Goal: Task Accomplishment & Management: Use online tool/utility

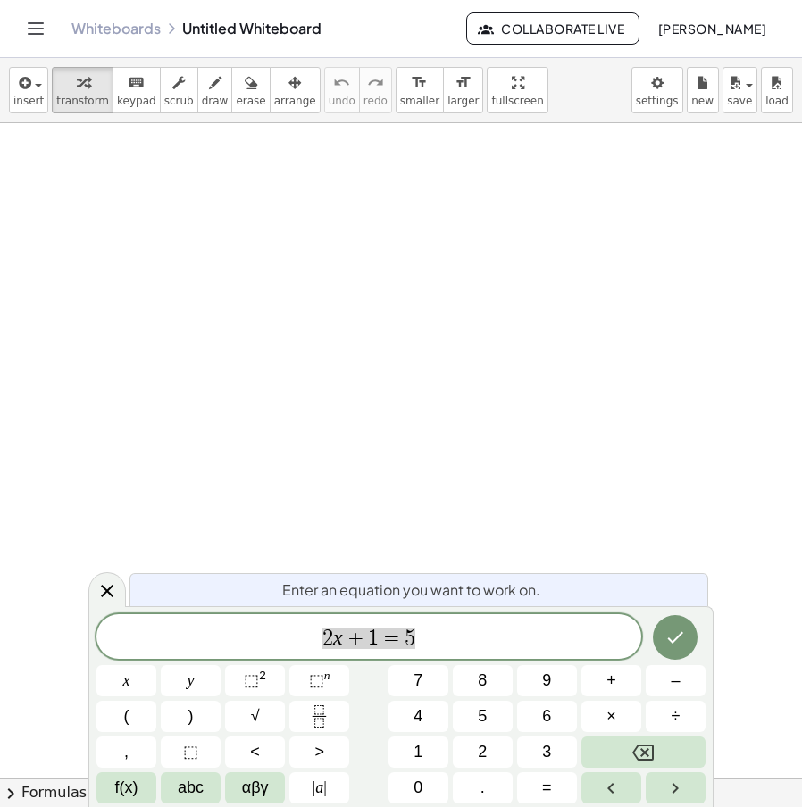
drag, startPoint x: 456, startPoint y: 633, endPoint x: 135, endPoint y: 659, distance: 321.7
click at [135, 659] on div "****** 2 x + 1 = 5 x y ⬚ 2 ⬚ n 7 8 9 + – ( ) √ 4 5 6 × ÷ , ⬚ < > 1 2 3 f(x) abc…" at bounding box center [400, 709] width 609 height 189
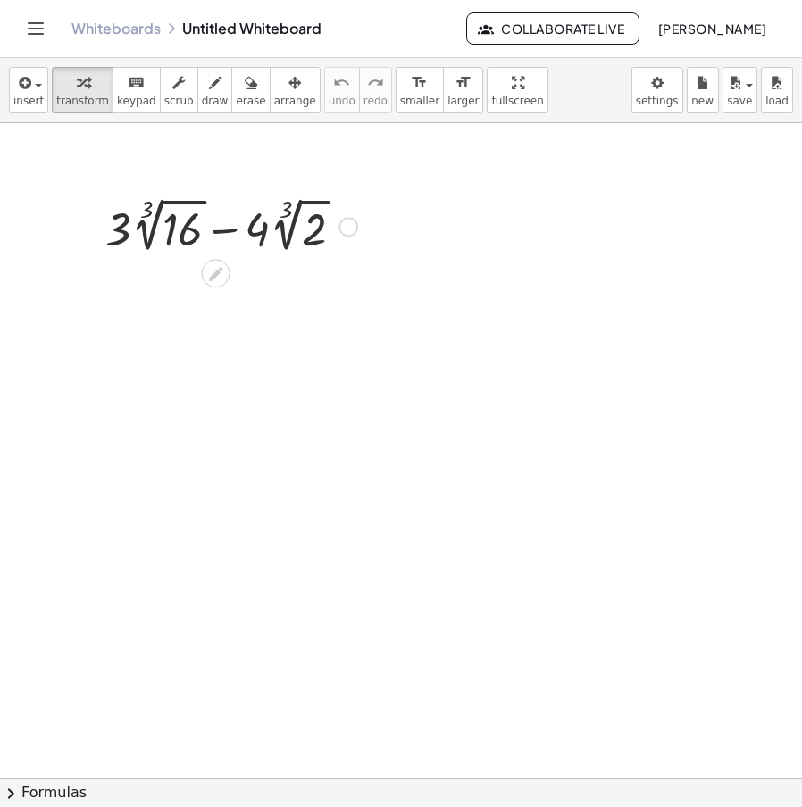
click at [153, 235] on div at bounding box center [231, 225] width 270 height 65
click at [351, 232] on div at bounding box center [349, 227] width 20 height 20
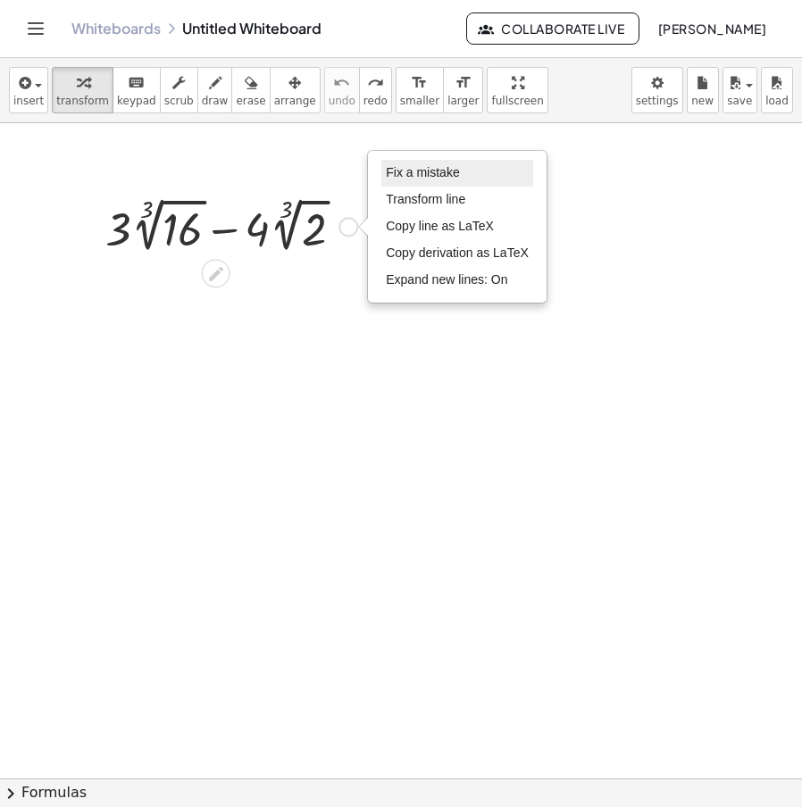
click at [431, 174] on span "Fix a mistake" at bounding box center [422, 172] width 73 height 14
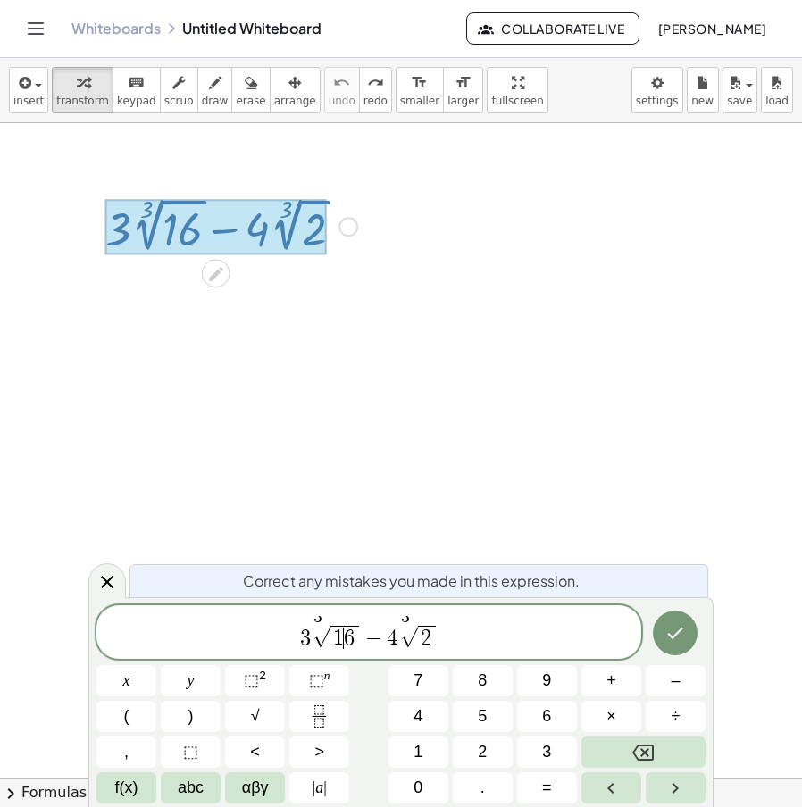
click at [349, 645] on span "6" at bounding box center [349, 638] width 11 height 21
click at [348, 648] on span "6" at bounding box center [349, 638] width 11 height 21
click at [351, 646] on span "6" at bounding box center [349, 638] width 11 height 21
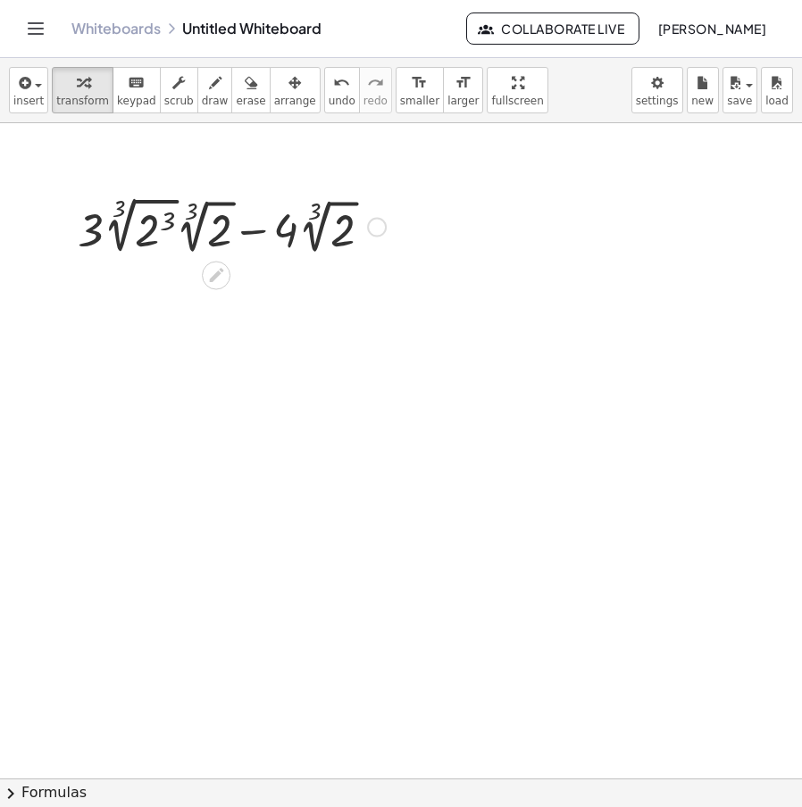
click at [120, 239] on div at bounding box center [232, 225] width 326 height 67
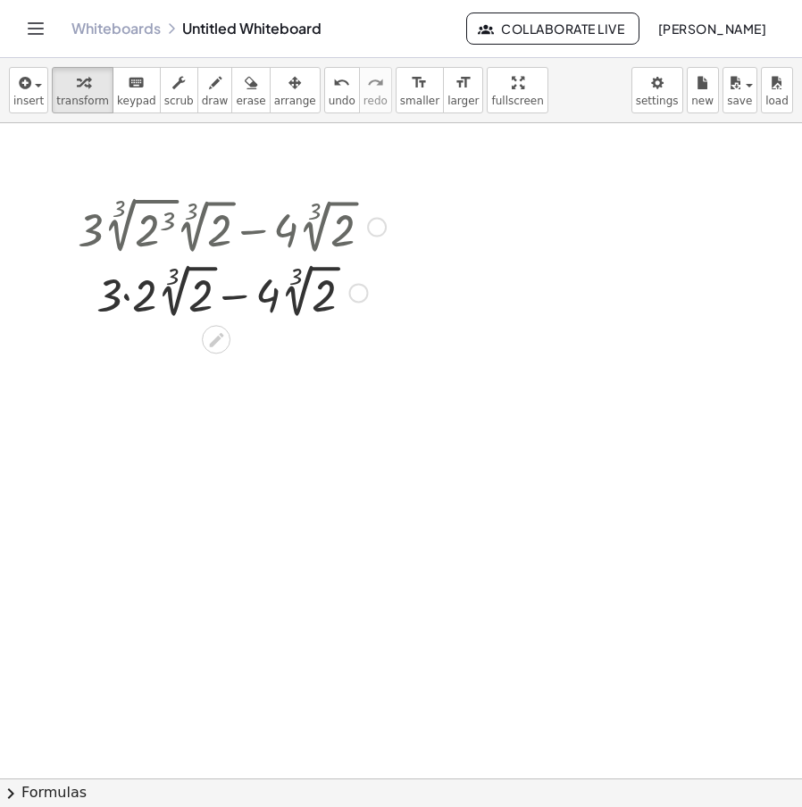
click at [122, 293] on div at bounding box center [232, 291] width 326 height 65
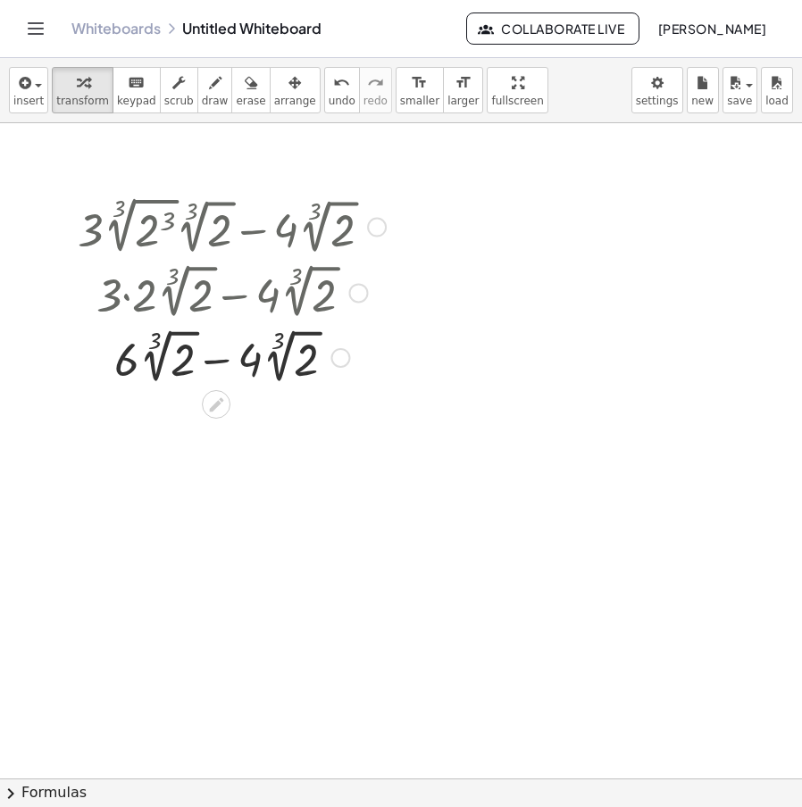
click at [233, 367] on div at bounding box center [232, 356] width 326 height 65
click at [379, 220] on div at bounding box center [377, 228] width 20 height 20
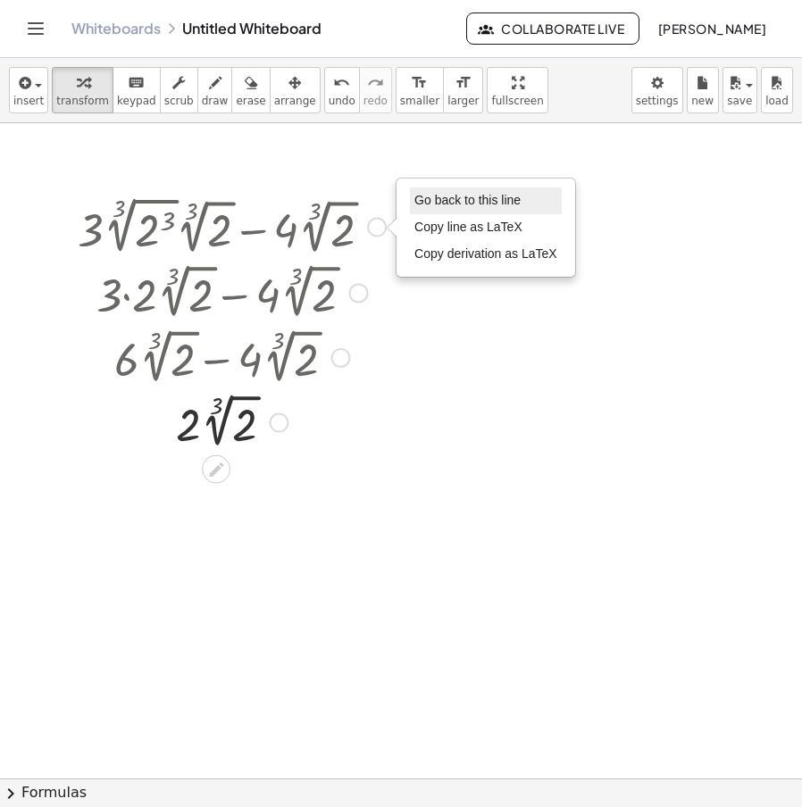
click at [474, 200] on span "Go back to this line" at bounding box center [467, 200] width 106 height 14
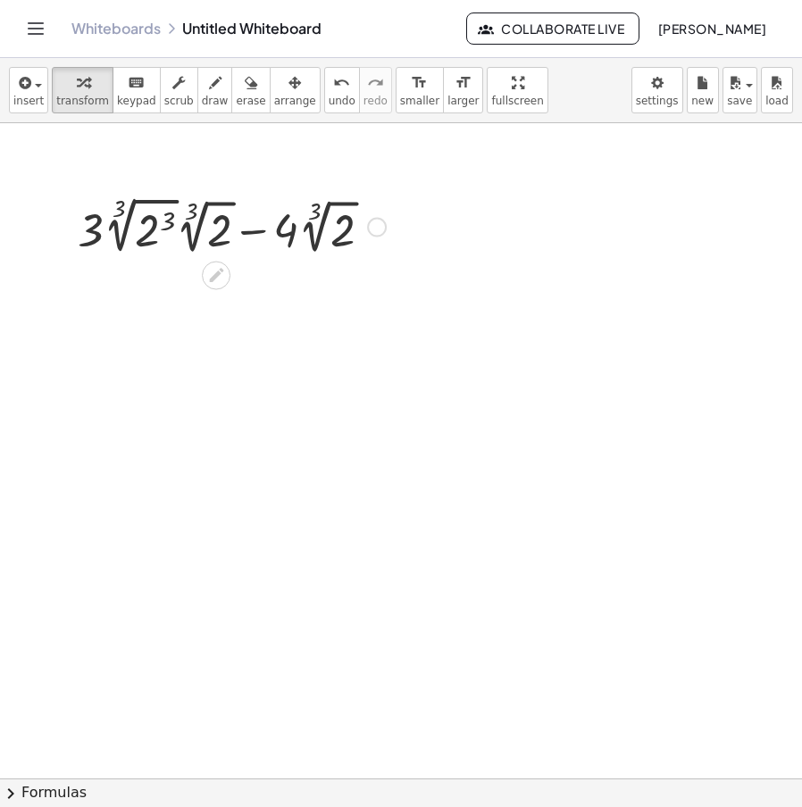
click at [376, 232] on div "Go back to this line Copy line as LaTeX Copy derivation as LaTeX" at bounding box center [377, 228] width 20 height 20
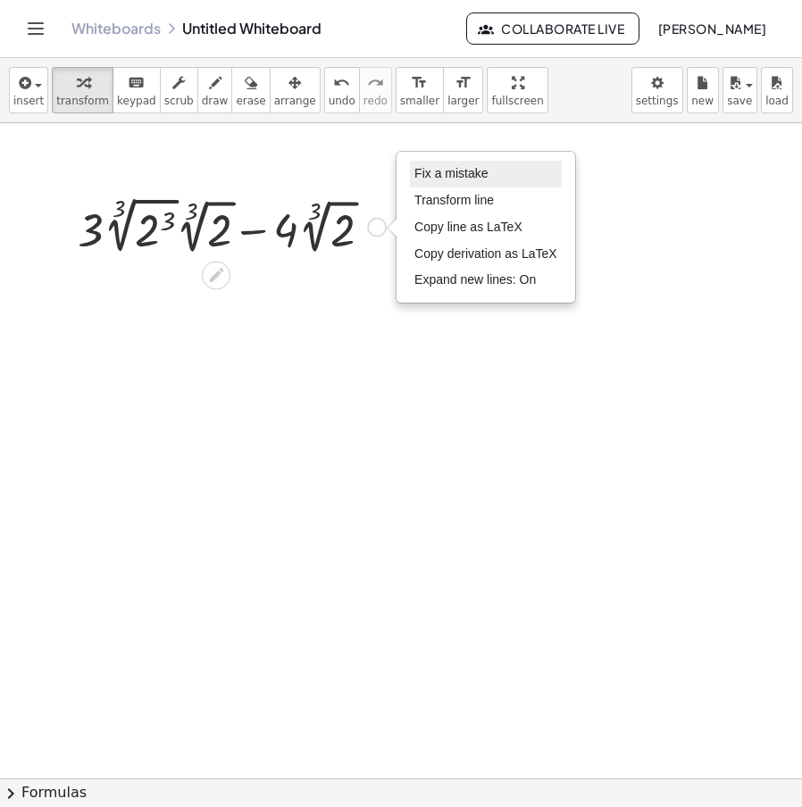
click at [486, 178] on span "Fix a mistake" at bounding box center [450, 173] width 73 height 14
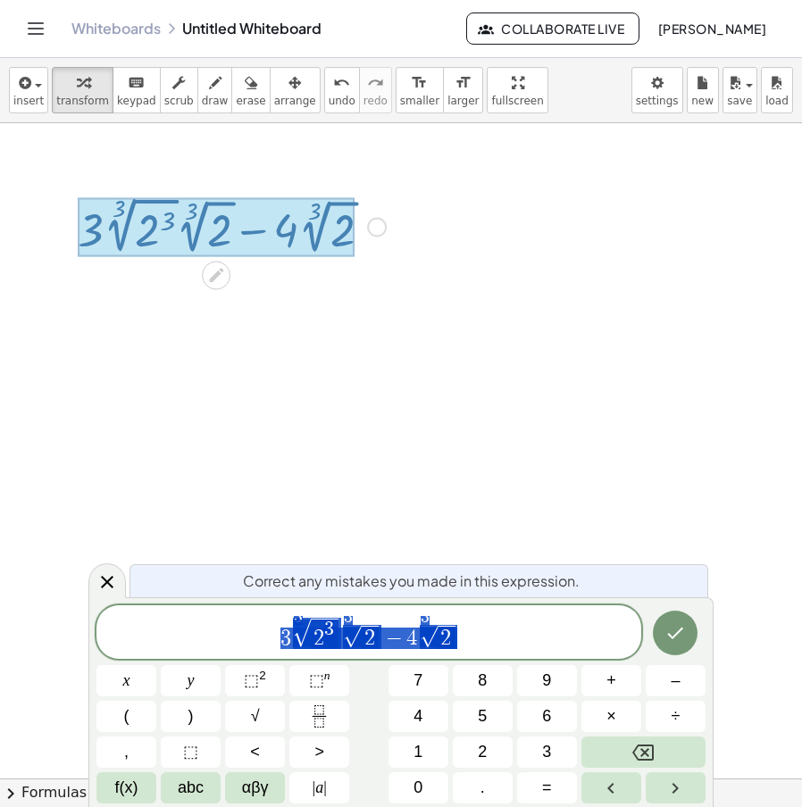
drag, startPoint x: 498, startPoint y: 654, endPoint x: 247, endPoint y: 649, distance: 251.9
click at [174, 664] on div "**********" at bounding box center [400, 705] width 609 height 198
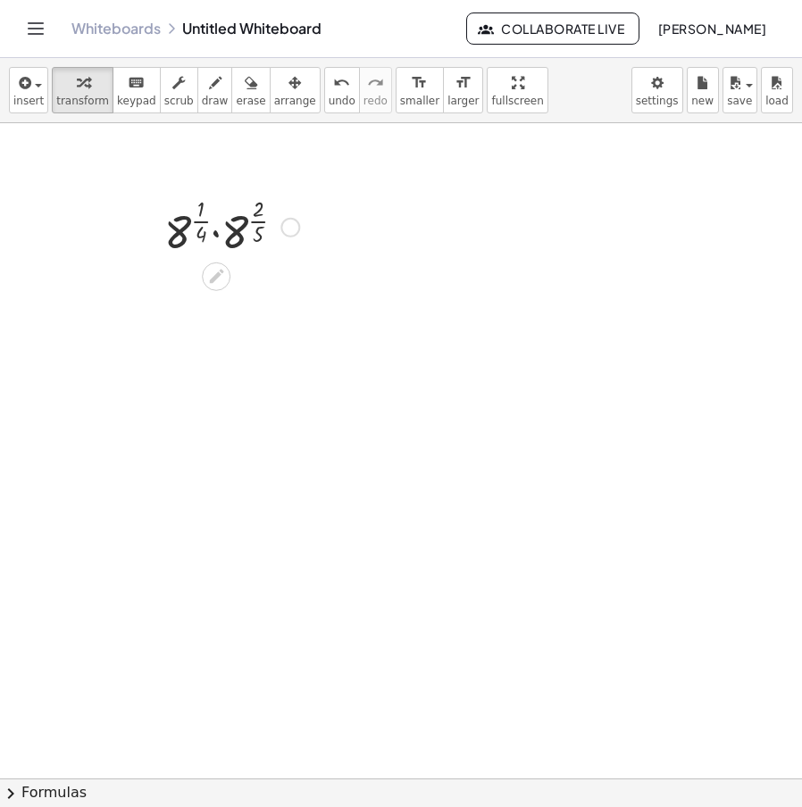
click at [213, 233] on div at bounding box center [231, 226] width 153 height 70
click at [229, 290] on div at bounding box center [231, 296] width 153 height 70
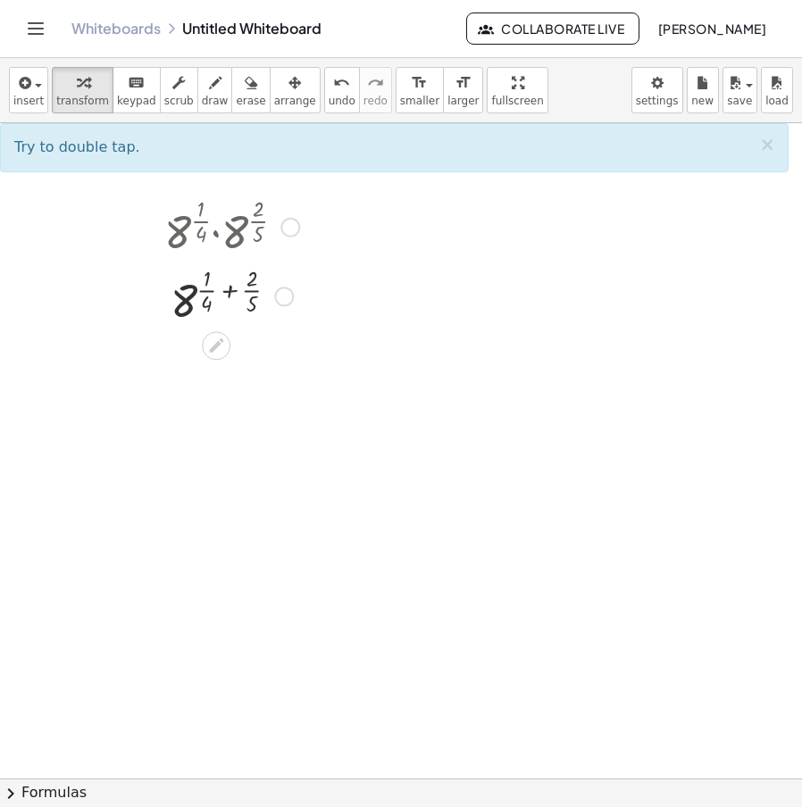
click at [229, 290] on div at bounding box center [231, 296] width 153 height 70
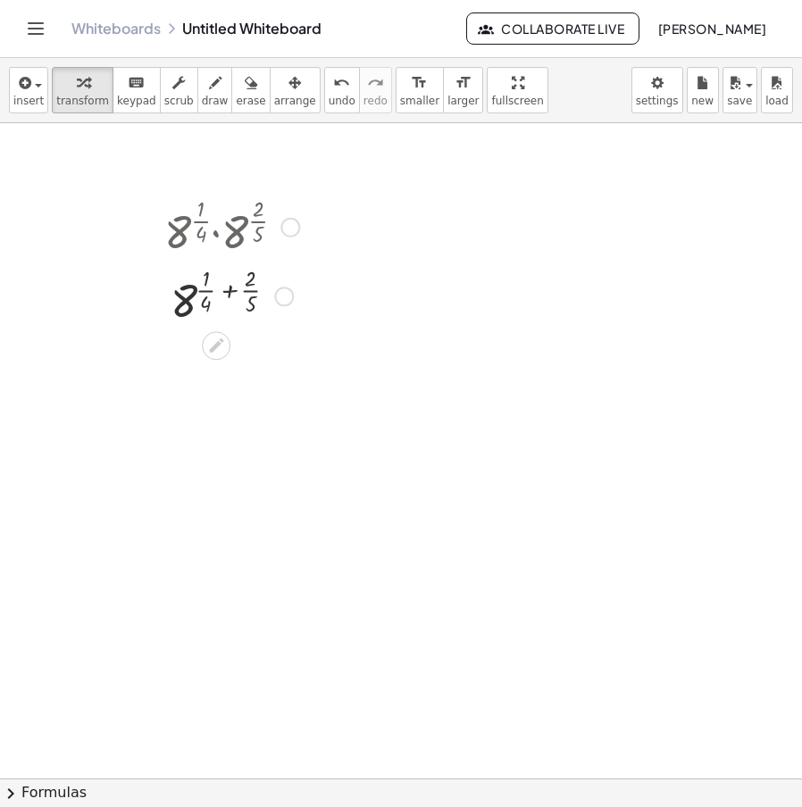
click at [229, 290] on div at bounding box center [231, 296] width 153 height 70
click at [198, 370] on div at bounding box center [232, 365] width 172 height 70
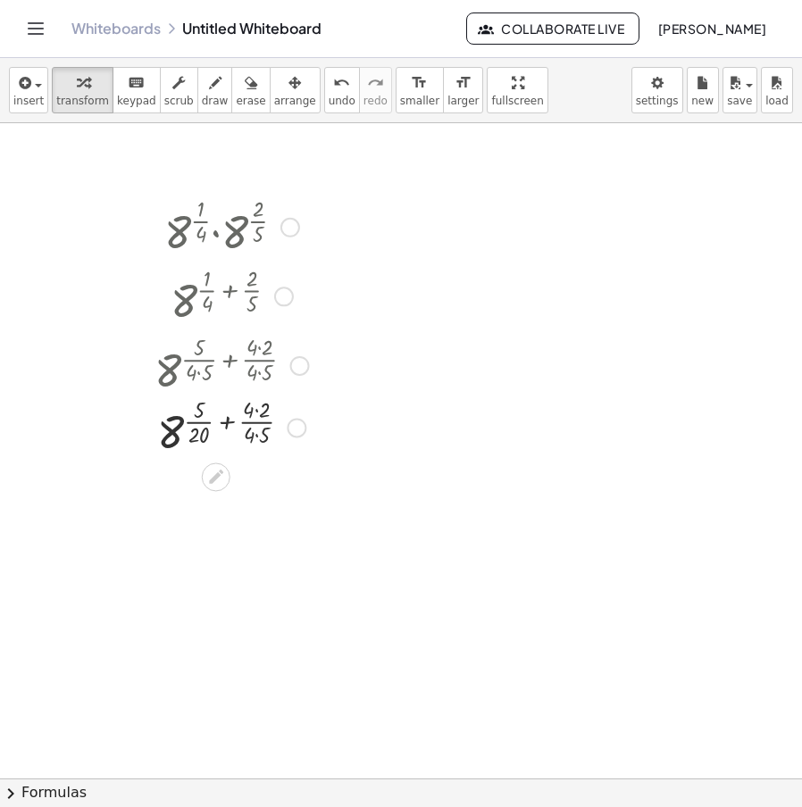
click at [261, 372] on div at bounding box center [232, 365] width 172 height 70
click at [257, 411] on div at bounding box center [232, 434] width 172 height 70
click at [258, 441] on div at bounding box center [232, 434] width 172 height 70
click at [232, 432] on div at bounding box center [232, 434] width 172 height 70
click at [293, 234] on div at bounding box center [290, 228] width 20 height 20
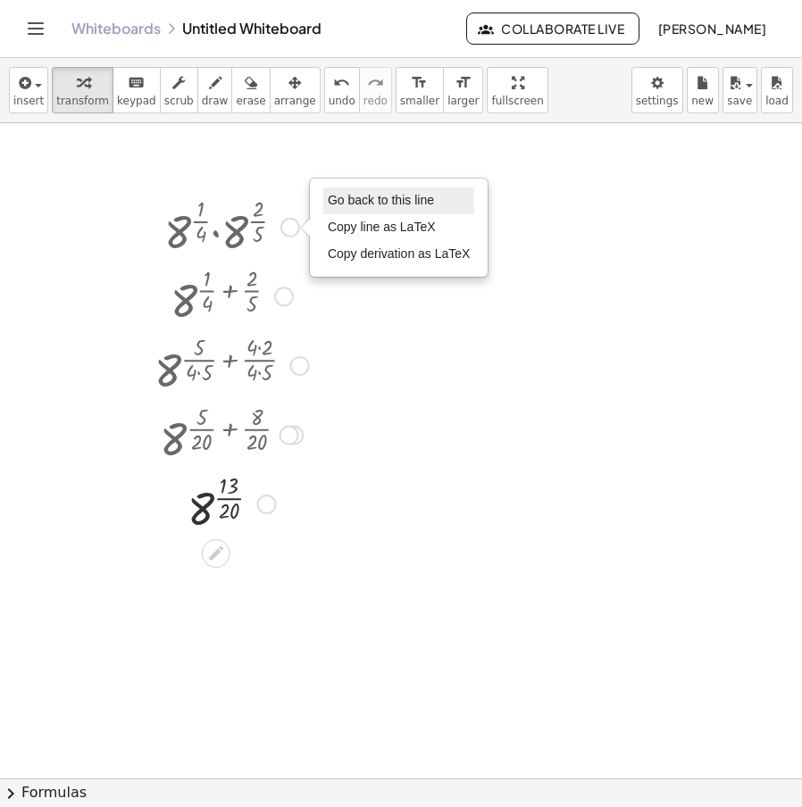
click at [375, 195] on span "Go back to this line" at bounding box center [381, 200] width 106 height 14
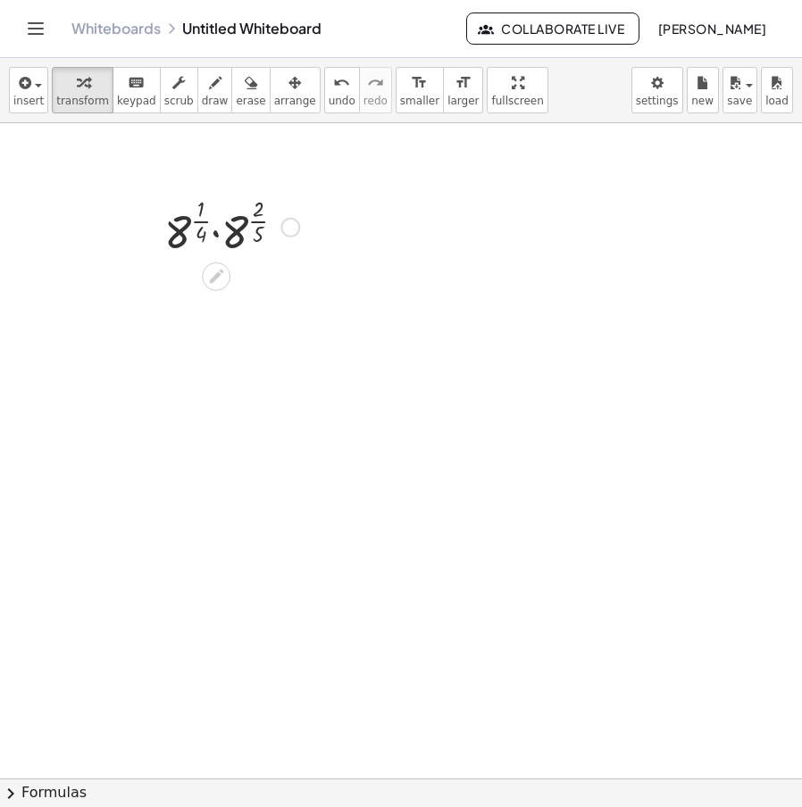
click at [283, 225] on div "Go back to this line Copy line as LaTeX Copy derivation as LaTeX" at bounding box center [290, 228] width 20 height 20
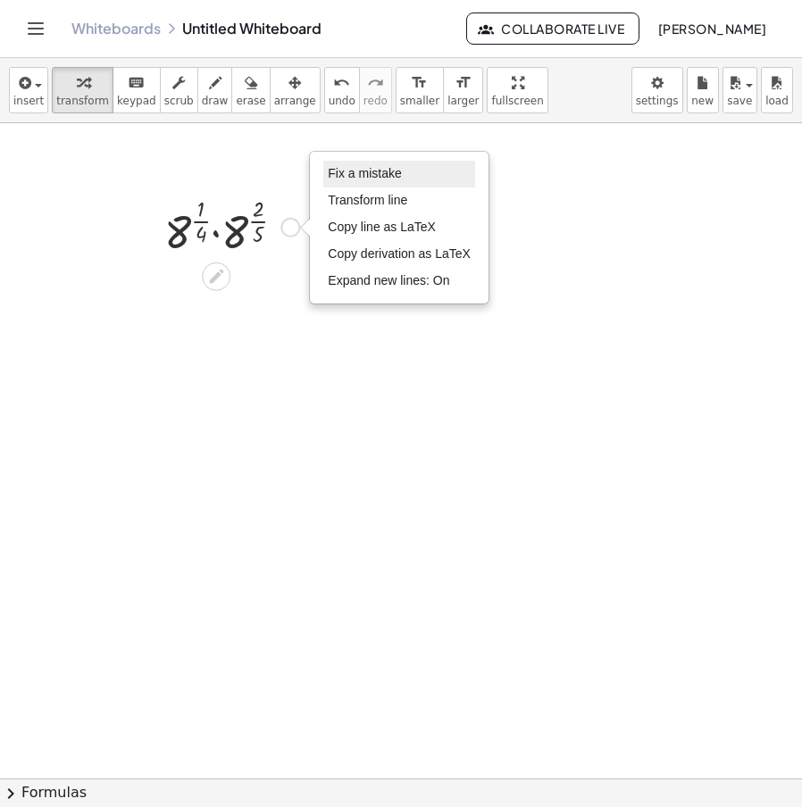
click at [410, 175] on li "Fix a mistake" at bounding box center [399, 174] width 152 height 27
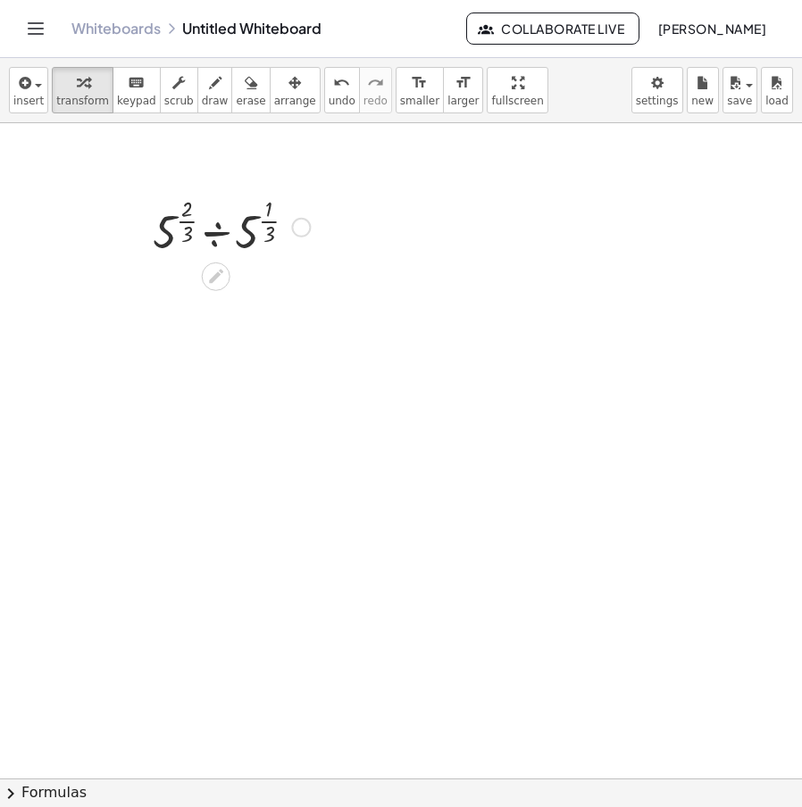
click at [213, 235] on div at bounding box center [231, 226] width 175 height 70
click at [223, 298] on div at bounding box center [231, 296] width 175 height 70
click at [306, 224] on div at bounding box center [301, 228] width 20 height 20
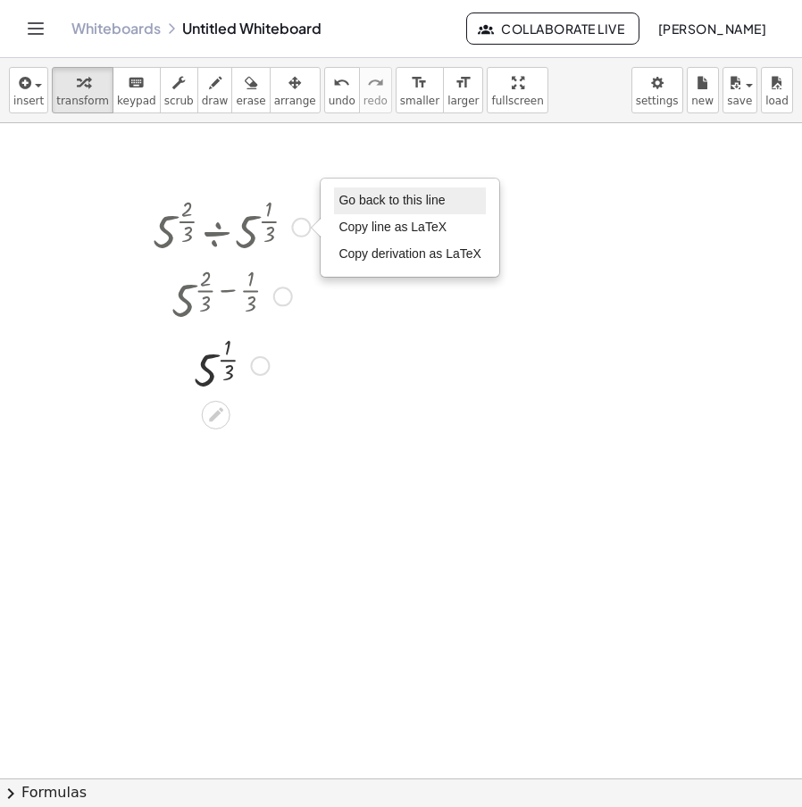
click at [410, 190] on li "Go back to this line" at bounding box center [410, 201] width 152 height 27
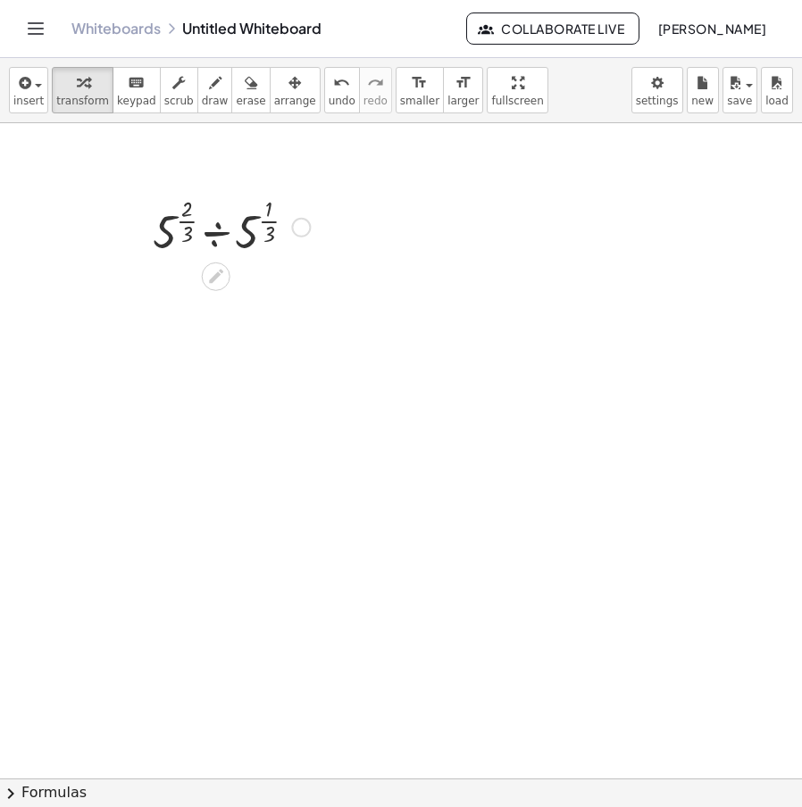
click at [303, 220] on div "Go back to this line Copy line as LaTeX Copy derivation as LaTeX" at bounding box center [301, 228] width 20 height 20
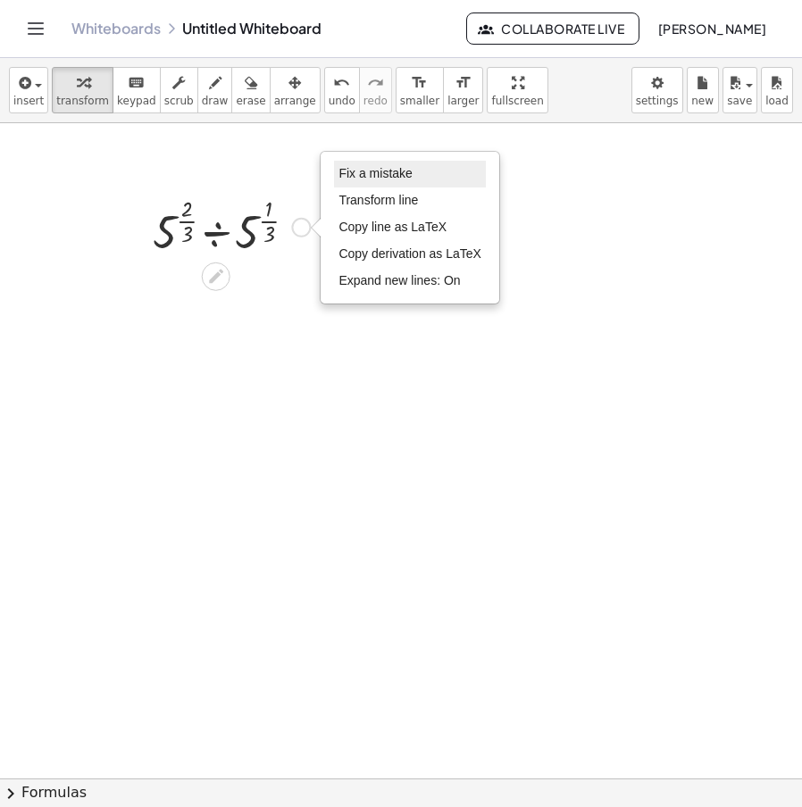
click at [397, 170] on span "Fix a mistake" at bounding box center [375, 173] width 73 height 14
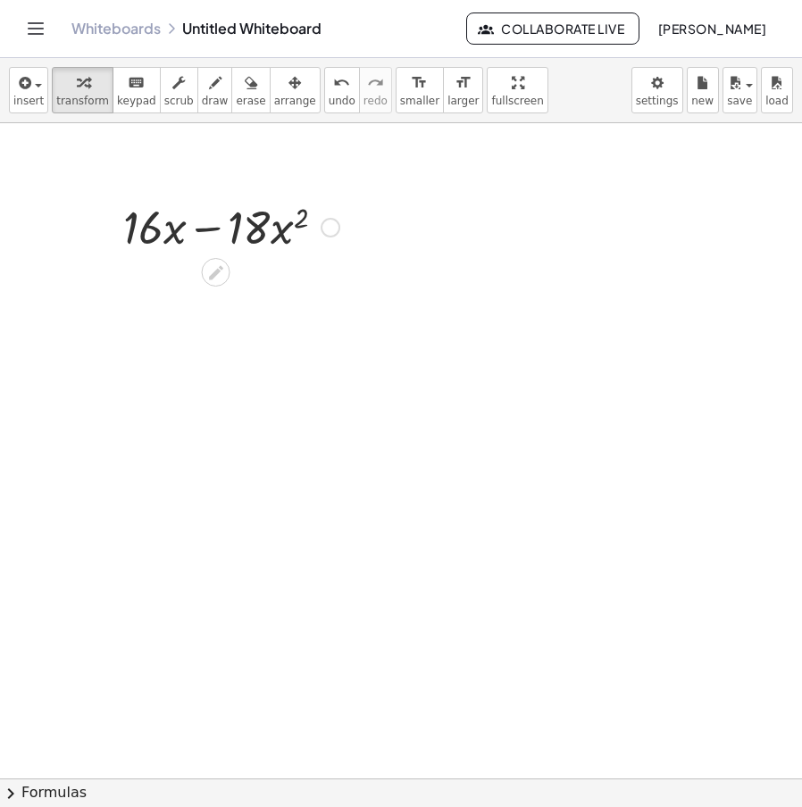
click at [205, 230] on div at bounding box center [231, 226] width 234 height 61
click at [202, 230] on div at bounding box center [231, 226] width 234 height 61
click at [201, 230] on div at bounding box center [231, 226] width 234 height 61
click at [199, 230] on div at bounding box center [231, 226] width 234 height 61
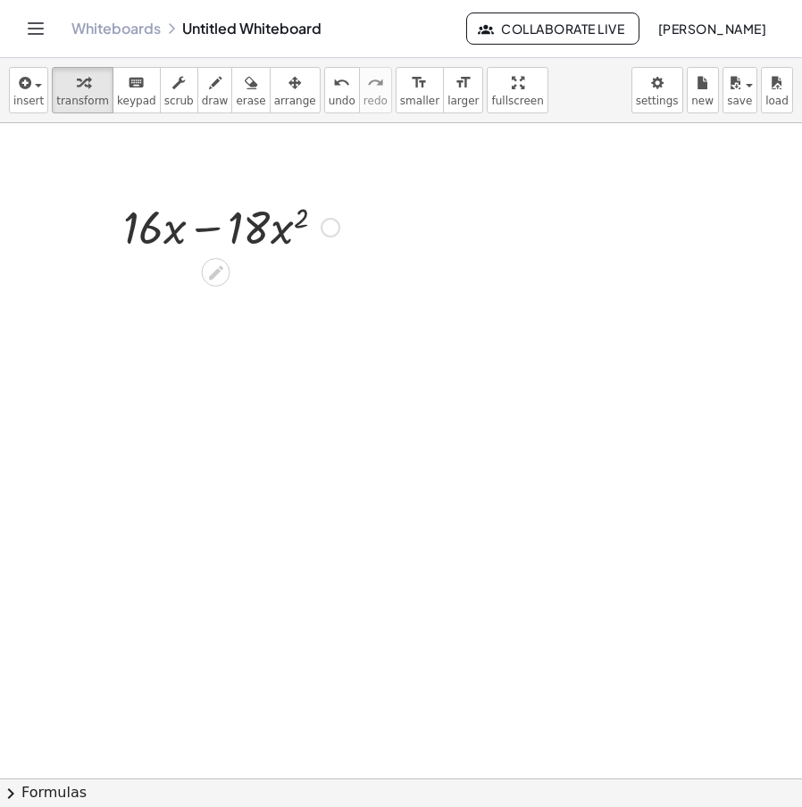
click at [198, 230] on div at bounding box center [231, 226] width 234 height 61
drag, startPoint x: 142, startPoint y: 231, endPoint x: 149, endPoint y: 222, distance: 11.4
click at [149, 222] on div at bounding box center [231, 226] width 234 height 61
drag, startPoint x: 169, startPoint y: 240, endPoint x: 89, endPoint y: 238, distance: 79.5
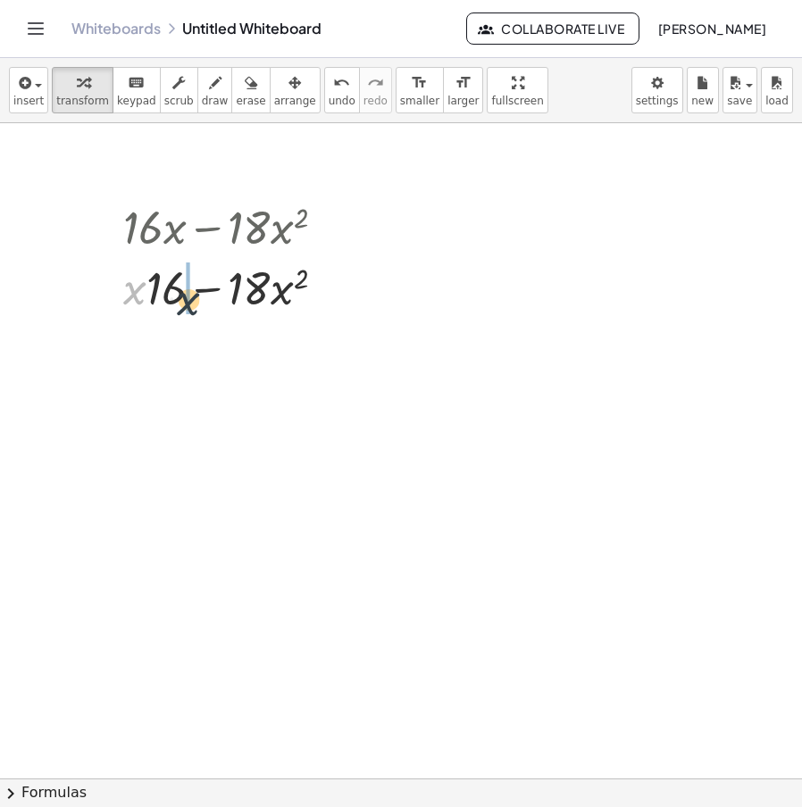
drag, startPoint x: 133, startPoint y: 239, endPoint x: 188, endPoint y: 259, distance: 57.9
click at [188, 259] on div at bounding box center [231, 286] width 234 height 61
drag, startPoint x: 250, startPoint y: 295, endPoint x: 133, endPoint y: 291, distance: 117.1
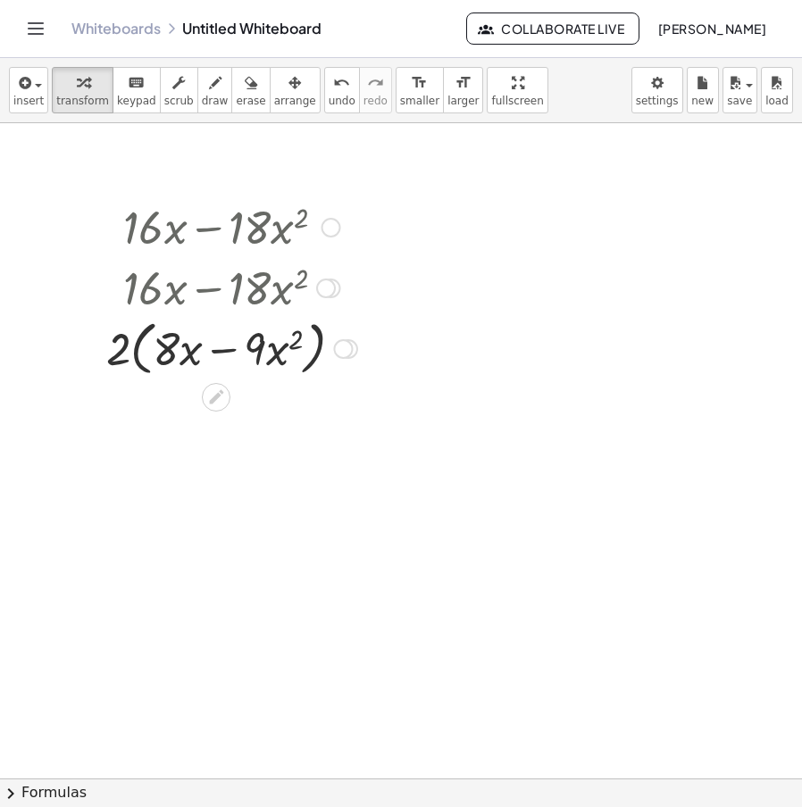
click at [336, 221] on div at bounding box center [332, 228] width 20 height 20
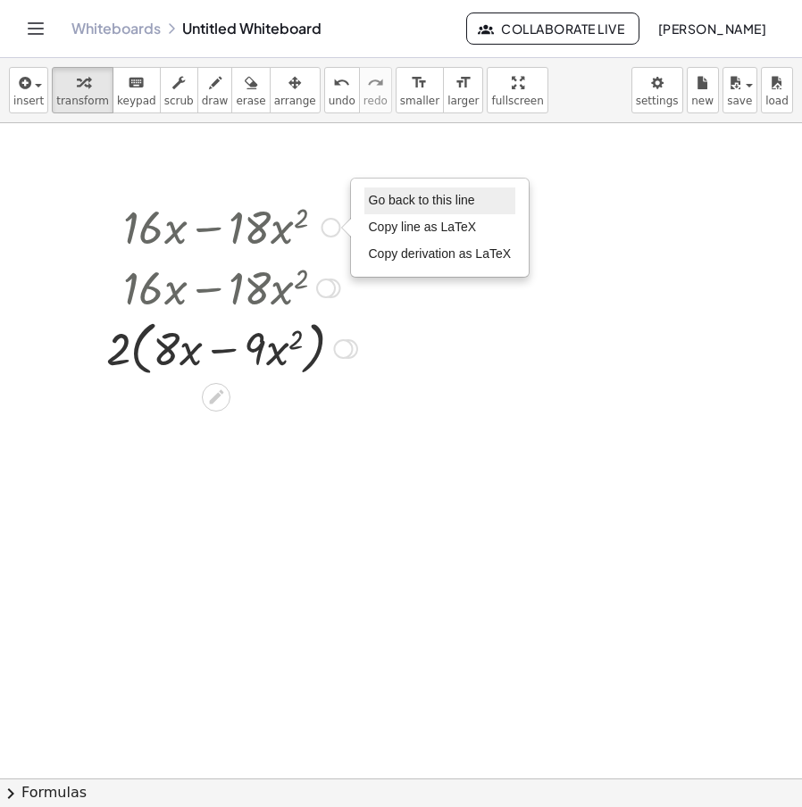
click at [444, 202] on span "Go back to this line" at bounding box center [422, 200] width 106 height 14
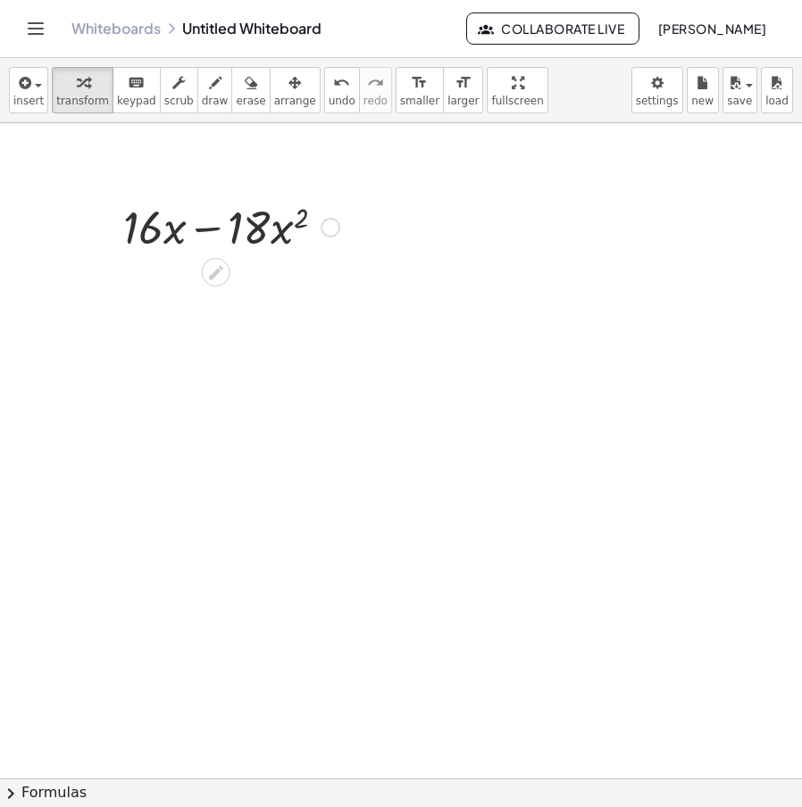
drag, startPoint x: 327, startPoint y: 234, endPoint x: 339, endPoint y: 229, distance: 12.8
click at [327, 235] on div "Go back to this line Copy line as LaTeX Copy derivation as LaTeX" at bounding box center [331, 228] width 20 height 20
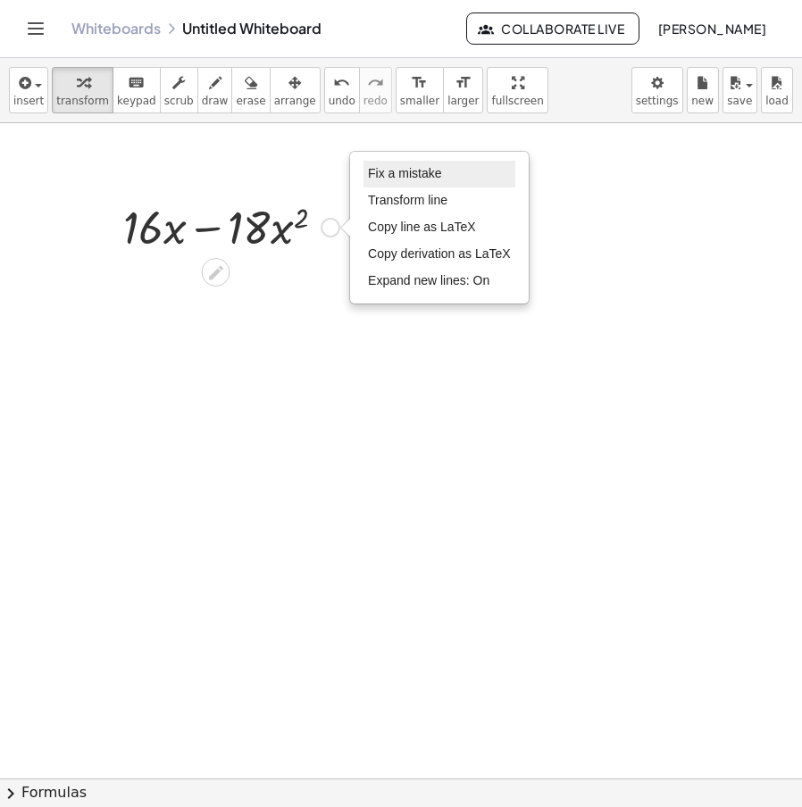
click at [408, 176] on span "Fix a mistake" at bounding box center [404, 173] width 73 height 14
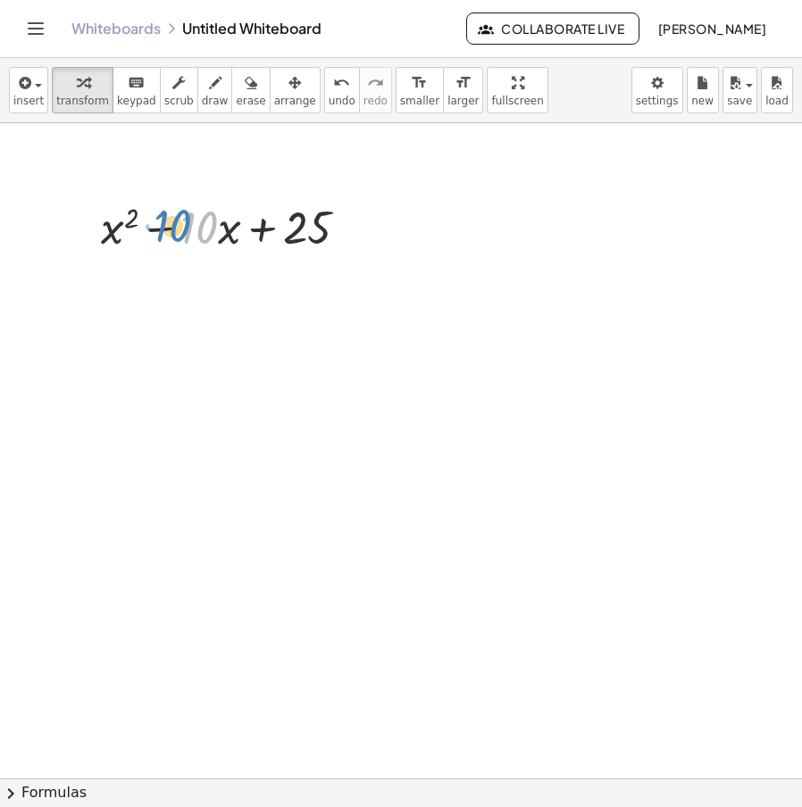
drag, startPoint x: 165, startPoint y: 234, endPoint x: 219, endPoint y: 237, distance: 53.7
click at [219, 237] on div at bounding box center [232, 226] width 280 height 61
drag, startPoint x: 308, startPoint y: 238, endPoint x: 220, endPoint y: 237, distance: 88.4
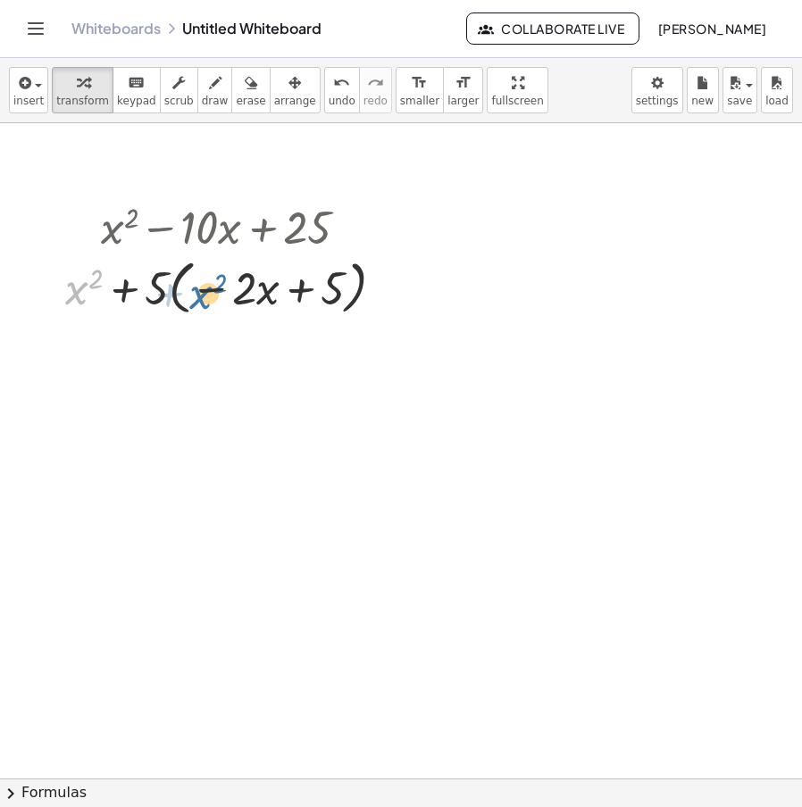
drag, startPoint x: 81, startPoint y: 291, endPoint x: 253, endPoint y: 290, distance: 171.5
click at [253, 290] on div at bounding box center [231, 287] width 351 height 68
click at [324, 99] on button "undo undo" at bounding box center [342, 90] width 36 height 46
click at [329, 99] on span "undo" at bounding box center [342, 101] width 27 height 13
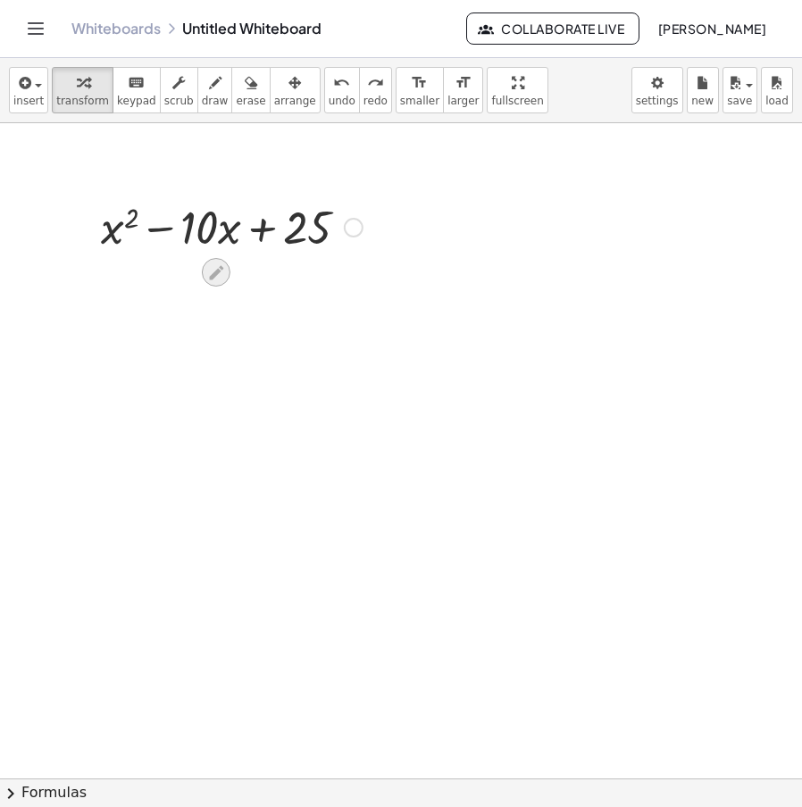
click at [211, 280] on icon at bounding box center [216, 272] width 14 height 14
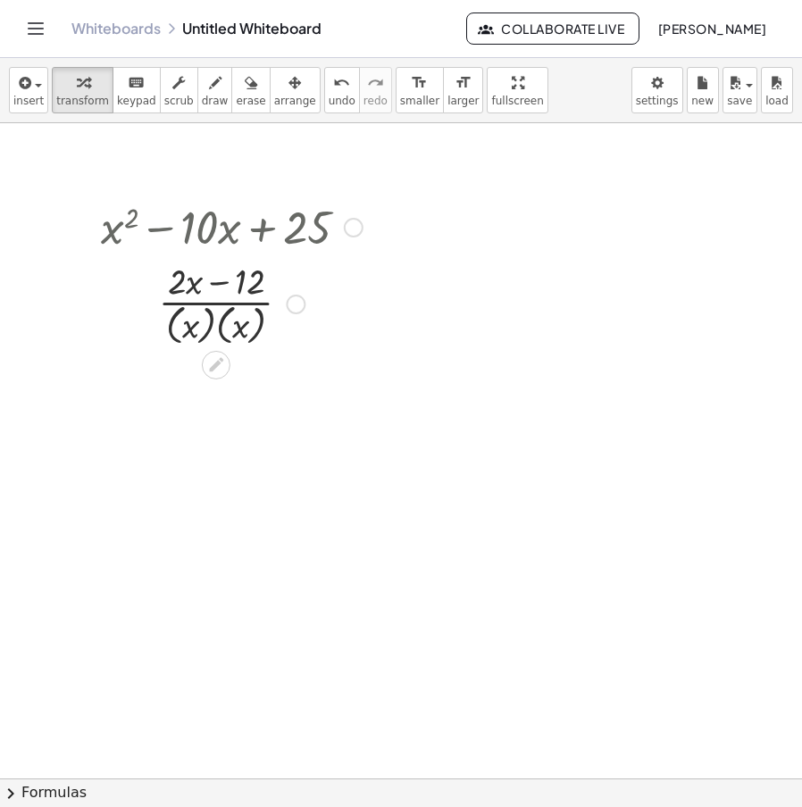
click at [296, 307] on div at bounding box center [296, 305] width 20 height 20
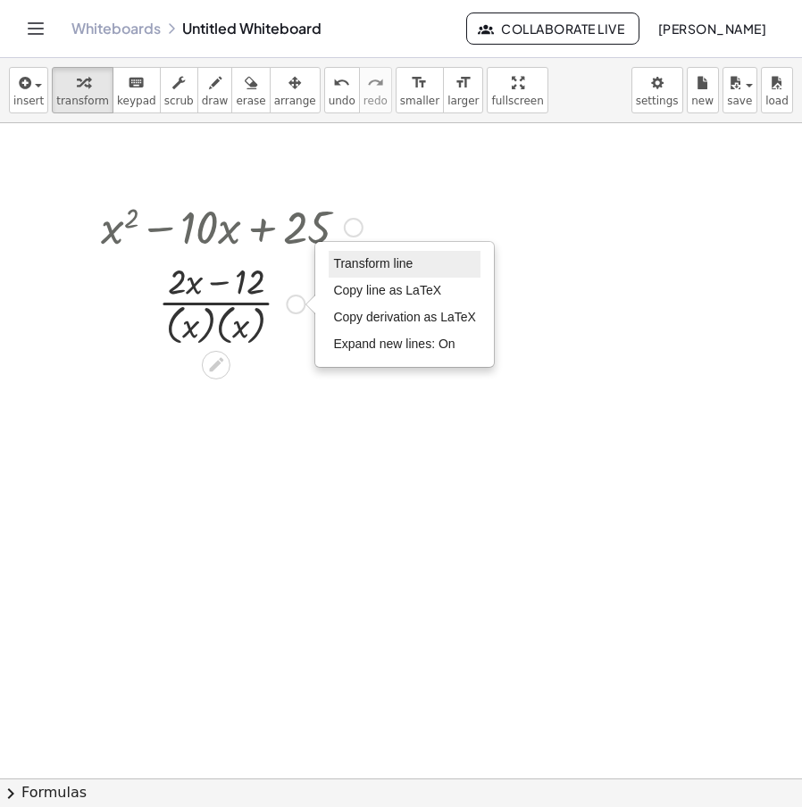
click at [387, 251] on li "Transform line" at bounding box center [405, 264] width 152 height 27
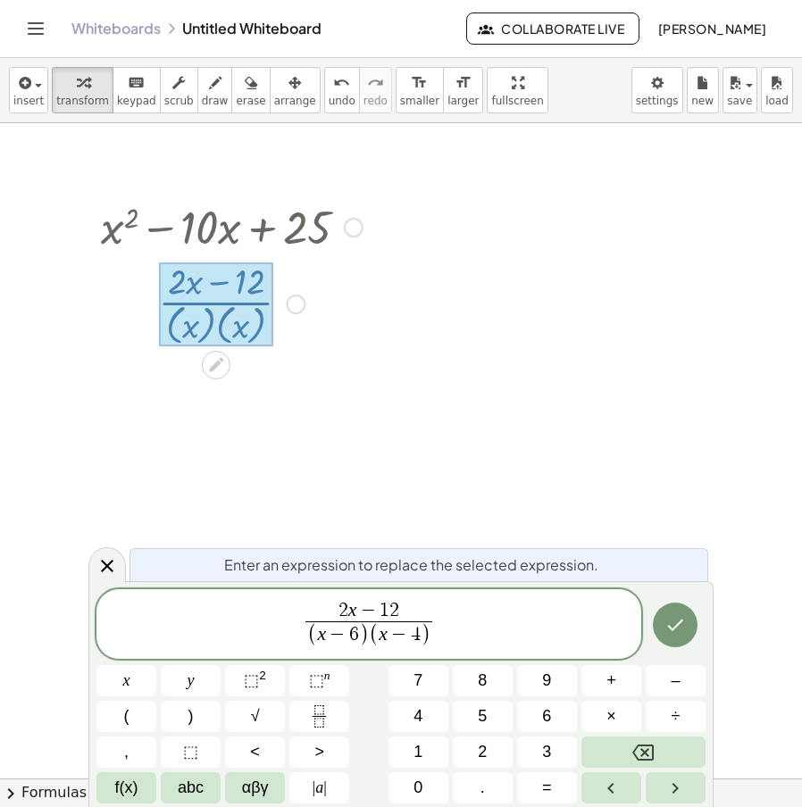
click at [348, 606] on var "x" at bounding box center [352, 609] width 9 height 21
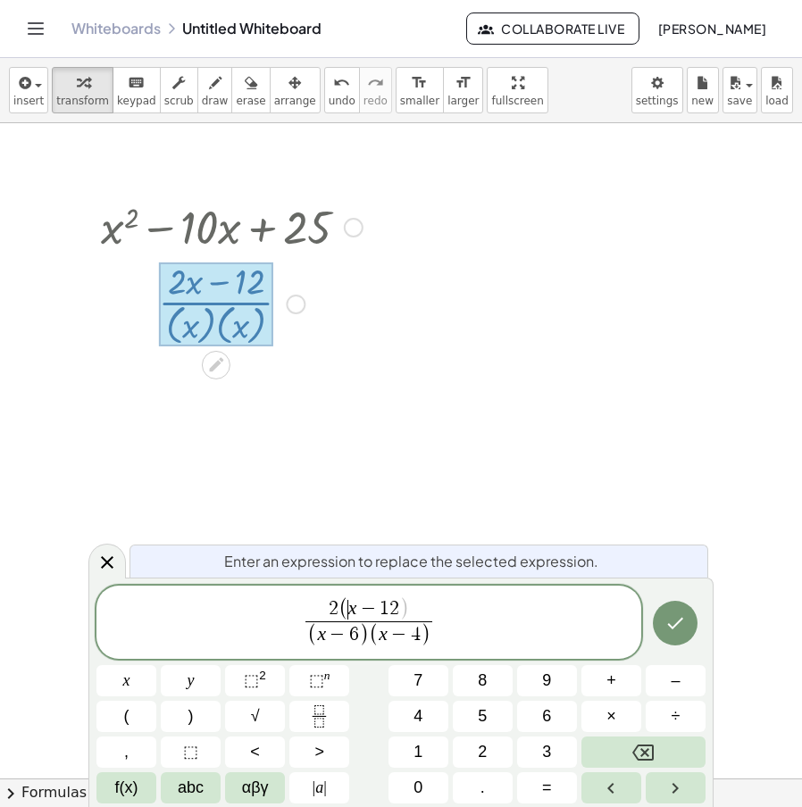
click at [393, 610] on span "2" at bounding box center [394, 609] width 10 height 20
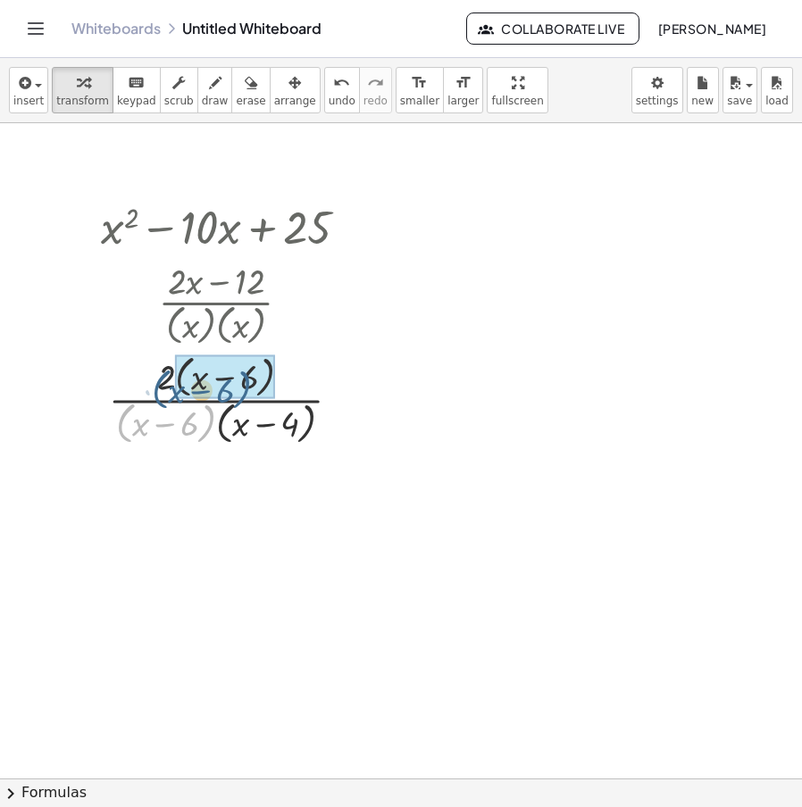
drag, startPoint x: 206, startPoint y: 423, endPoint x: 264, endPoint y: 381, distance: 71.5
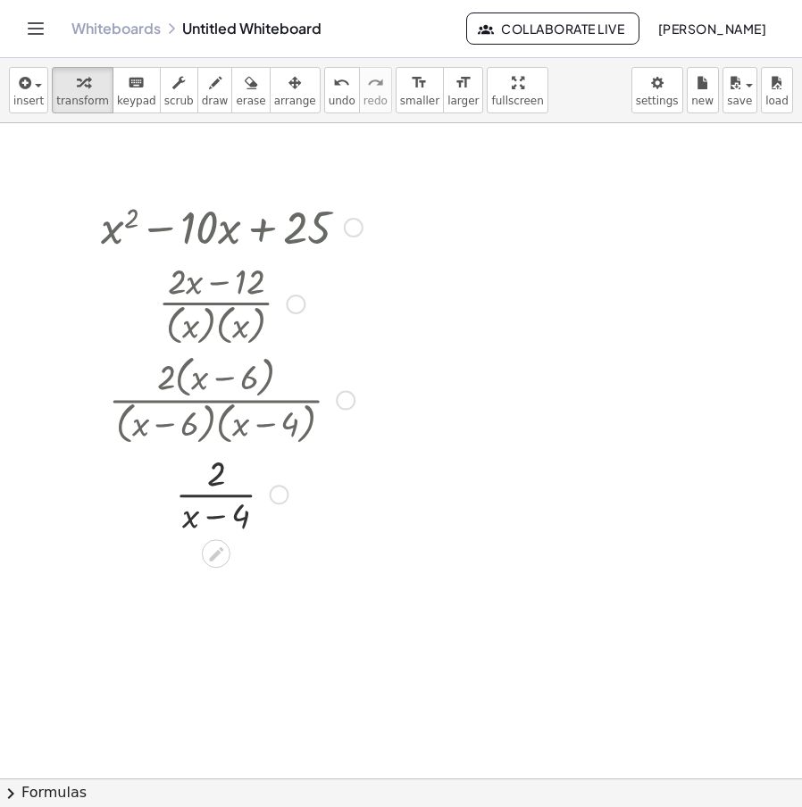
click at [281, 490] on div "Transform line Copy line as LaTeX Copy derivation as LaTeX Expand new lines: On" at bounding box center [280, 495] width 20 height 20
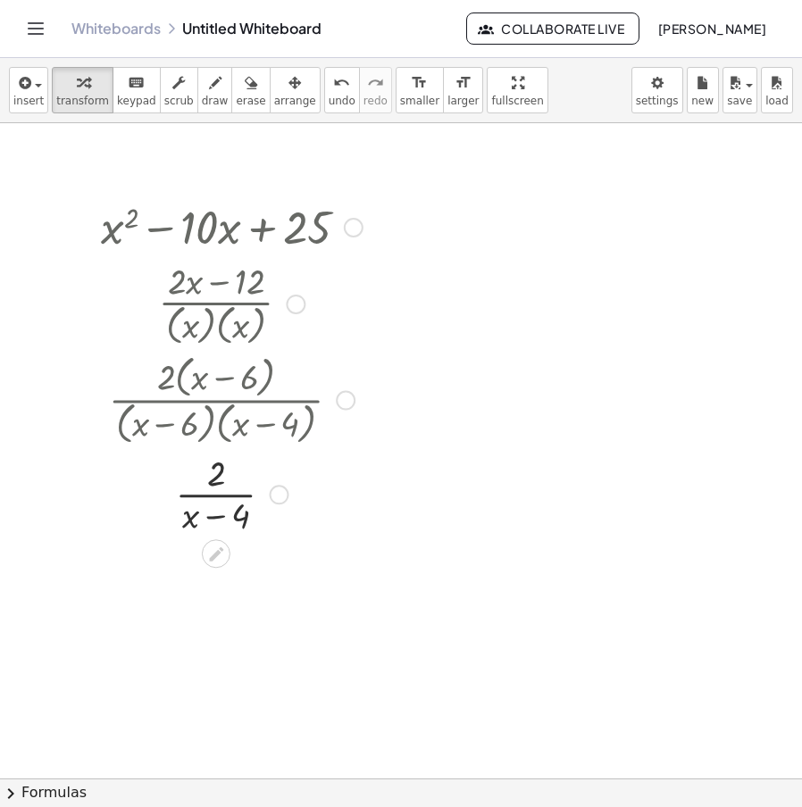
click at [359, 221] on div at bounding box center [354, 228] width 20 height 20
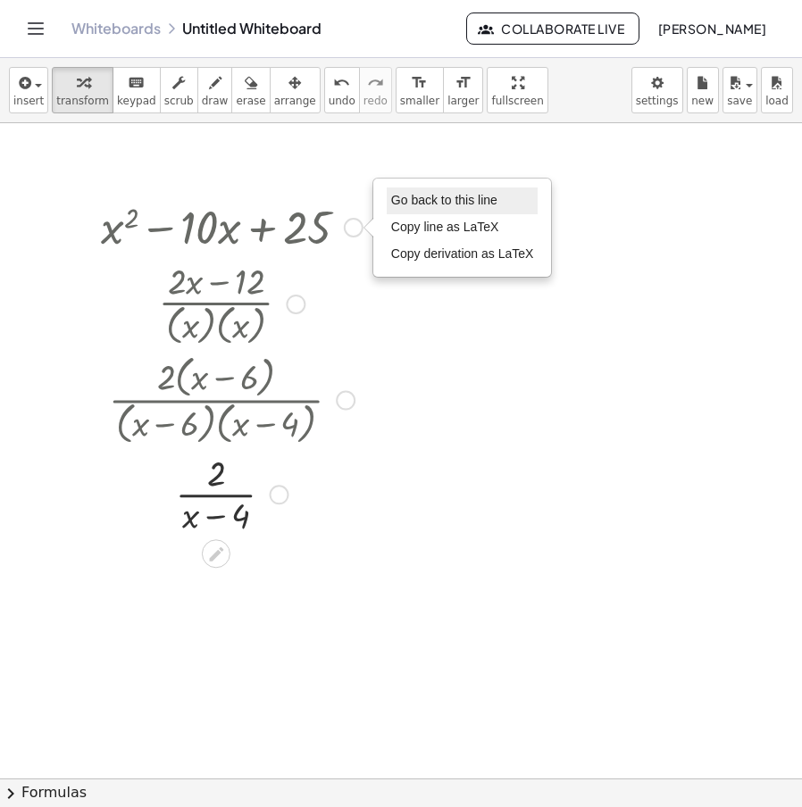
click at [427, 211] on li "Go back to this line" at bounding box center [463, 201] width 152 height 27
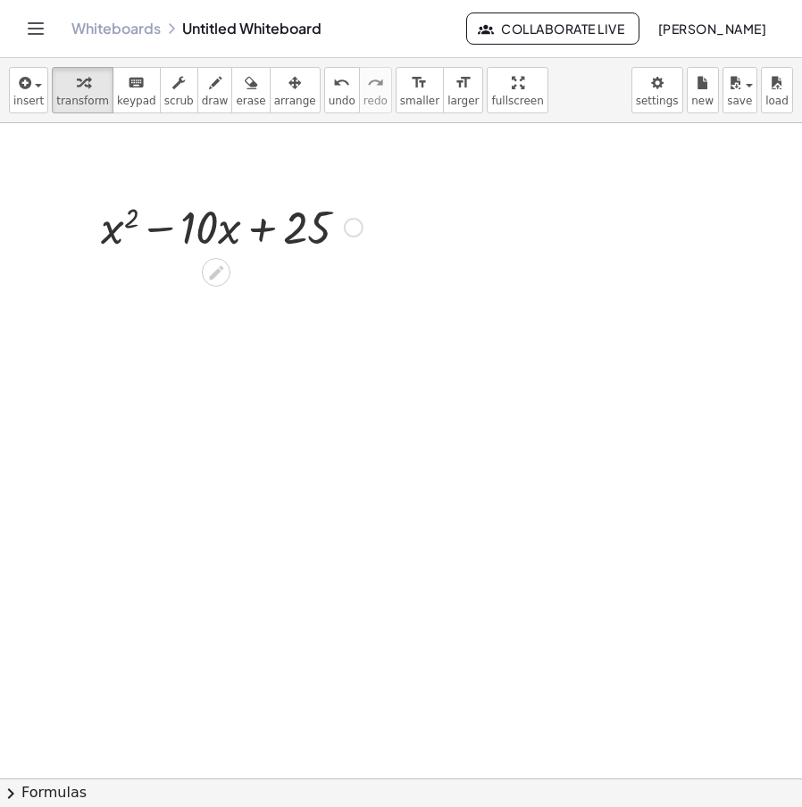
click at [357, 228] on div "Go back to this line Copy line as LaTeX Copy derivation as LaTeX" at bounding box center [354, 228] width 20 height 20
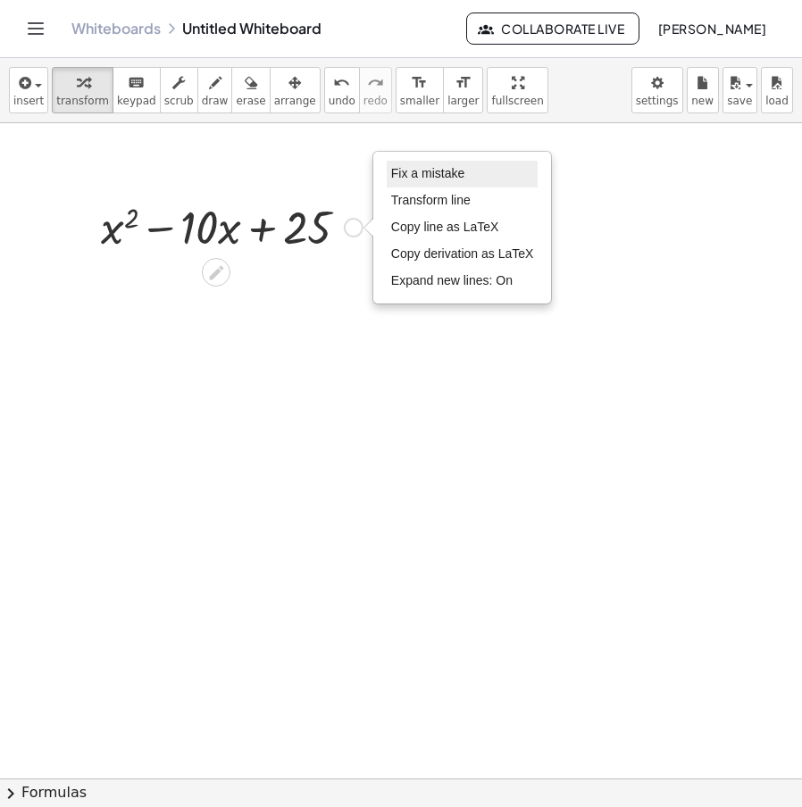
click at [473, 172] on li "Fix a mistake" at bounding box center [463, 174] width 152 height 27
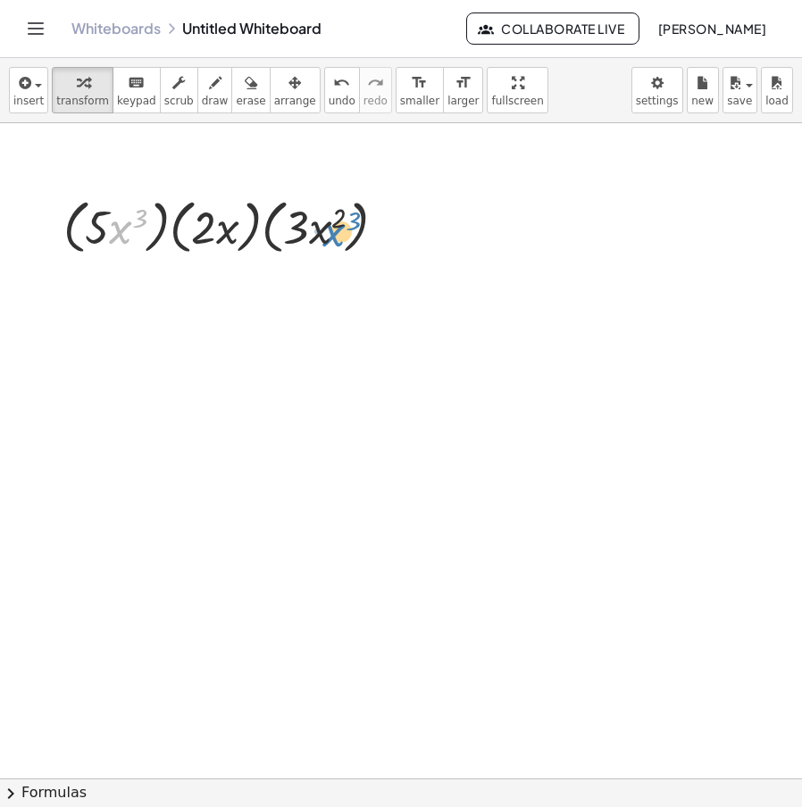
drag, startPoint x: 114, startPoint y: 236, endPoint x: 321, endPoint y: 244, distance: 206.5
click at [322, 244] on div at bounding box center [231, 226] width 355 height 68
drag, startPoint x: 104, startPoint y: 234, endPoint x: 331, endPoint y: 235, distance: 227.8
click at [331, 235] on div at bounding box center [231, 226] width 355 height 68
drag, startPoint x: 301, startPoint y: 231, endPoint x: 197, endPoint y: 225, distance: 103.8
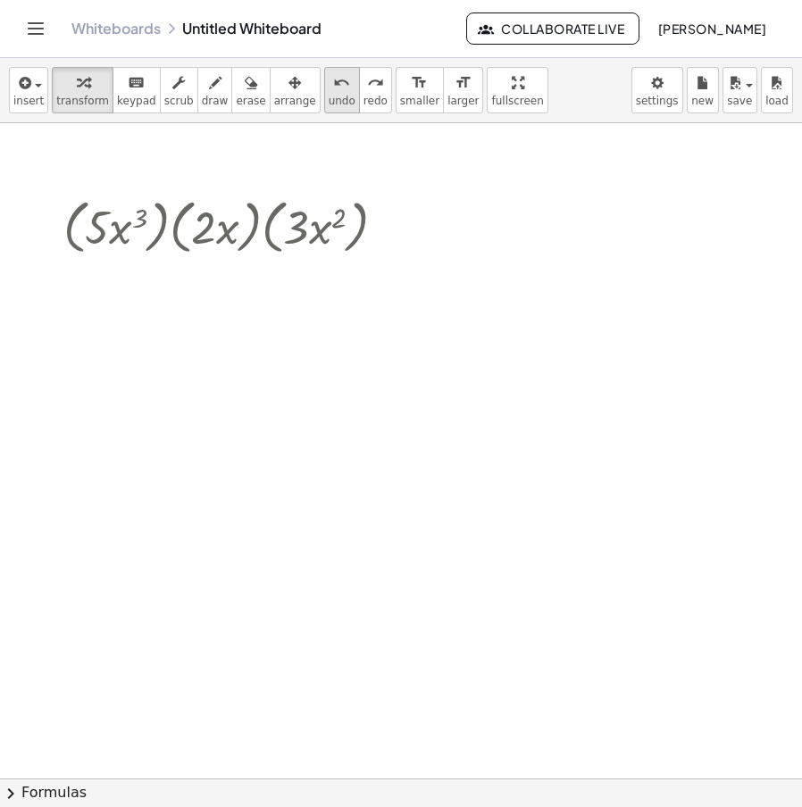
click at [333, 88] on icon "undo" at bounding box center [341, 82] width 17 height 21
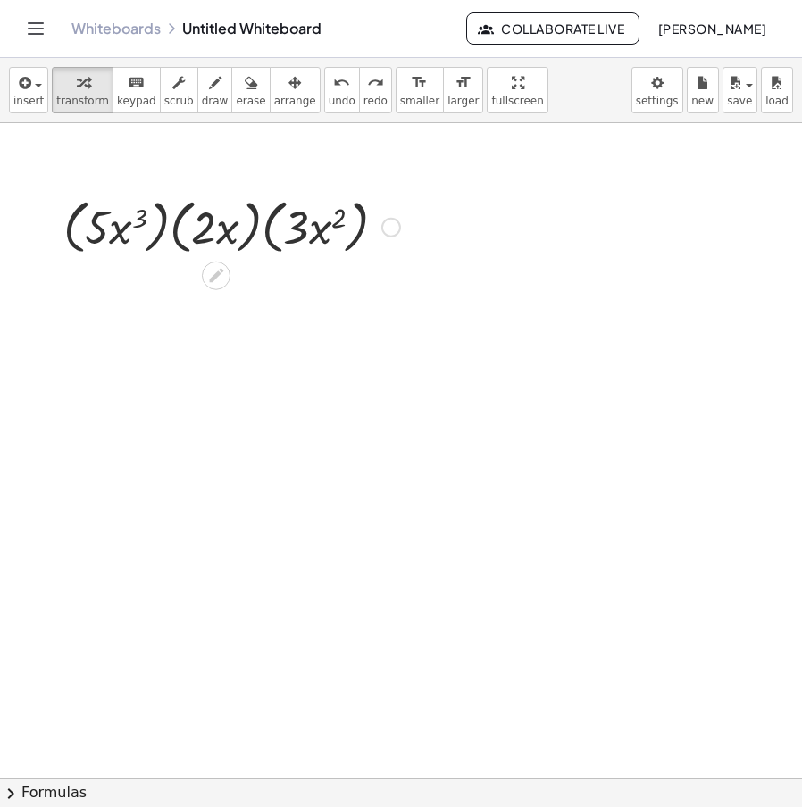
click at [387, 221] on div at bounding box center [391, 228] width 20 height 20
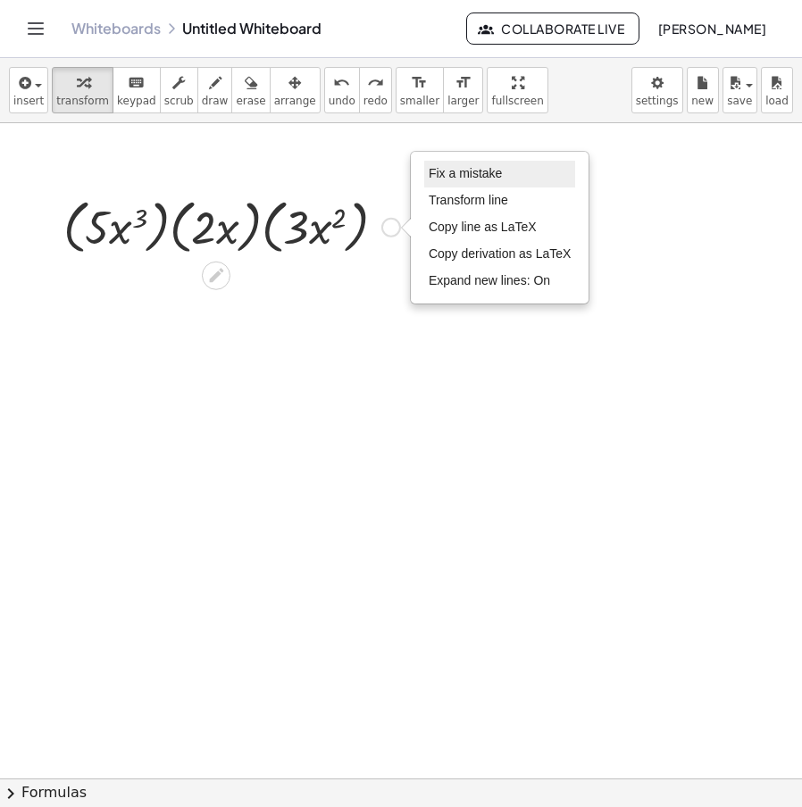
click at [498, 174] on span "Fix a mistake" at bounding box center [465, 173] width 73 height 14
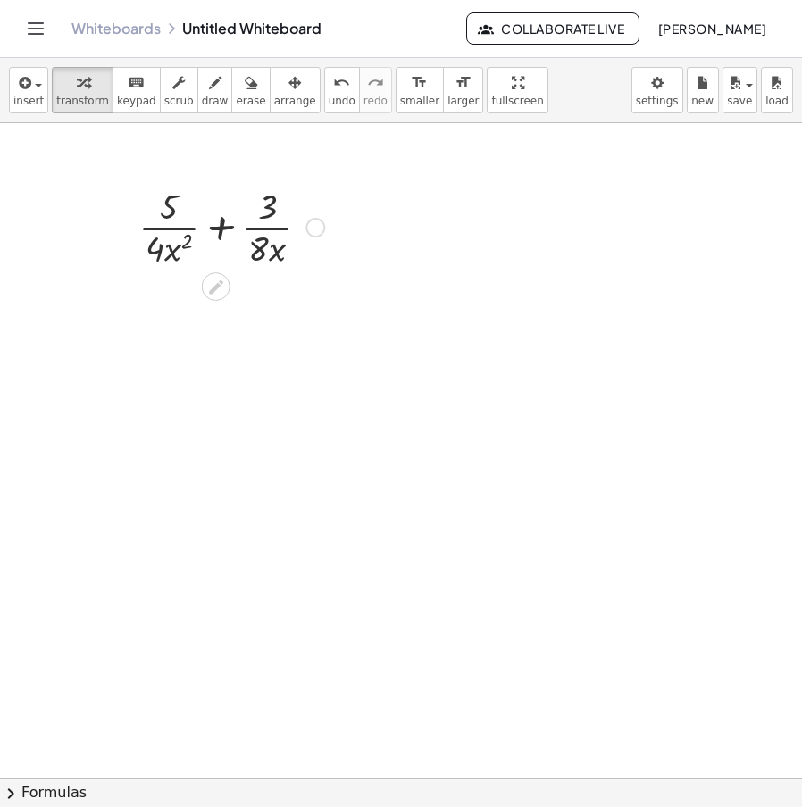
click at [221, 230] on div at bounding box center [232, 225] width 204 height 89
click at [216, 230] on div at bounding box center [232, 225] width 204 height 89
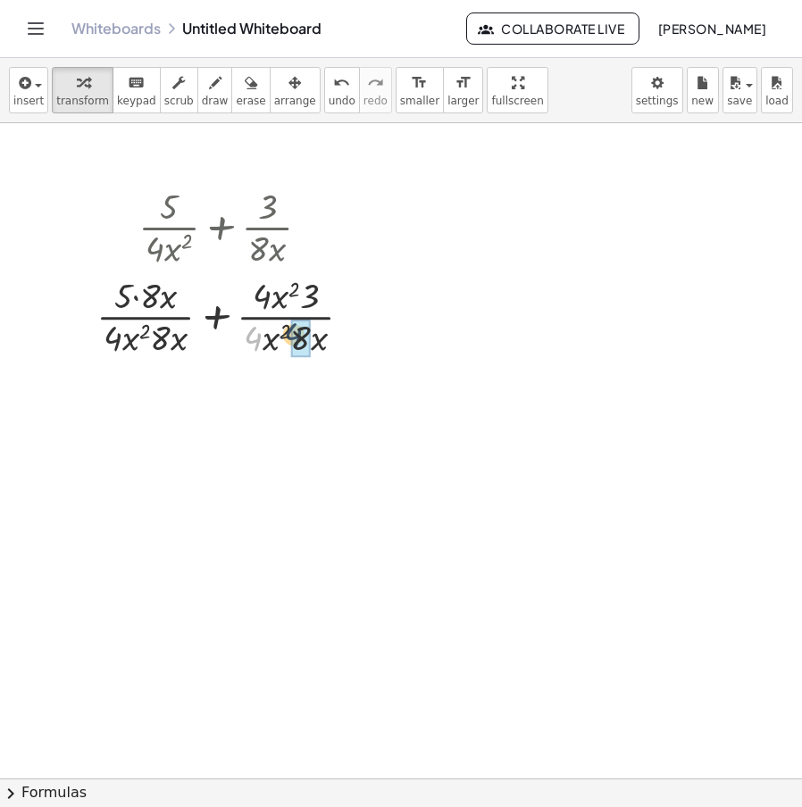
drag, startPoint x: 259, startPoint y: 349, endPoint x: 305, endPoint y: 346, distance: 45.7
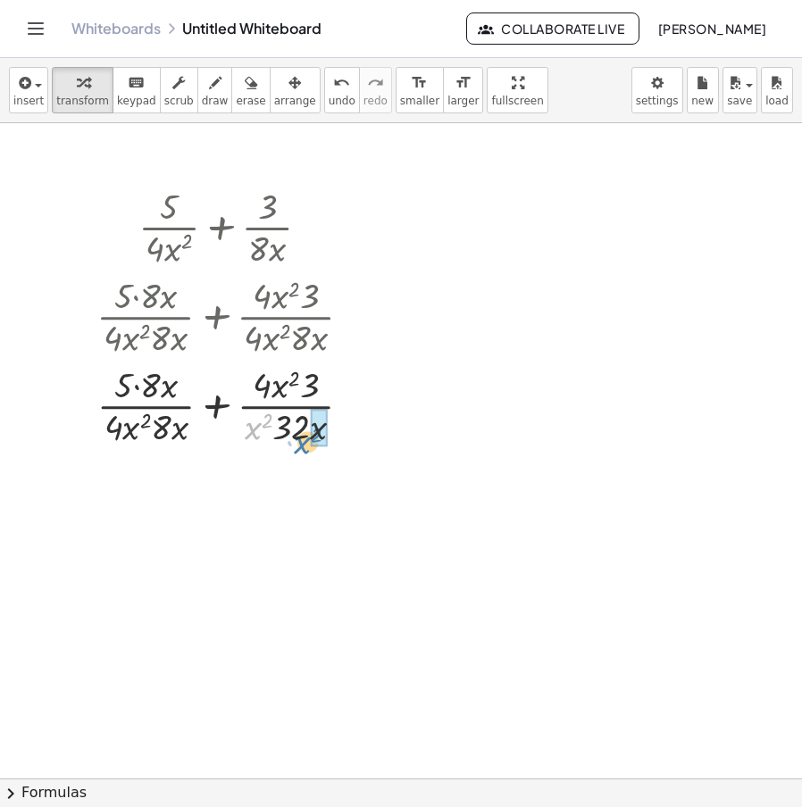
drag, startPoint x: 254, startPoint y: 349, endPoint x: 307, endPoint y: 363, distance: 55.2
click at [307, 363] on div at bounding box center [232, 404] width 288 height 89
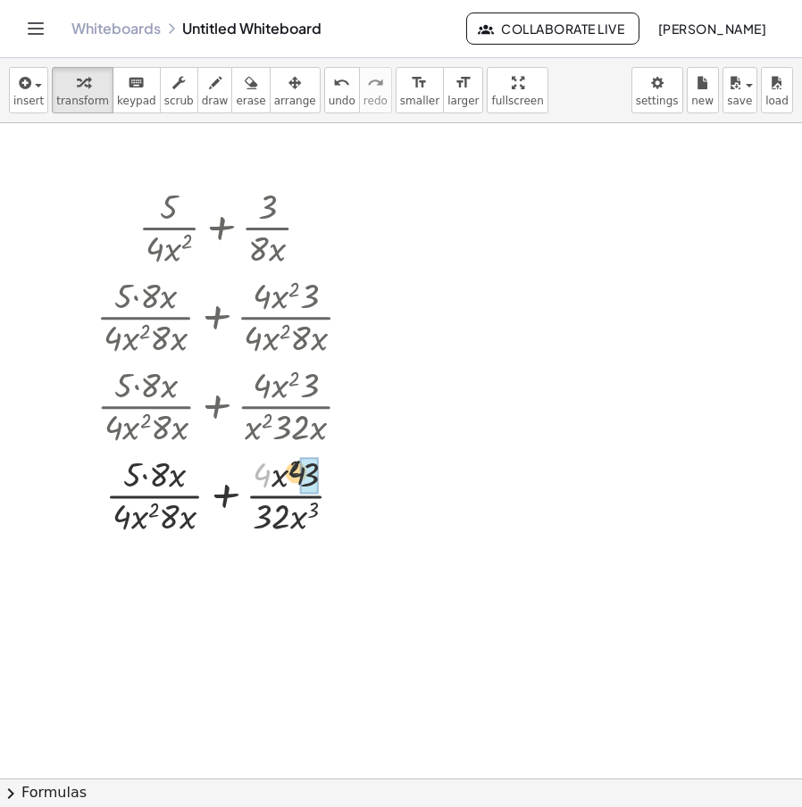
drag, startPoint x: 269, startPoint y: 477, endPoint x: 306, endPoint y: 473, distance: 37.7
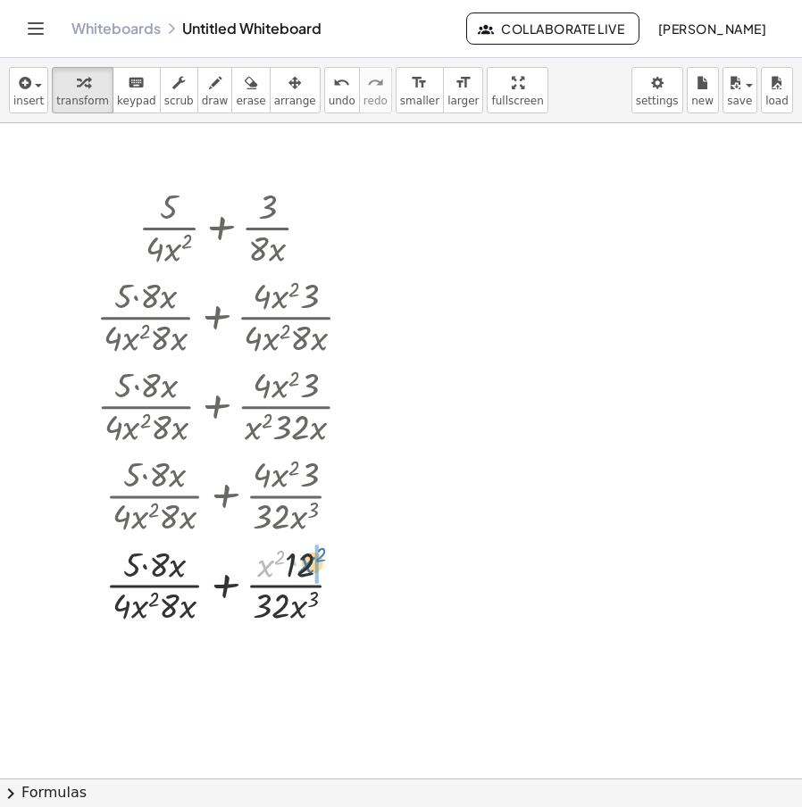
drag, startPoint x: 268, startPoint y: 580, endPoint x: 309, endPoint y: 577, distance: 41.2
click at [309, 577] on div at bounding box center [232, 584] width 288 height 89
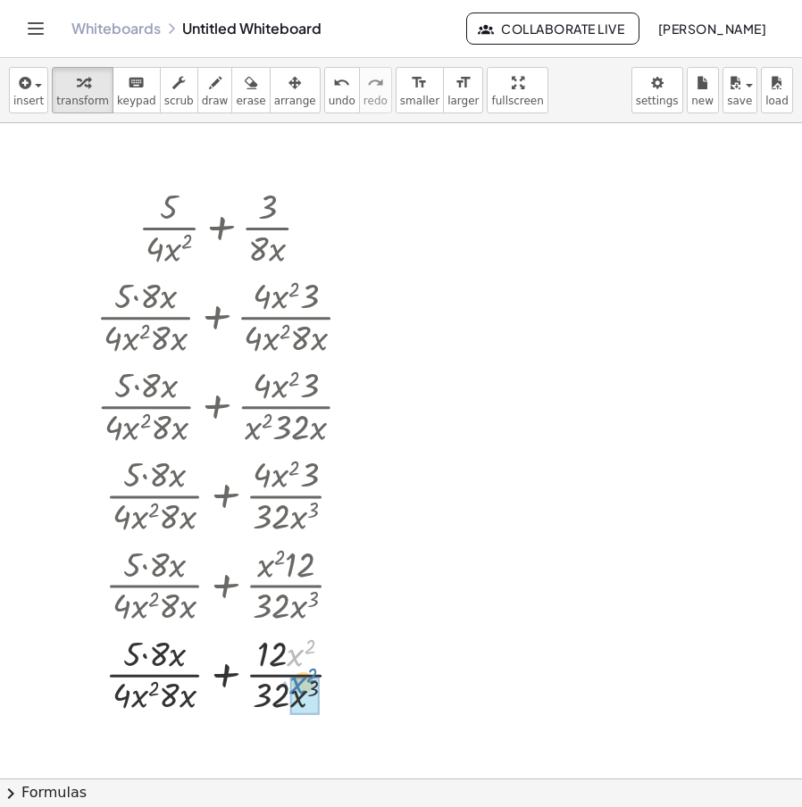
click at [297, 659] on div at bounding box center [232, 673] width 288 height 89
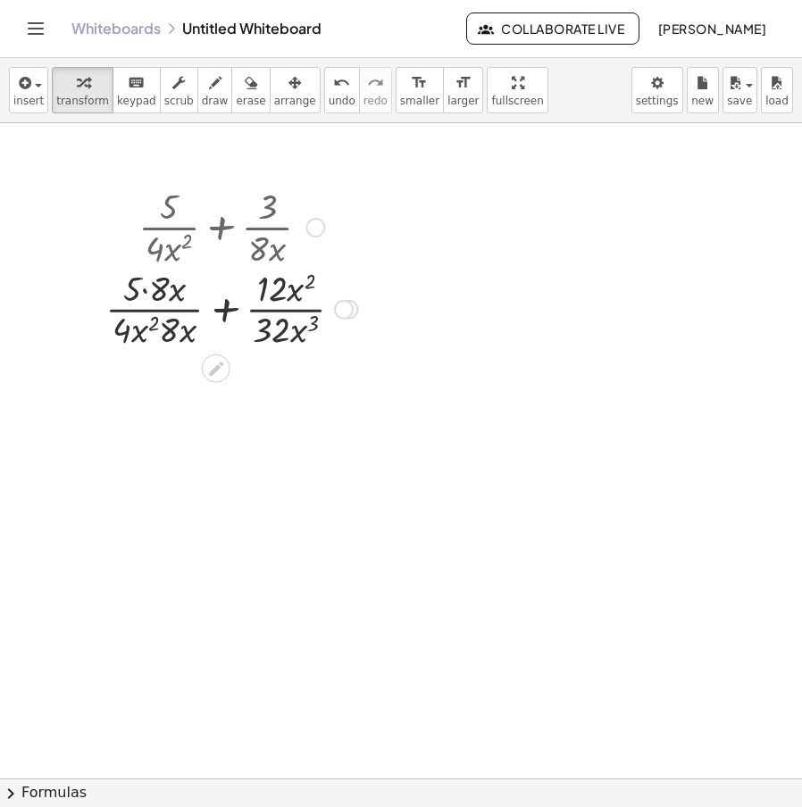
drag, startPoint x: 347, startPoint y: 675, endPoint x: 368, endPoint y: 306, distance: 369.5
click at [368, 306] on div "+ · 5 · 4 · x 2 + · 3 · 8 · x + · 5 · 8 · x · 4 · x 2 · 8 · x + · 4 · x 2 · 3 ·…" at bounding box center [225, 267] width 292 height 180
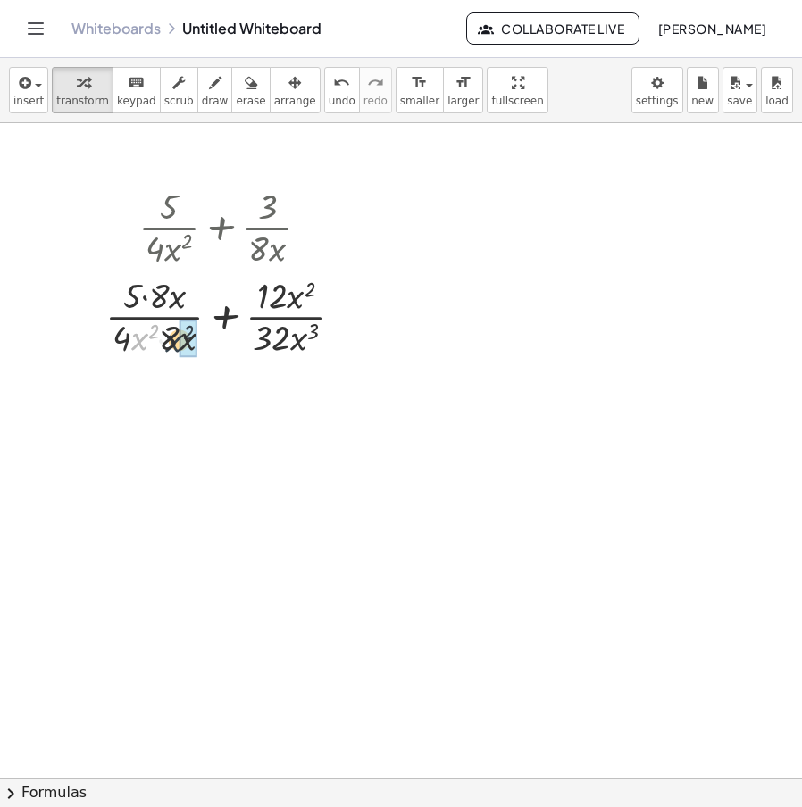
drag, startPoint x: 136, startPoint y: 344, endPoint x: 178, endPoint y: 347, distance: 42.1
click at [178, 347] on div at bounding box center [231, 315] width 270 height 89
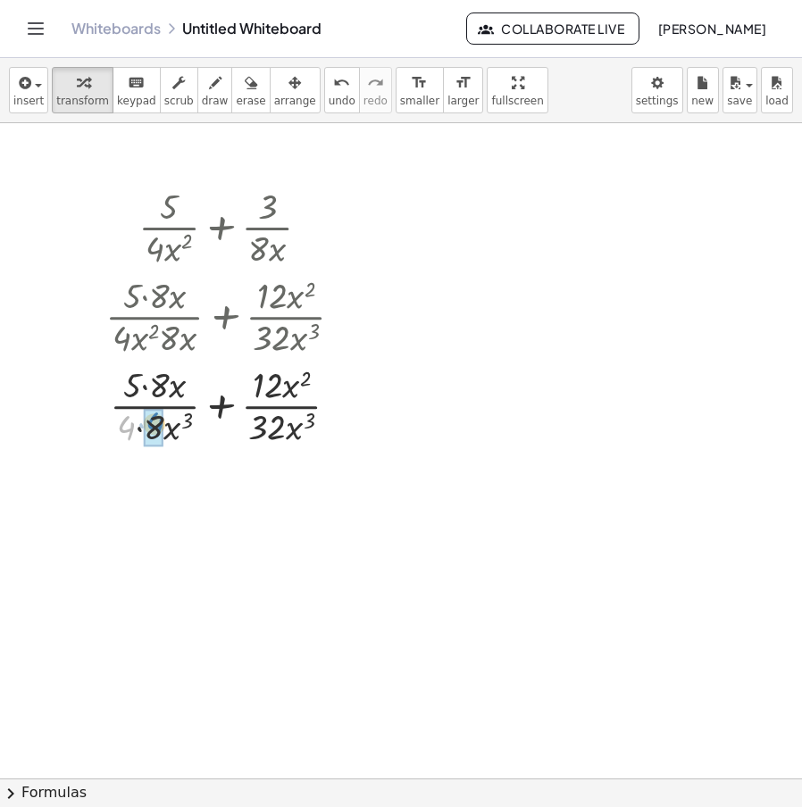
drag, startPoint x: 126, startPoint y: 345, endPoint x: 154, endPoint y: 337, distance: 28.8
click at [216, 228] on div "+ · 5 · 4 · x 2 + · 3 · 8 · x + · 5 · 8 · x · 4 · x 2 · 8 · x + · 4 · x 2 · 3 ·…" at bounding box center [216, 228] width 0 height 0
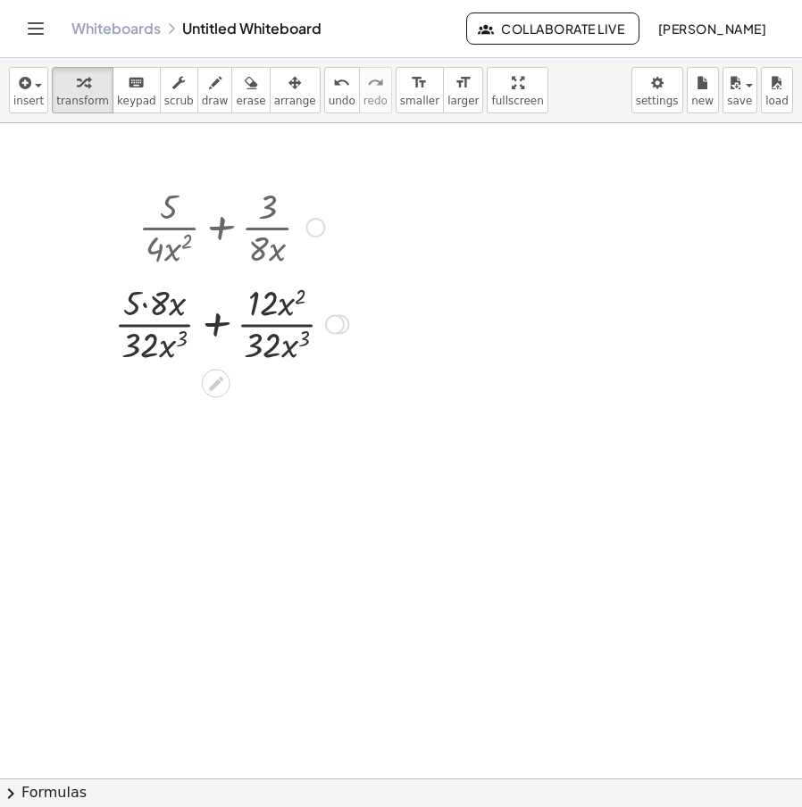
drag, startPoint x: 335, startPoint y: 428, endPoint x: 333, endPoint y: 321, distance: 107.2
click at [216, 324] on div "+ · 5 + · 8 · x · · x · · x 2 · · x 32 3 12 3 32 Fix a mistake Transform line C…" at bounding box center [216, 324] width 0 height 0
click at [146, 302] on div at bounding box center [231, 315] width 252 height 89
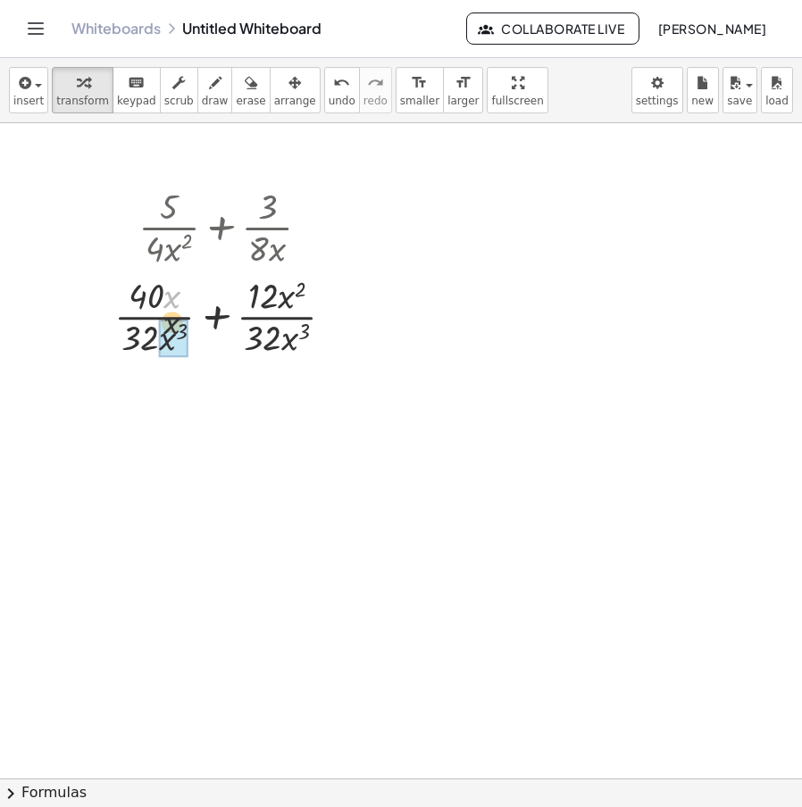
drag, startPoint x: 173, startPoint y: 300, endPoint x: 175, endPoint y: 335, distance: 34.9
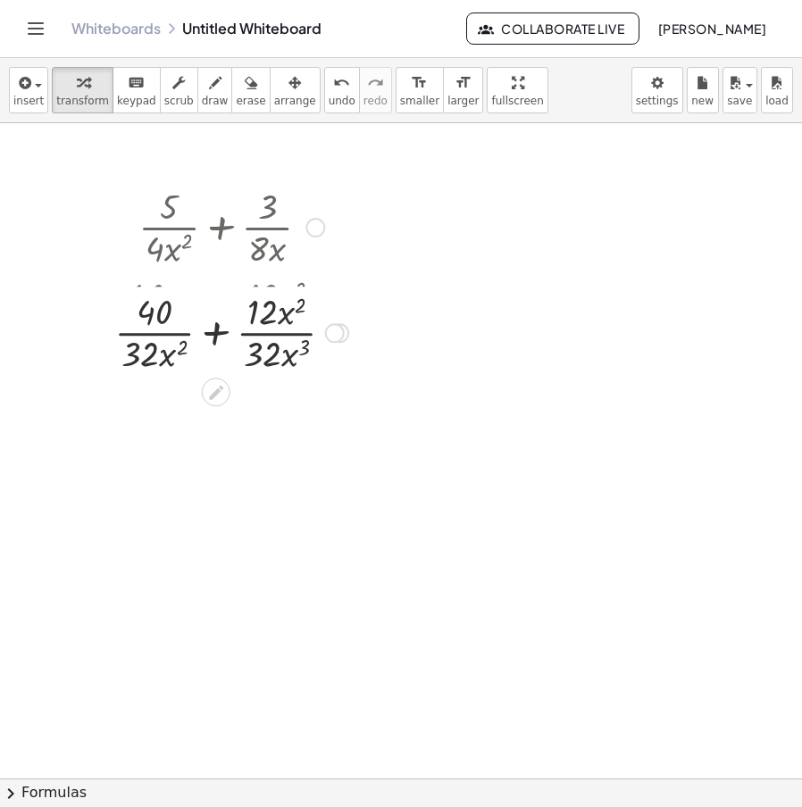
drag, startPoint x: 342, startPoint y: 346, endPoint x: 339, endPoint y: 311, distance: 34.9
click at [216, 333] on div "+ · + x · · · · x 2 · · x 32 3 12 32 40 2 Fix a mistake Transform line Copy lin…" at bounding box center [216, 333] width 0 height 0
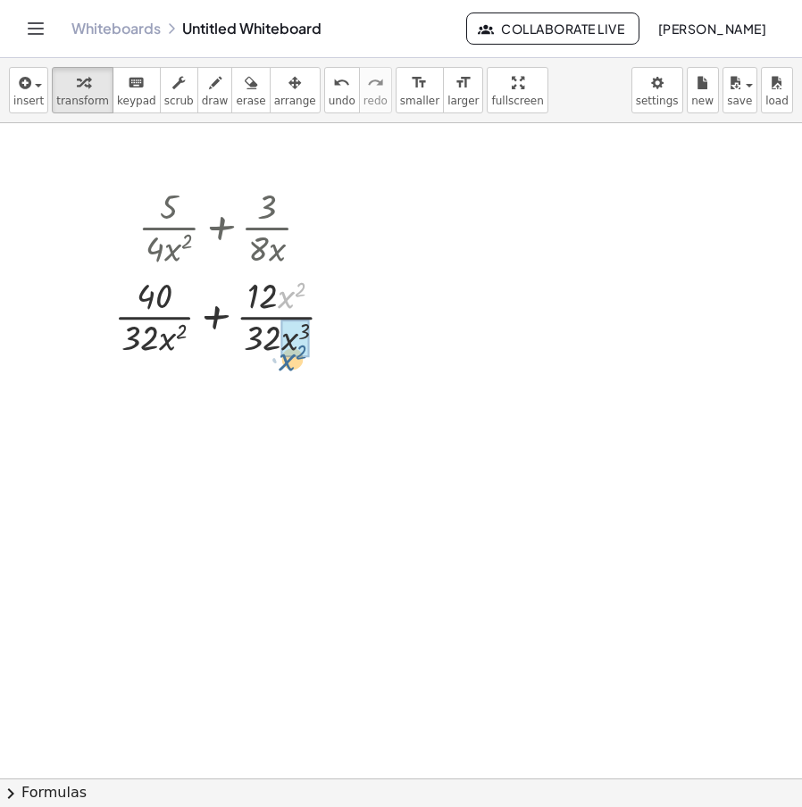
drag, startPoint x: 285, startPoint y: 299, endPoint x: 289, endPoint y: 347, distance: 48.4
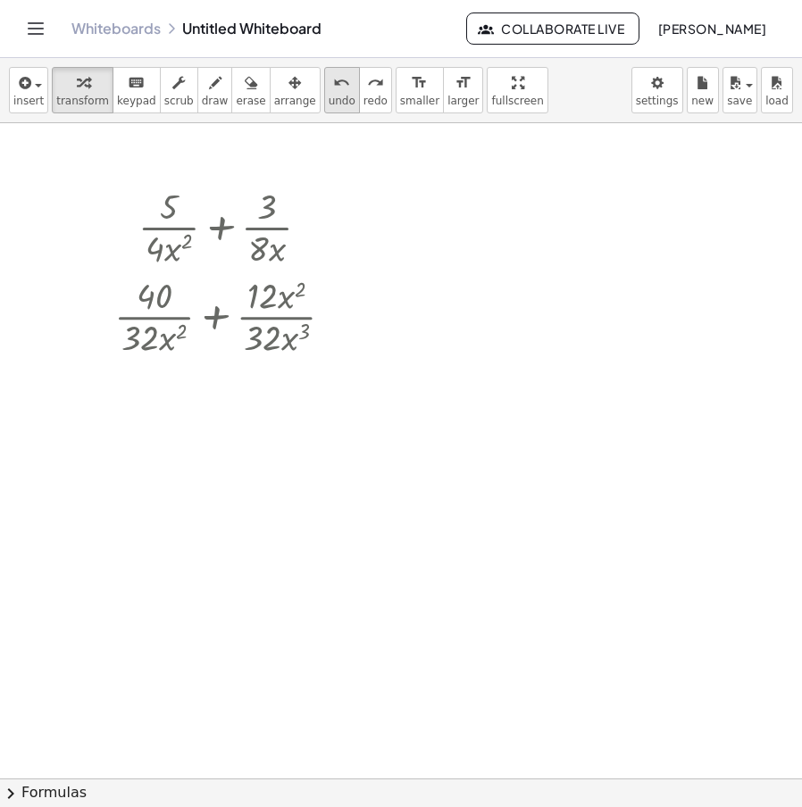
click at [329, 96] on span "undo" at bounding box center [342, 101] width 27 height 13
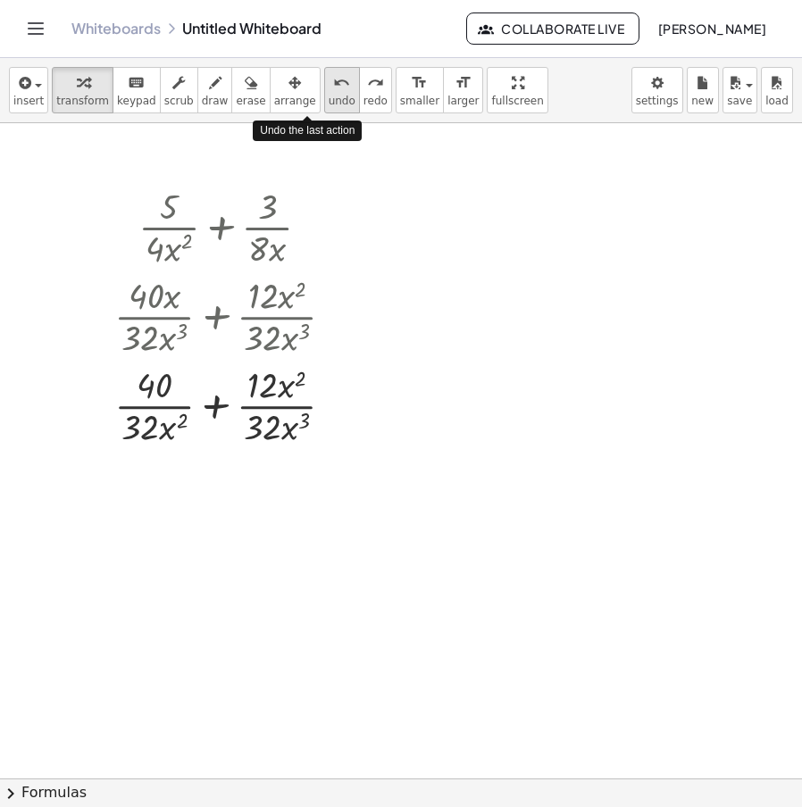
click at [329, 99] on span "undo" at bounding box center [342, 101] width 27 height 13
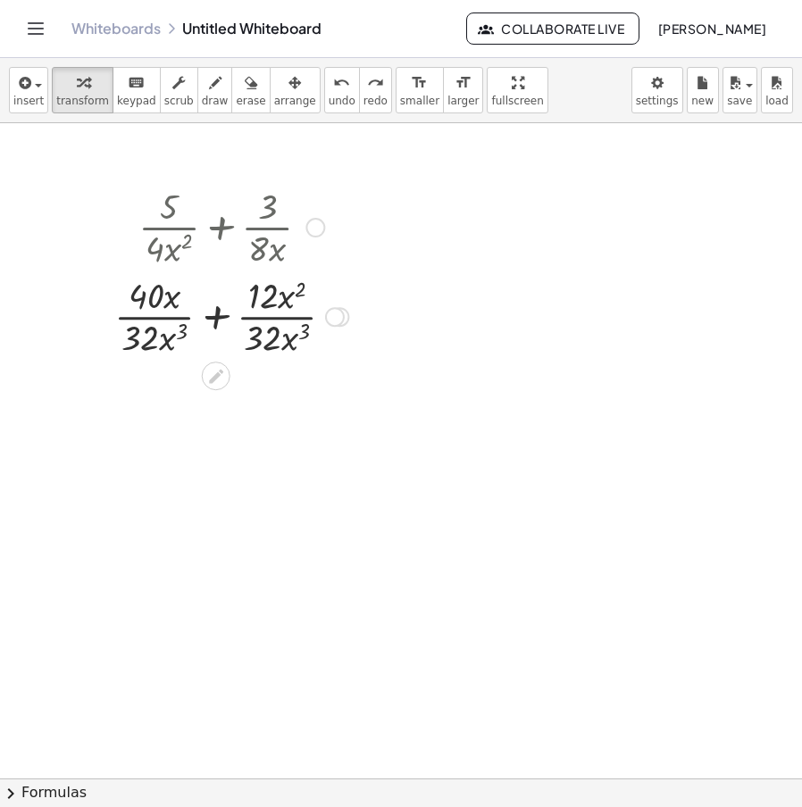
click at [219, 325] on div at bounding box center [231, 315] width 252 height 89
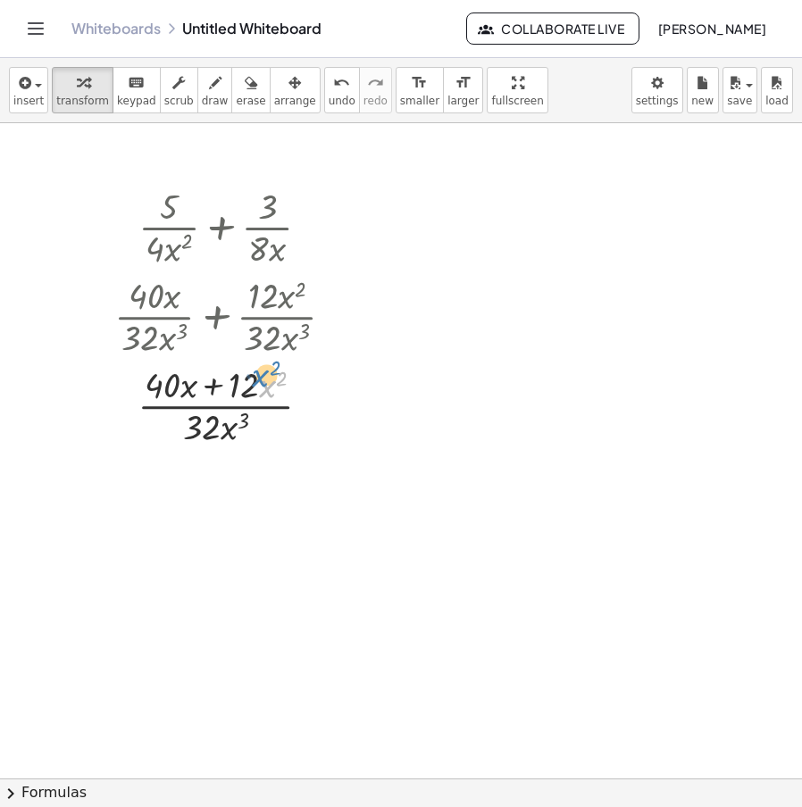
drag, startPoint x: 271, startPoint y: 381, endPoint x: 272, endPoint y: 370, distance: 10.9
click at [272, 370] on div at bounding box center [231, 404] width 252 height 89
click at [306, 222] on div at bounding box center [315, 228] width 20 height 20
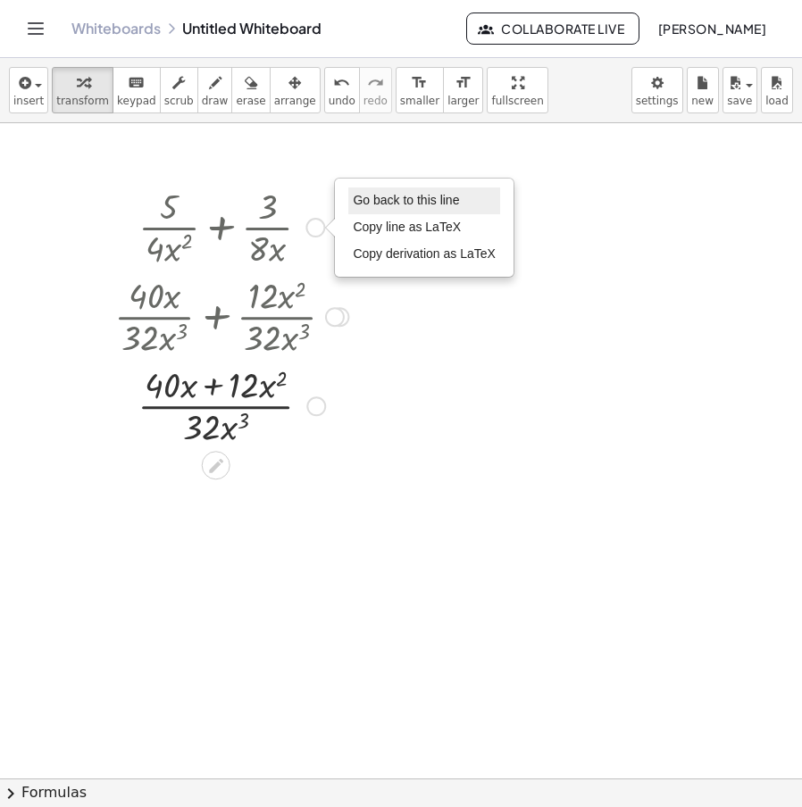
click at [390, 194] on span "Go back to this line" at bounding box center [406, 200] width 106 height 14
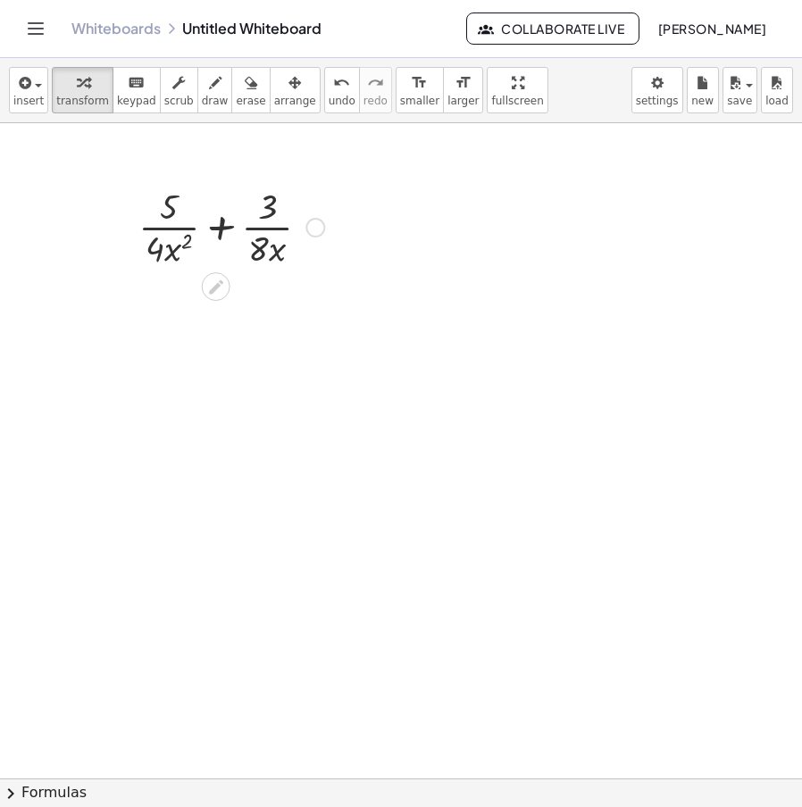
click at [316, 224] on div "Go back to this line Copy line as LaTeX Copy derivation as LaTeX" at bounding box center [315, 228] width 20 height 20
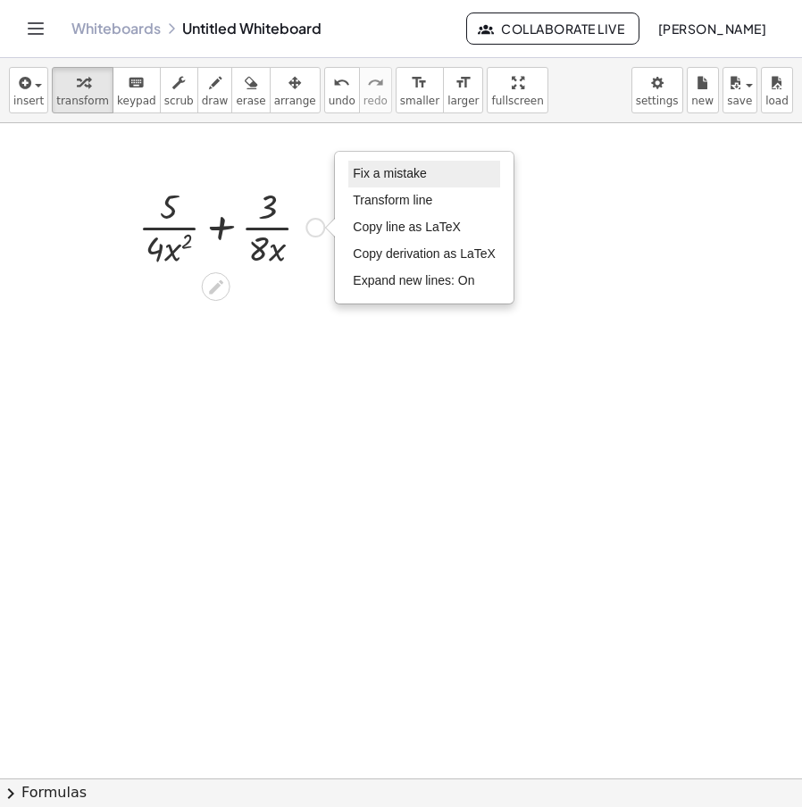
click at [385, 168] on span "Fix a mistake" at bounding box center [389, 173] width 73 height 14
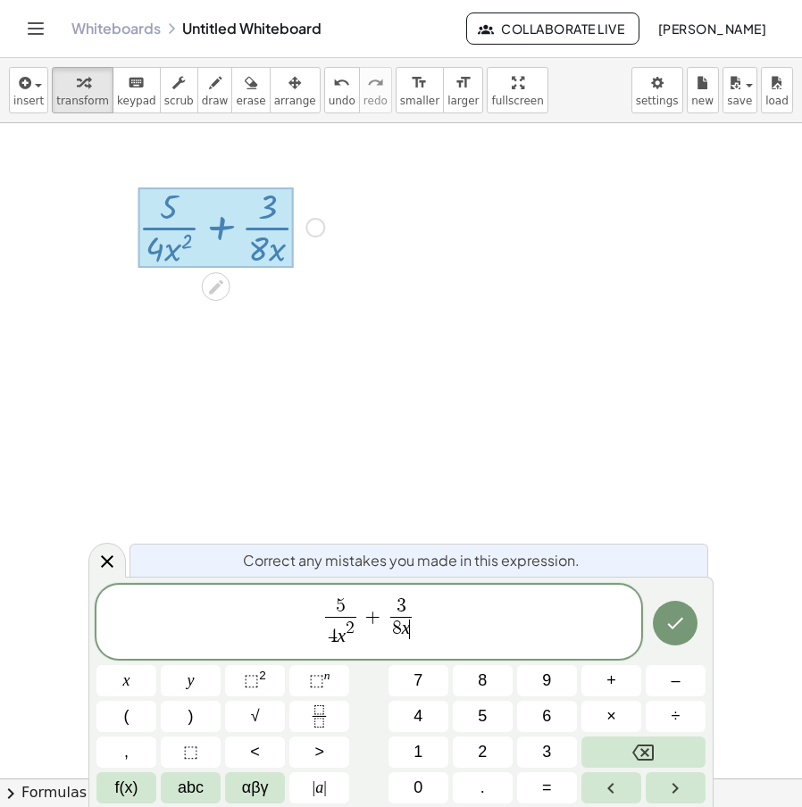
click at [413, 600] on span "3 8 x ​ ​" at bounding box center [401, 620] width 30 height 44
click at [414, 599] on span "3 ​" at bounding box center [401, 608] width 31 height 20
click at [334, 636] on var "x" at bounding box center [337, 635] width 9 height 21
click at [349, 606] on span "5 ​" at bounding box center [336, 608] width 31 height 20
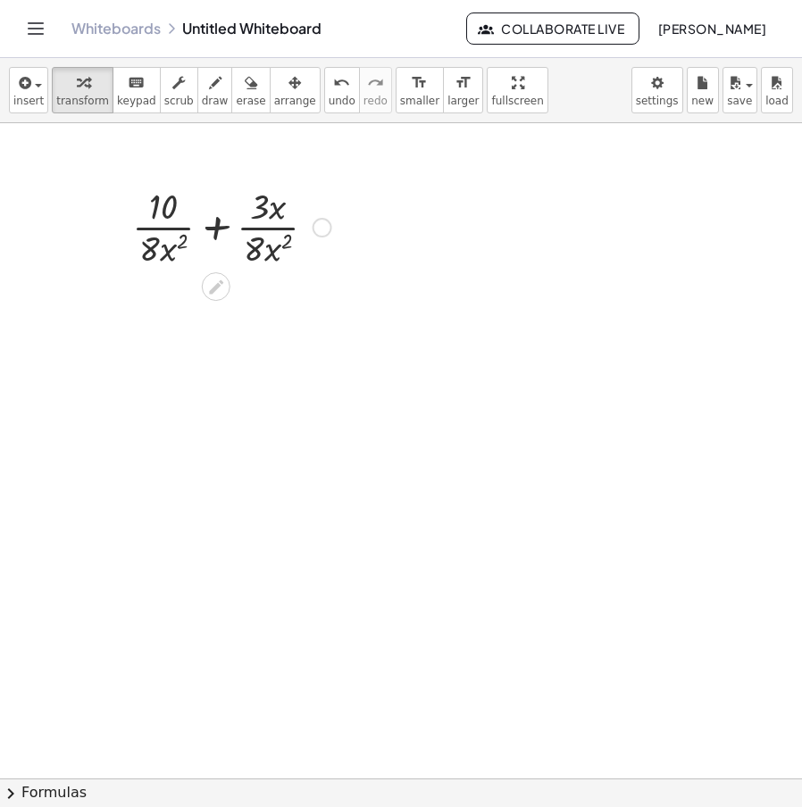
click at [212, 223] on div at bounding box center [231, 225] width 217 height 89
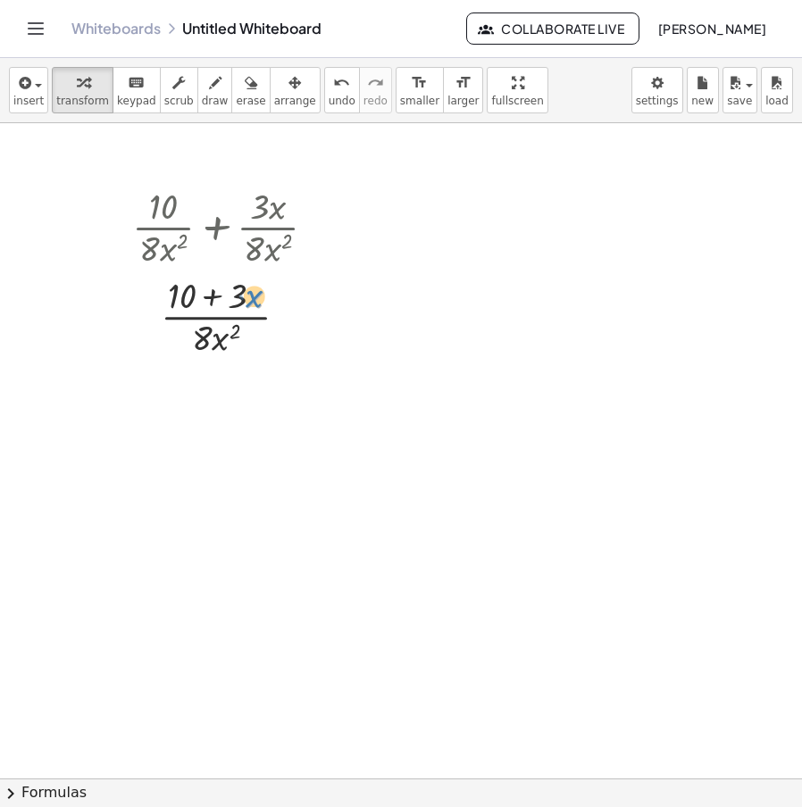
click at [252, 297] on div at bounding box center [231, 315] width 217 height 89
click at [314, 229] on div at bounding box center [323, 228] width 20 height 20
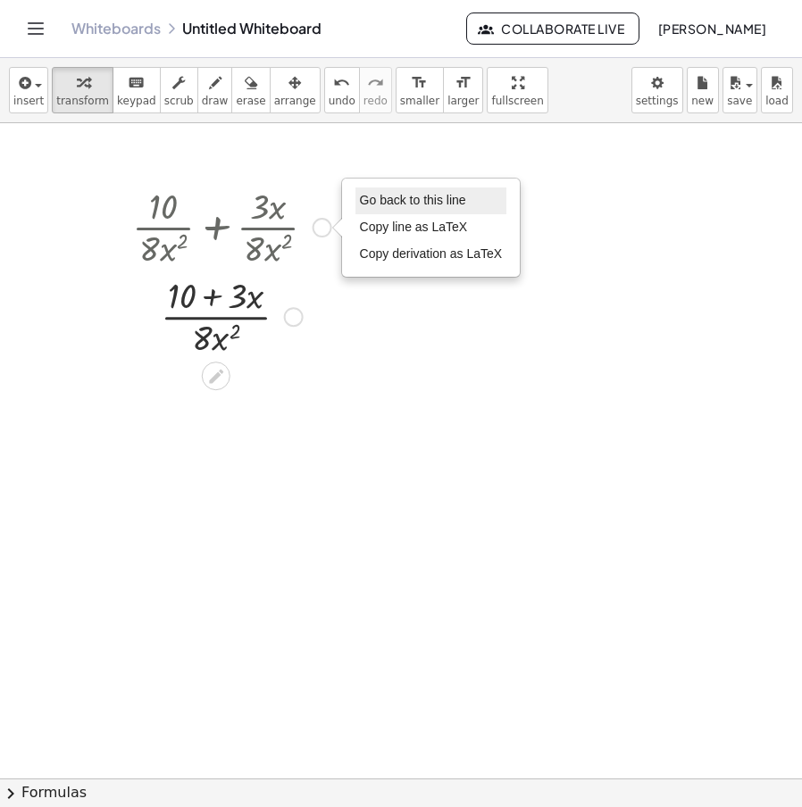
click at [432, 206] on span "Go back to this line" at bounding box center [413, 200] width 106 height 14
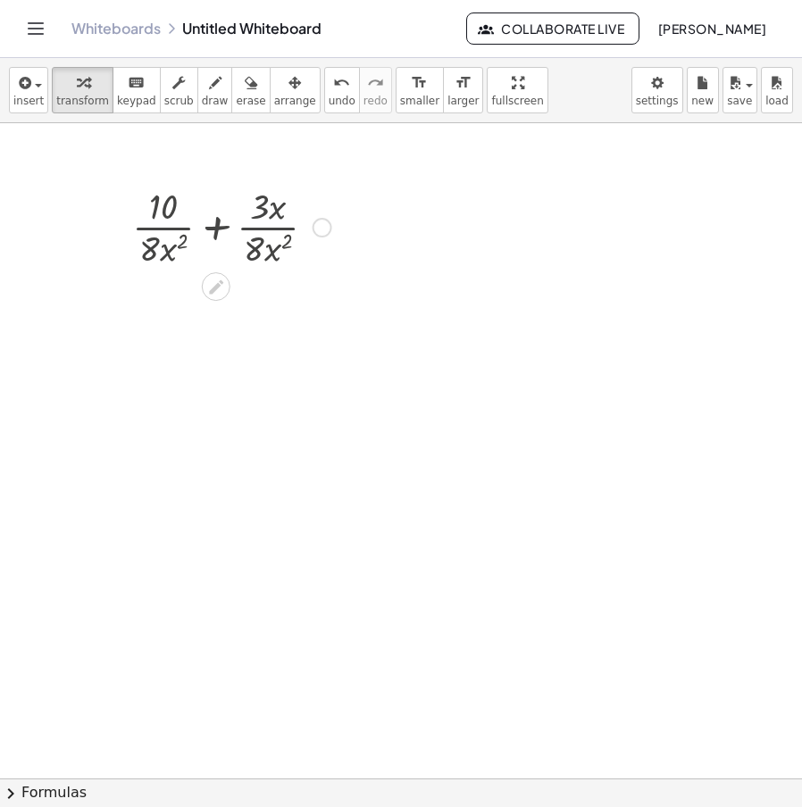
click at [316, 230] on div "Go back to this line Copy line as LaTeX Copy derivation as LaTeX" at bounding box center [323, 228] width 20 height 20
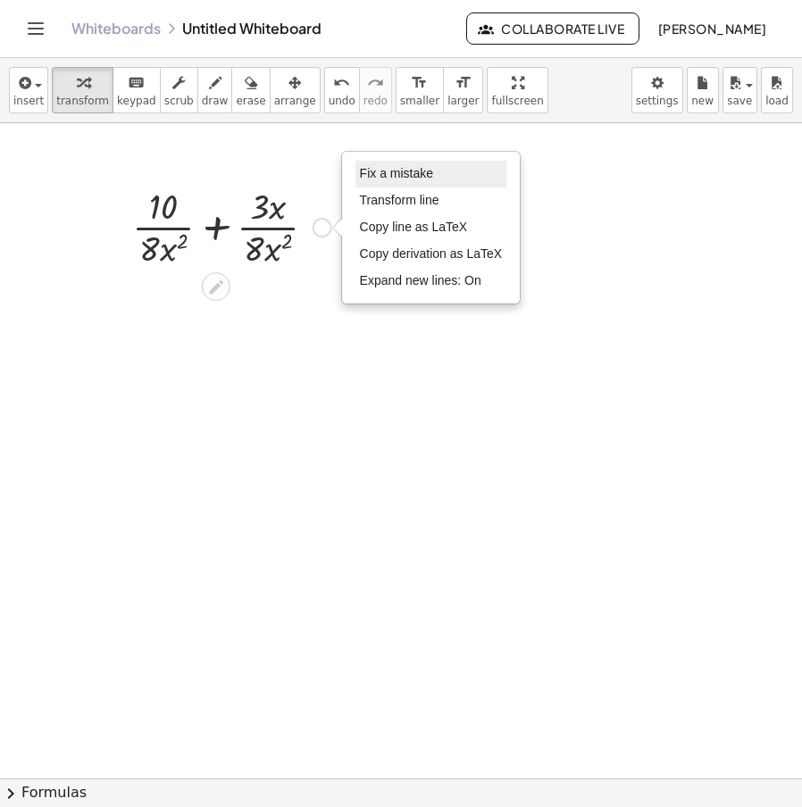
click at [402, 182] on li "Fix a mistake" at bounding box center [432, 174] width 152 height 27
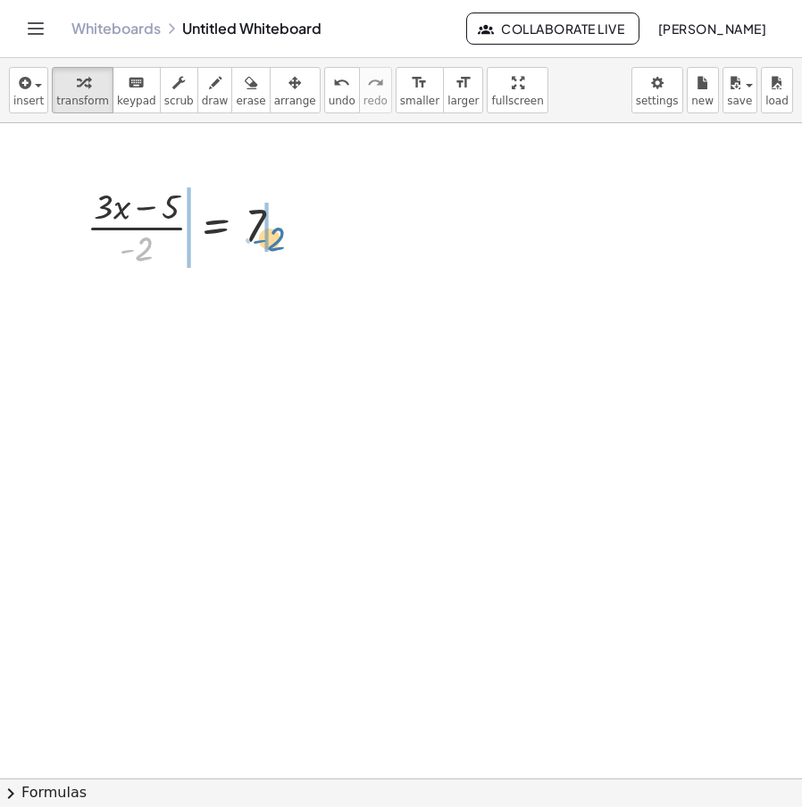
drag, startPoint x: 148, startPoint y: 260, endPoint x: 258, endPoint y: 248, distance: 110.5
click at [260, 250] on div at bounding box center [192, 225] width 228 height 89
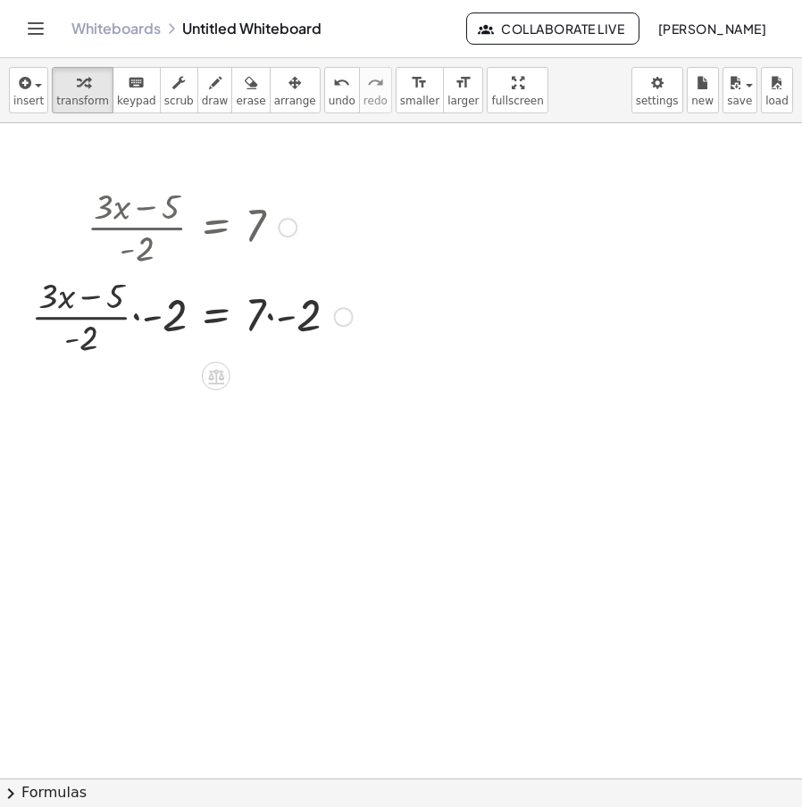
click at [293, 320] on div at bounding box center [191, 315] width 339 height 89
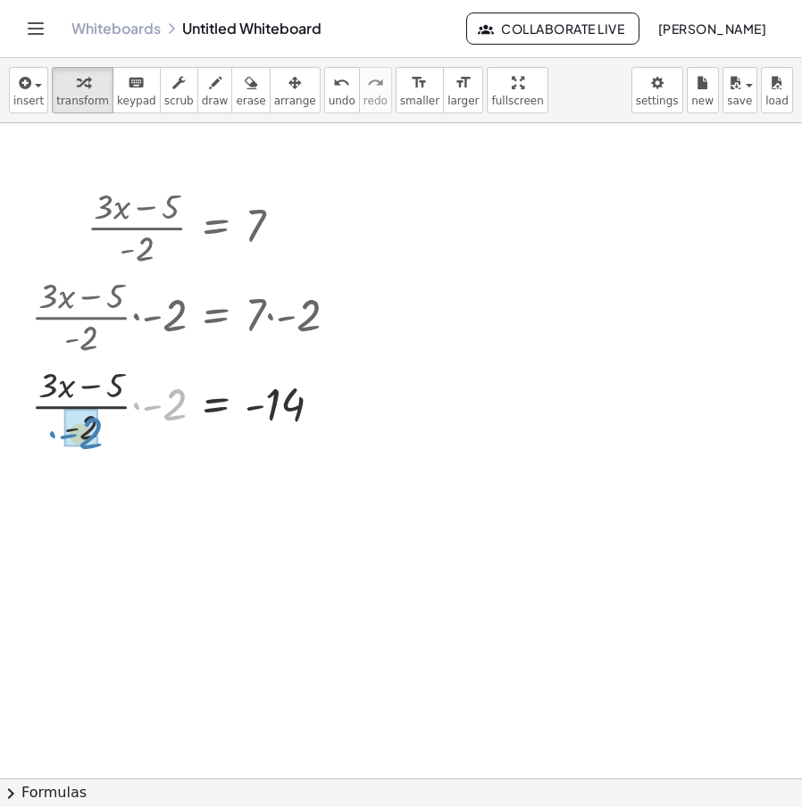
drag, startPoint x: 166, startPoint y: 323, endPoint x: 78, endPoint y: 347, distance: 91.4
click at [216, 228] on div "· ( + · 3 · x − 5 ) · - 2 = 7 · · ( + · 3 · x − 5 ) · - 2 · - 2 = · 7 · - 2 · -…" at bounding box center [216, 228] width 0 height 0
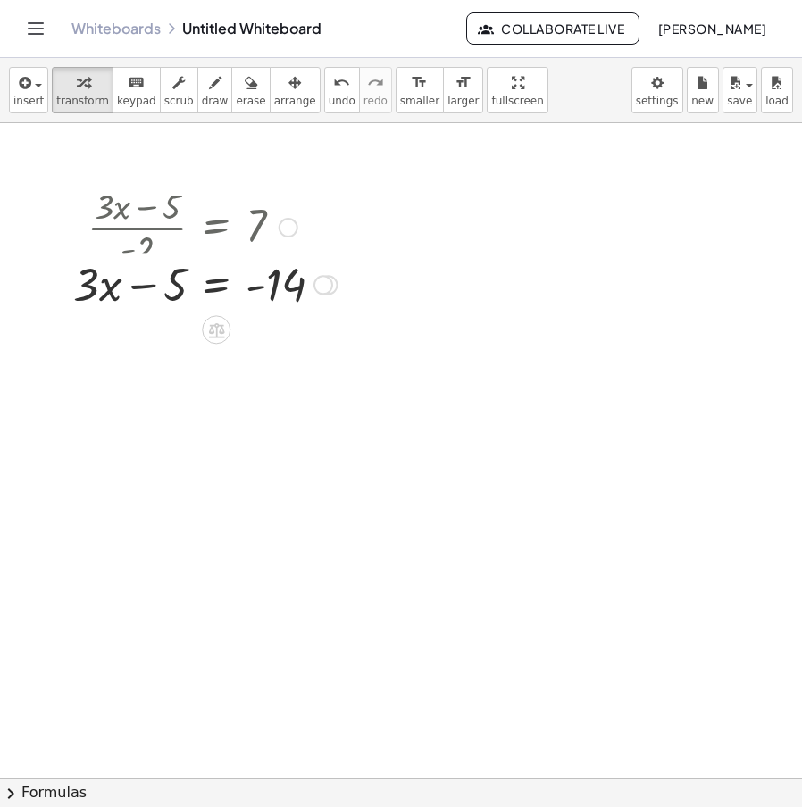
drag, startPoint x: 334, startPoint y: 484, endPoint x: 339, endPoint y: 280, distance: 203.7
click at [216, 285] on div "+ · 3 · x − 5 = - 14 Fix a mistake Transform line Copy line as LaTeX Copy deriv…" at bounding box center [216, 285] width 0 height 0
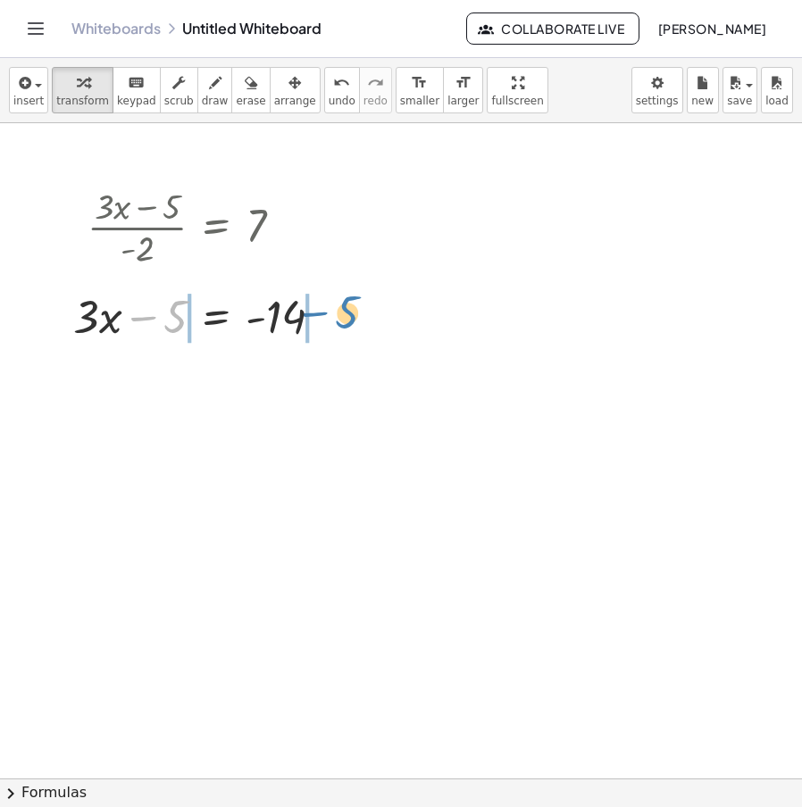
drag, startPoint x: 177, startPoint y: 328, endPoint x: 335, endPoint y: 328, distance: 158.1
click at [339, 327] on div at bounding box center [204, 315] width 281 height 61
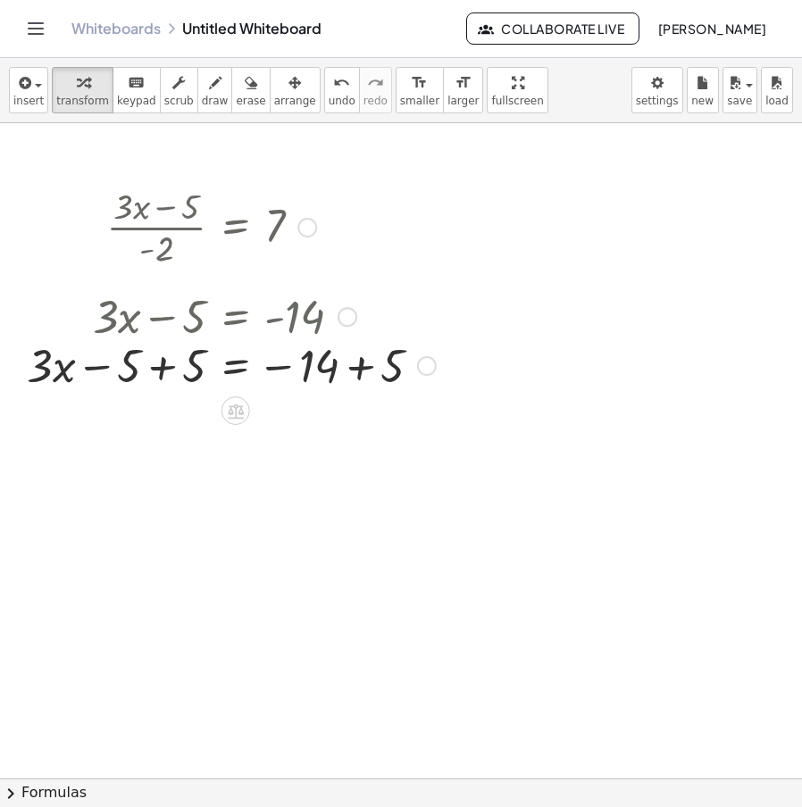
click at [359, 324] on div at bounding box center [231, 315] width 427 height 61
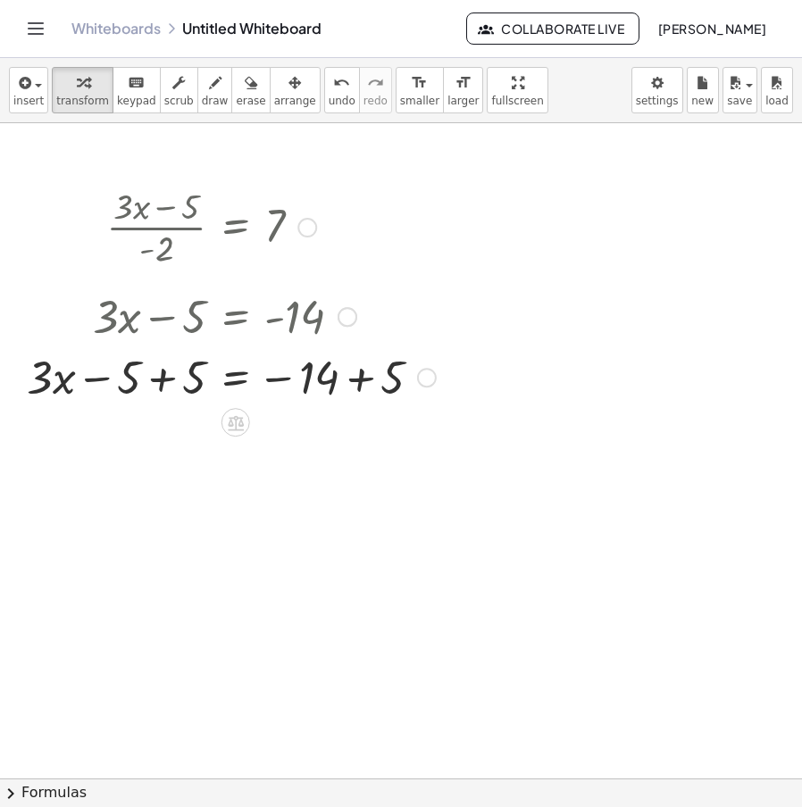
click at [364, 382] on div at bounding box center [231, 376] width 427 height 61
click at [172, 394] on div at bounding box center [191, 376] width 347 height 61
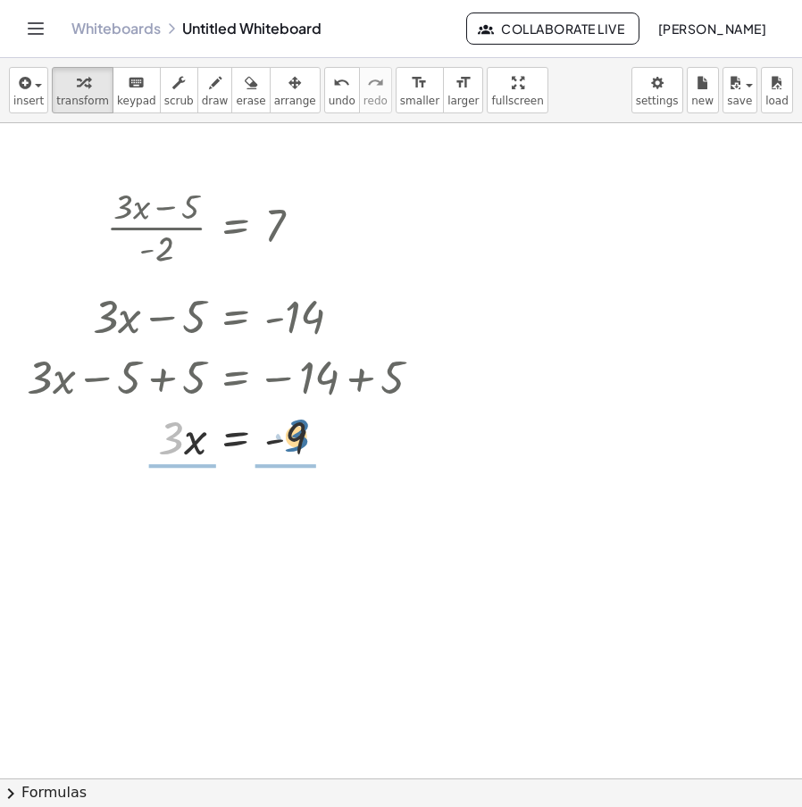
drag, startPoint x: 162, startPoint y: 446, endPoint x: 289, endPoint y: 443, distance: 126.9
click at [289, 443] on div at bounding box center [231, 436] width 427 height 61
click at [299, 436] on div at bounding box center [231, 436] width 427 height 89
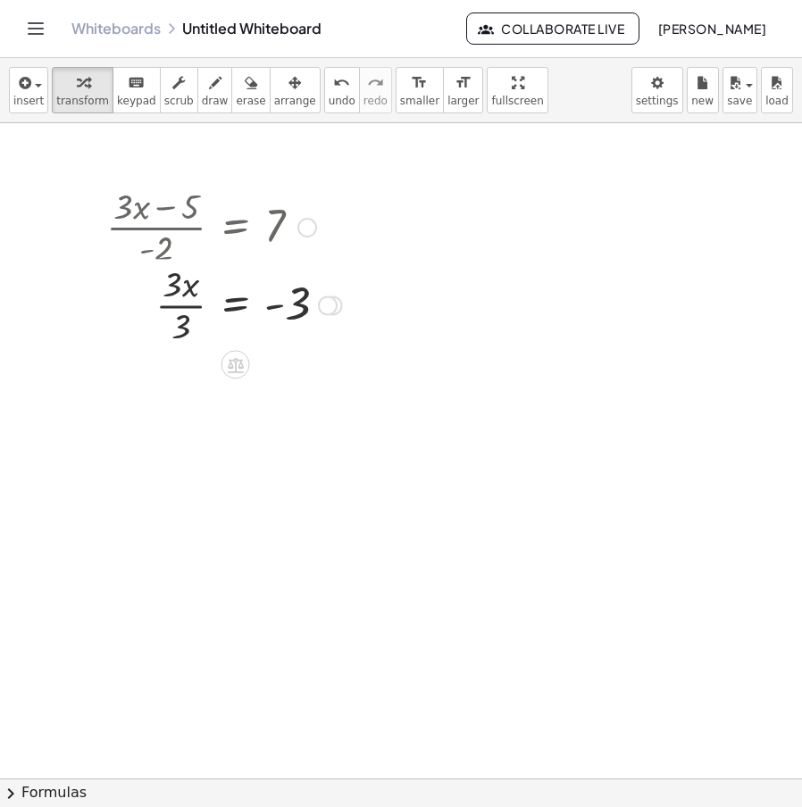
drag, startPoint x: 337, startPoint y: 599, endPoint x: 364, endPoint y: 297, distance: 303.2
click at [302, 227] on div at bounding box center [307, 228] width 20 height 20
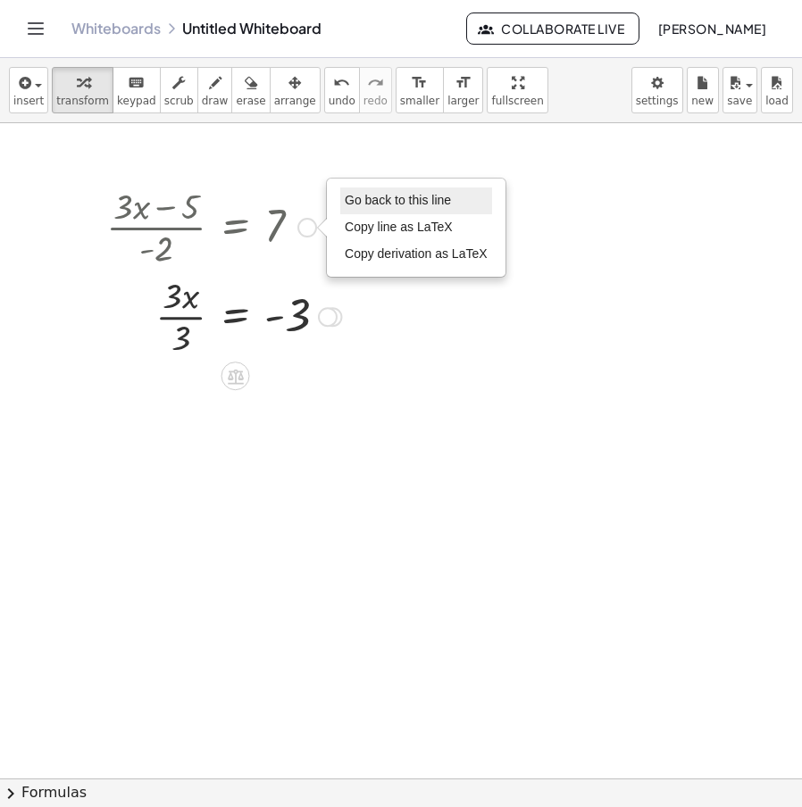
click at [383, 193] on li "Go back to this line" at bounding box center [416, 201] width 152 height 27
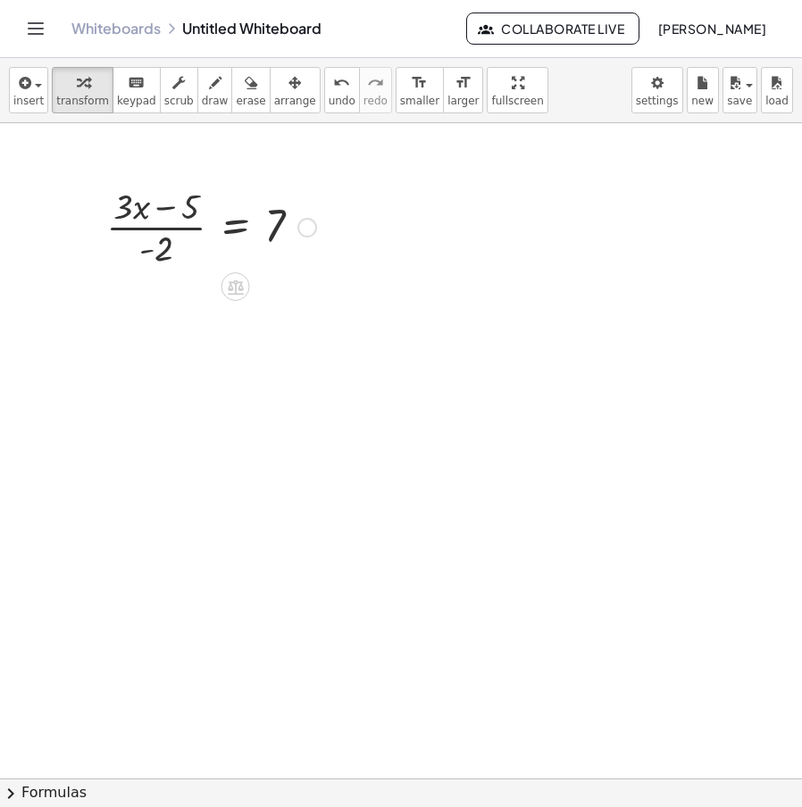
click at [307, 220] on div "Go back to this line Copy line as LaTeX Copy derivation as LaTeX" at bounding box center [307, 228] width 20 height 20
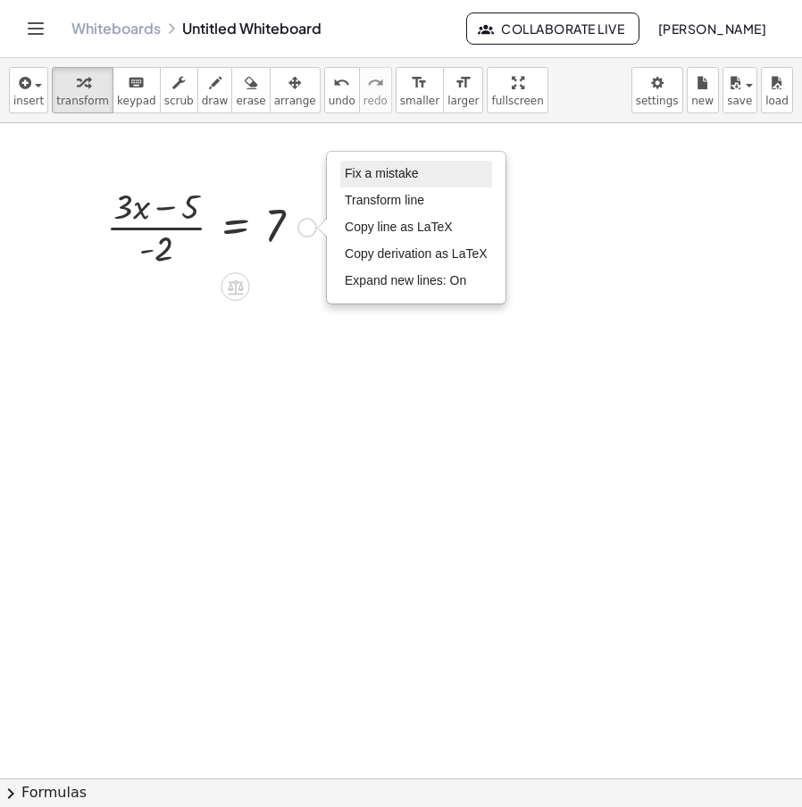
click at [412, 166] on li "Fix a mistake" at bounding box center [416, 174] width 152 height 27
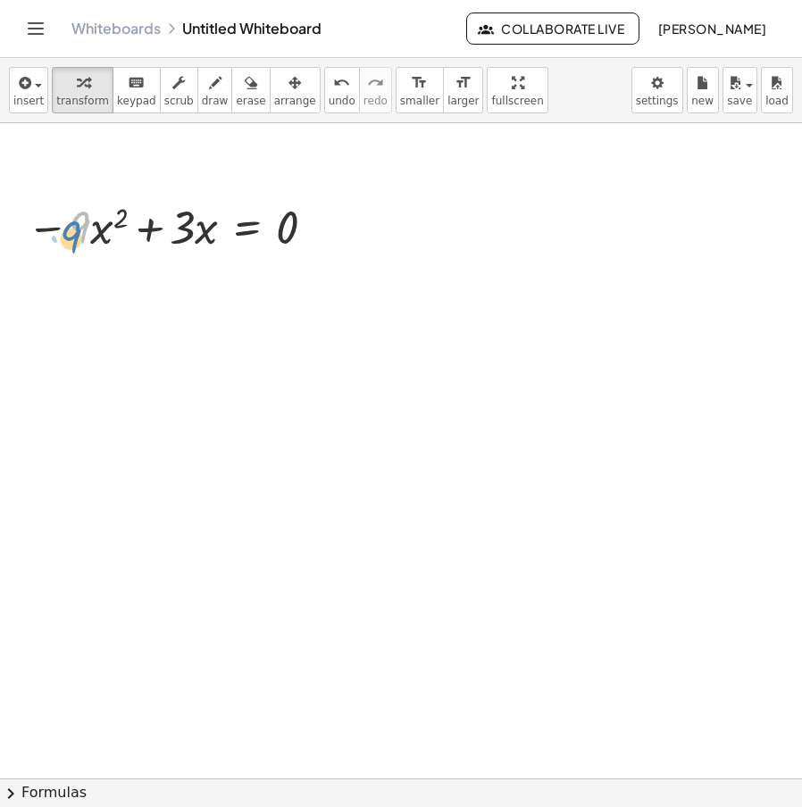
drag, startPoint x: 81, startPoint y: 237, endPoint x: 71, endPoint y: 247, distance: 13.9
click at [71, 247] on div at bounding box center [175, 226] width 314 height 61
drag, startPoint x: 181, startPoint y: 236, endPoint x: 264, endPoint y: 256, distance: 84.7
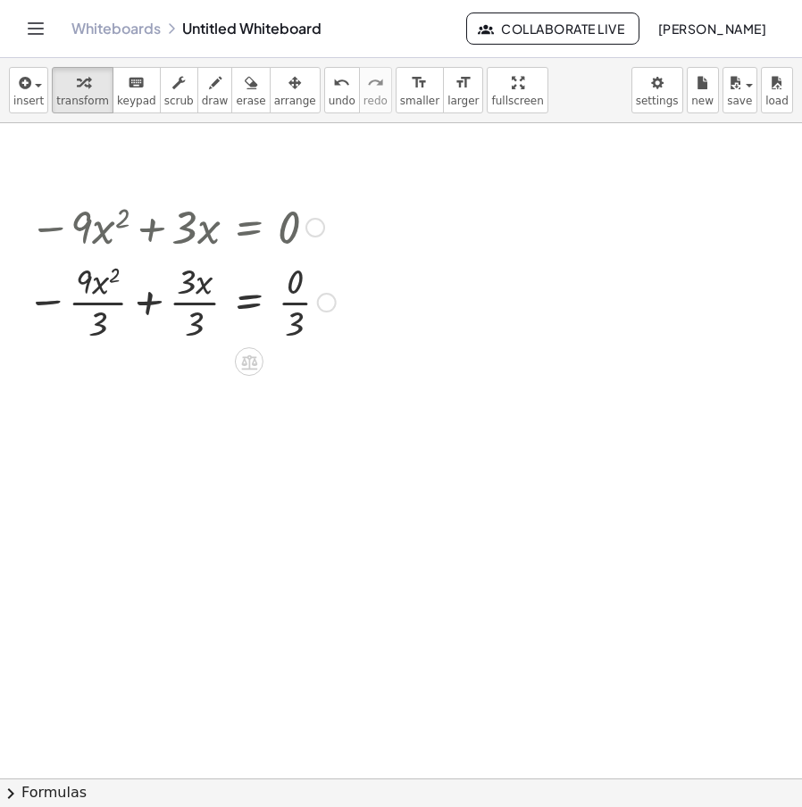
click at [287, 305] on div at bounding box center [181, 300] width 327 height 89
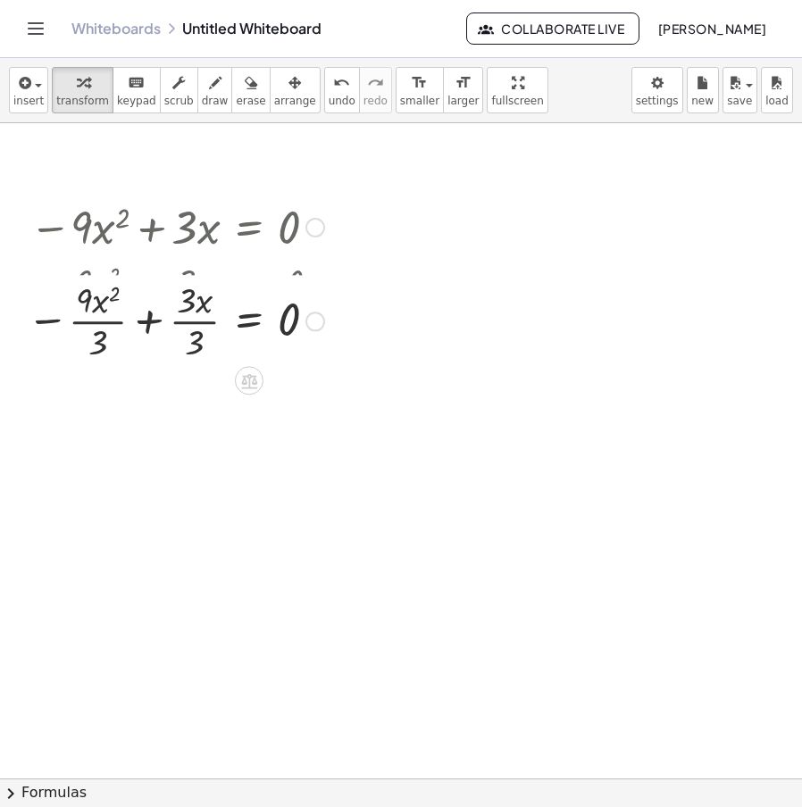
click at [195, 309] on div at bounding box center [181, 319] width 327 height 89
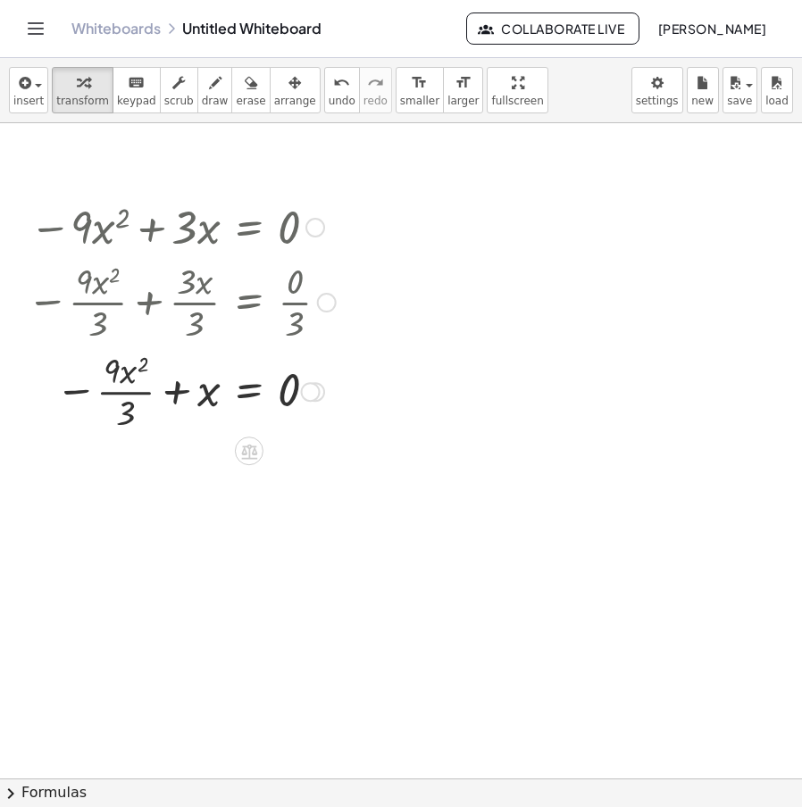
click at [146, 392] on div at bounding box center [181, 390] width 327 height 89
click at [312, 221] on div at bounding box center [315, 228] width 20 height 20
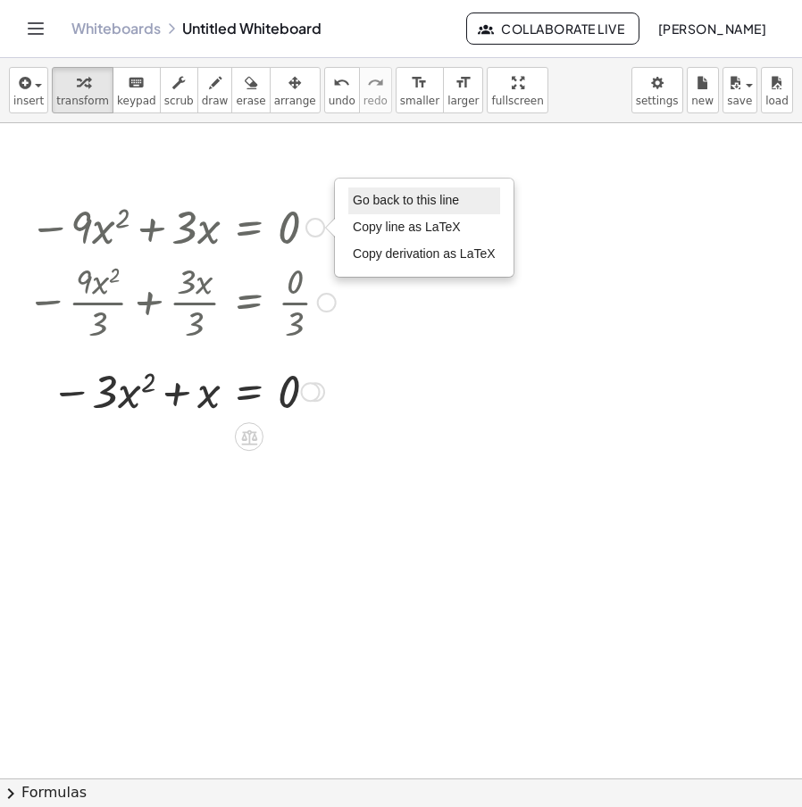
click at [400, 212] on li "Go back to this line" at bounding box center [424, 201] width 152 height 27
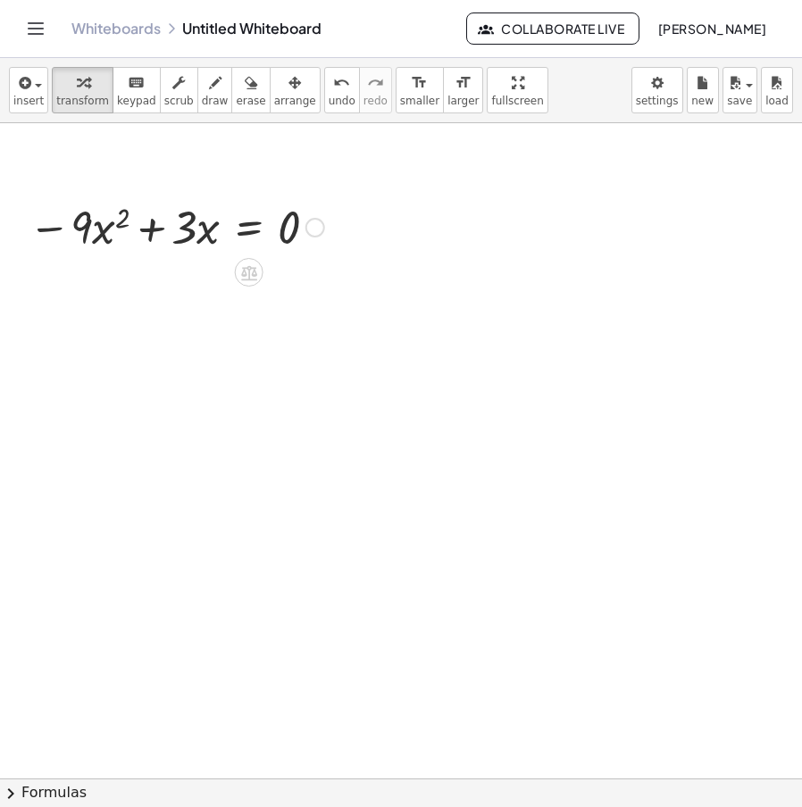
click at [321, 228] on div "Go back to this line Copy line as LaTeX Copy derivation as LaTeX" at bounding box center [315, 228] width 20 height 20
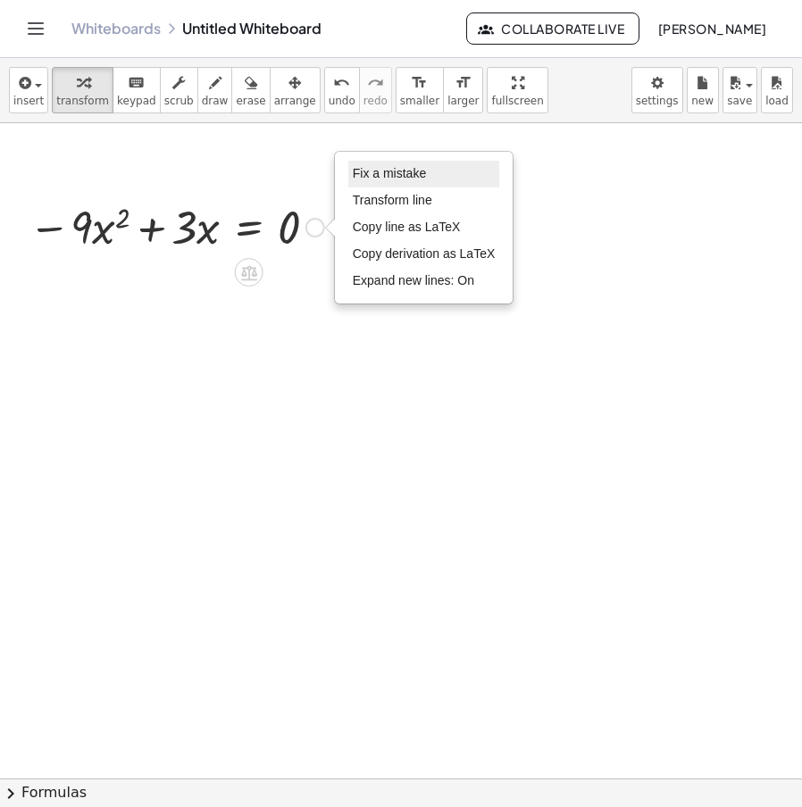
click at [386, 180] on span "Fix a mistake" at bounding box center [389, 173] width 73 height 14
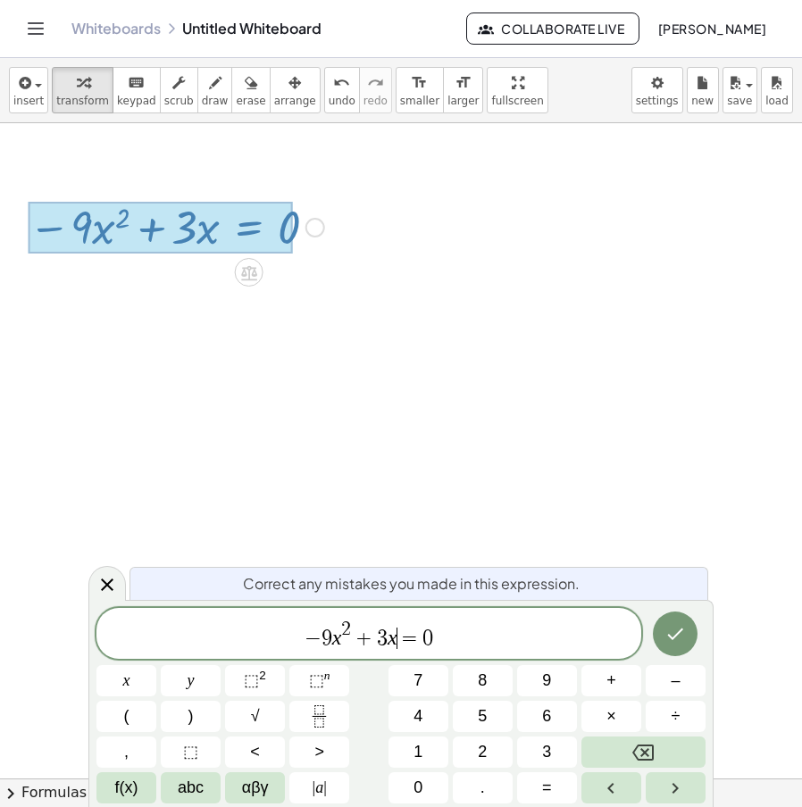
click at [399, 638] on span "=" at bounding box center [410, 638] width 26 height 21
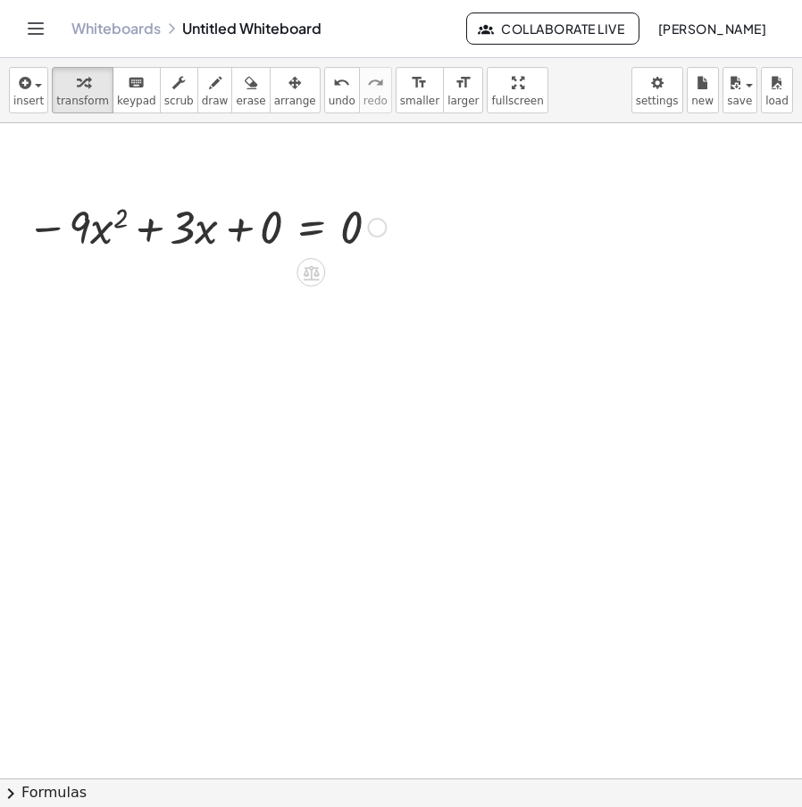
click at [381, 238] on div at bounding box center [206, 226] width 377 height 61
click at [381, 234] on div "Fix a mistake Transform line Copy line as LaTeX Copy derivation as LaTeX Expand…" at bounding box center [377, 228] width 20 height 20
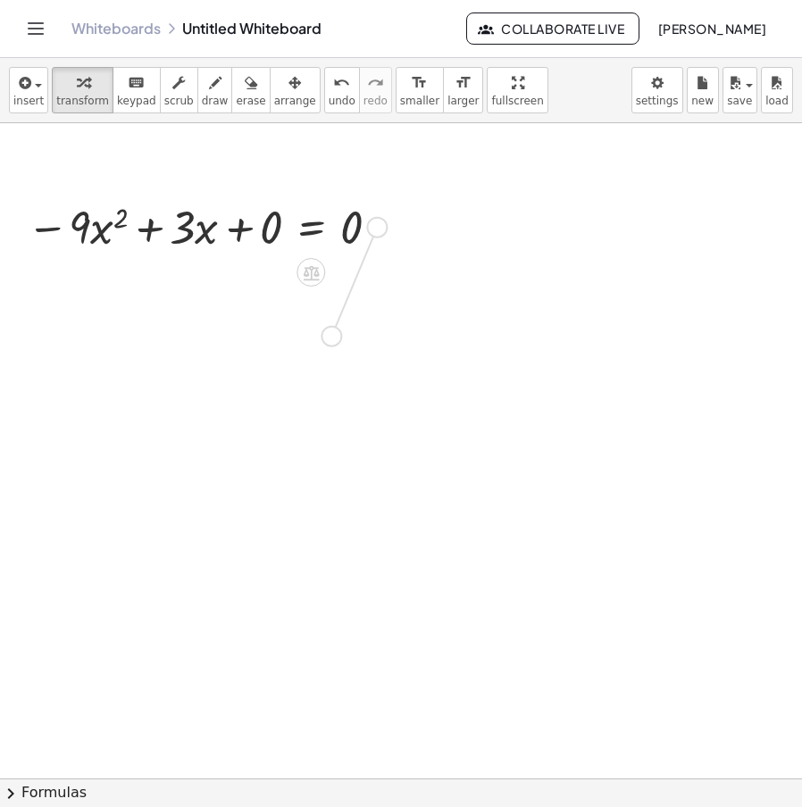
drag, startPoint x: 381, startPoint y: 230, endPoint x: 326, endPoint y: 358, distance: 138.9
click at [381, 349] on div at bounding box center [377, 342] width 20 height 20
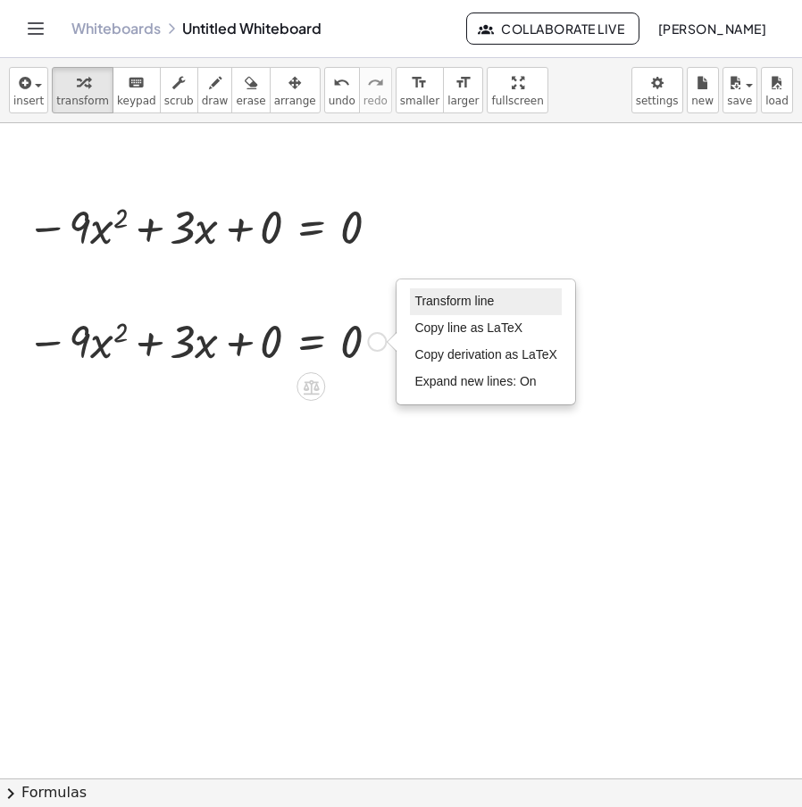
click at [447, 292] on li "Transform line" at bounding box center [486, 302] width 152 height 27
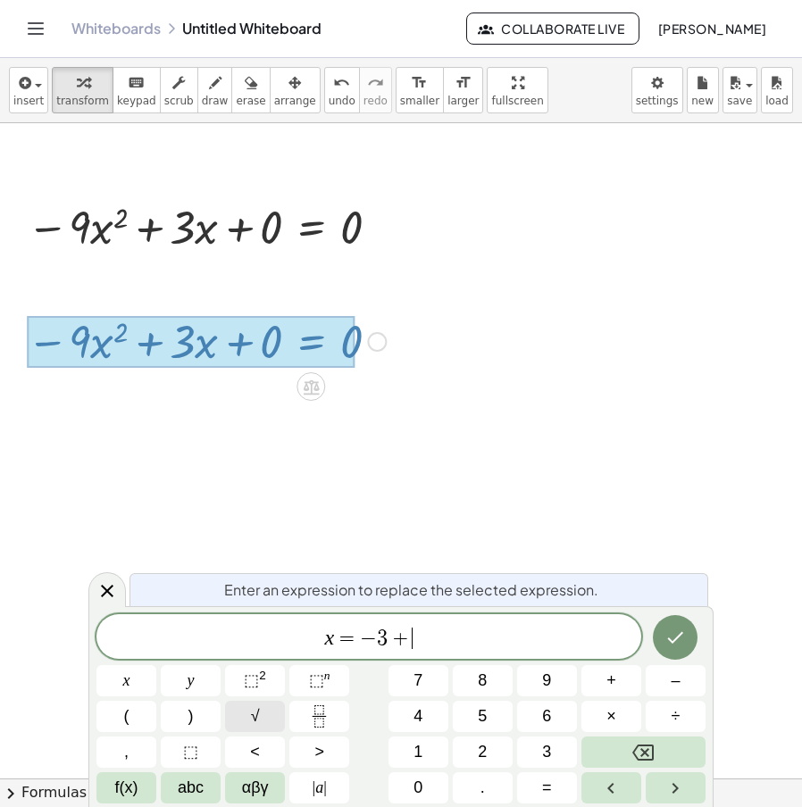
click at [255, 715] on span "√" at bounding box center [255, 717] width 9 height 24
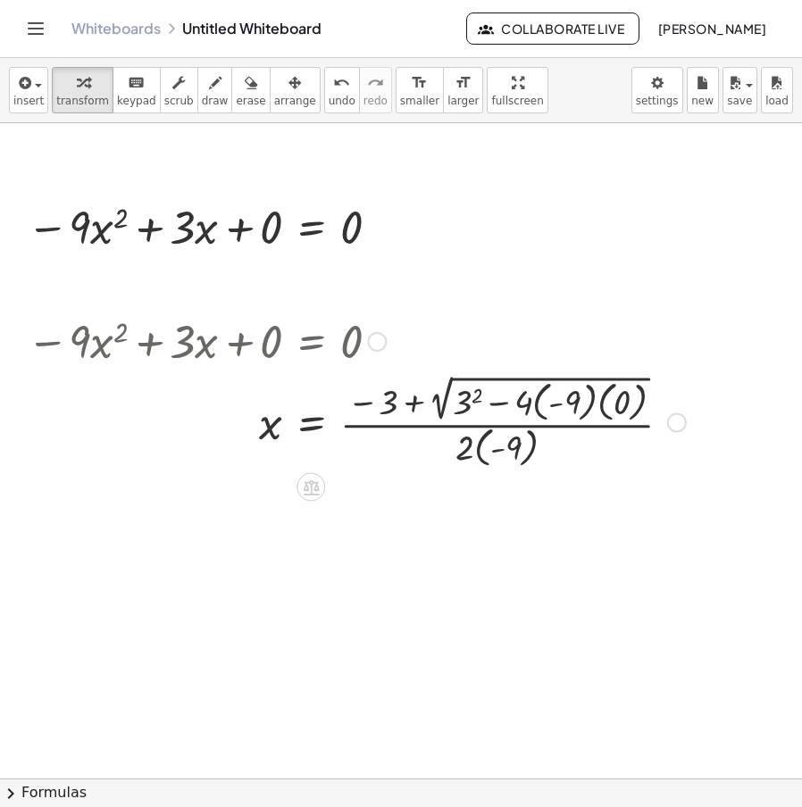
click at [587, 401] on div at bounding box center [356, 421] width 677 height 101
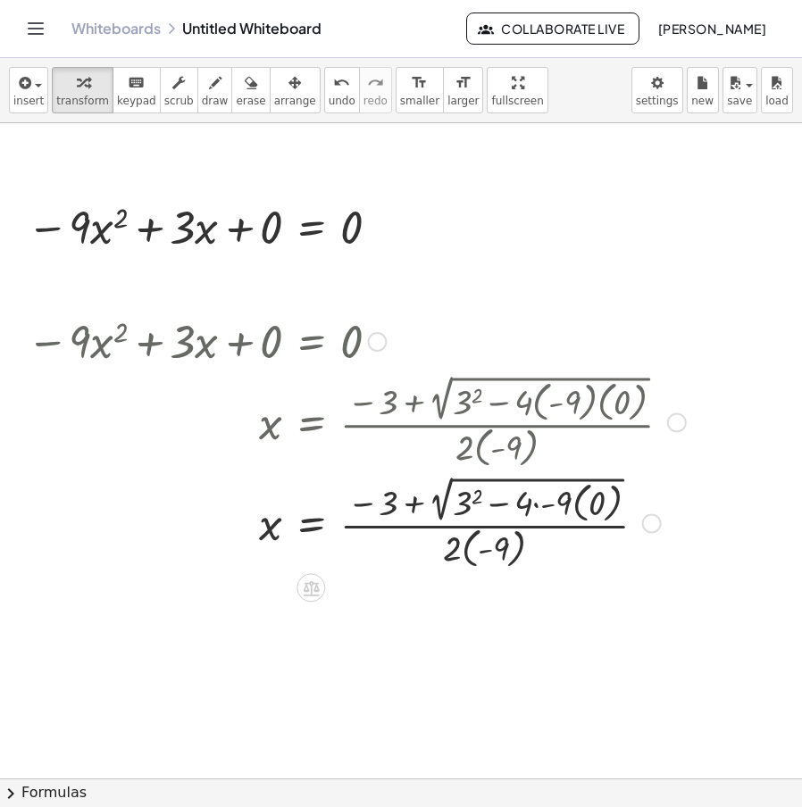
click at [538, 505] on div at bounding box center [356, 522] width 677 height 101
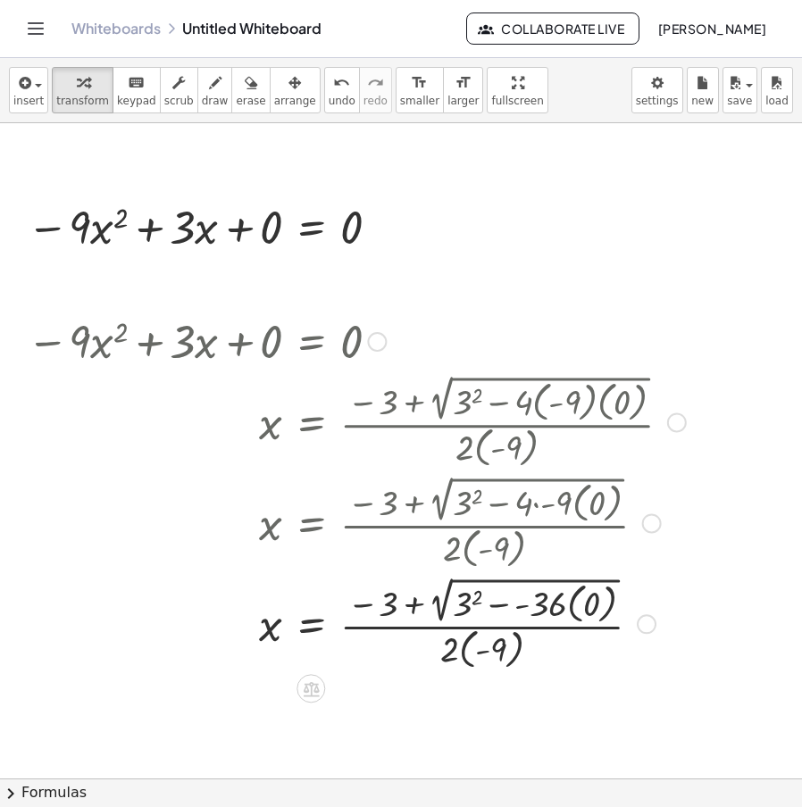
click at [575, 608] on div at bounding box center [356, 623] width 677 height 101
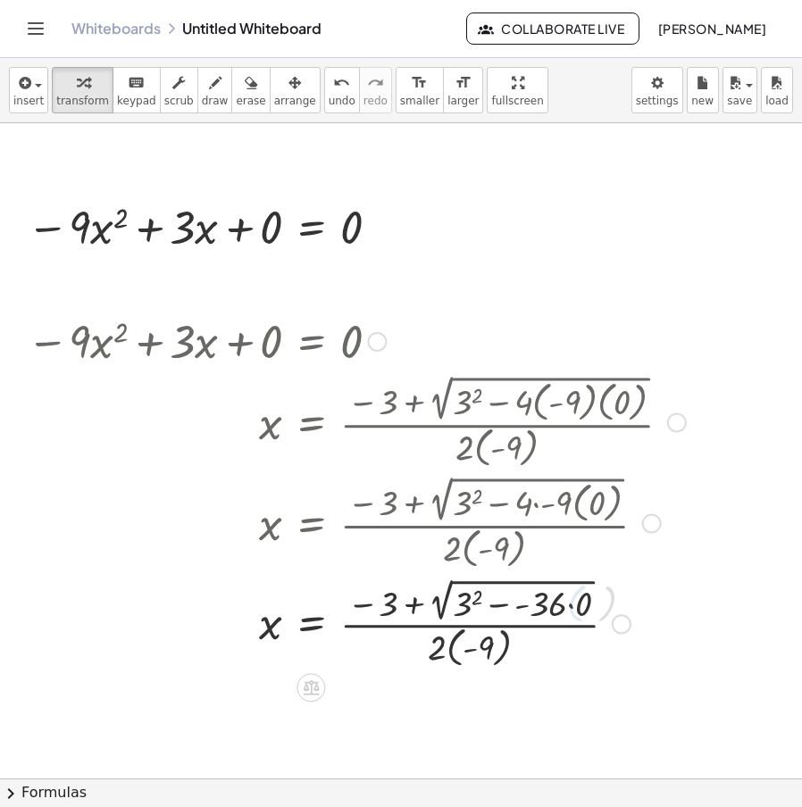
click at [572, 612] on div at bounding box center [356, 622] width 677 height 97
click at [515, 612] on div at bounding box center [356, 622] width 677 height 97
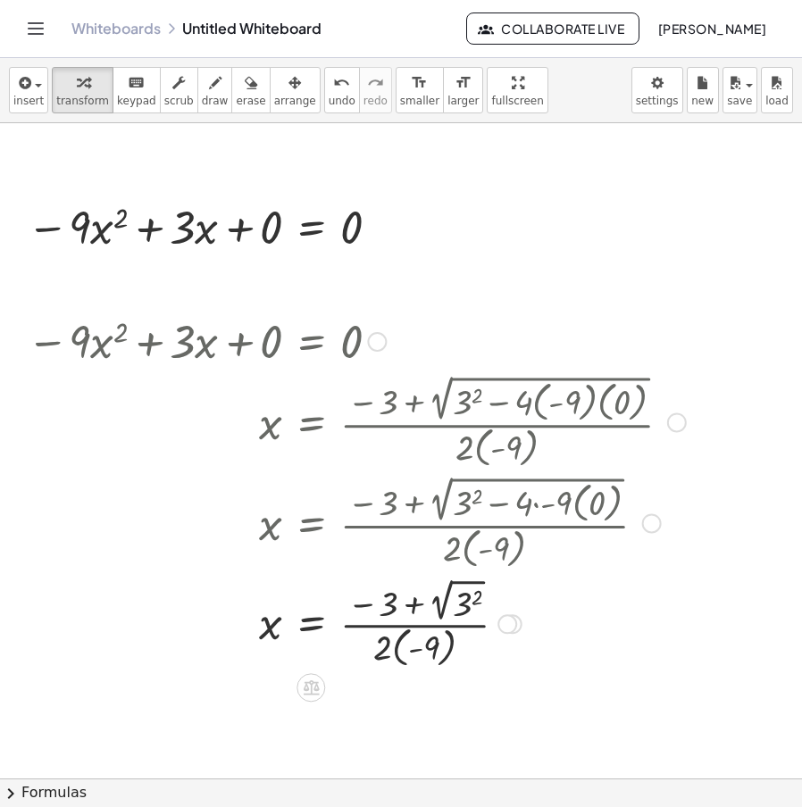
click at [443, 613] on div at bounding box center [356, 622] width 677 height 97
click at [419, 613] on div at bounding box center [356, 622] width 677 height 93
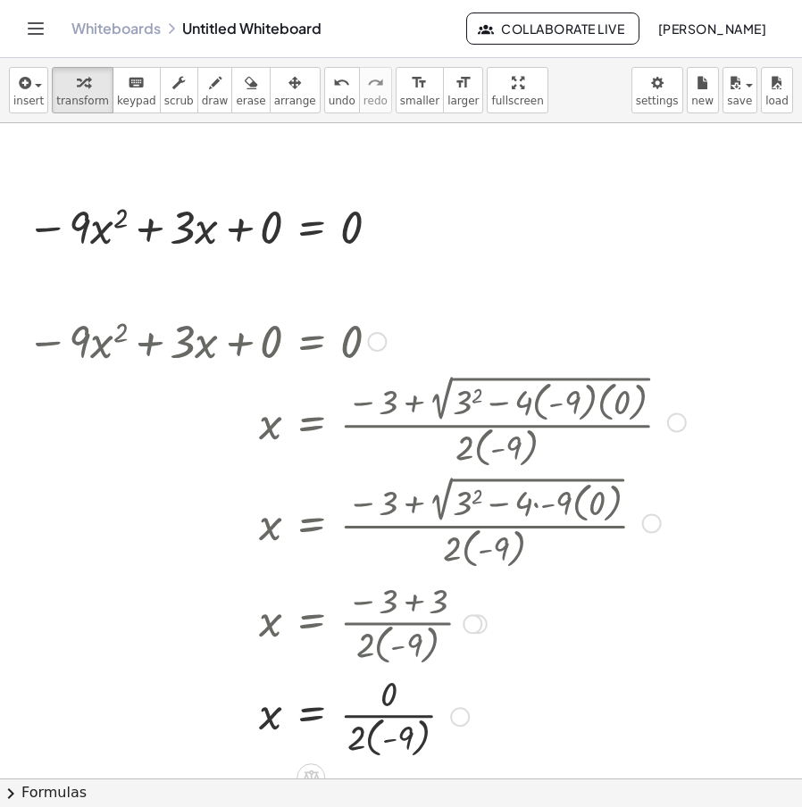
click at [421, 721] on div at bounding box center [356, 715] width 677 height 93
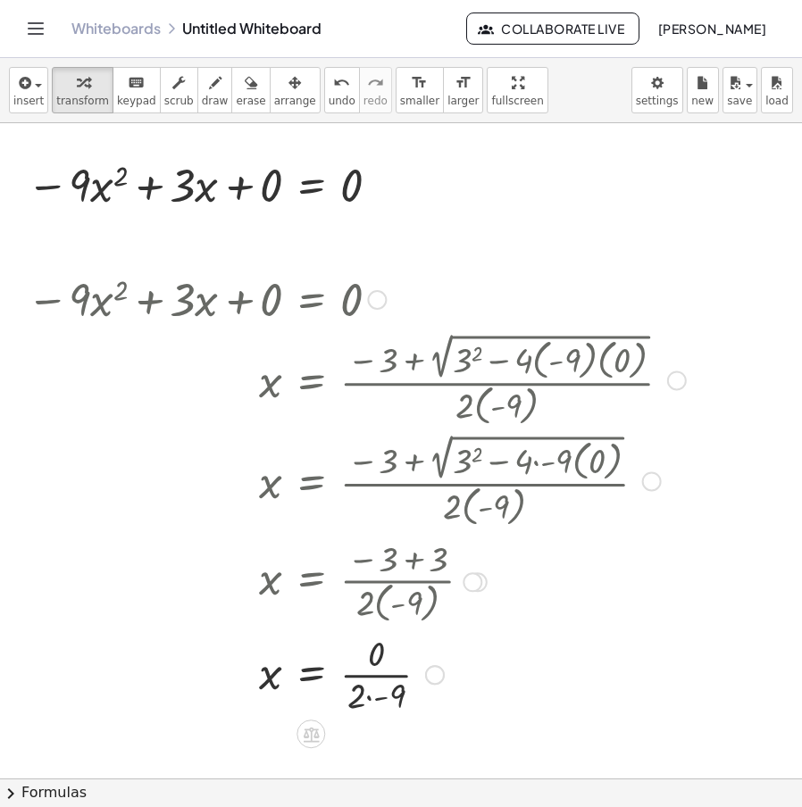
scroll to position [89, 0]
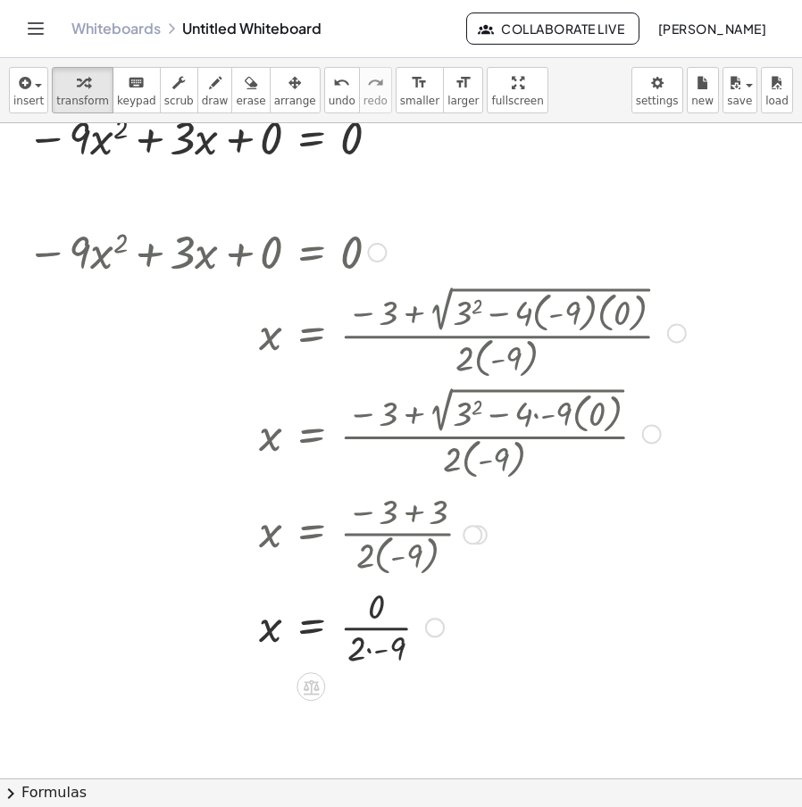
click at [683, 336] on div at bounding box center [677, 333] width 20 height 20
click at [727, 304] on span "Go back to this line" at bounding box center [768, 305] width 106 height 14
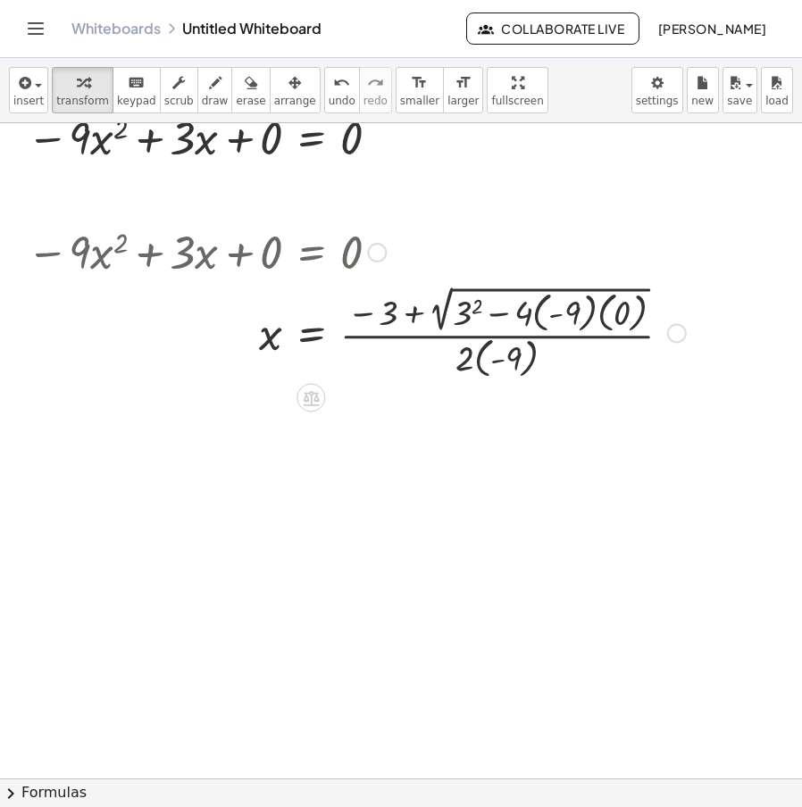
click at [682, 334] on div "Go back to this line Copy line as LaTeX Copy derivation as LaTeX" at bounding box center [677, 333] width 20 height 20
click at [739, 290] on span "Transform line" at bounding box center [754, 292] width 79 height 14
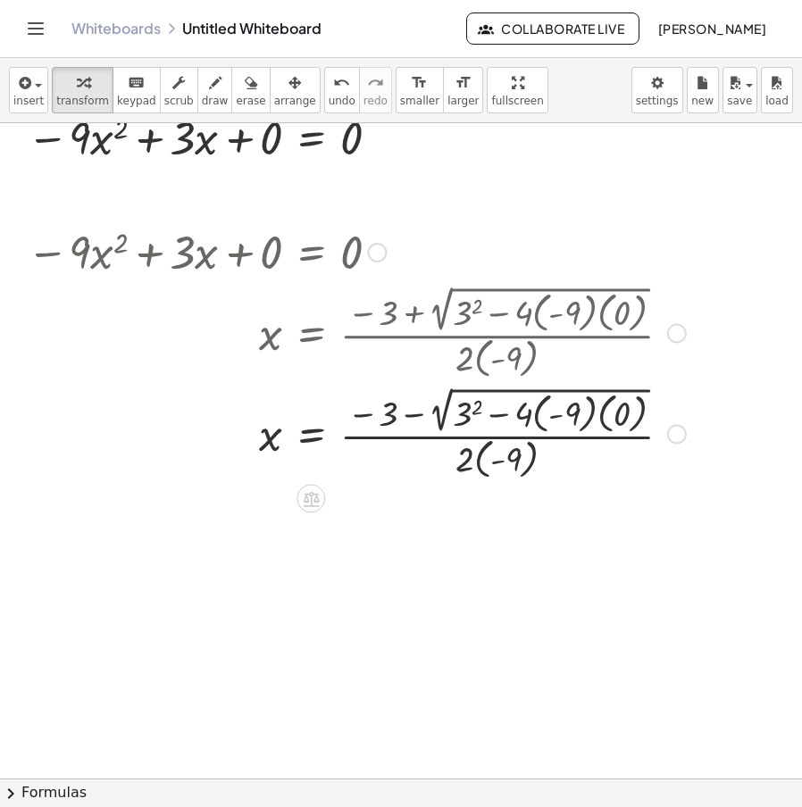
click at [600, 416] on div at bounding box center [356, 432] width 677 height 101
click at [581, 424] on div at bounding box center [356, 432] width 677 height 101
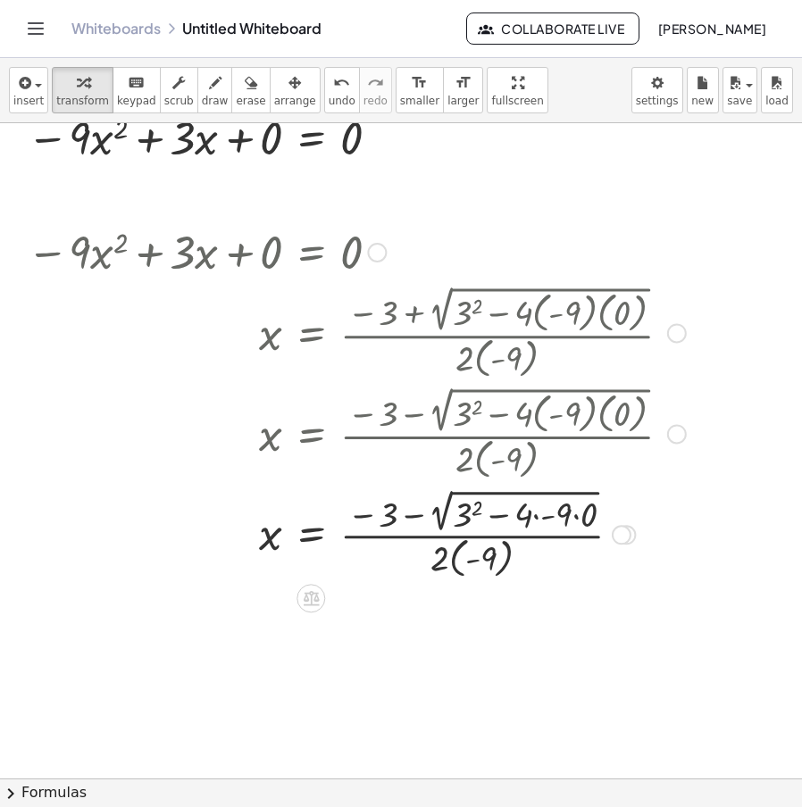
click at [552, 521] on div at bounding box center [356, 533] width 677 height 97
click at [548, 520] on div at bounding box center [356, 533] width 677 height 97
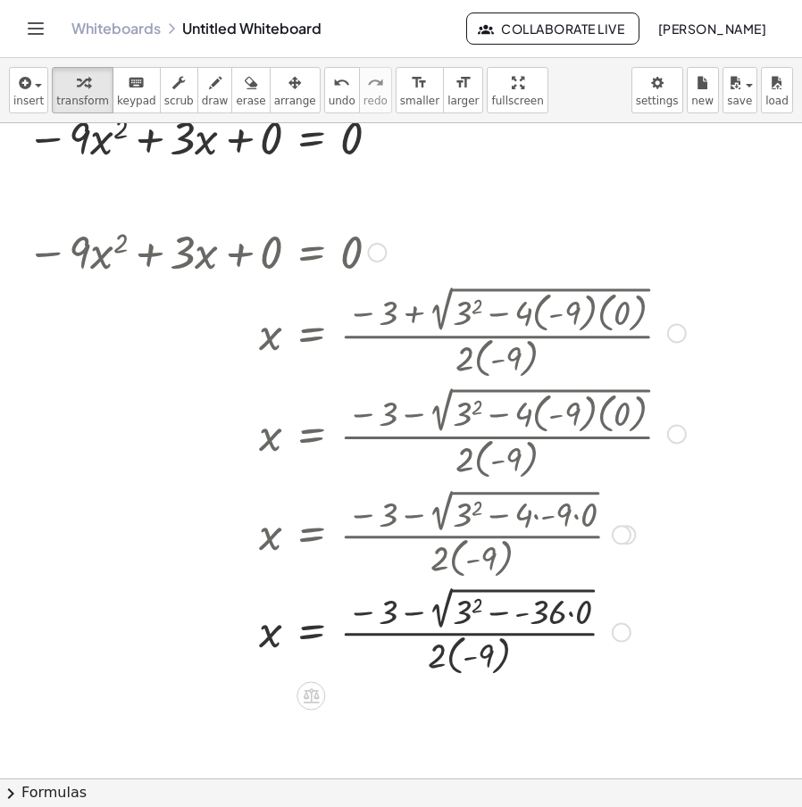
click at [573, 615] on div at bounding box center [356, 630] width 677 height 97
click at [508, 616] on div at bounding box center [356, 630] width 677 height 97
click at [444, 626] on div at bounding box center [356, 630] width 677 height 97
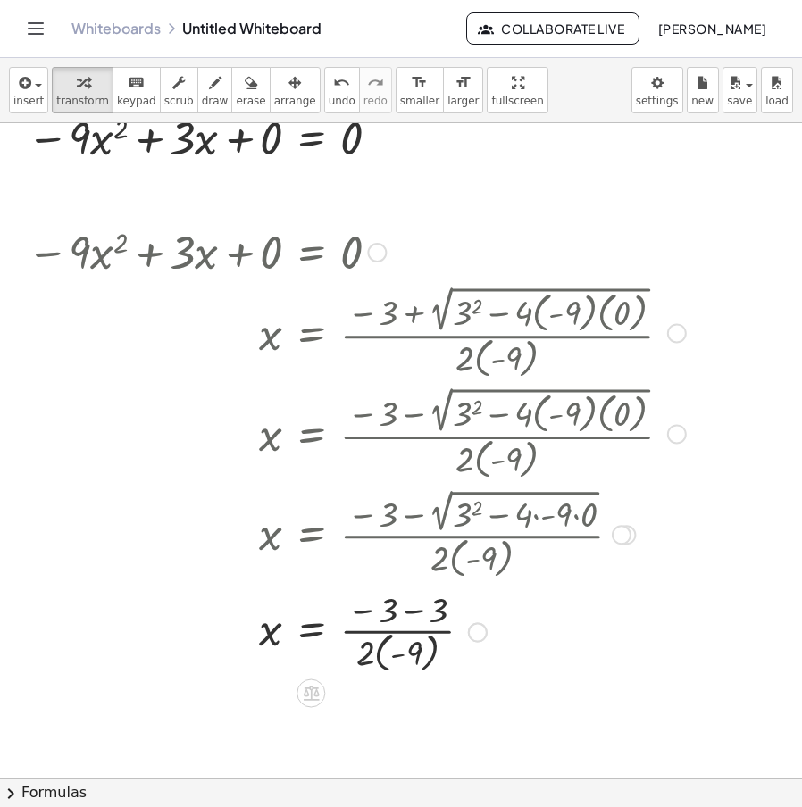
click at [421, 613] on div at bounding box center [356, 631] width 677 height 93
click at [372, 673] on div at bounding box center [356, 631] width 677 height 93
drag, startPoint x: 381, startPoint y: 662, endPoint x: 397, endPoint y: 661, distance: 16.1
click at [381, 662] on div at bounding box center [356, 630] width 677 height 89
click at [363, 657] on div at bounding box center [356, 630] width 677 height 89
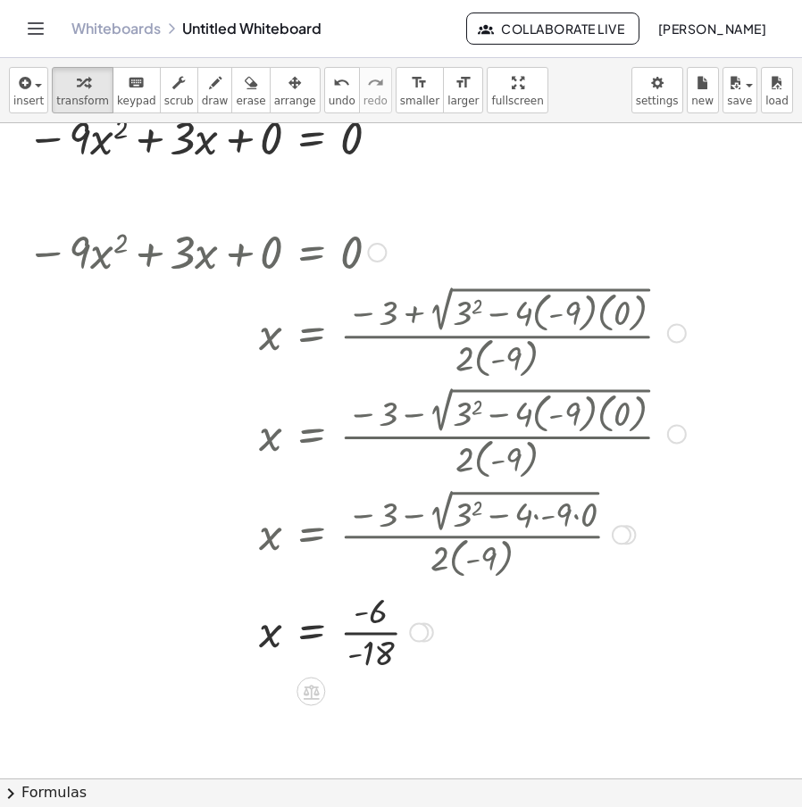
click at [362, 615] on div at bounding box center [356, 630] width 677 height 89
click at [362, 640] on div at bounding box center [356, 630] width 677 height 89
click at [364, 601] on div at bounding box center [356, 630] width 677 height 89
drag, startPoint x: 354, startPoint y: 621, endPoint x: 342, endPoint y: 641, distance: 23.6
drag, startPoint x: 372, startPoint y: 656, endPoint x: 362, endPoint y: 652, distance: 10.5
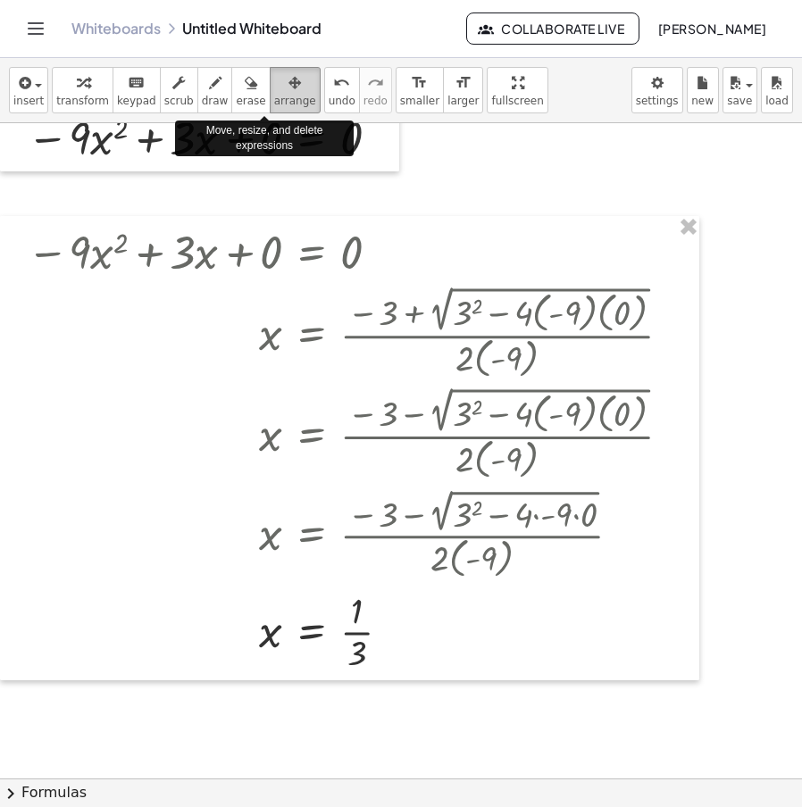
click at [274, 97] on span "arrange" at bounding box center [295, 101] width 42 height 13
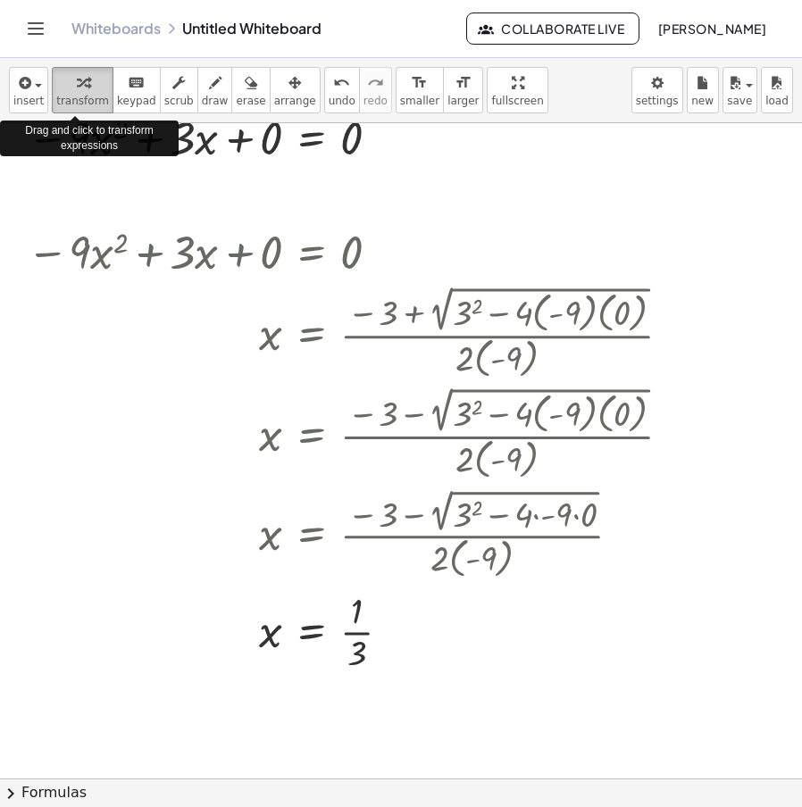
click at [86, 103] on span "transform" at bounding box center [82, 101] width 53 height 13
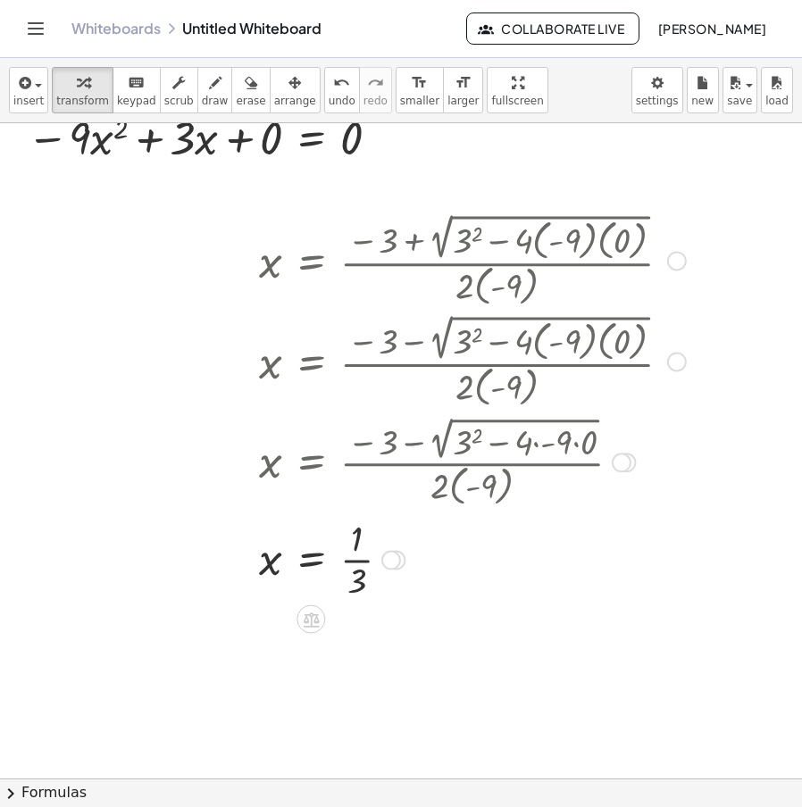
drag, startPoint x: 676, startPoint y: 332, endPoint x: 648, endPoint y: 252, distance: 85.0
click at [311, 261] on div "x = · ( − 3 + 2 √ ( + 3 2 − · 4 · ( - 9 ) · ( 0 ) ) ) · 2 · ( - 9 )" at bounding box center [311, 261] width 0 height 0
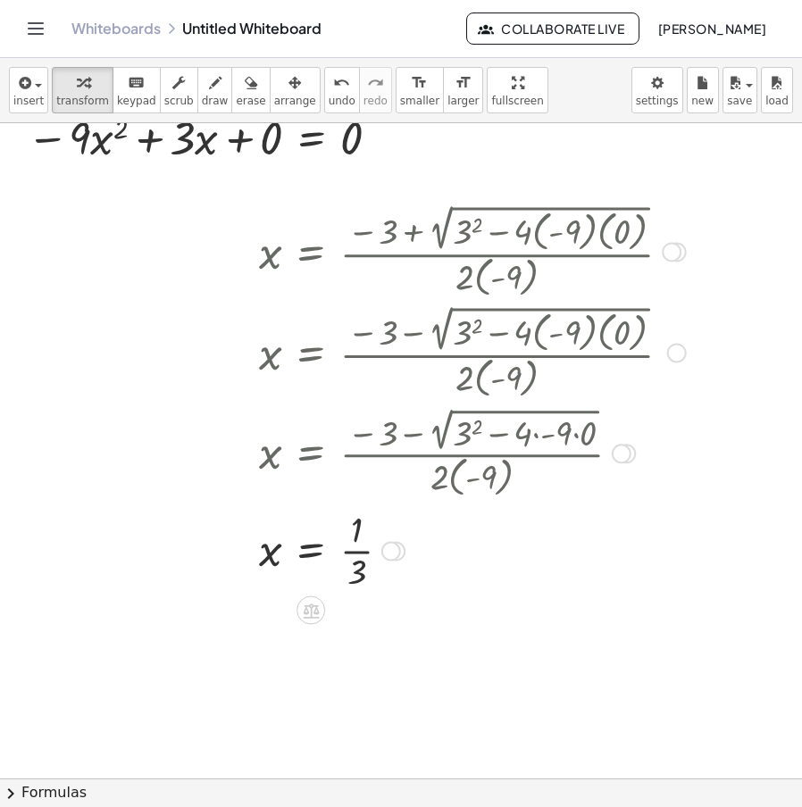
drag, startPoint x: 677, startPoint y: 252, endPoint x: 631, endPoint y: 291, distance: 60.8
click at [311, 252] on div "x = · ( − 3 + 2 √ ( + 3 2 − · 4 · ( - 9 ) · ( 0 ) ) ) · 2 · ( - 9 )" at bounding box center [311, 252] width 0 height 0
drag, startPoint x: 674, startPoint y: 255, endPoint x: 771, endPoint y: 180, distance: 122.9
click at [771, 180] on div "− · 9 · x 2 + · 3 · x + 0 = 0 Fix a mistake Transform line Copy line as LaTeX C…" at bounding box center [401, 751] width 802 height 1435
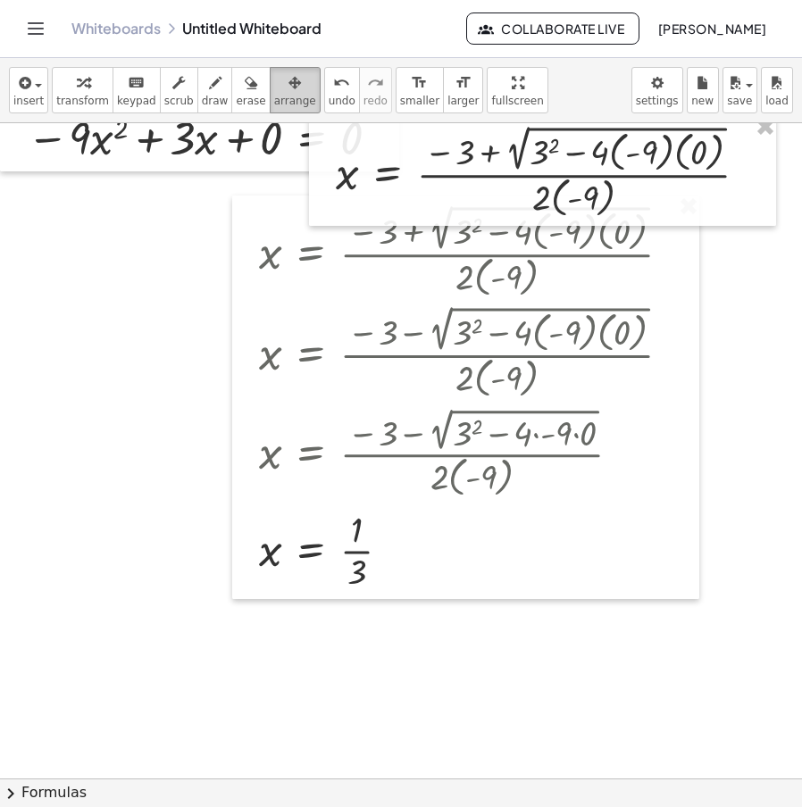
click at [274, 87] on div "button" at bounding box center [295, 81] width 42 height 21
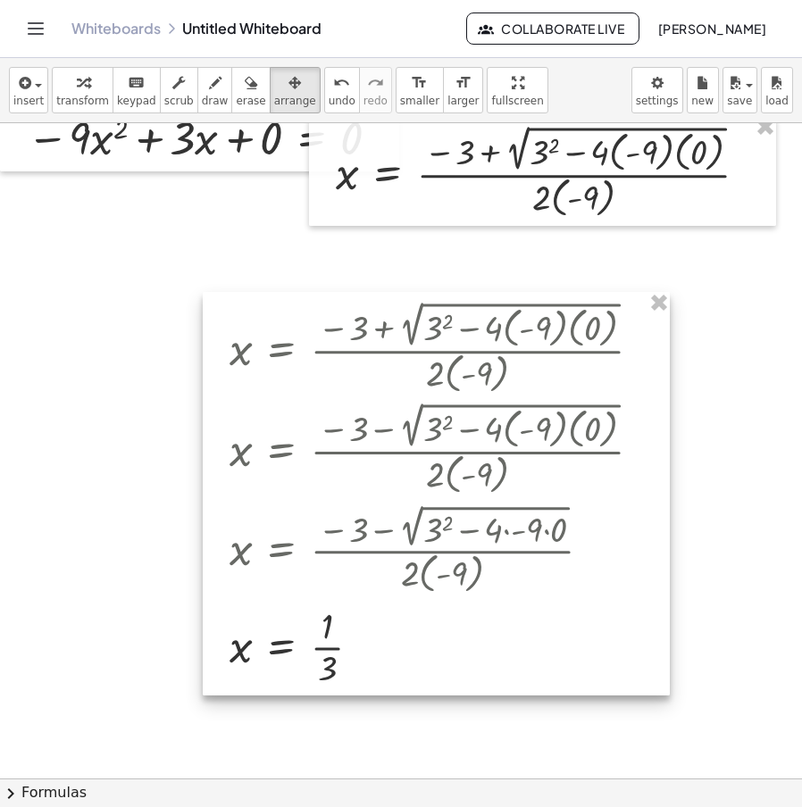
drag, startPoint x: 652, startPoint y: 371, endPoint x: 648, endPoint y: 391, distance: 21.0
click at [641, 396] on div at bounding box center [436, 494] width 467 height 404
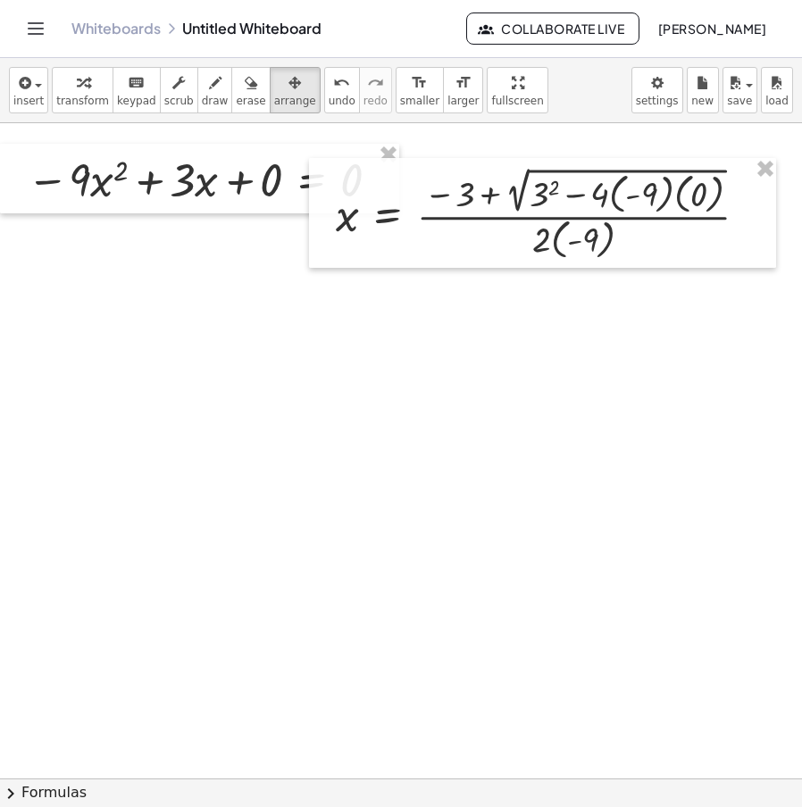
scroll to position [0, 0]
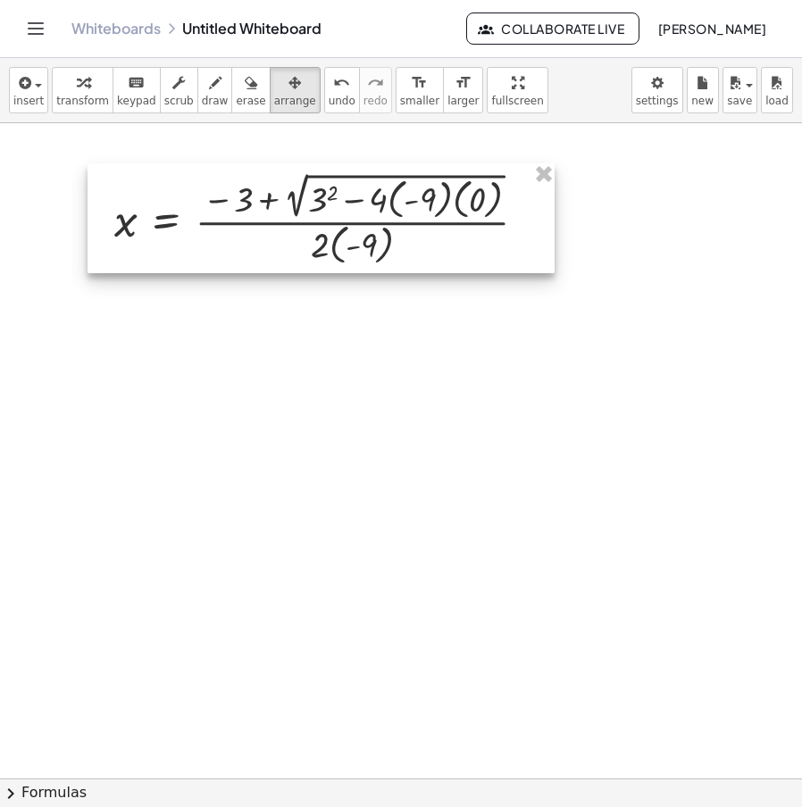
drag, startPoint x: 425, startPoint y: 245, endPoint x: 200, endPoint y: 205, distance: 228.7
click at [202, 205] on div at bounding box center [321, 218] width 467 height 110
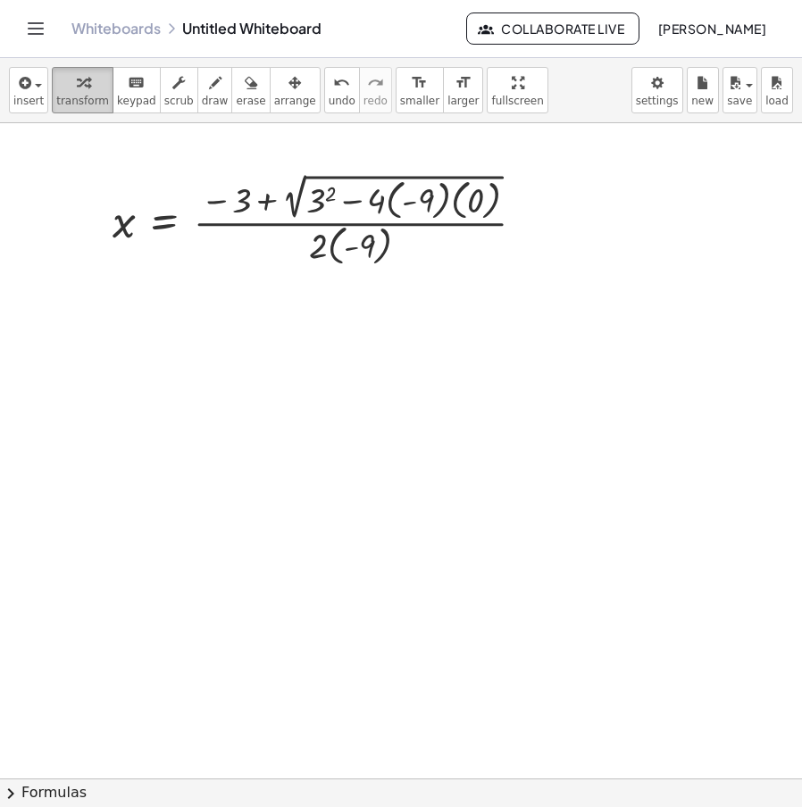
click at [79, 96] on span "transform" at bounding box center [82, 101] width 53 height 13
click at [531, 216] on div at bounding box center [531, 221] width 20 height 20
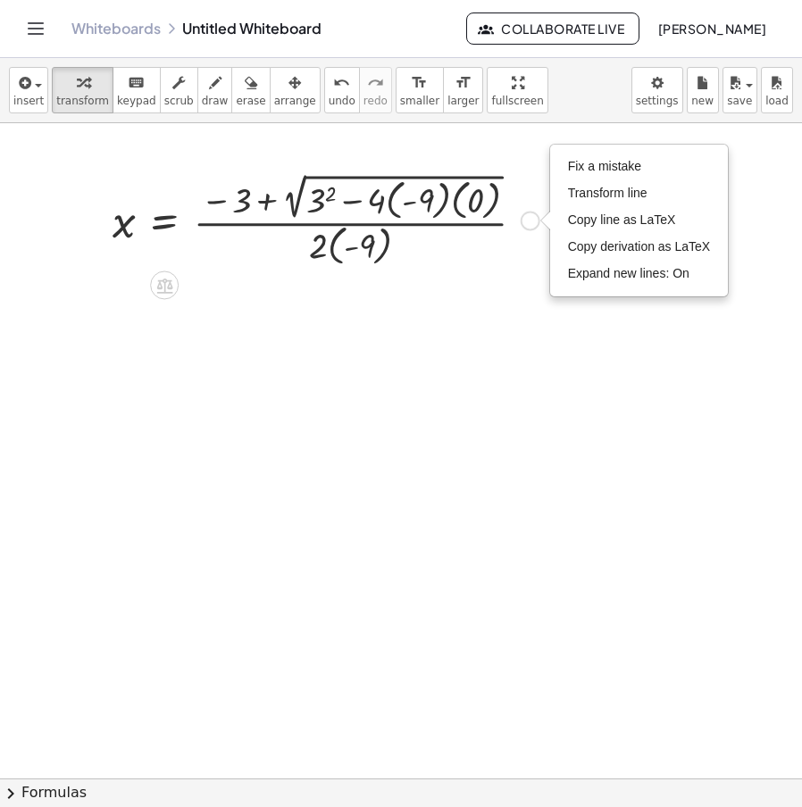
click at [616, 149] on div "Fix a mistake Transform line Copy line as LaTeX Copy derivation as LaTeX Expand…" at bounding box center [639, 221] width 177 height 150
click at [639, 172] on span "Fix a mistake" at bounding box center [604, 166] width 73 height 14
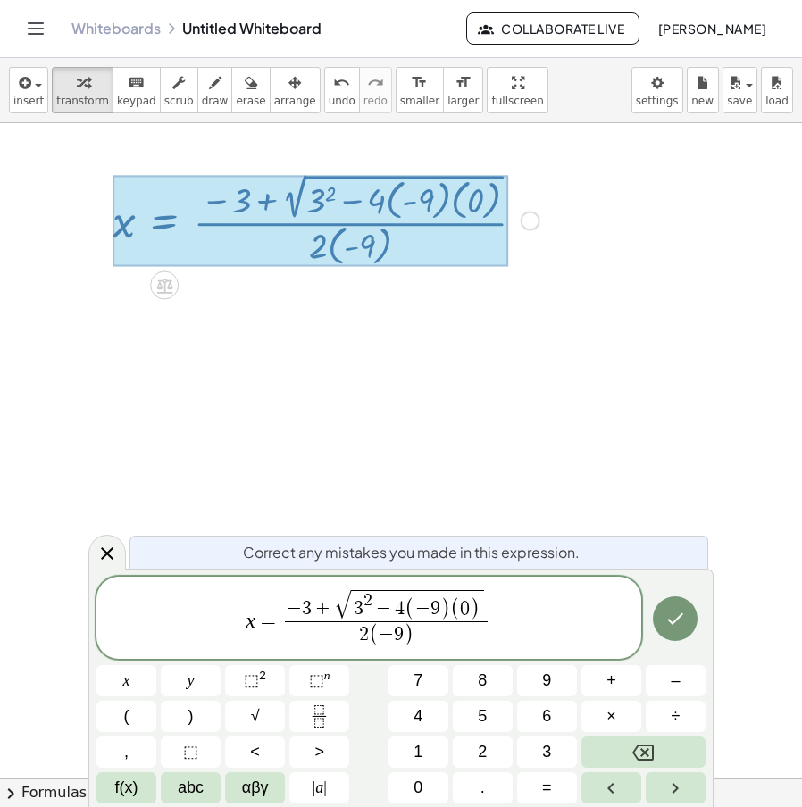
click at [472, 600] on span ")" at bounding box center [475, 609] width 10 height 23
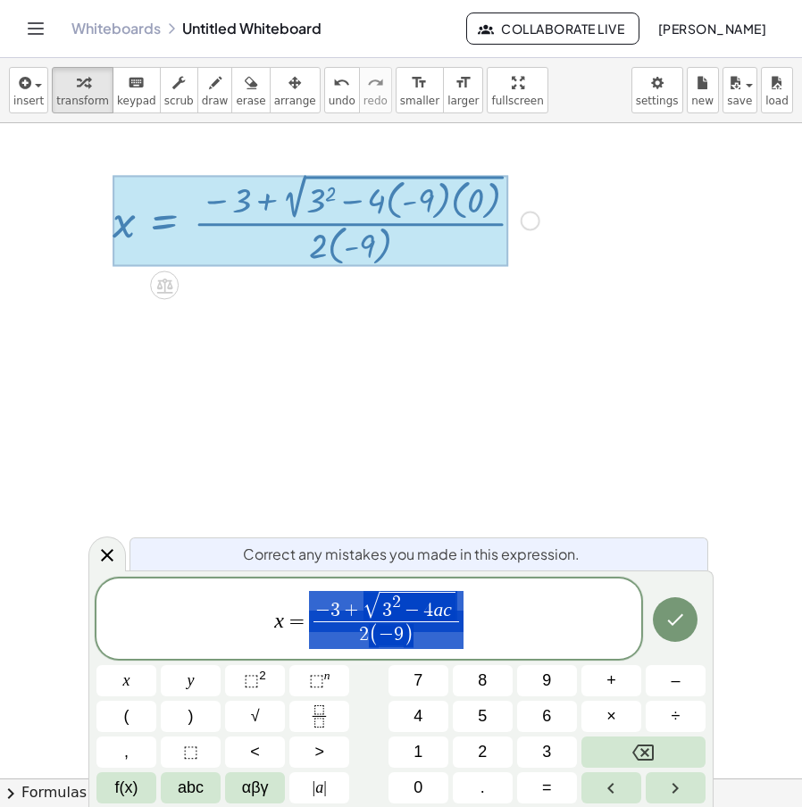
click at [412, 649] on span "x = − 3 + √ 3 2 − 4 a c 2 ( − 9 ) ​" at bounding box center [368, 621] width 545 height 62
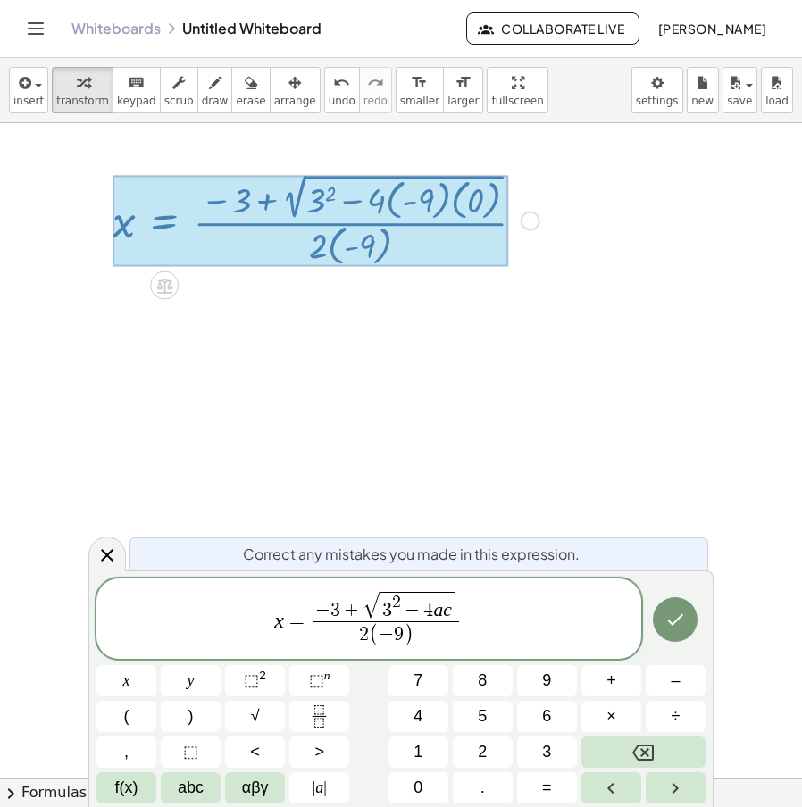
click at [412, 649] on span "x = − 3 + √ 3 2 − ​ 4 a c 2 ( − 9 ) ​" at bounding box center [368, 621] width 545 height 62
click at [407, 634] on span ")" at bounding box center [409, 635] width 10 height 23
click at [409, 634] on span ")" at bounding box center [409, 635] width 10 height 23
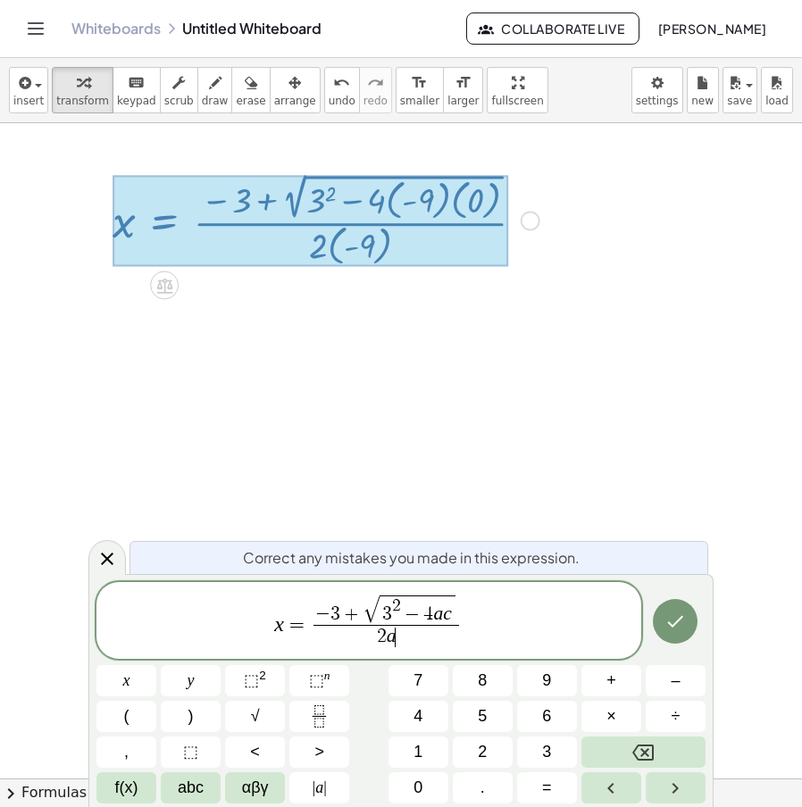
click at [401, 616] on span "−" at bounding box center [412, 617] width 23 height 20
click at [339, 608] on span "− 3 + √ b 2 ​ − 4 a c" at bounding box center [387, 610] width 146 height 30
click at [350, 613] on span "+" at bounding box center [351, 617] width 23 height 20
click at [356, 614] on span "+" at bounding box center [351, 617] width 23 height 20
click at [664, 678] on button "–" at bounding box center [676, 680] width 60 height 31
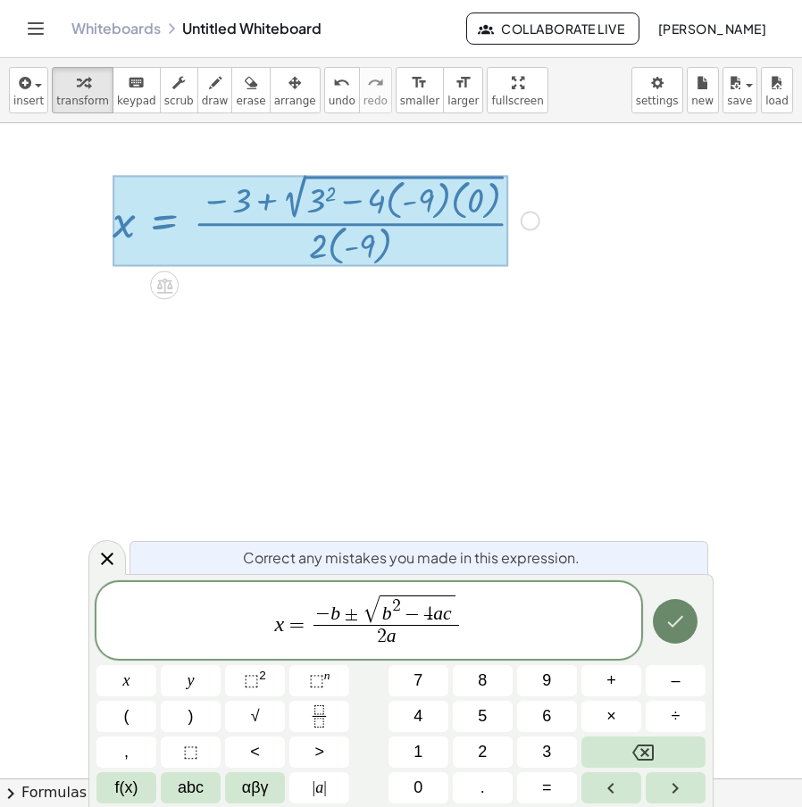
click at [674, 617] on icon "Done" at bounding box center [675, 621] width 21 height 21
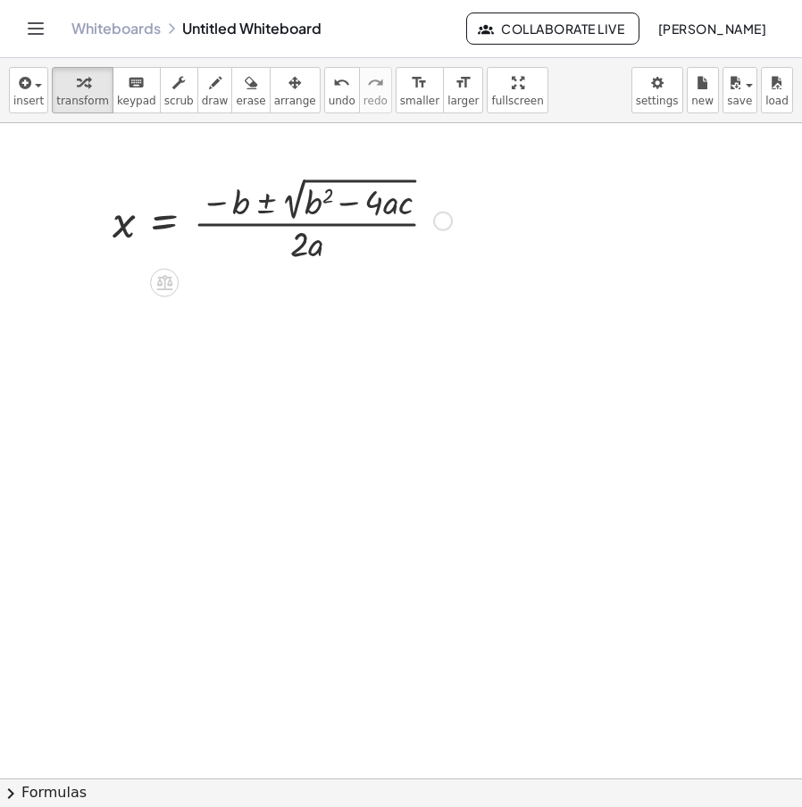
click at [340, 330] on div at bounding box center [401, 778] width 802 height 1311
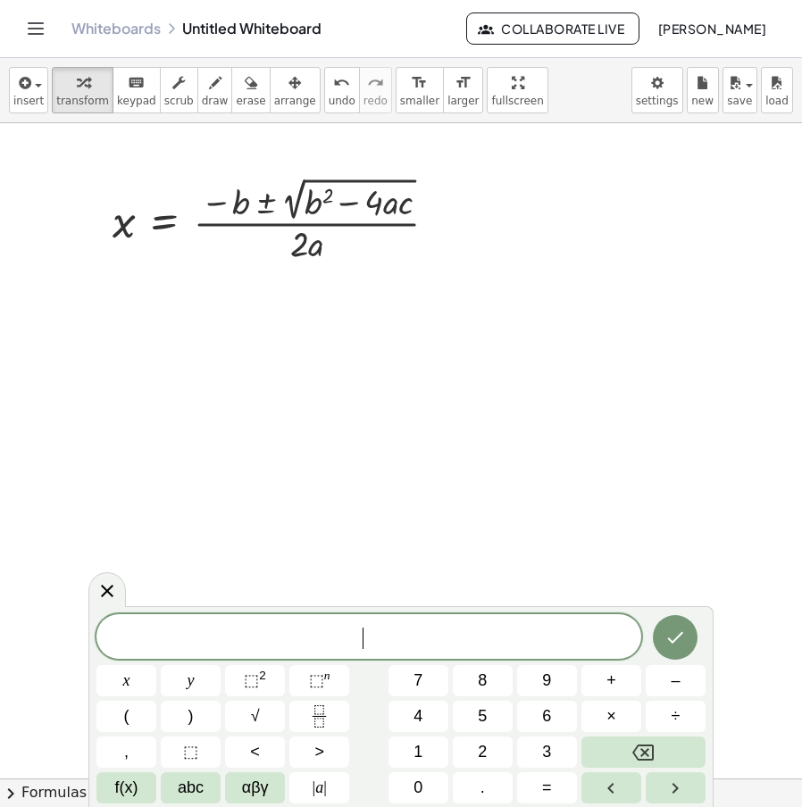
drag, startPoint x: 506, startPoint y: 291, endPoint x: 462, endPoint y: 265, distance: 51.6
click at [506, 292] on div at bounding box center [401, 778] width 802 height 1311
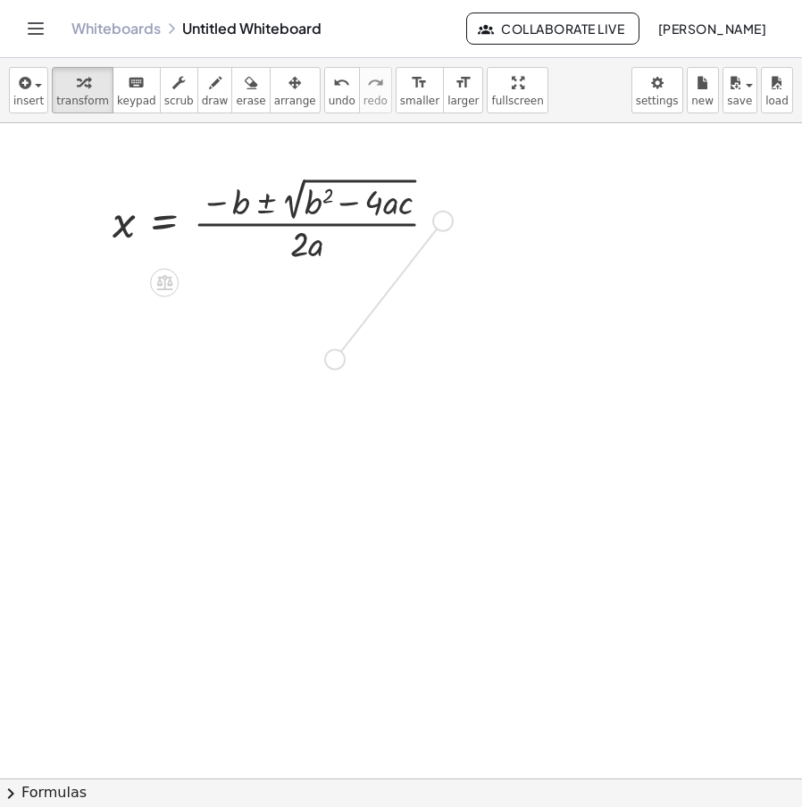
drag, startPoint x: 434, startPoint y: 219, endPoint x: 327, endPoint y: 365, distance: 181.5
click at [327, 365] on div "x = · ( − b ± 2 √ ( + b 2 − · 4 · a · c ) ) · 2 · a Fix a mistake Transform lin…" at bounding box center [401, 778] width 802 height 1311
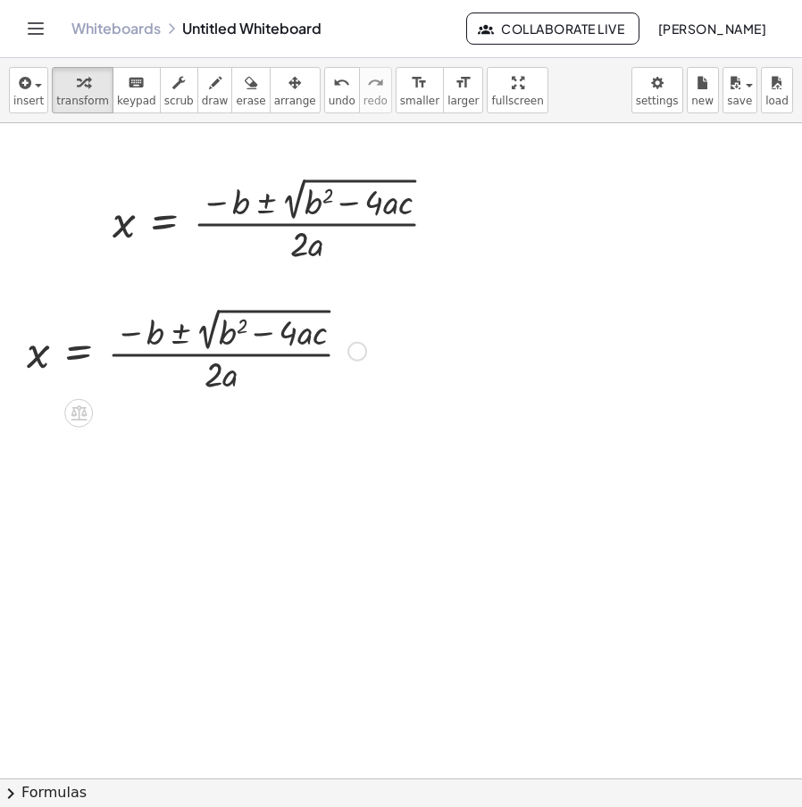
click at [365, 342] on div at bounding box center [196, 350] width 357 height 94
click at [362, 350] on div at bounding box center [357, 352] width 20 height 20
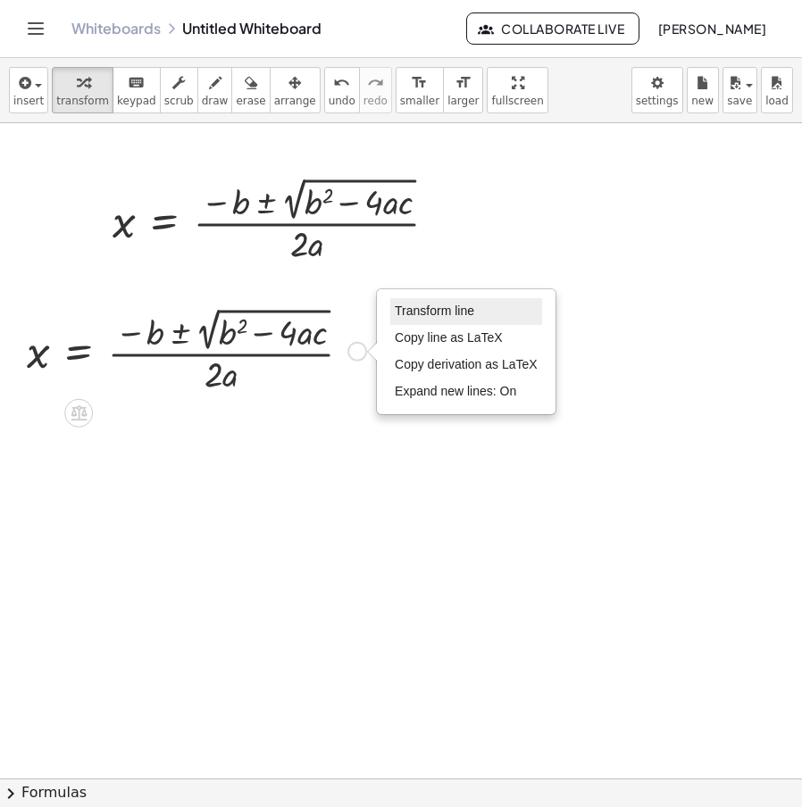
click at [476, 308] on li "Transform line" at bounding box center [466, 311] width 152 height 27
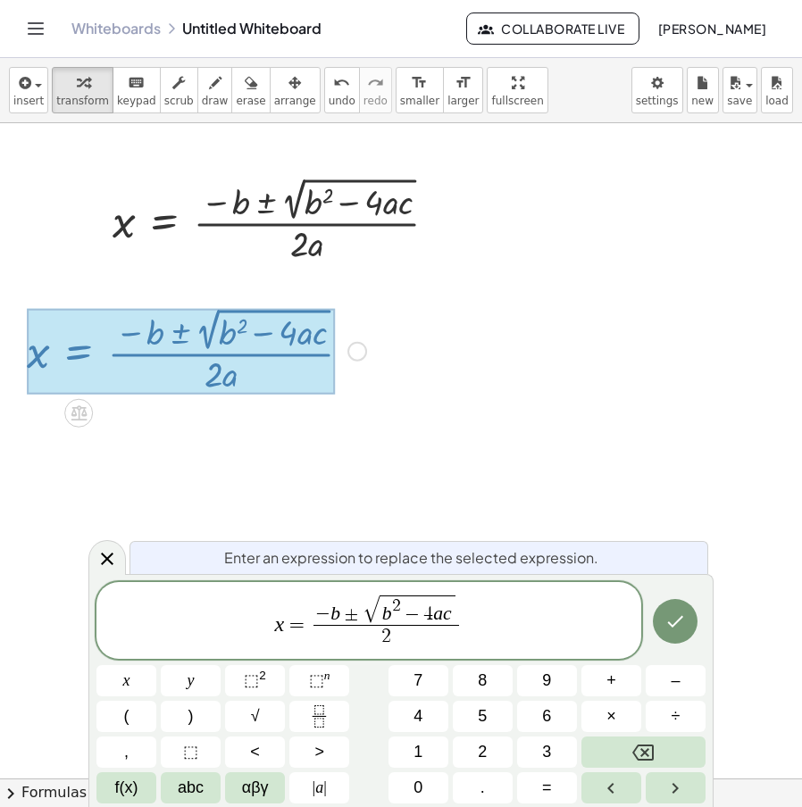
click at [334, 617] on var "b" at bounding box center [336, 614] width 10 height 21
click at [339, 617] on span "− ​ b ± √ b 2 − 4 a c" at bounding box center [387, 610] width 146 height 30
click at [401, 615] on var "b" at bounding box center [400, 614] width 10 height 21
click at [465, 615] on var "a" at bounding box center [463, 614] width 10 height 21
click at [490, 615] on span "√ − 1 1 2 − 4 ( 1 ) ​ c" at bounding box center [423, 609] width 140 height 32
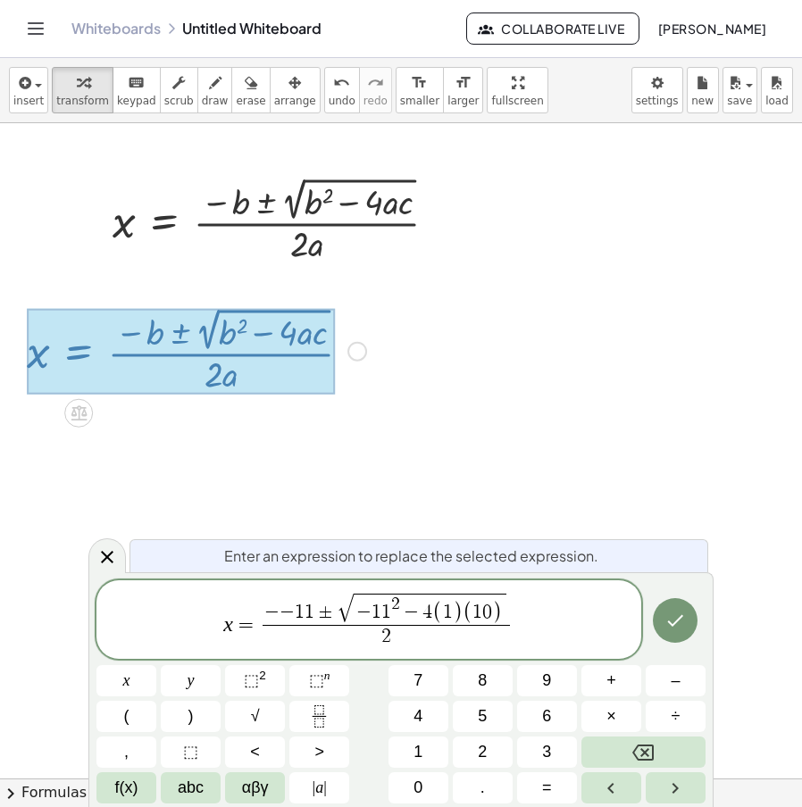
click at [429, 609] on span "4" at bounding box center [428, 613] width 10 height 20
click at [667, 621] on icon "Done" at bounding box center [675, 620] width 21 height 21
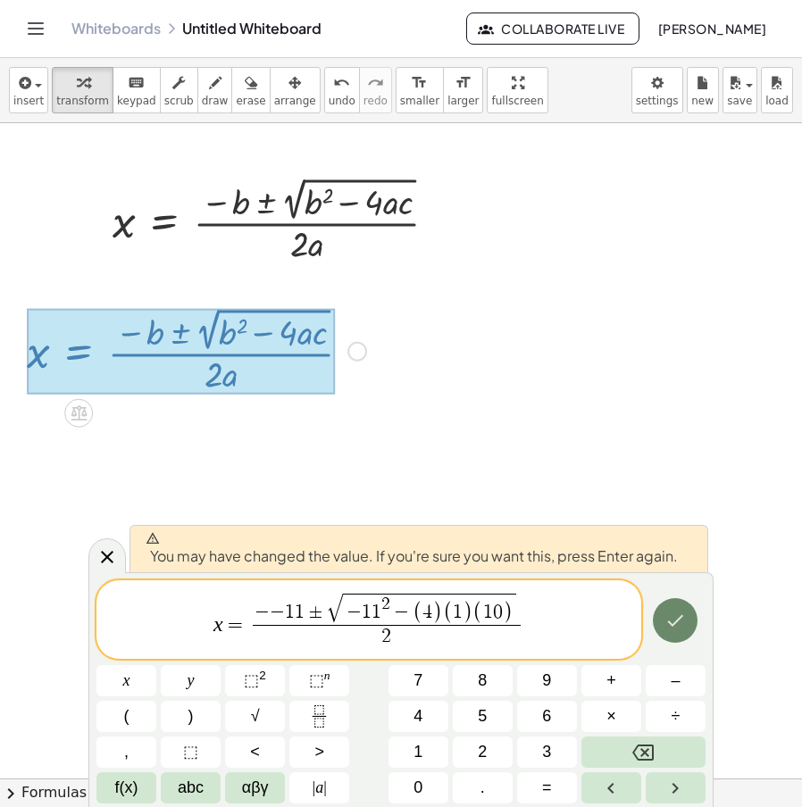
click at [667, 621] on icon "Done" at bounding box center [675, 620] width 21 height 21
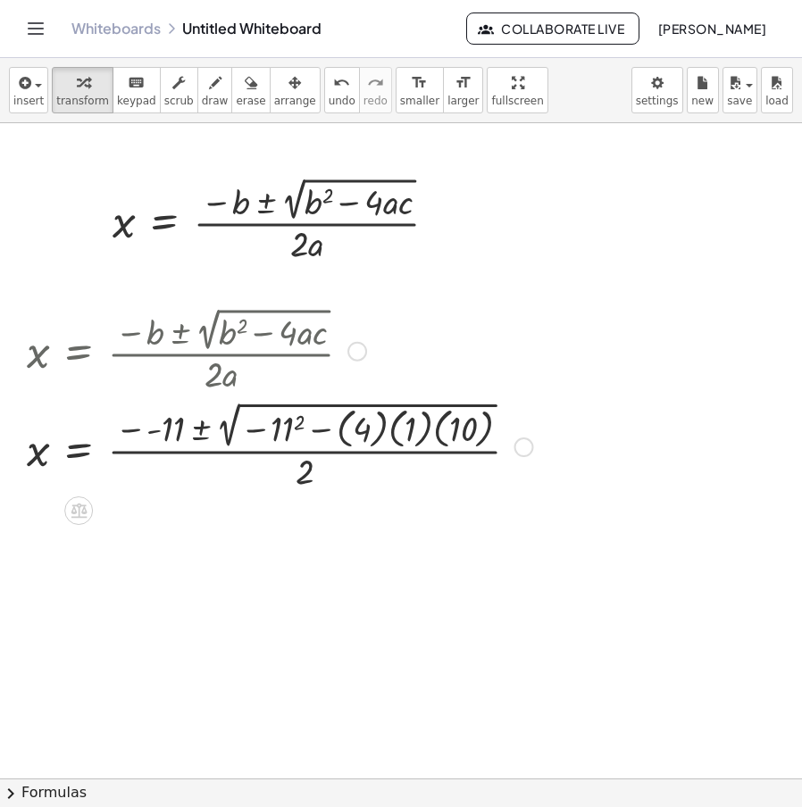
click at [150, 436] on div at bounding box center [280, 445] width 524 height 97
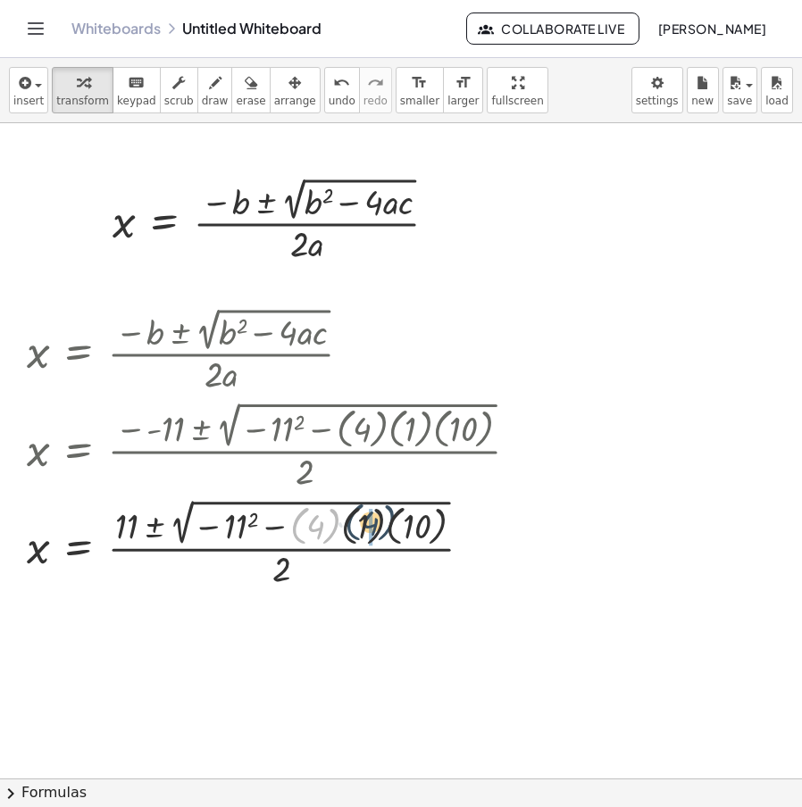
drag, startPoint x: 332, startPoint y: 533, endPoint x: 388, endPoint y: 530, distance: 55.5
click at [388, 530] on div at bounding box center [280, 543] width 524 height 97
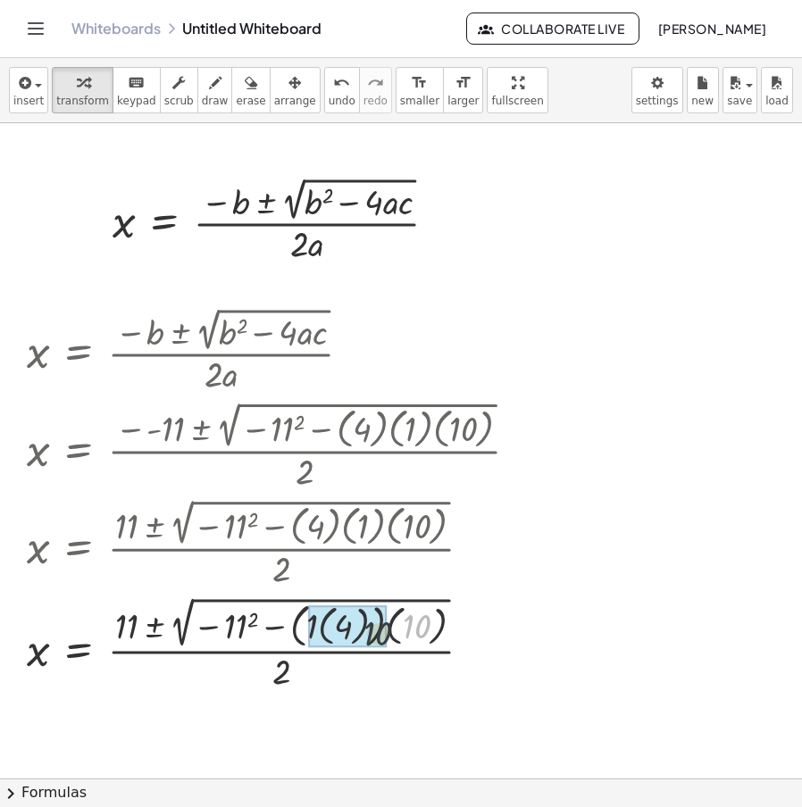
drag, startPoint x: 414, startPoint y: 622, endPoint x: 361, endPoint y: 630, distance: 54.2
click at [398, 628] on div at bounding box center [280, 643] width 524 height 103
click at [377, 629] on div at bounding box center [280, 643] width 524 height 103
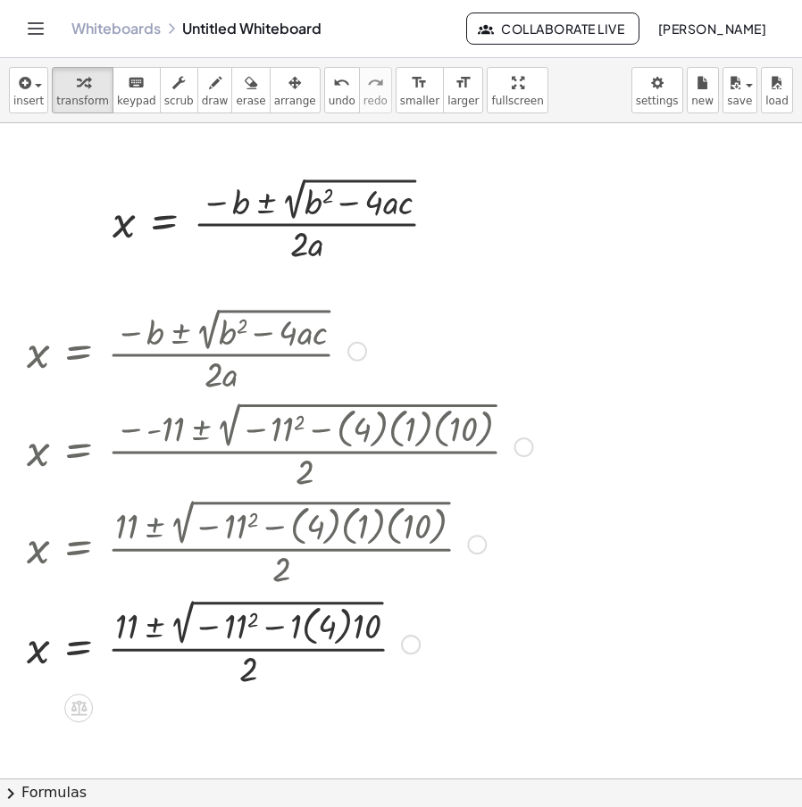
click at [340, 632] on div at bounding box center [280, 643] width 524 height 97
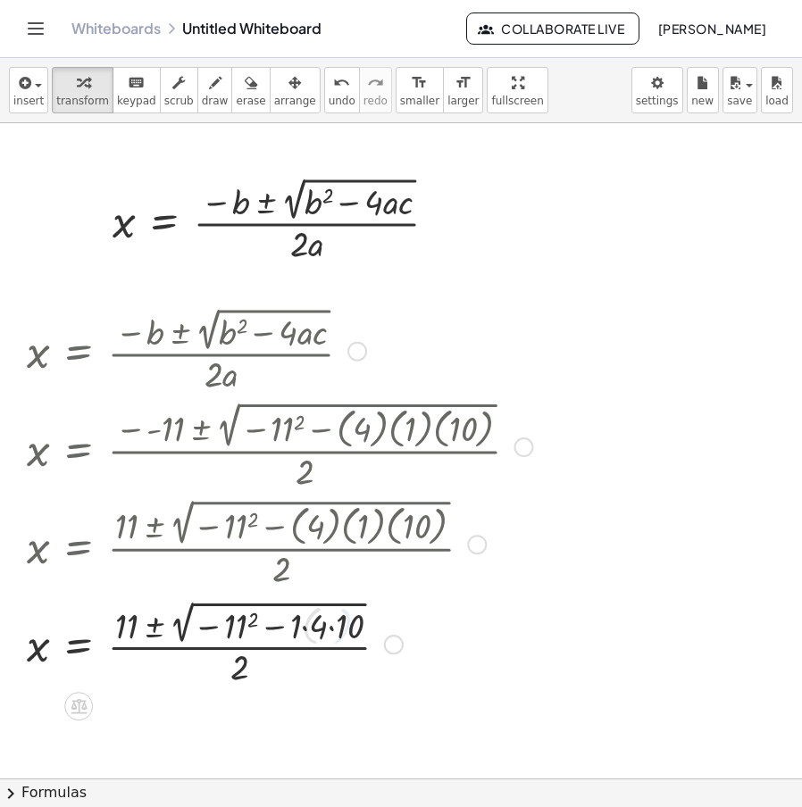
click at [336, 634] on div at bounding box center [280, 644] width 524 height 94
click at [303, 633] on div at bounding box center [280, 644] width 524 height 94
click at [273, 633] on div at bounding box center [280, 644] width 524 height 94
click at [253, 629] on div at bounding box center [280, 644] width 524 height 94
click at [178, 641] on div at bounding box center [280, 644] width 524 height 94
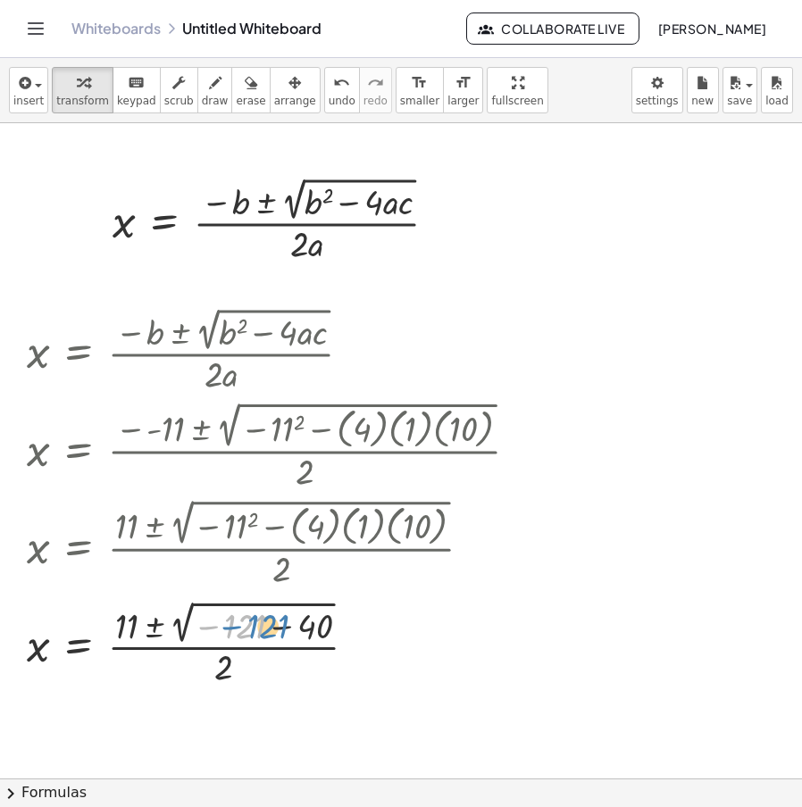
click at [218, 625] on div at bounding box center [280, 644] width 524 height 94
click at [274, 623] on div at bounding box center [280, 644] width 524 height 94
click at [179, 644] on div at bounding box center [280, 644] width 524 height 94
click at [187, 634] on div at bounding box center [280, 644] width 524 height 94
drag, startPoint x: 231, startPoint y: 632, endPoint x: 238, endPoint y: 647, distance: 16.8
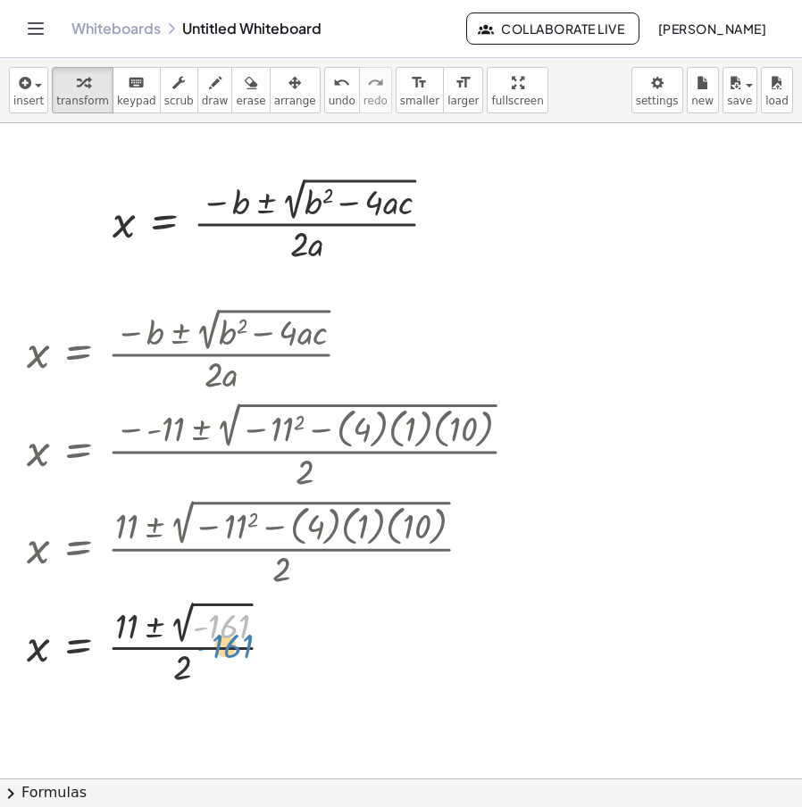
click at [238, 647] on div at bounding box center [280, 644] width 524 height 94
click at [184, 635] on div at bounding box center [280, 644] width 524 height 94
drag, startPoint x: 126, startPoint y: 632, endPoint x: 116, endPoint y: 634, distance: 10.0
click at [116, 634] on div at bounding box center [280, 644] width 524 height 94
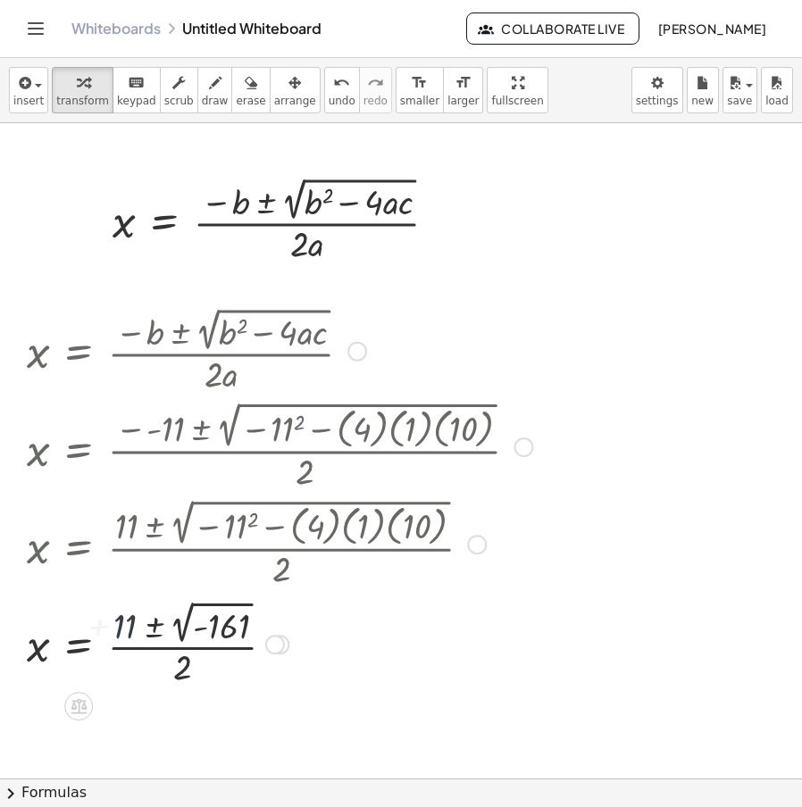
click at [151, 622] on div at bounding box center [280, 644] width 524 height 94
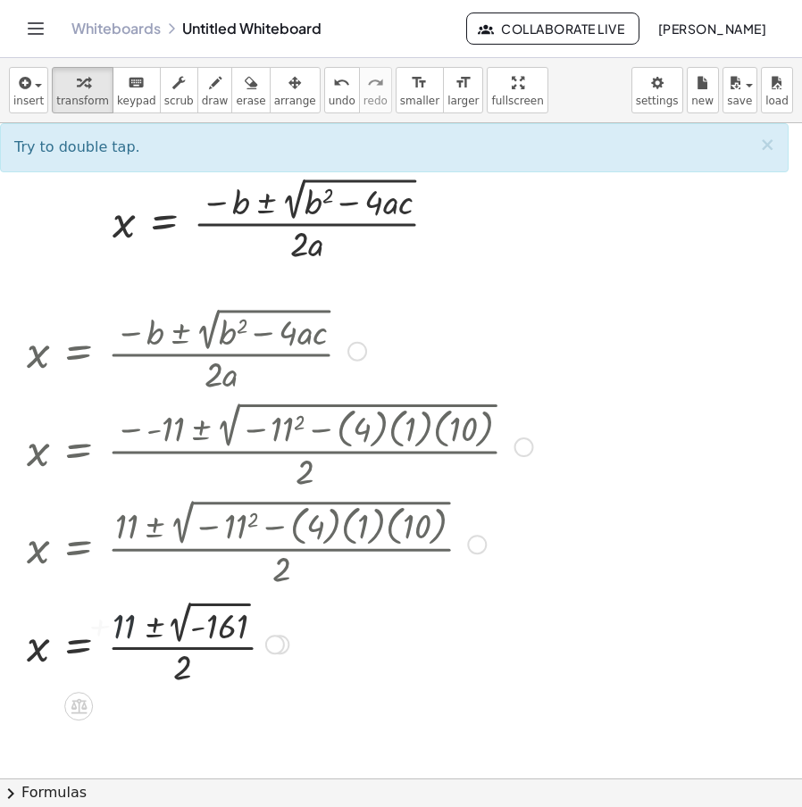
click at [152, 632] on div at bounding box center [280, 644] width 524 height 94
click at [151, 616] on div at bounding box center [280, 644] width 524 height 94
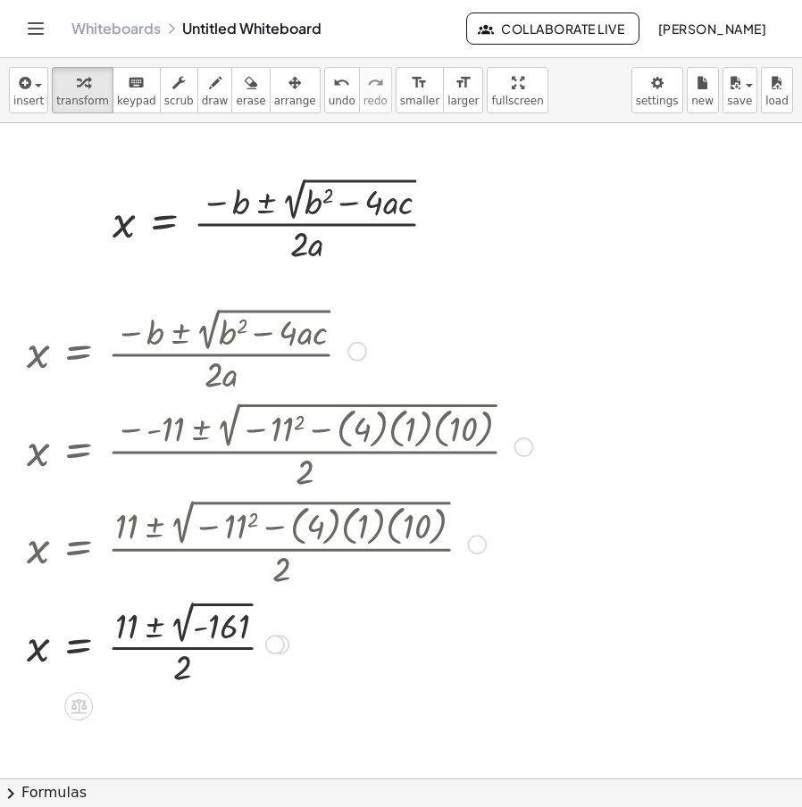
click at [151, 616] on div at bounding box center [280, 644] width 524 height 94
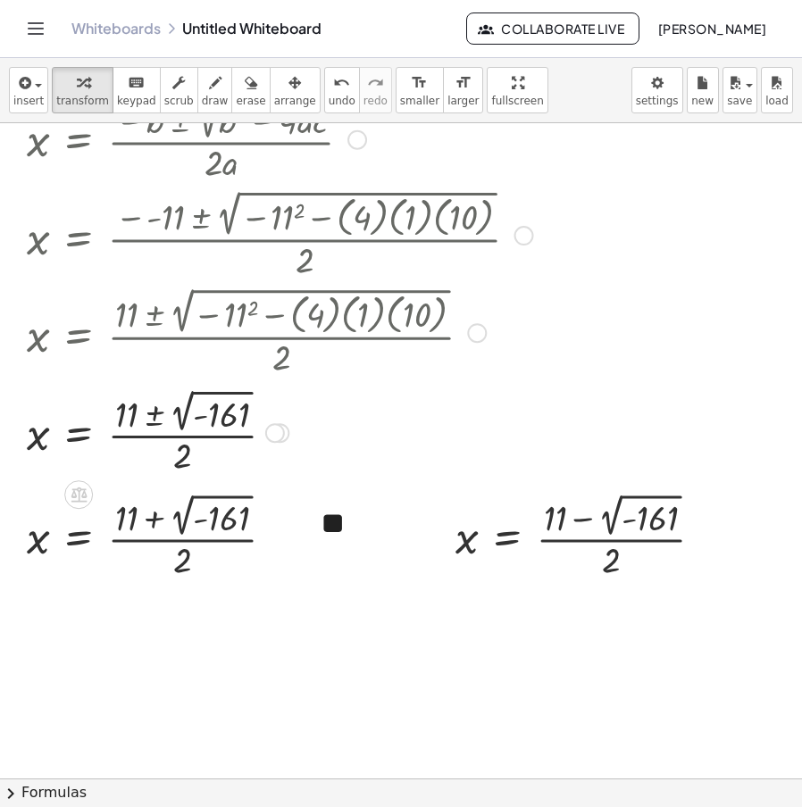
scroll to position [268, 0]
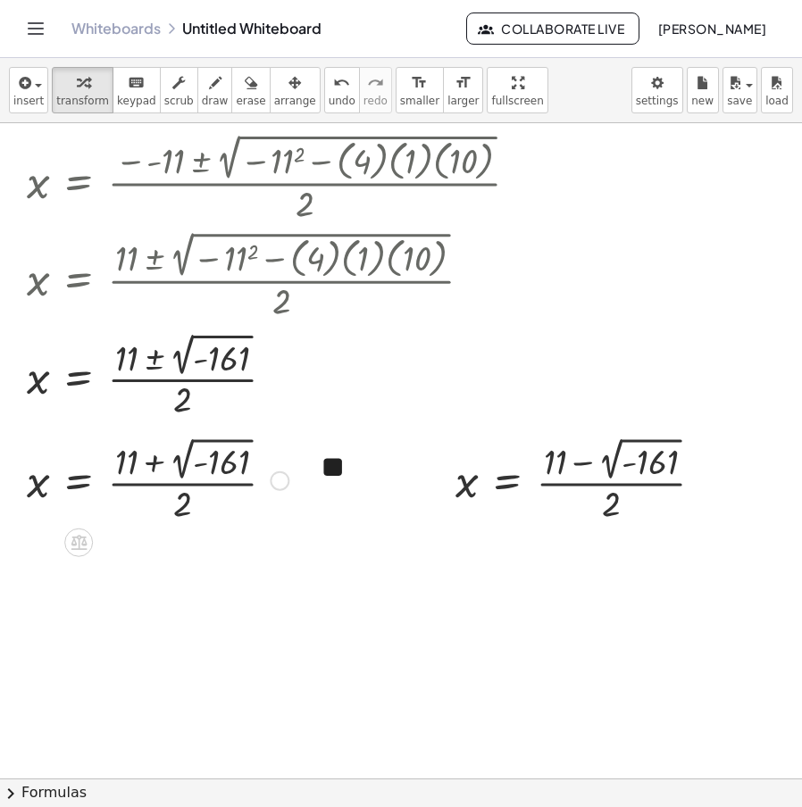
click at [280, 478] on div at bounding box center [280, 482] width 20 height 20
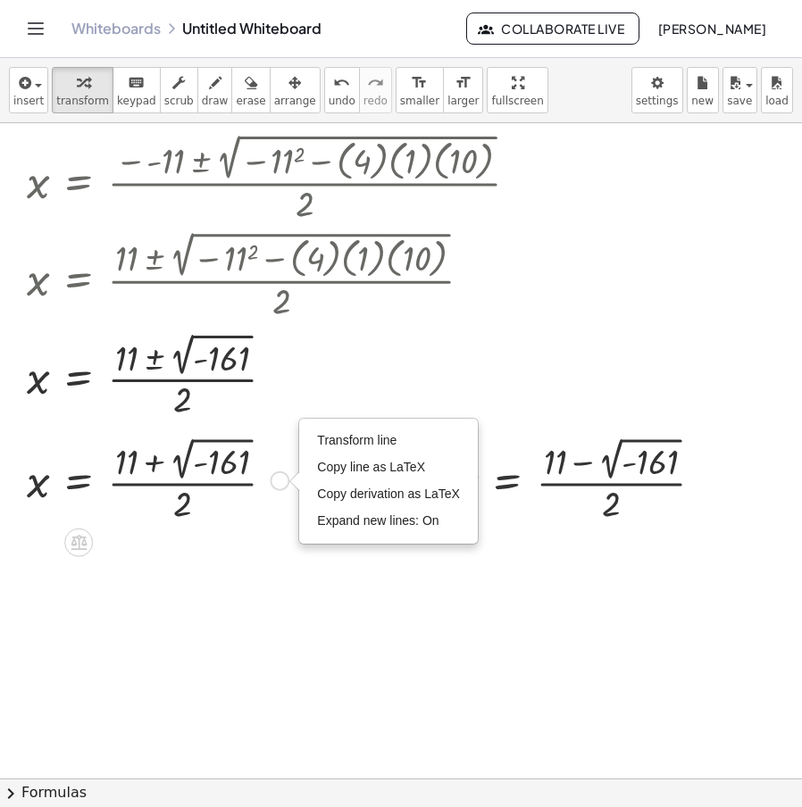
click at [384, 368] on div at bounding box center [280, 376] width 524 height 94
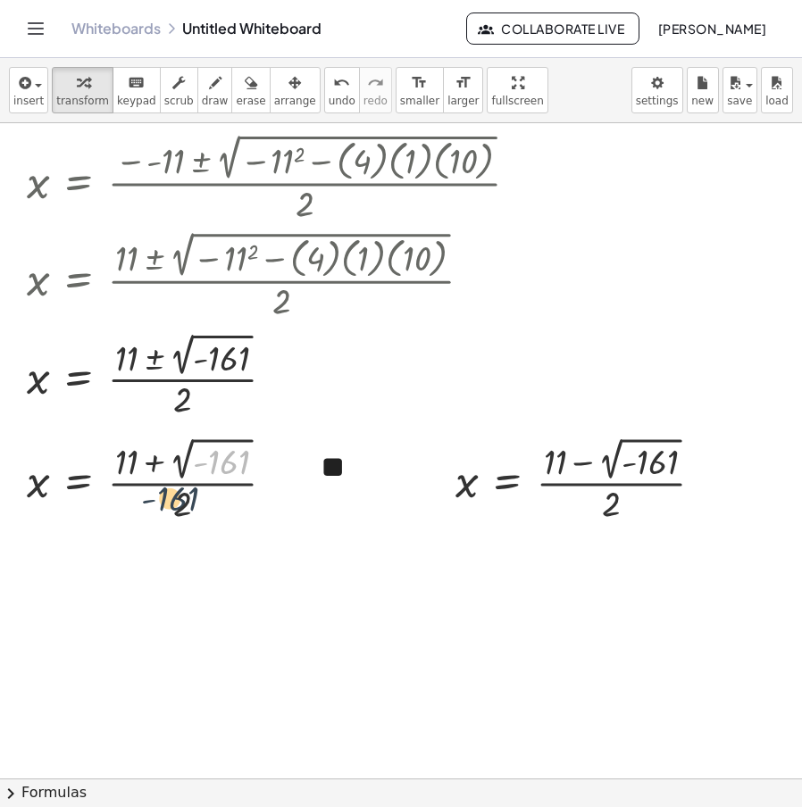
drag, startPoint x: 190, startPoint y: 495, endPoint x: 207, endPoint y: 483, distance: 20.6
click at [216, 489] on div at bounding box center [158, 479] width 280 height 94
click at [181, 468] on div at bounding box center [158, 479] width 280 height 94
click at [186, 468] on div at bounding box center [158, 479] width 280 height 94
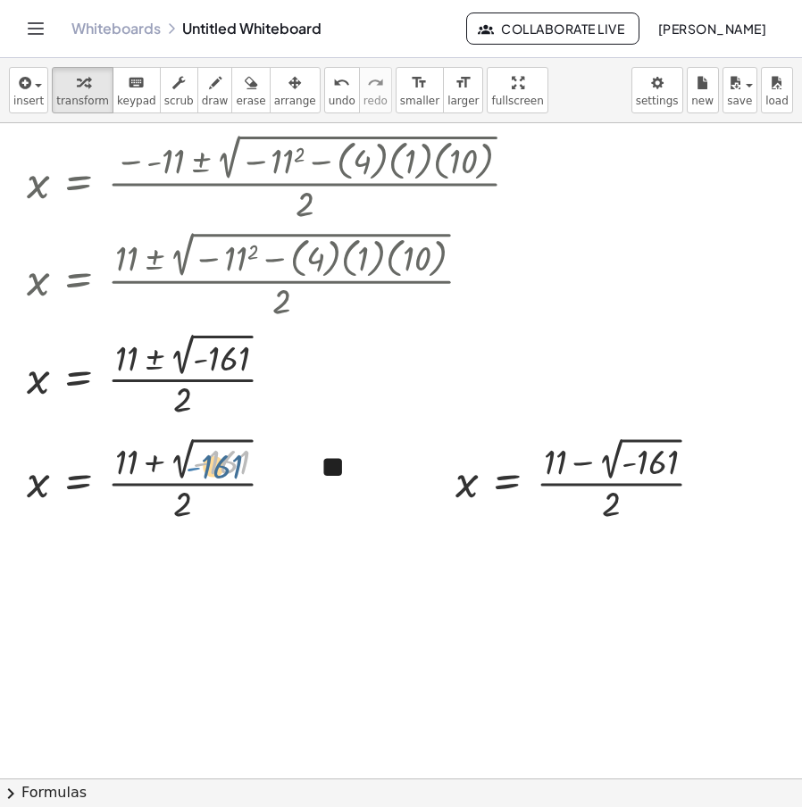
drag, startPoint x: 200, startPoint y: 466, endPoint x: 192, endPoint y: 471, distance: 9.2
click at [192, 471] on div at bounding box center [158, 479] width 280 height 94
drag, startPoint x: 199, startPoint y: 466, endPoint x: 188, endPoint y: 531, distance: 65.2
click at [188, 531] on div "x = · ( − b ± 2 √ ( + b 2 − · 4 · a · c ) ) · 2 · a Fix a mistake Transform lin…" at bounding box center [401, 510] width 802 height 1311
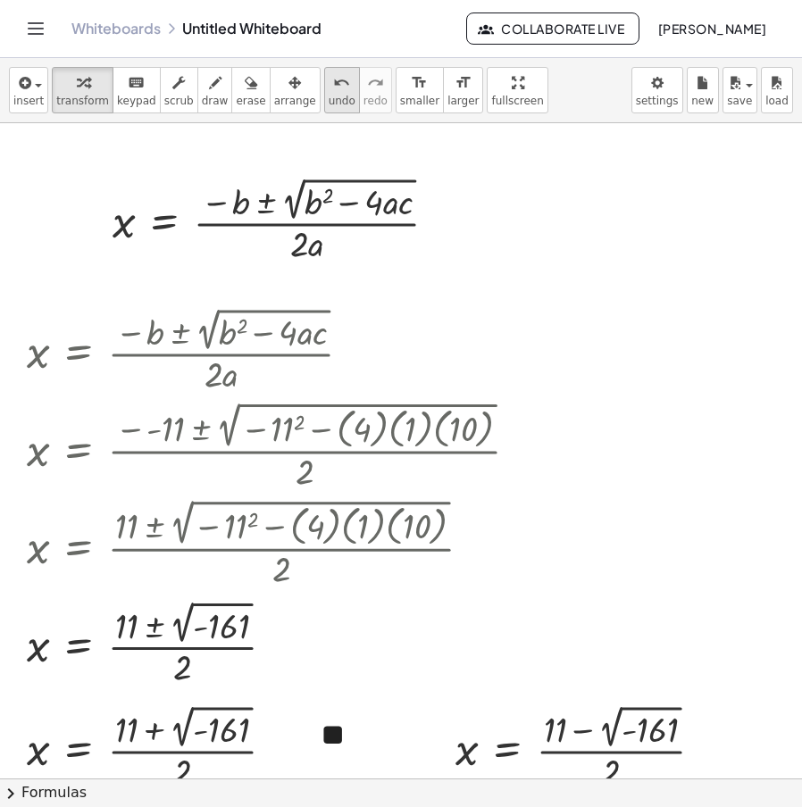
click at [333, 88] on icon "undo" at bounding box center [341, 82] width 17 height 21
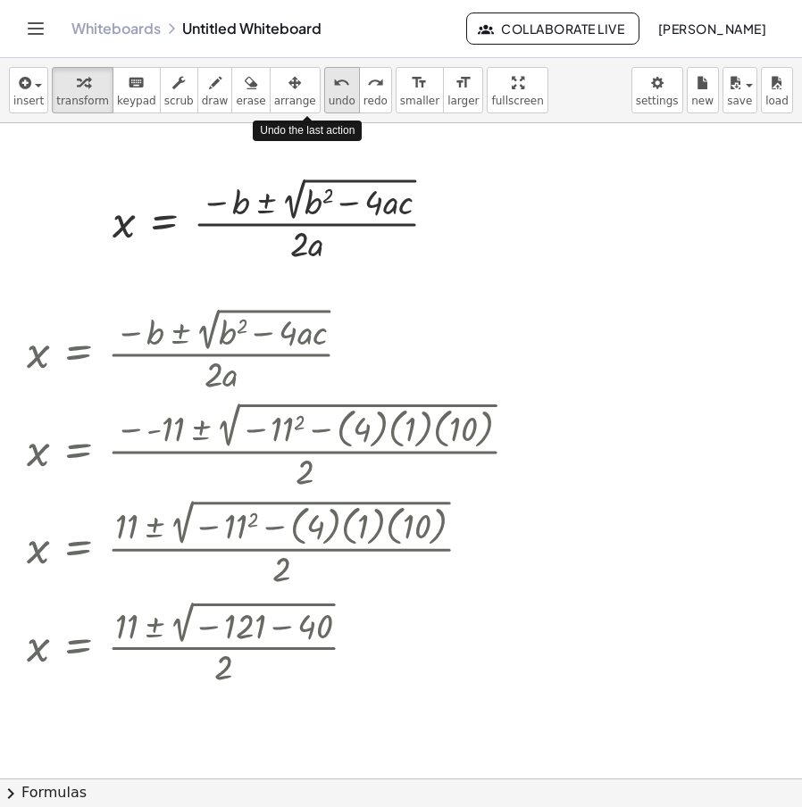
click at [333, 88] on icon "undo" at bounding box center [341, 82] width 17 height 21
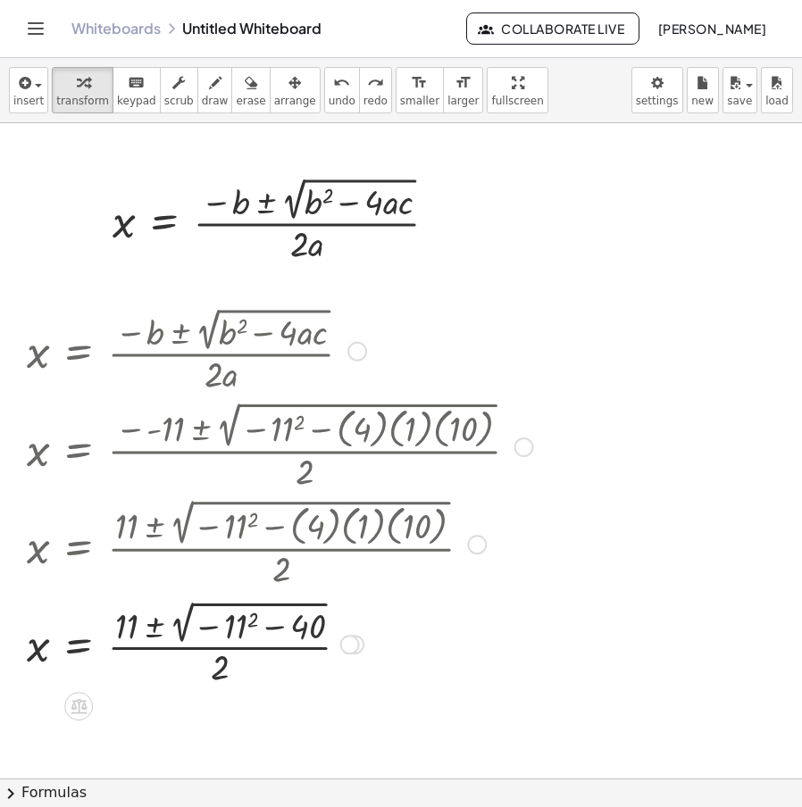
click at [361, 347] on div at bounding box center [357, 352] width 20 height 20
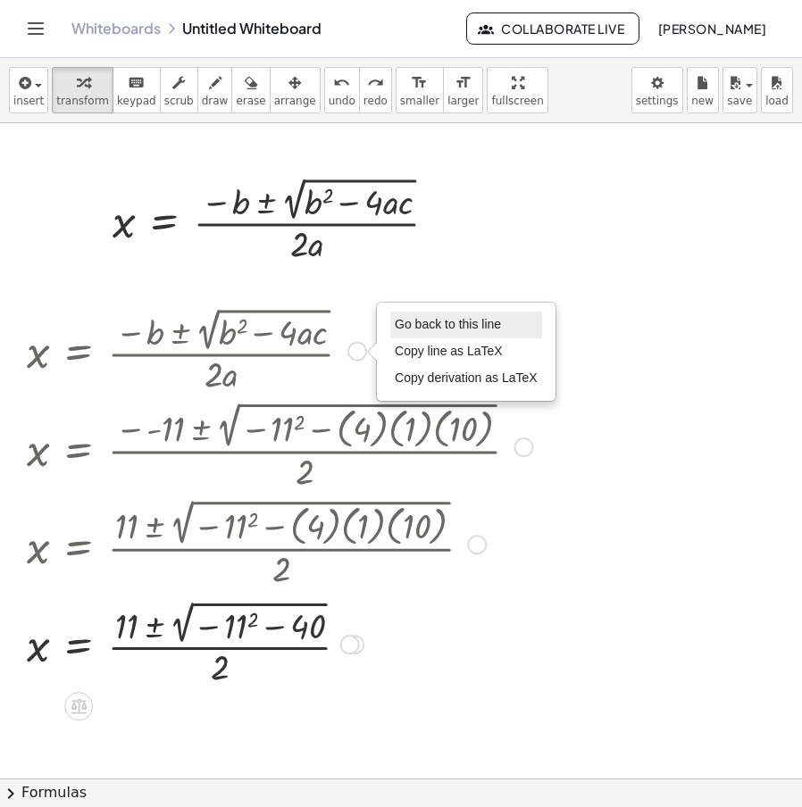
click at [443, 324] on span "Go back to this line" at bounding box center [448, 324] width 106 height 14
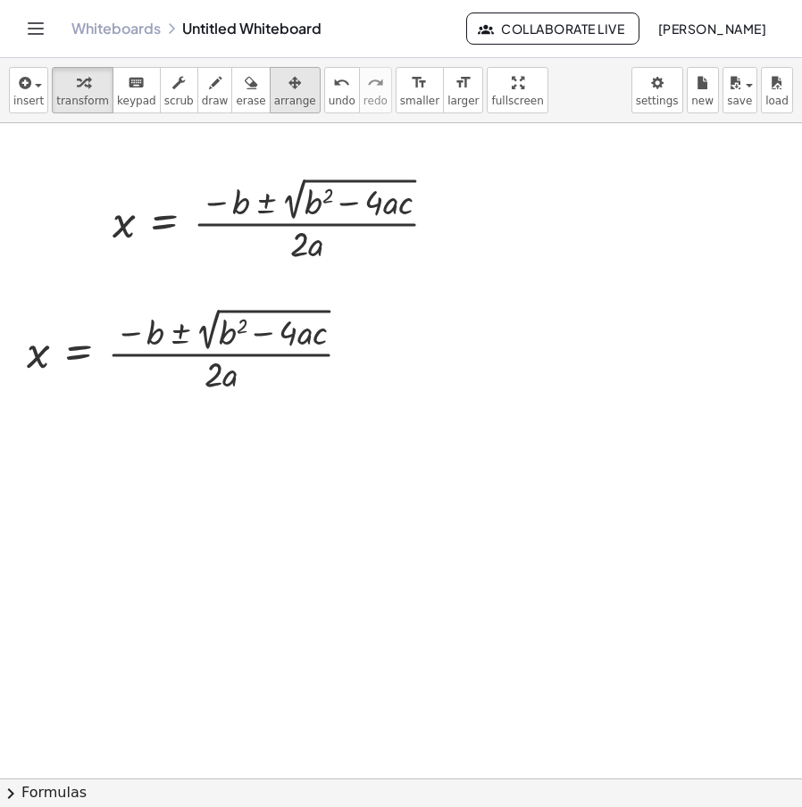
click at [289, 80] on icon "button" at bounding box center [295, 82] width 13 height 21
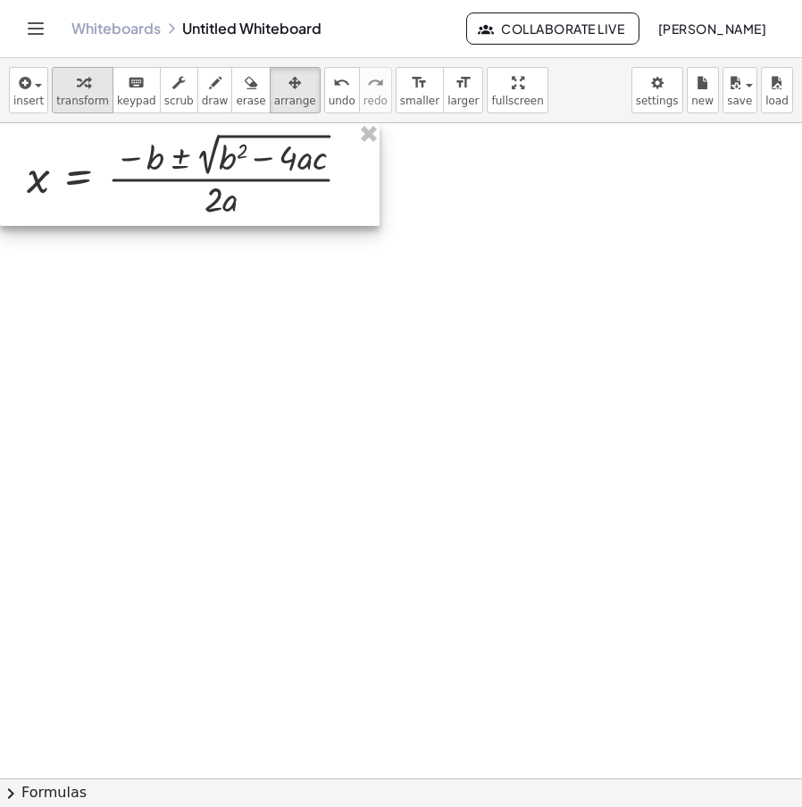
drag, startPoint x: 284, startPoint y: 196, endPoint x: 90, endPoint y: 95, distance: 218.5
click at [105, 107] on div "insert select one: Math Expression Function Text Youtube Video Graphing Geometr…" at bounding box center [401, 432] width 802 height 749
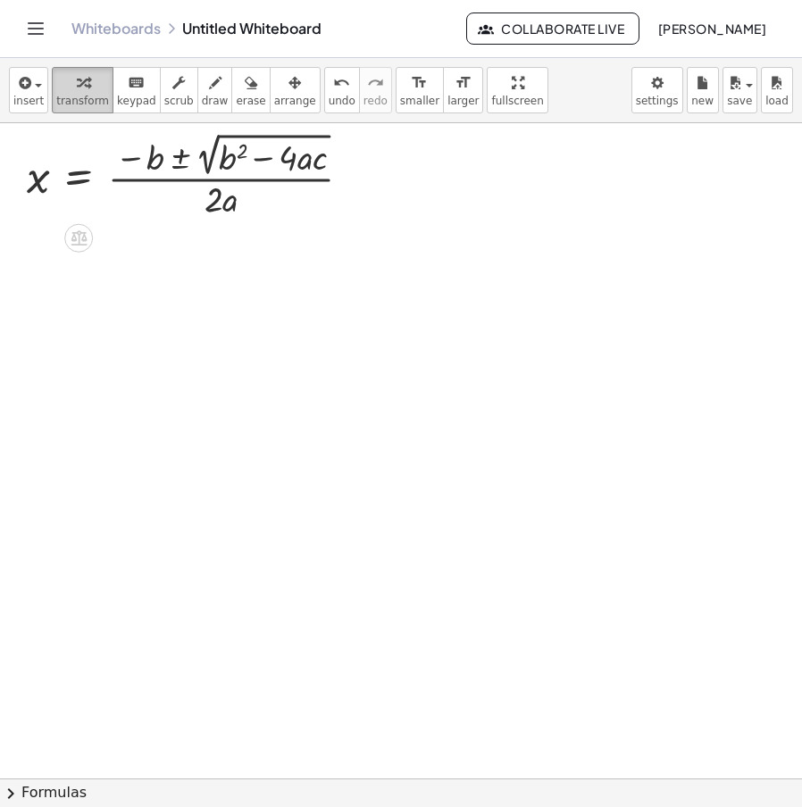
click at [87, 91] on div "button" at bounding box center [82, 81] width 53 height 21
click at [230, 283] on div at bounding box center [401, 778] width 802 height 1311
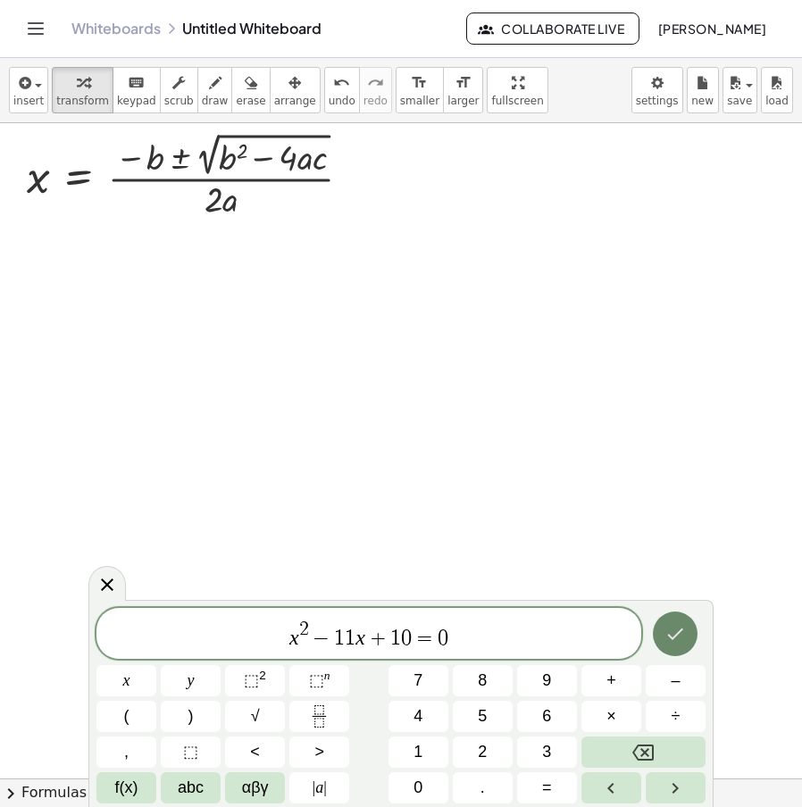
click at [672, 642] on icon "Done" at bounding box center [675, 633] width 21 height 21
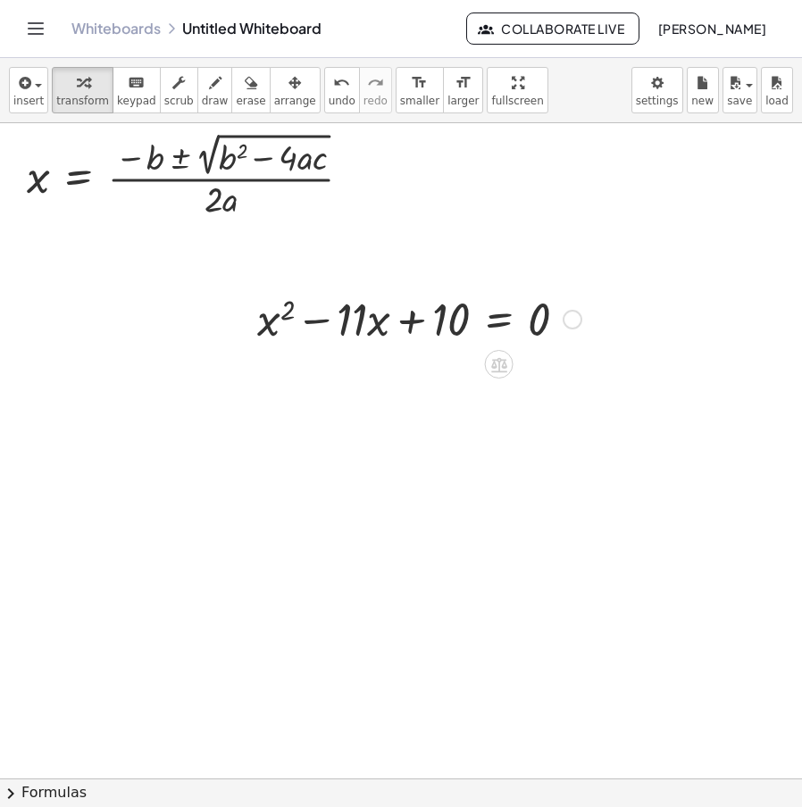
click at [577, 322] on div at bounding box center [573, 320] width 20 height 20
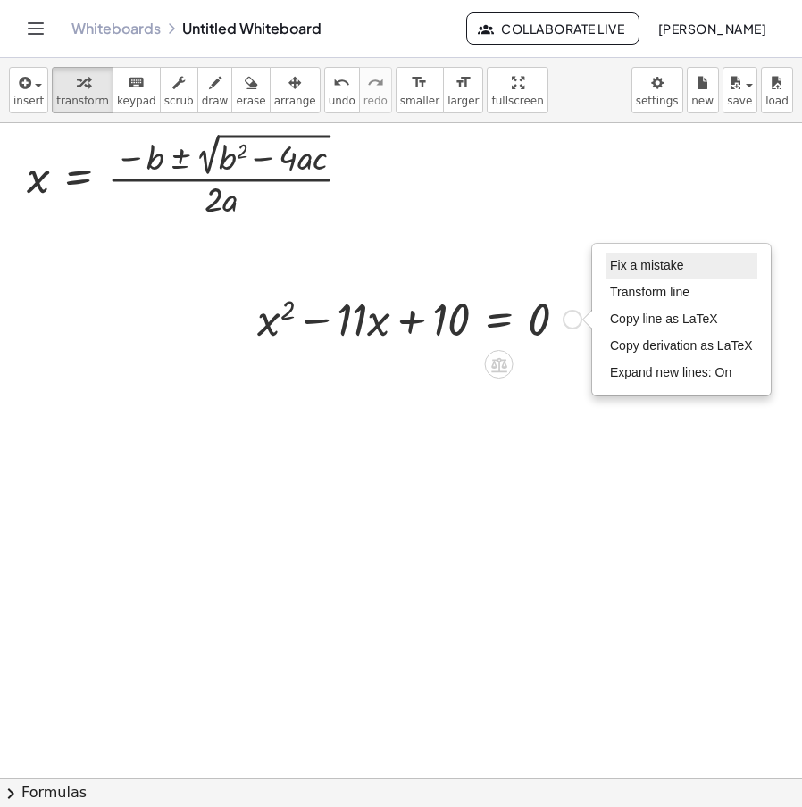
click at [655, 262] on span "Fix a mistake" at bounding box center [646, 265] width 73 height 14
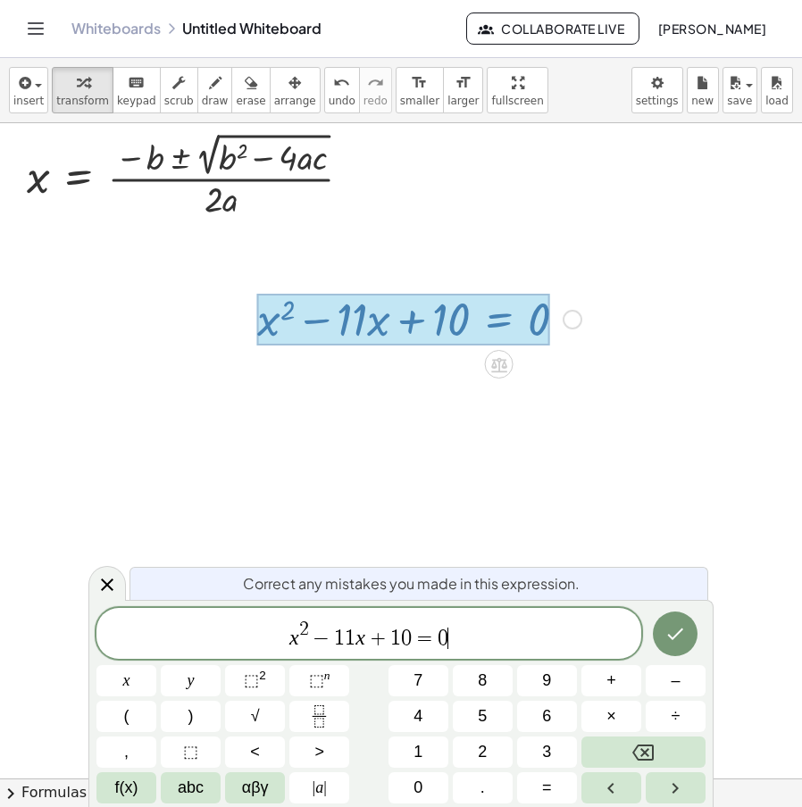
drag, startPoint x: 322, startPoint y: 640, endPoint x: 236, endPoint y: 652, distance: 87.4
click at [234, 650] on span "x 2 − 1 1 x + 1 0 = 0 ​" at bounding box center [368, 635] width 545 height 32
click at [475, 623] on span "x 2 − 1 1 x + 1 0 = 0" at bounding box center [368, 635] width 545 height 32
drag, startPoint x: 413, startPoint y: 635, endPoint x: 285, endPoint y: 633, distance: 127.7
click at [285, 633] on span "x 2 − 1 1 x + 1 0 = 0" at bounding box center [368, 635] width 545 height 32
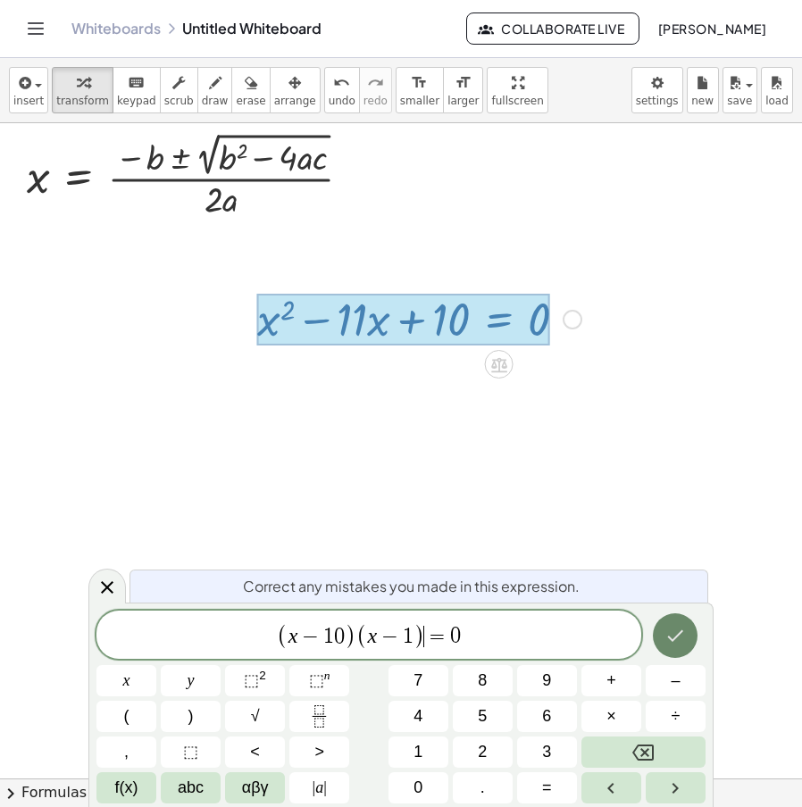
click at [671, 633] on icon "Done" at bounding box center [675, 635] width 21 height 21
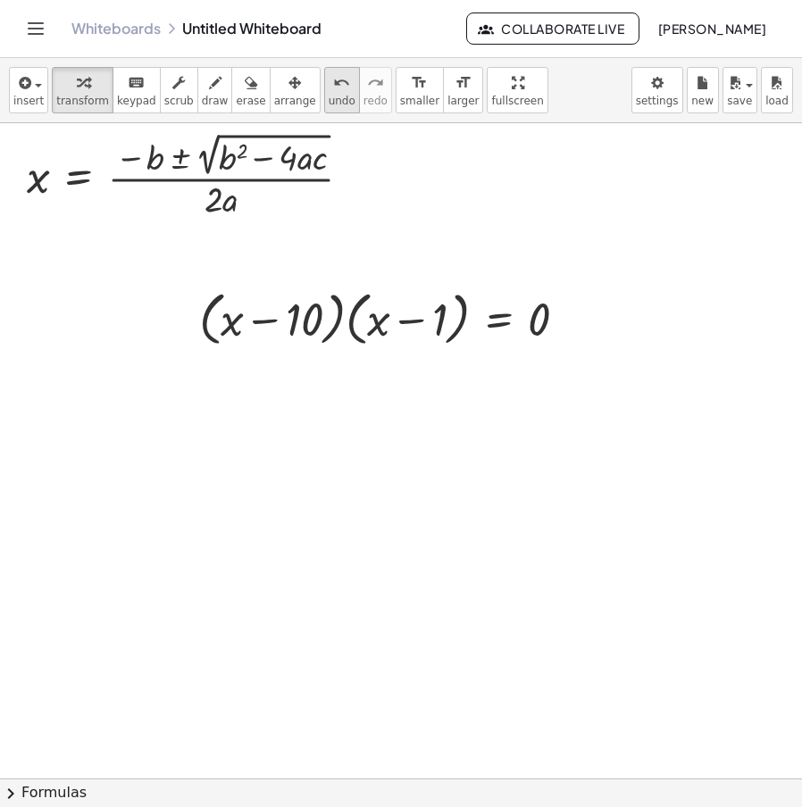
drag, startPoint x: 264, startPoint y: 80, endPoint x: 305, endPoint y: 97, distance: 43.6
click at [289, 80] on icon "button" at bounding box center [295, 82] width 13 height 21
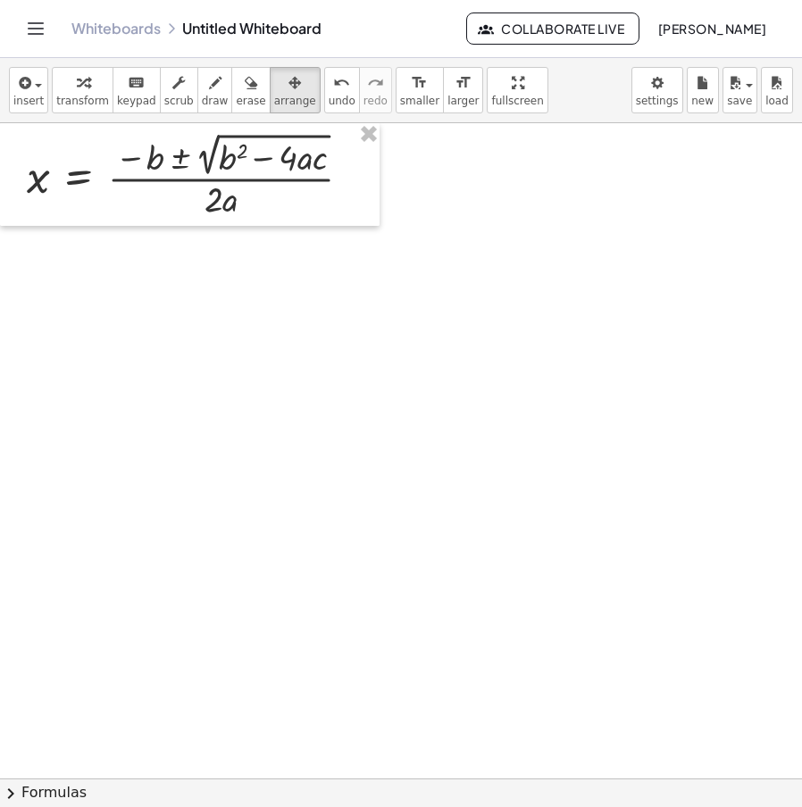
click at [583, 286] on div at bounding box center [401, 778] width 802 height 1311
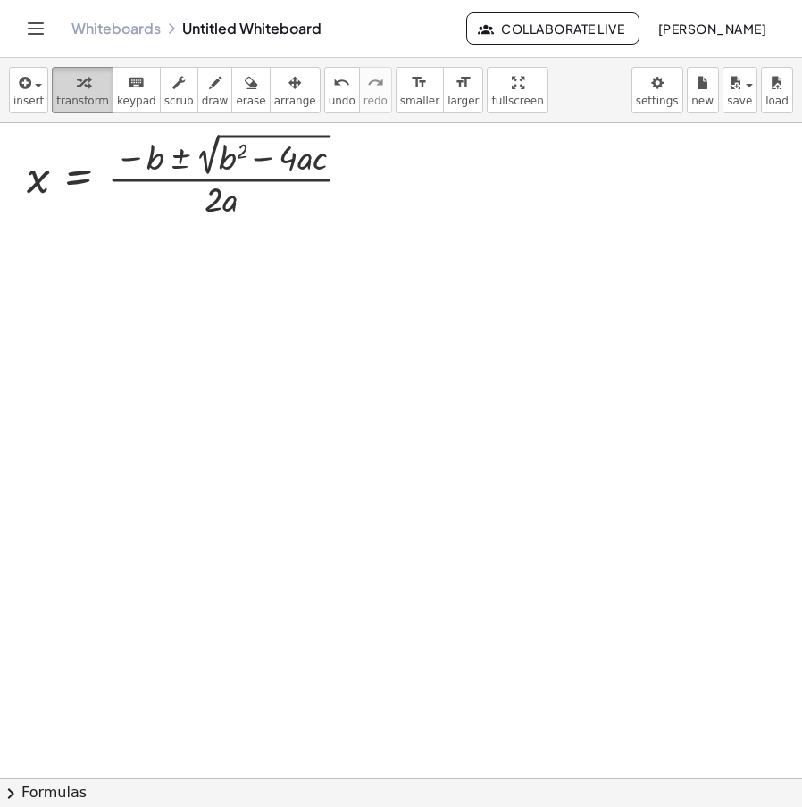
click at [66, 90] on div "button" at bounding box center [82, 81] width 53 height 21
click at [413, 490] on div at bounding box center [401, 778] width 802 height 1311
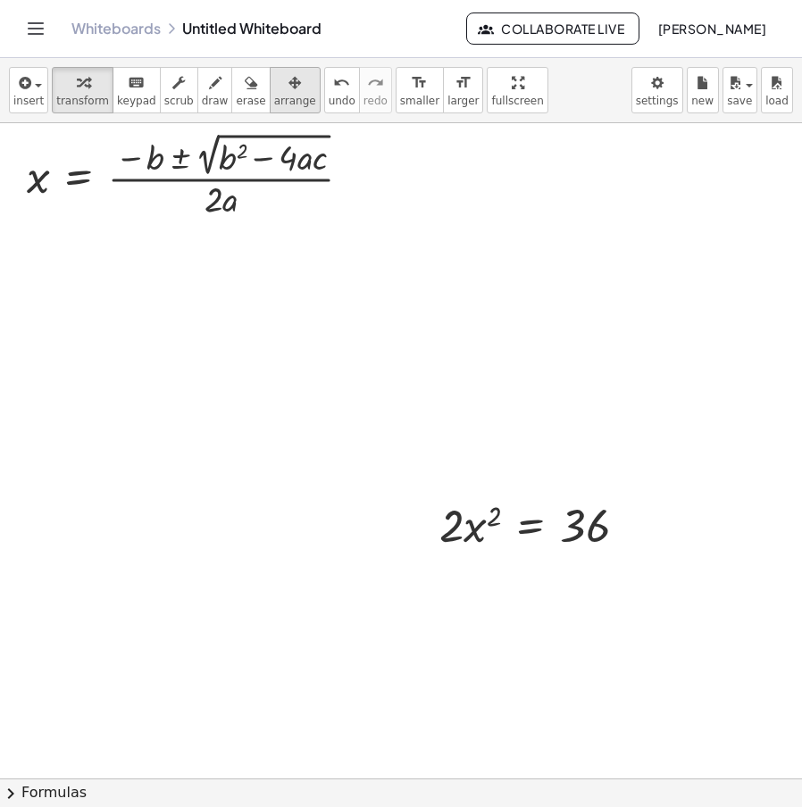
click at [274, 84] on div "button" at bounding box center [295, 81] width 42 height 21
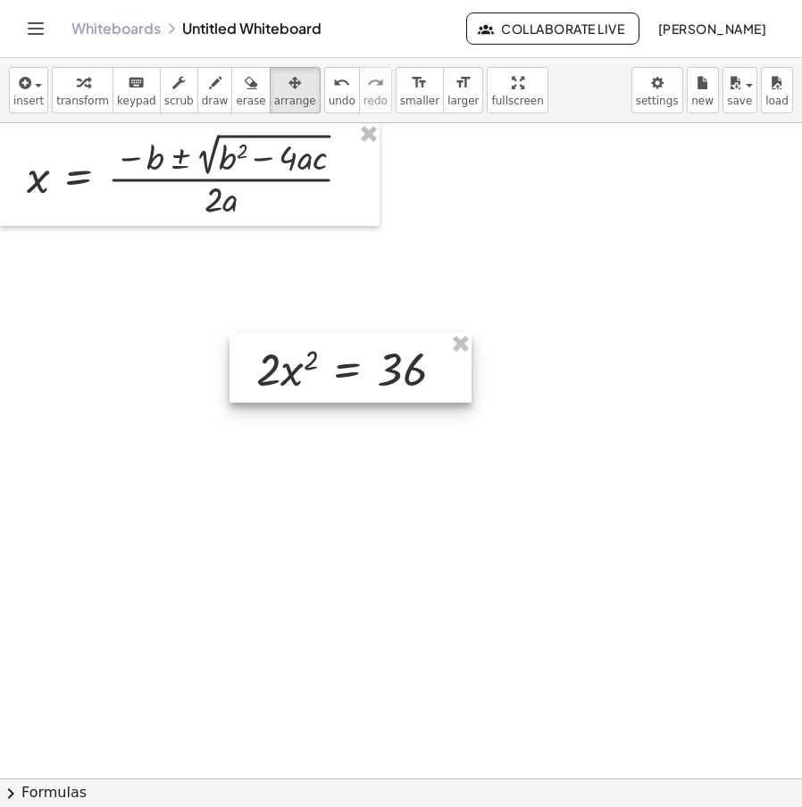
drag, startPoint x: 547, startPoint y: 543, endPoint x: 172, endPoint y: 165, distance: 532.5
click at [364, 386] on div at bounding box center [351, 368] width 242 height 70
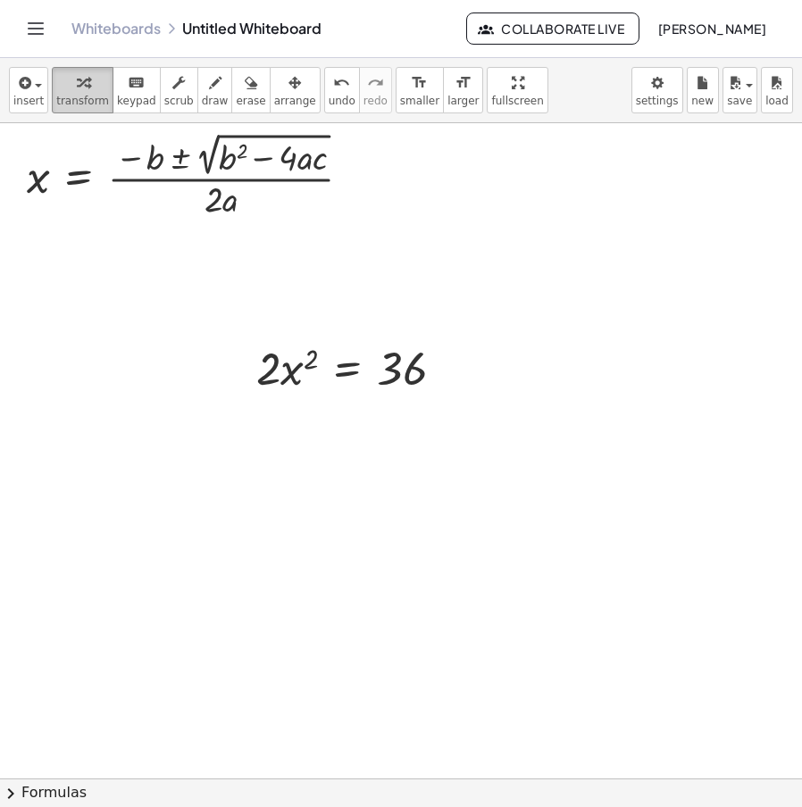
click at [79, 89] on icon "button" at bounding box center [83, 82] width 13 height 21
drag, startPoint x: 413, startPoint y: 372, endPoint x: 331, endPoint y: 374, distance: 82.2
click at [331, 374] on div at bounding box center [357, 367] width 220 height 61
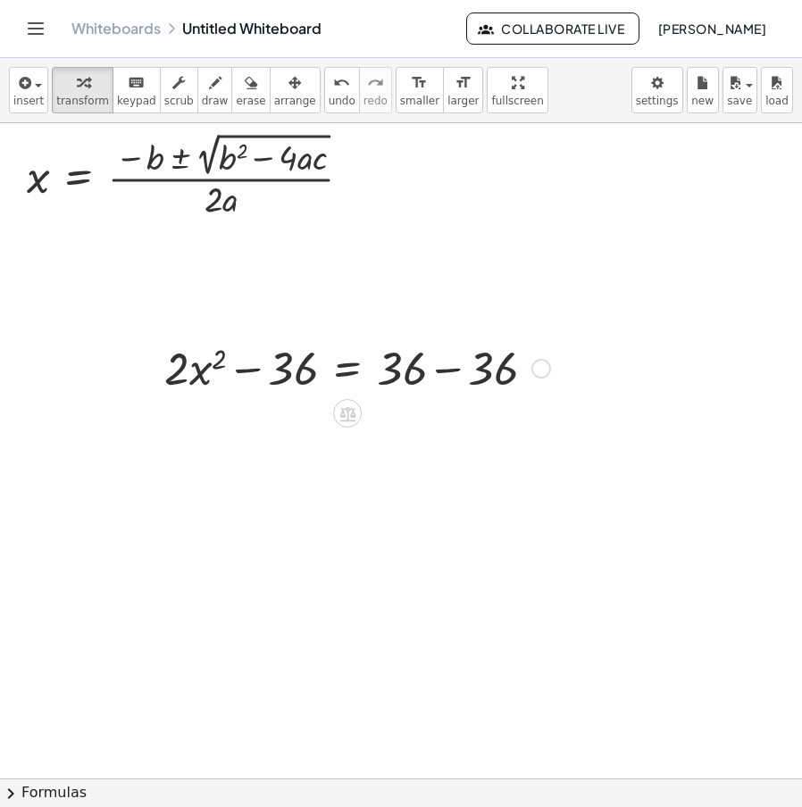
click at [347, 369] on div "36 · 2 · x 2 = 36 + − 36 + 36 − 36 · 2 · x 2 = 36" at bounding box center [347, 369] width 0 height 0
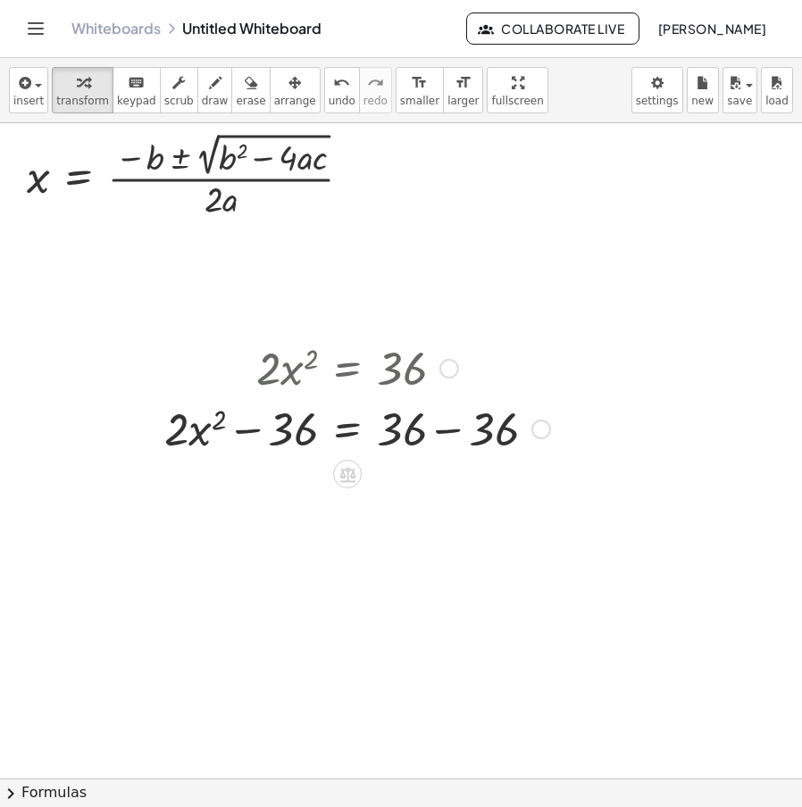
click at [464, 437] on div at bounding box center [357, 427] width 404 height 61
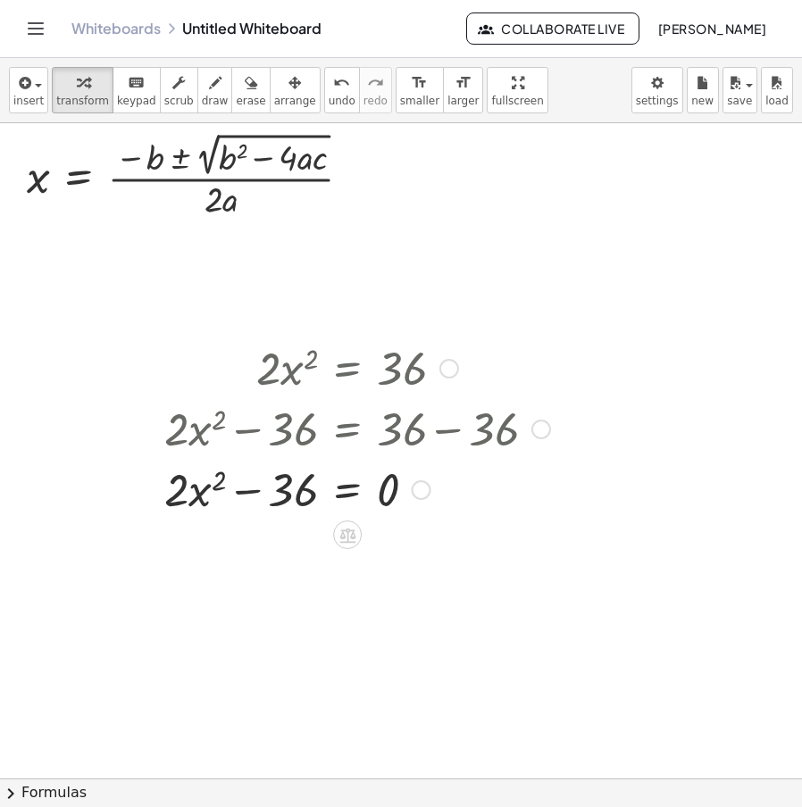
click at [423, 485] on div at bounding box center [422, 491] width 20 height 20
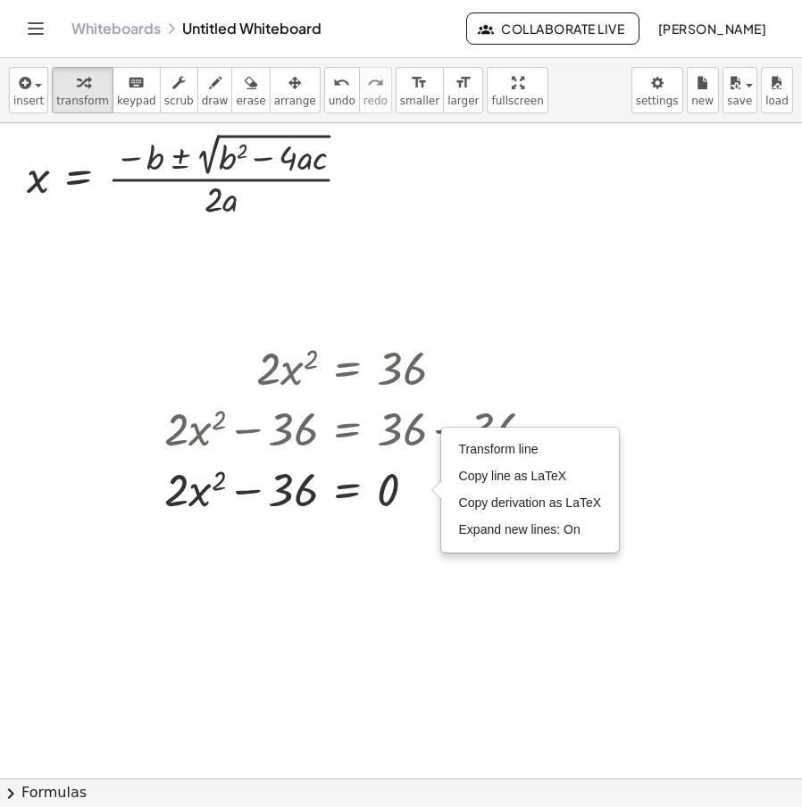
click at [706, 478] on div at bounding box center [401, 778] width 802 height 1311
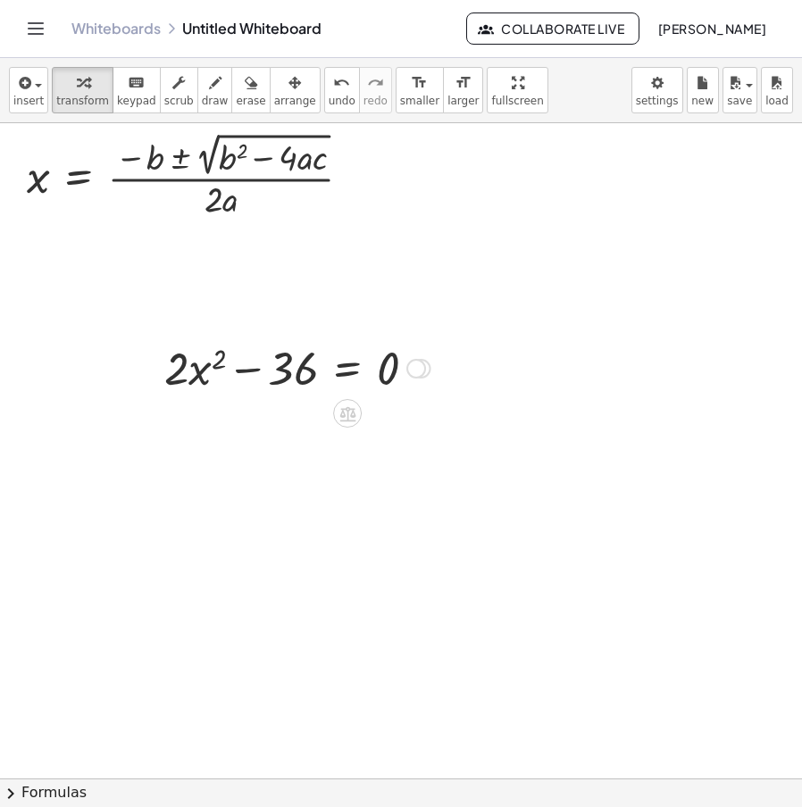
drag, startPoint x: 423, startPoint y: 494, endPoint x: 429, endPoint y: 360, distance: 134.1
click at [347, 369] on div "· 2 · x 2 = + − 36 0 Transform line Copy line as LaTeX Copy derivation as LaTeX…" at bounding box center [347, 369] width 0 height 0
click at [429, 360] on div at bounding box center [297, 367] width 284 height 61
click at [423, 371] on div at bounding box center [416, 369] width 20 height 20
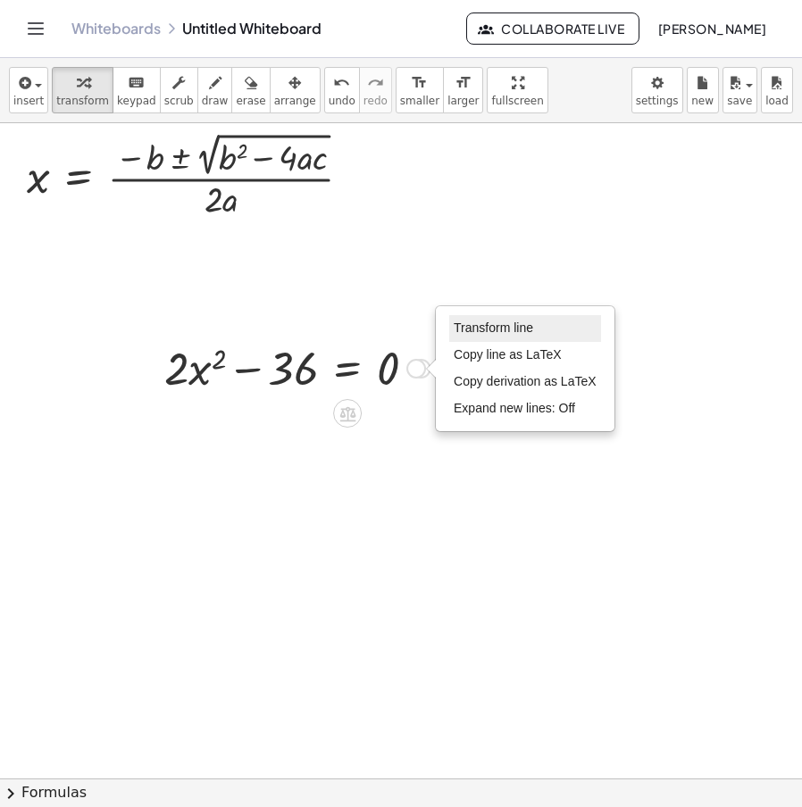
click at [494, 316] on li "Transform line" at bounding box center [525, 328] width 152 height 27
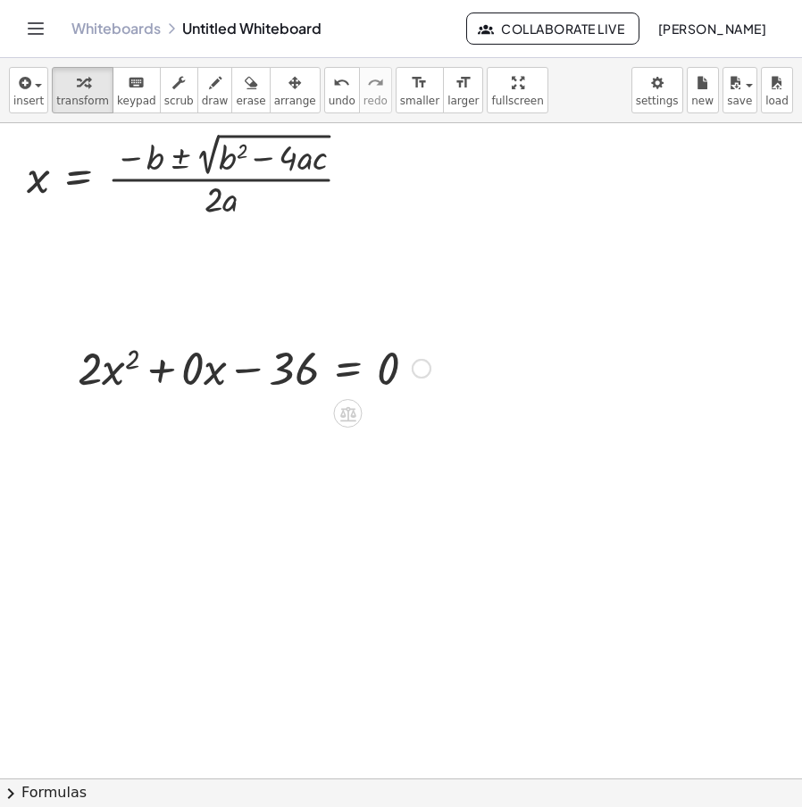
click at [424, 363] on div "Transform line Copy line as LaTeX Copy derivation as LaTeX Expand new lines: Off" at bounding box center [422, 369] width 20 height 20
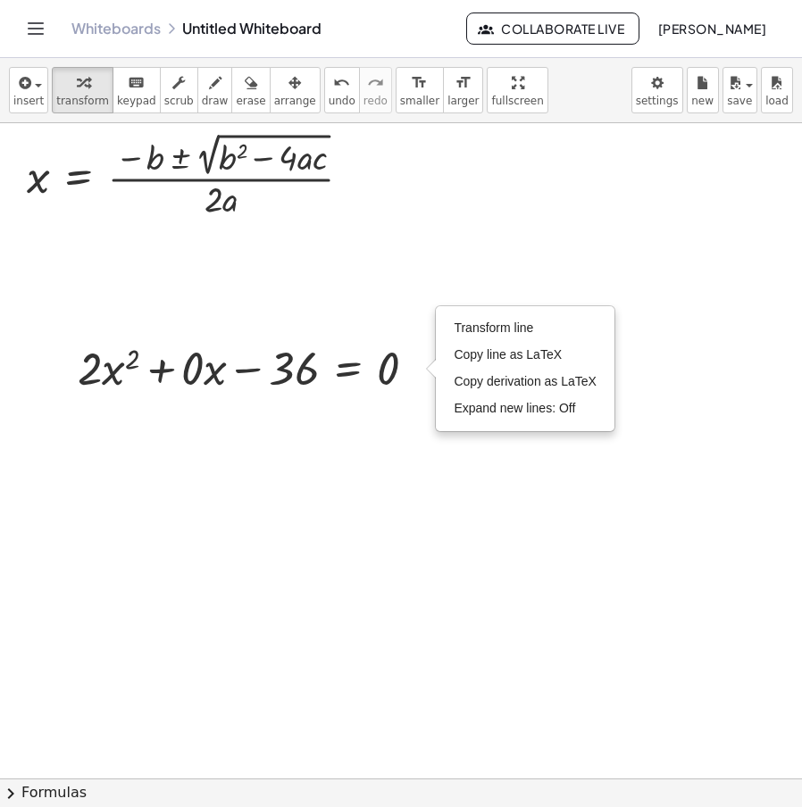
drag, startPoint x: 309, startPoint y: 251, endPoint x: 342, endPoint y: 257, distance: 33.6
click at [308, 251] on div at bounding box center [401, 778] width 802 height 1311
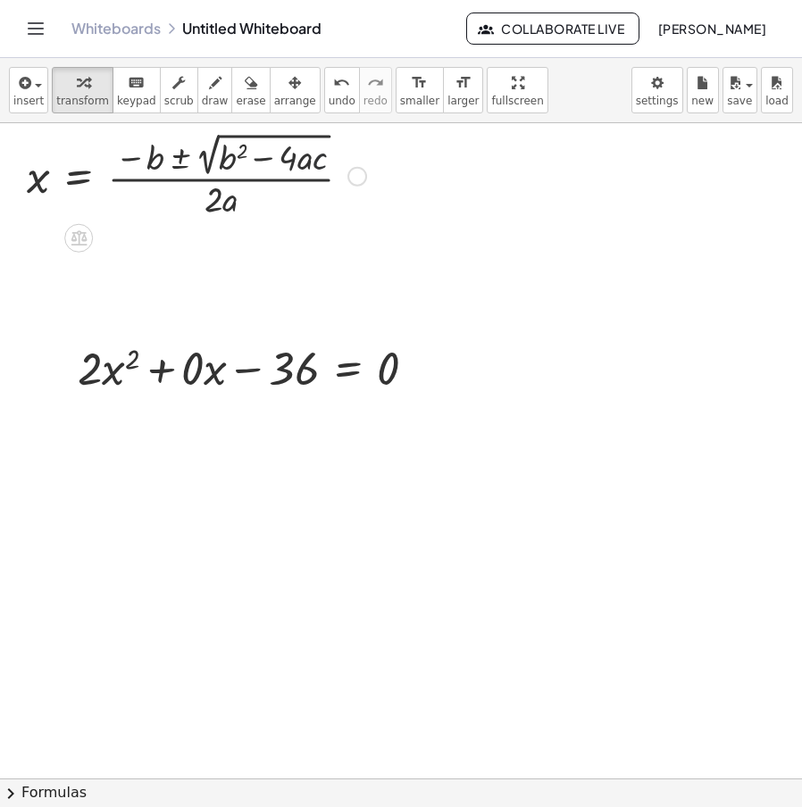
click at [365, 186] on div at bounding box center [196, 175] width 357 height 94
drag, startPoint x: 379, startPoint y: 205, endPoint x: 342, endPoint y: 187, distance: 40.7
click at [341, 187] on div at bounding box center [196, 175] width 357 height 94
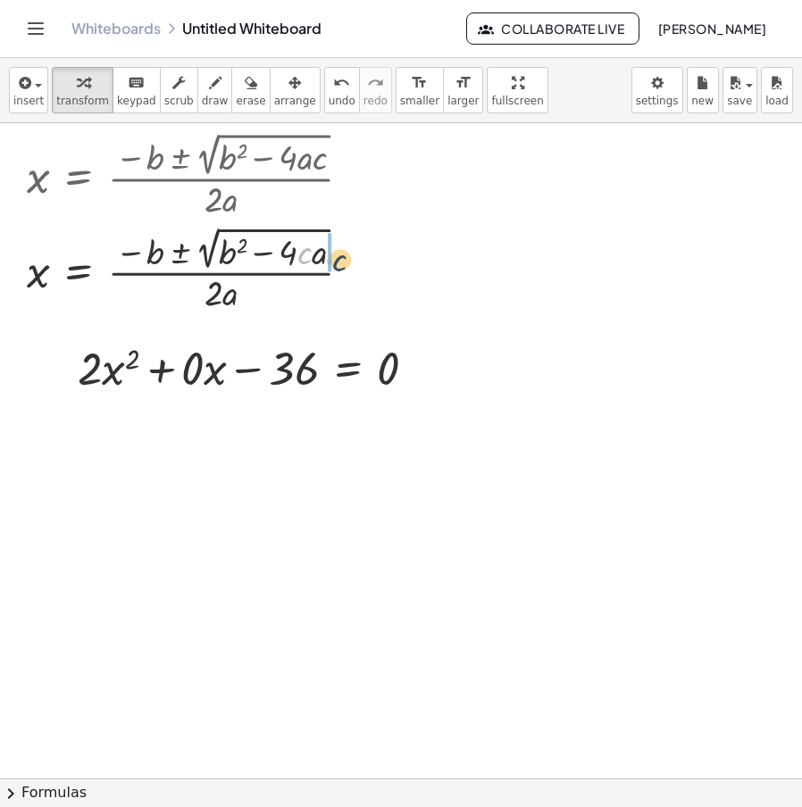
drag, startPoint x: 305, startPoint y: 248, endPoint x: 331, endPoint y: 254, distance: 26.5
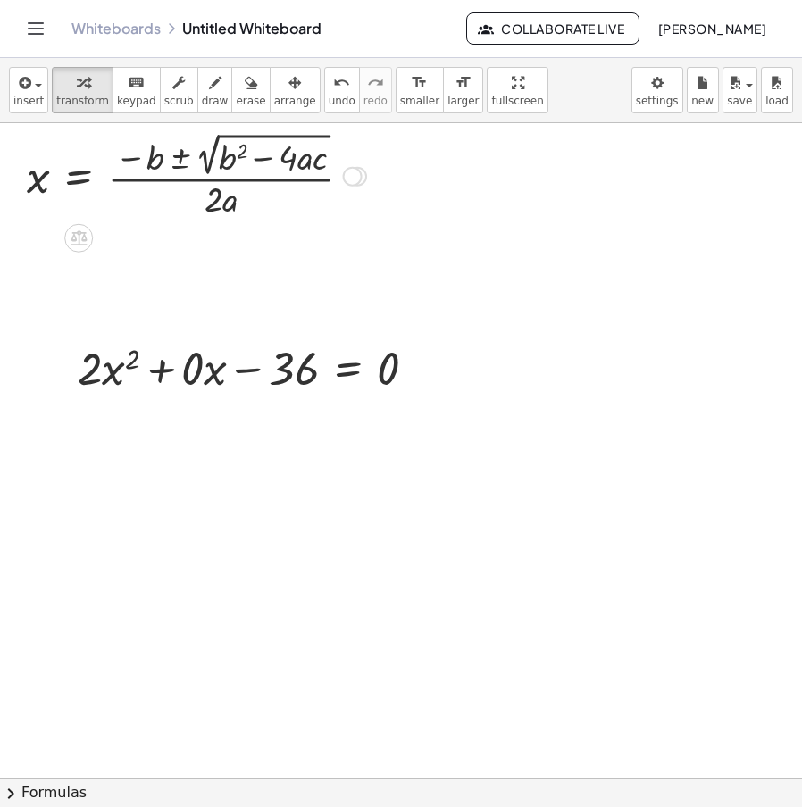
drag, startPoint x: 348, startPoint y: 266, endPoint x: 356, endPoint y: 159, distance: 107.5
click at [79, 177] on div "x = · ( − b ± 2 √ ( + b 2 − · 4 · a · c ) ) · 2 · a Fix a mistake Transform lin…" at bounding box center [79, 177] width 0 height 0
drag, startPoint x: 359, startPoint y: 179, endPoint x: 504, endPoint y: 201, distance: 146.4
click at [501, 201] on div "x = · ( − b ± 2 √ ( + b 2 − · 4 · a · c ) ) · 2 · a x = · ( − b ± 2 √ ( + b 2 −…" at bounding box center [401, 778] width 802 height 1311
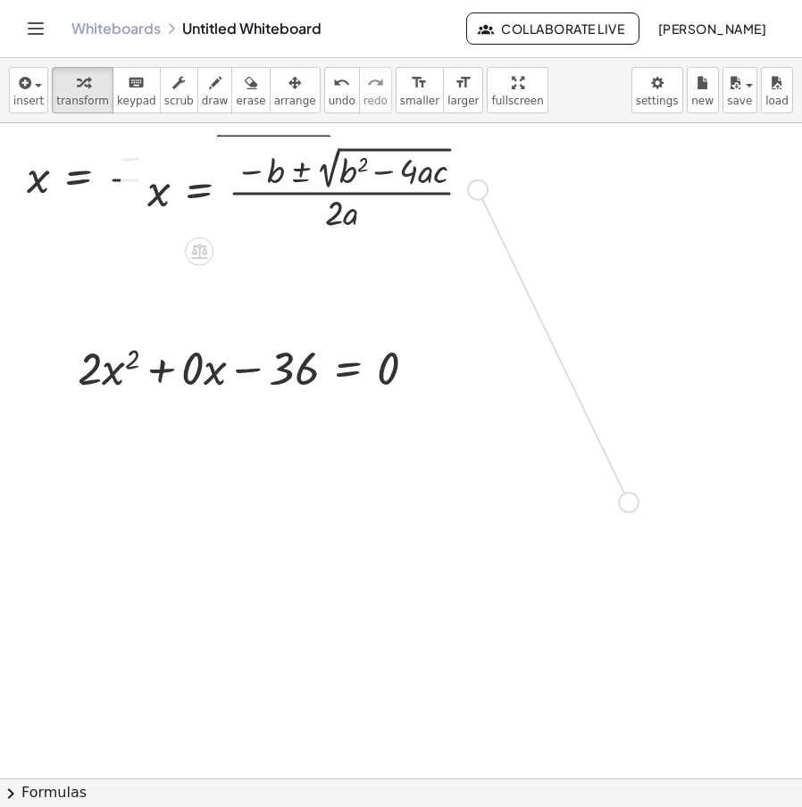
drag, startPoint x: 473, startPoint y: 192, endPoint x: 620, endPoint y: 573, distance: 408.1
click at [620, 573] on div "x = · ( − b ± 2 √ ( + b 2 − · 4 · a · c ) ) · 2 · a x = · ( − b ± 2 √ ( + b 2 −…" at bounding box center [401, 778] width 802 height 1311
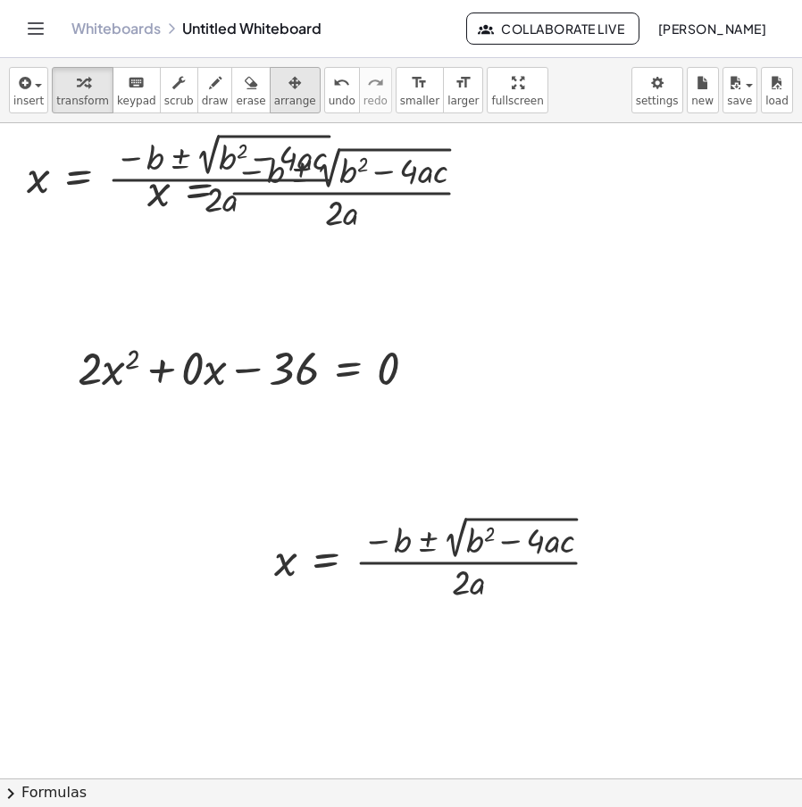
click at [274, 96] on span "arrange" at bounding box center [295, 101] width 42 height 13
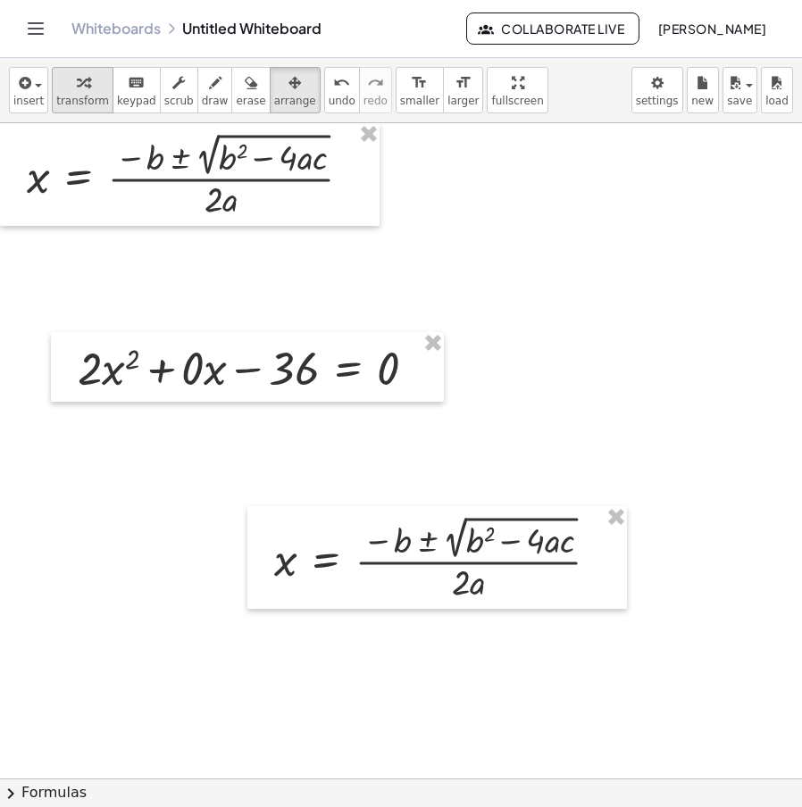
click at [79, 89] on icon "button" at bounding box center [83, 82] width 13 height 21
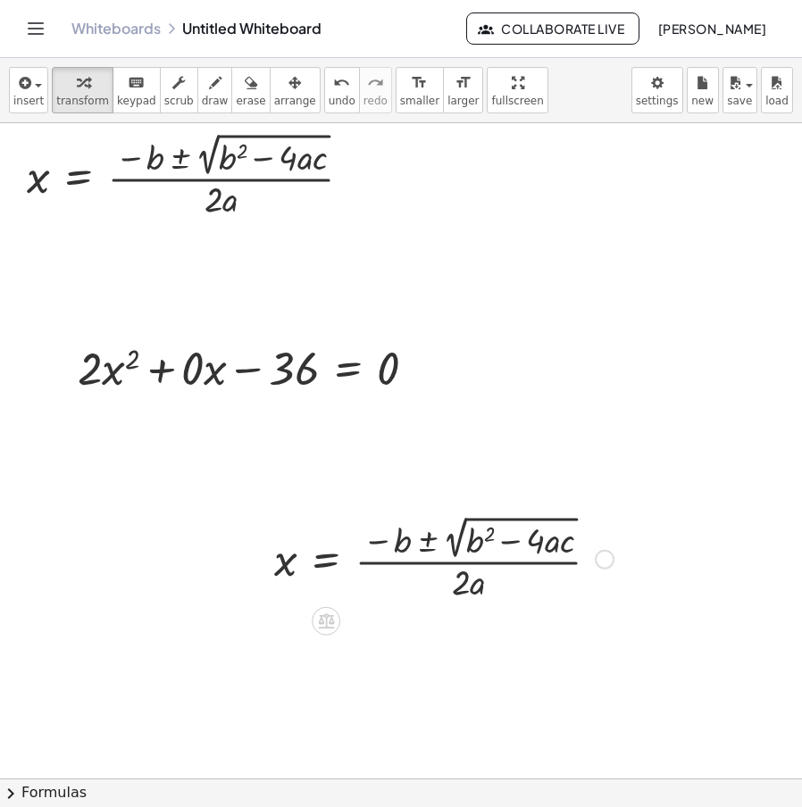
drag, startPoint x: 607, startPoint y: 557, endPoint x: 618, endPoint y: 543, distance: 18.4
click at [607, 557] on div at bounding box center [605, 560] width 20 height 20
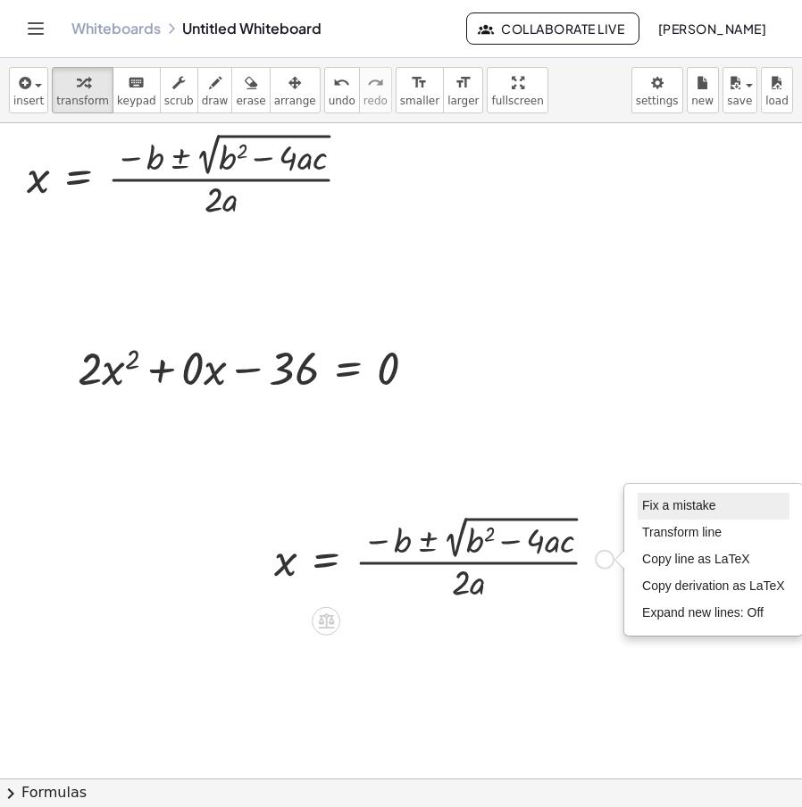
click at [700, 506] on span "Fix a mistake" at bounding box center [678, 505] width 73 height 14
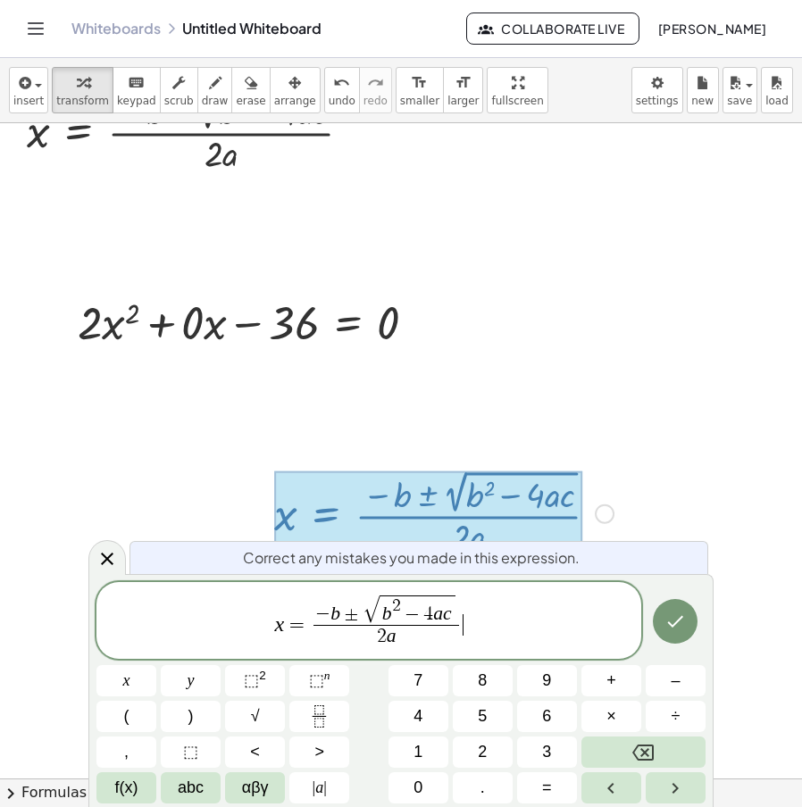
scroll to position [47, 0]
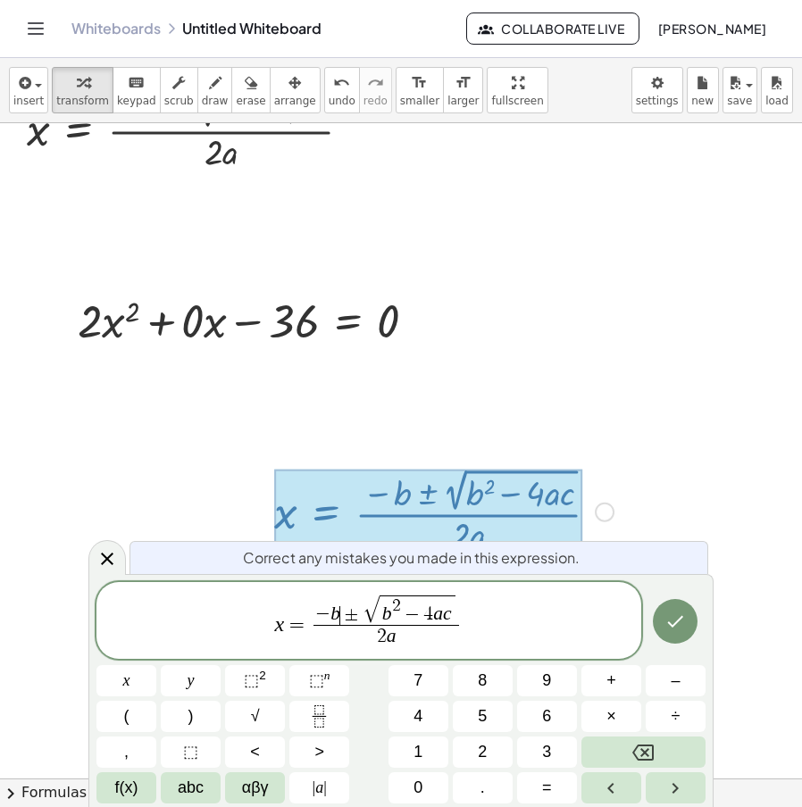
click at [339, 611] on span "− b ​ ± √ b 2 − 4 a c" at bounding box center [387, 610] width 146 height 30
click at [394, 623] on span "b 2 − 4 a c" at bounding box center [418, 610] width 76 height 29
click at [440, 612] on var "a" at bounding box center [438, 614] width 10 height 21
click at [393, 636] on var "a" at bounding box center [392, 635] width 10 height 21
click at [675, 621] on icon "Done" at bounding box center [675, 620] width 21 height 21
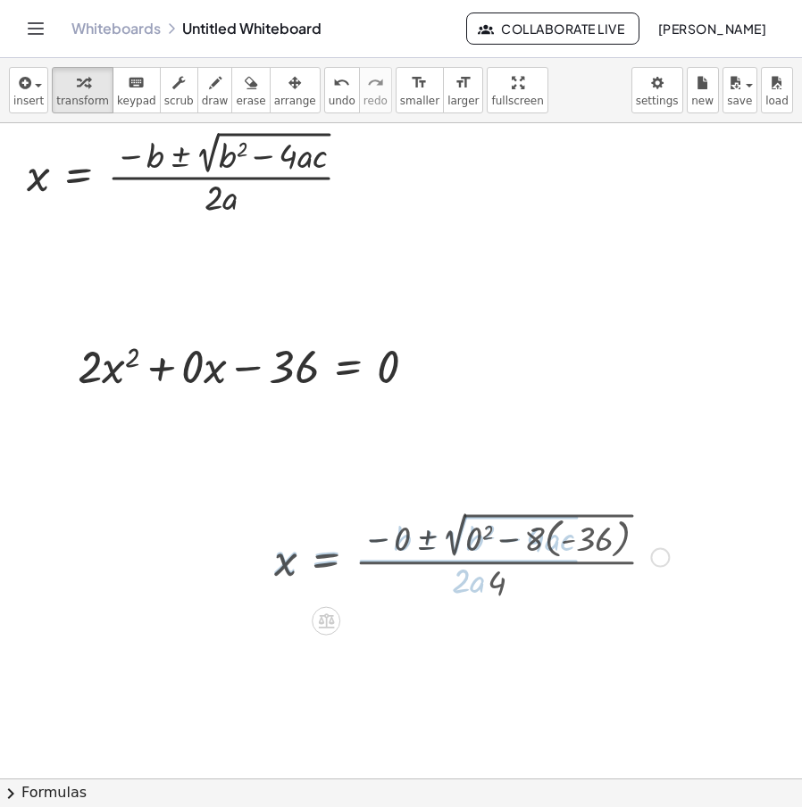
scroll to position [0, 0]
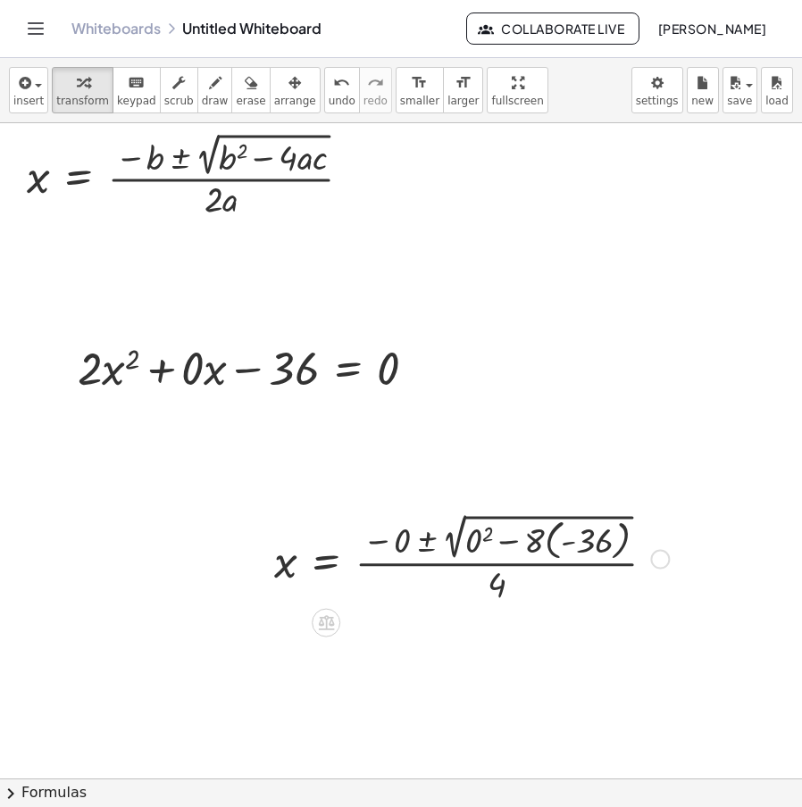
click at [564, 547] on div at bounding box center [471, 557] width 413 height 97
click at [556, 548] on div at bounding box center [471, 557] width 413 height 97
click at [553, 544] on div at bounding box center [459, 558] width 388 height 94
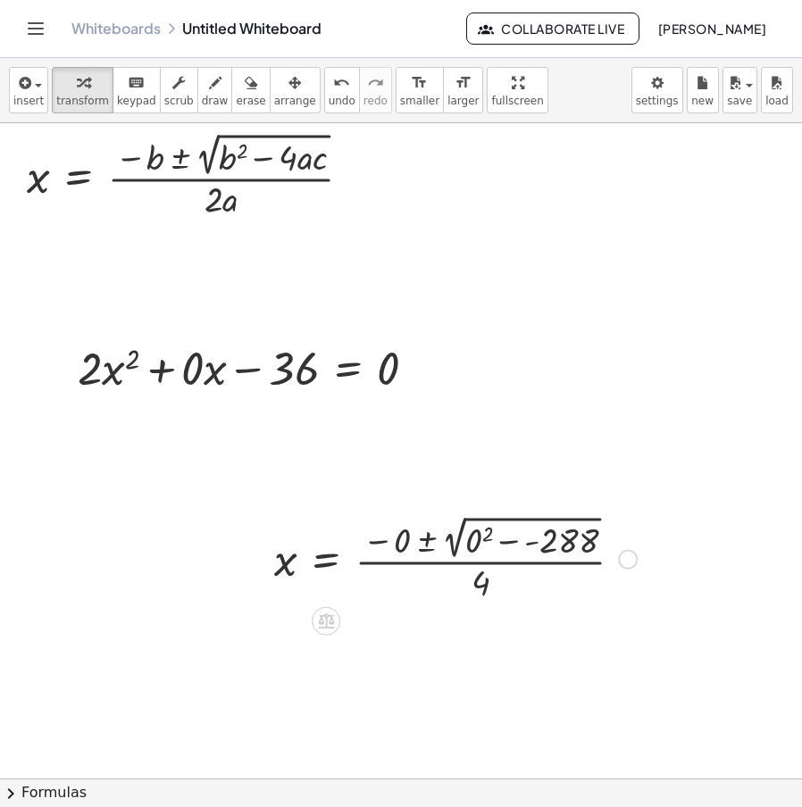
click at [526, 538] on div at bounding box center [455, 558] width 381 height 94
click at [511, 549] on div at bounding box center [447, 558] width 365 height 94
click at [474, 550] on div at bounding box center [447, 558] width 365 height 94
click at [456, 554] on div at bounding box center [442, 558] width 355 height 94
click at [500, 548] on div at bounding box center [442, 558] width 355 height 94
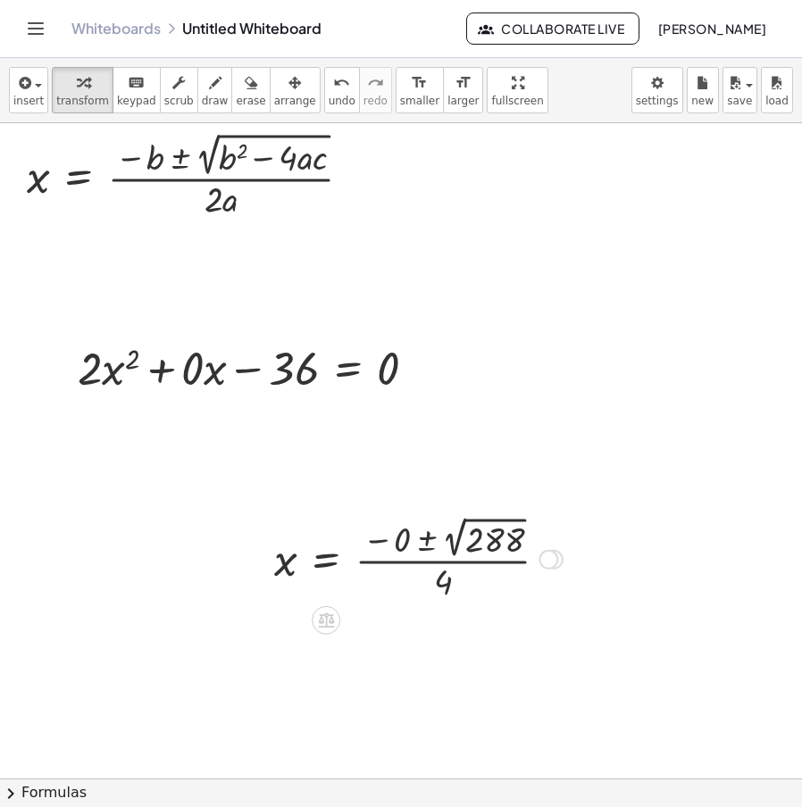
click at [448, 559] on div at bounding box center [418, 558] width 306 height 93
click at [456, 553] on div at bounding box center [418, 558] width 306 height 93
click at [329, 89] on div "undo" at bounding box center [342, 81] width 27 height 21
click at [449, 561] on div at bounding box center [418, 558] width 306 height 93
click at [448, 535] on div at bounding box center [418, 558] width 306 height 93
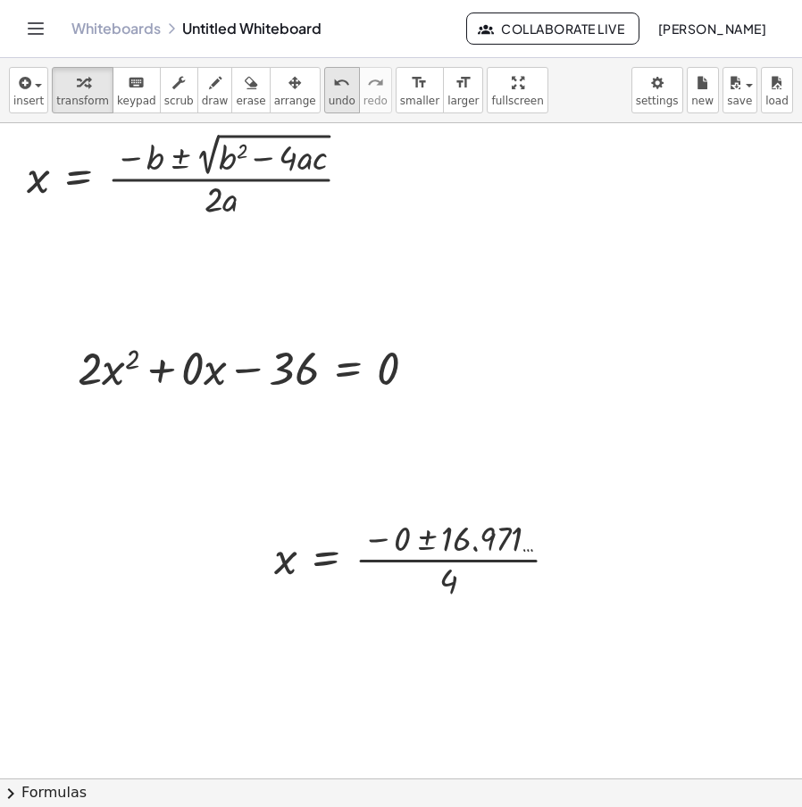
click at [333, 90] on icon "undo" at bounding box center [341, 82] width 17 height 21
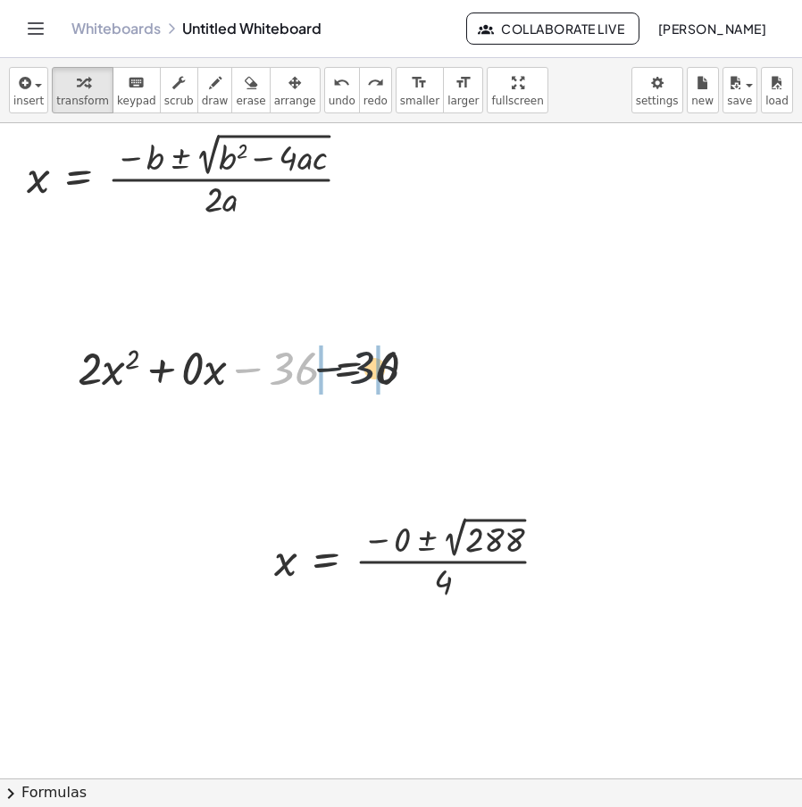
drag, startPoint x: 298, startPoint y: 379, endPoint x: 432, endPoint y: 378, distance: 134.0
click at [431, 378] on div at bounding box center [254, 367] width 371 height 61
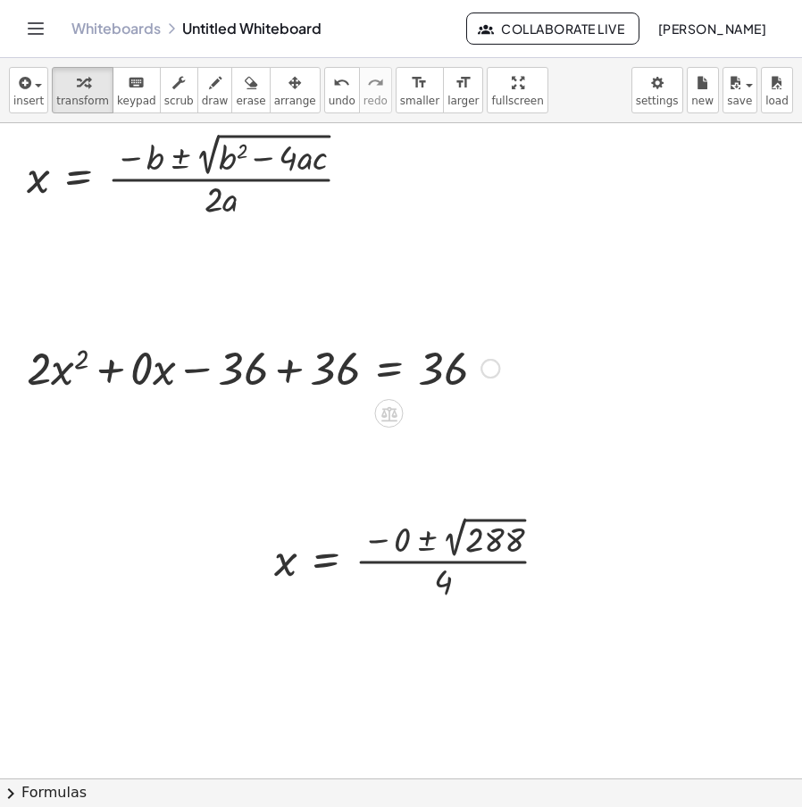
click at [490, 368] on div "Transform line Copy line as LaTeX Copy derivation as LaTeX Expand new lines: Off" at bounding box center [491, 369] width 20 height 20
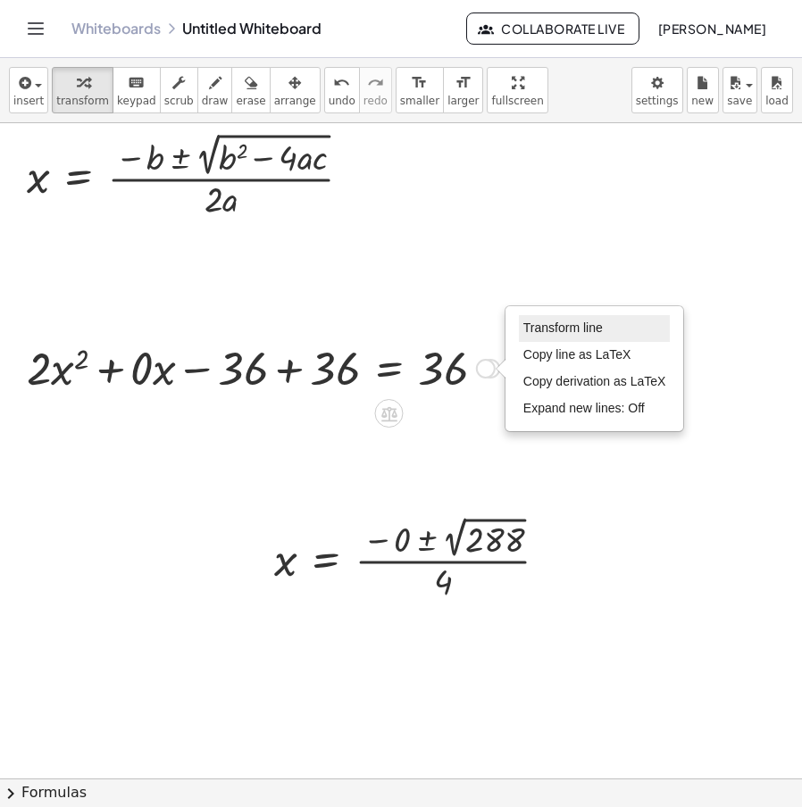
click at [547, 330] on span "Transform line" at bounding box center [562, 328] width 79 height 14
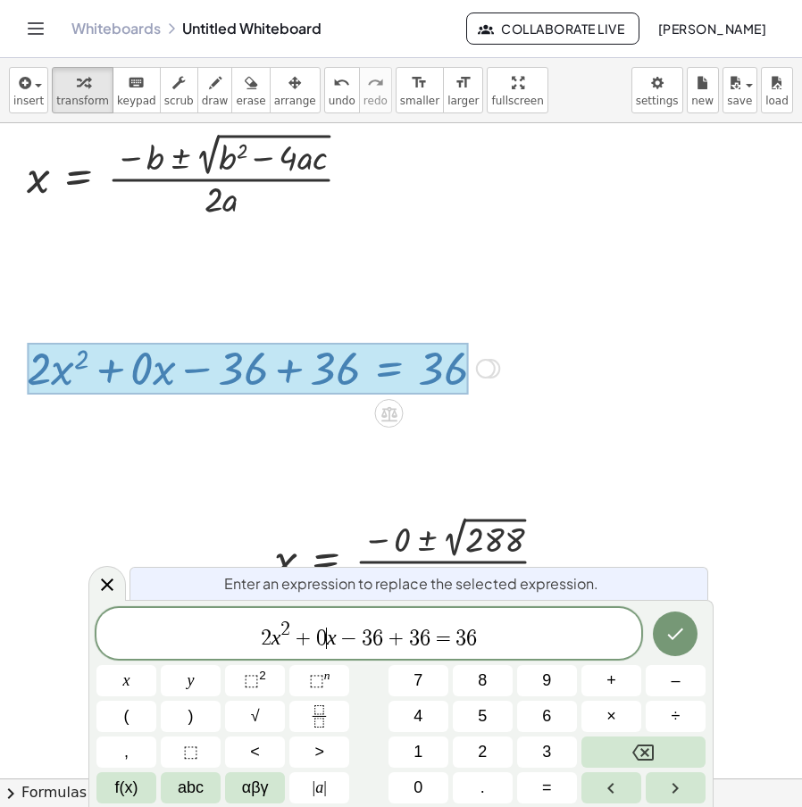
click at [333, 636] on var "x" at bounding box center [332, 637] width 10 height 23
drag, startPoint x: 487, startPoint y: 632, endPoint x: 185, endPoint y: 640, distance: 302.0
click at [185, 640] on span "2 x 2 + 0 x − 3 6 + 3 6 = 3 6" at bounding box center [368, 635] width 545 height 32
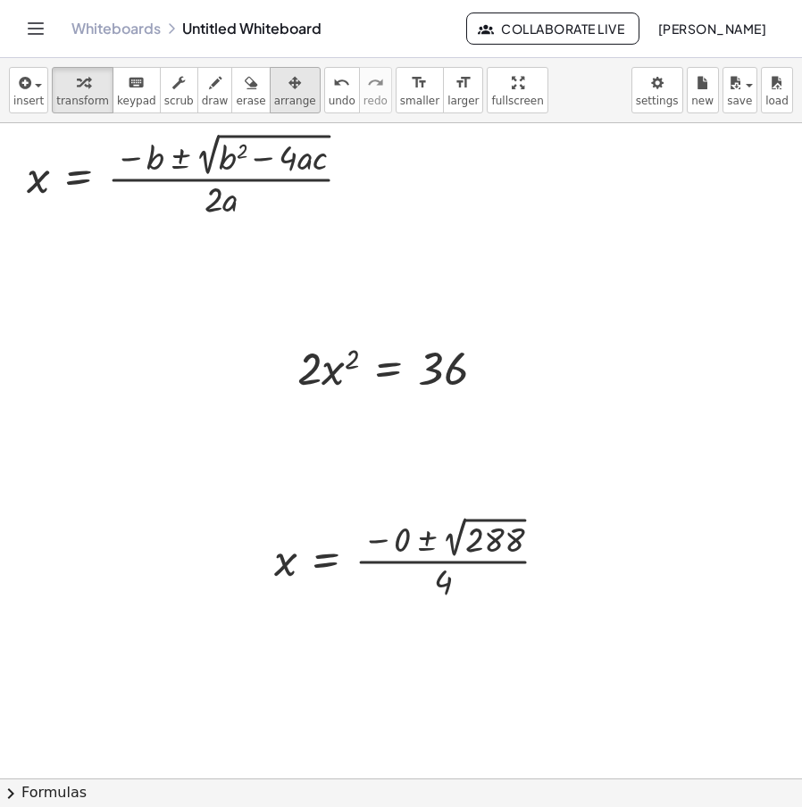
click at [274, 95] on span "arrange" at bounding box center [295, 101] width 42 height 13
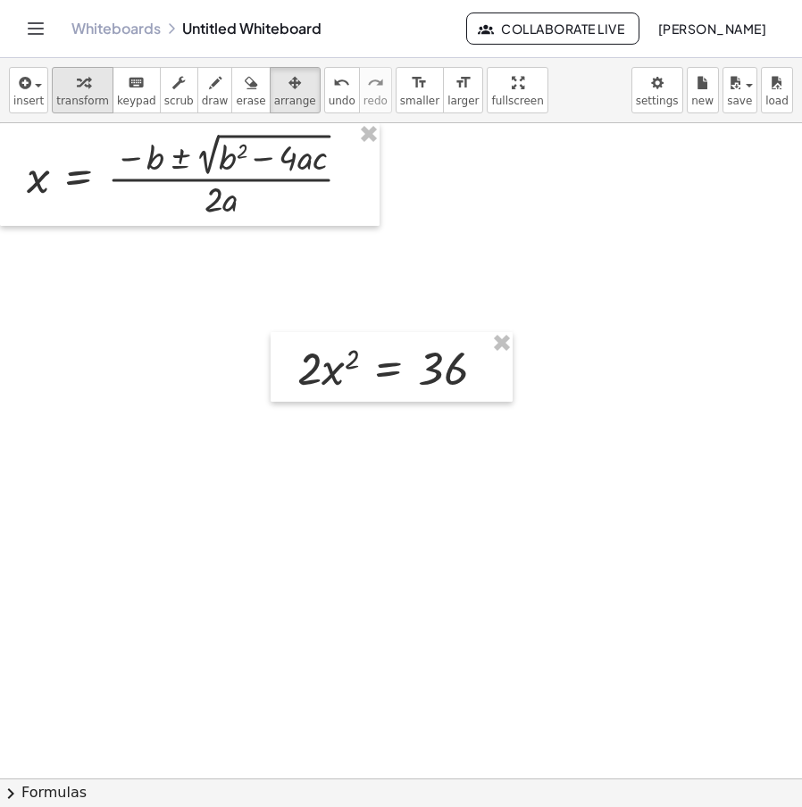
click at [72, 102] on span "transform" at bounding box center [82, 101] width 53 height 13
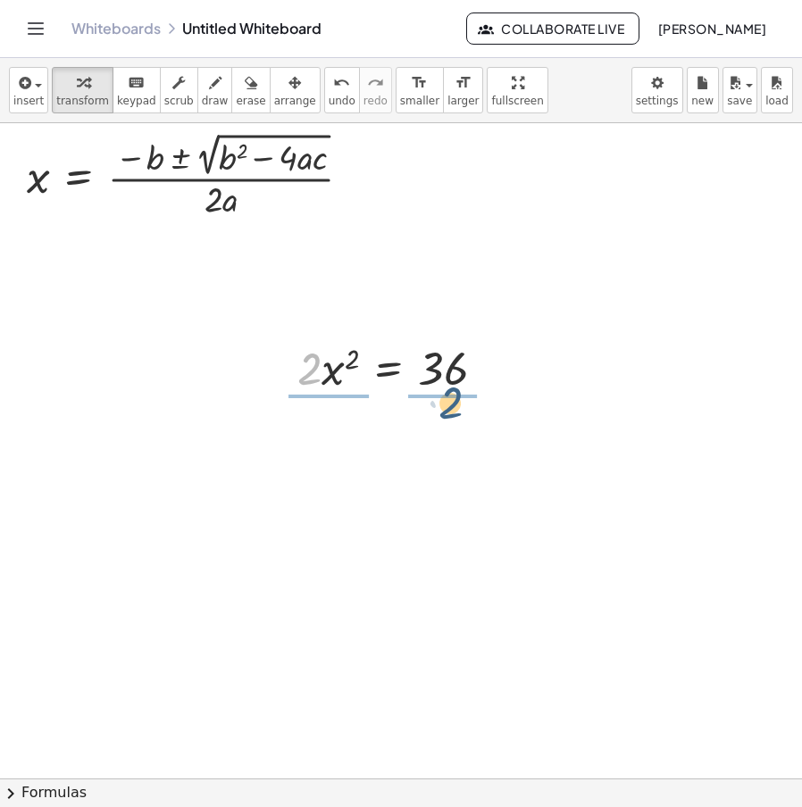
drag, startPoint x: 309, startPoint y: 367, endPoint x: 455, endPoint y: 400, distance: 149.3
click at [455, 373] on div at bounding box center [400, 366] width 221 height 89
click at [327, 369] on div at bounding box center [395, 366] width 211 height 89
drag, startPoint x: 354, startPoint y: 357, endPoint x: 464, endPoint y: 350, distance: 111.0
click at [464, 349] on div at bounding box center [407, 367] width 187 height 59
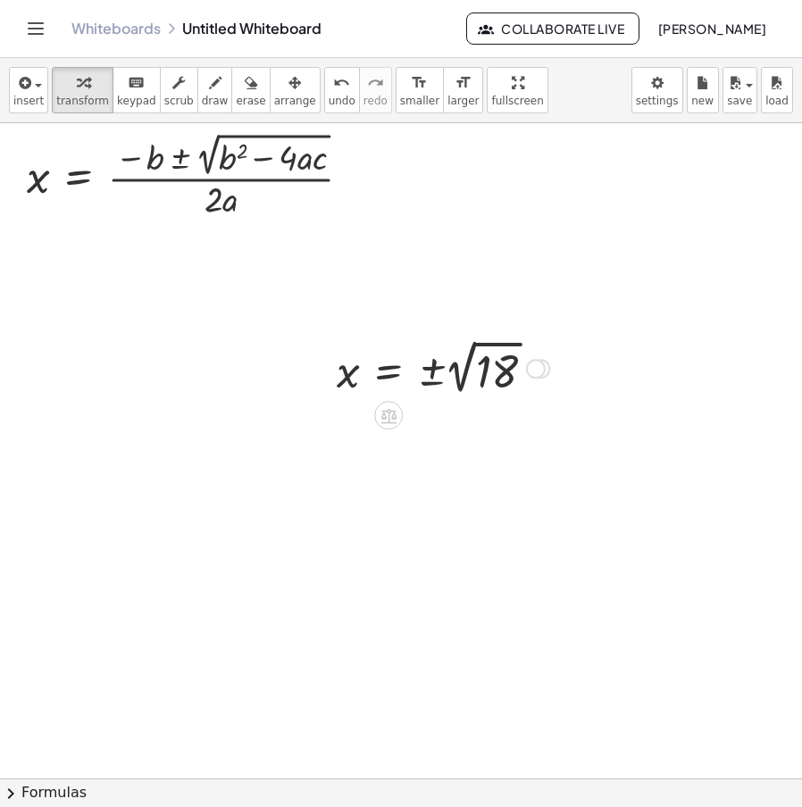
click at [462, 386] on div at bounding box center [443, 367] width 230 height 65
click at [329, 96] on span "undo" at bounding box center [342, 101] width 27 height 13
click at [540, 369] on div at bounding box center [536, 369] width 20 height 20
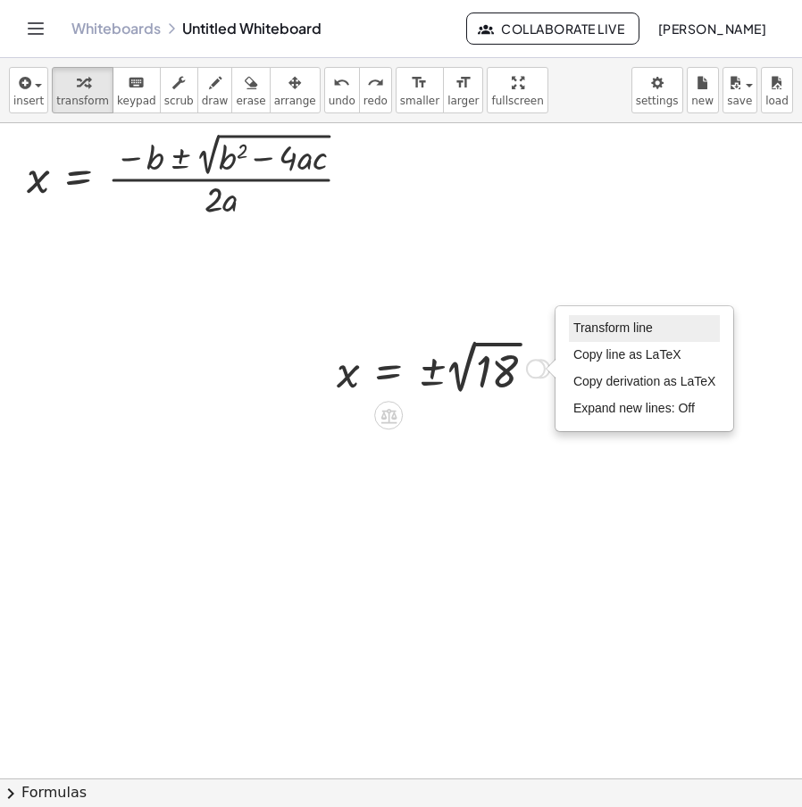
click at [617, 319] on li "Transform line" at bounding box center [645, 328] width 152 height 27
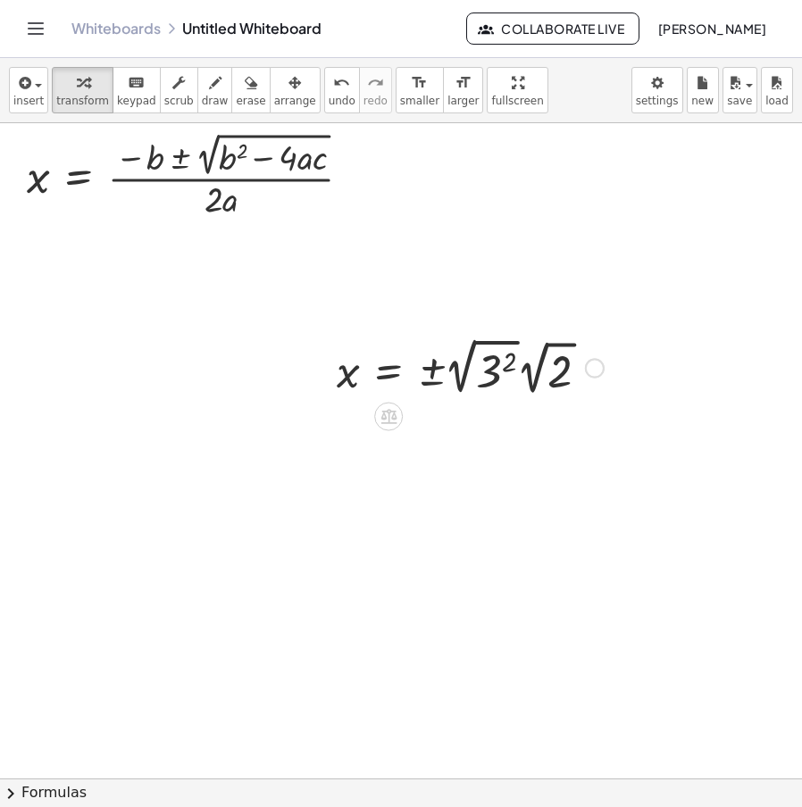
click at [464, 379] on div at bounding box center [470, 366] width 285 height 67
click at [549, 368] on div "Transform line Copy line as LaTeX Copy derivation as LaTeX Expand new lines: Off" at bounding box center [543, 369] width 20 height 20
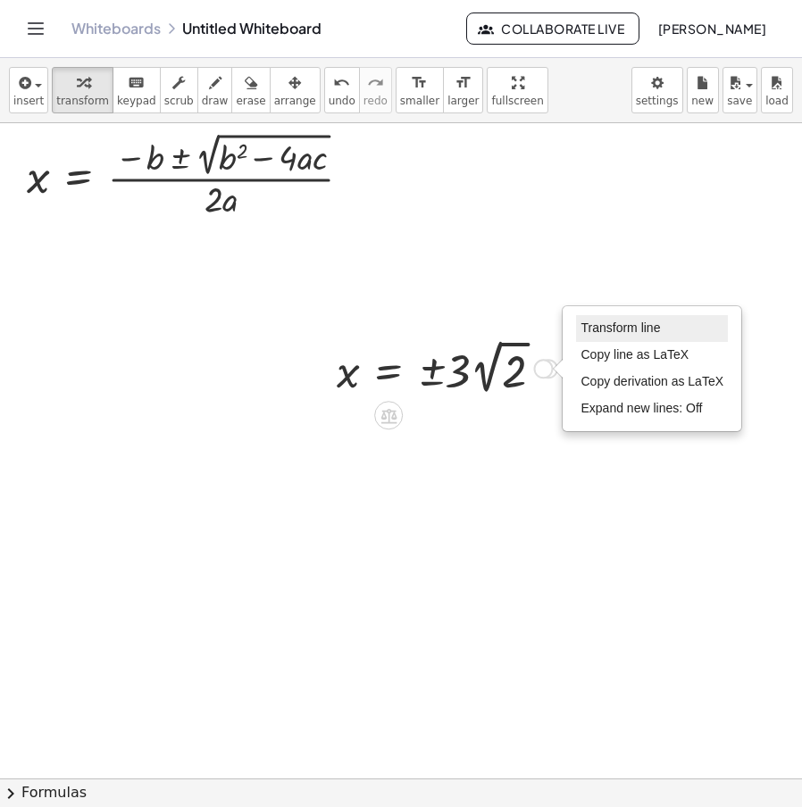
click at [604, 327] on span "Transform line" at bounding box center [620, 328] width 79 height 14
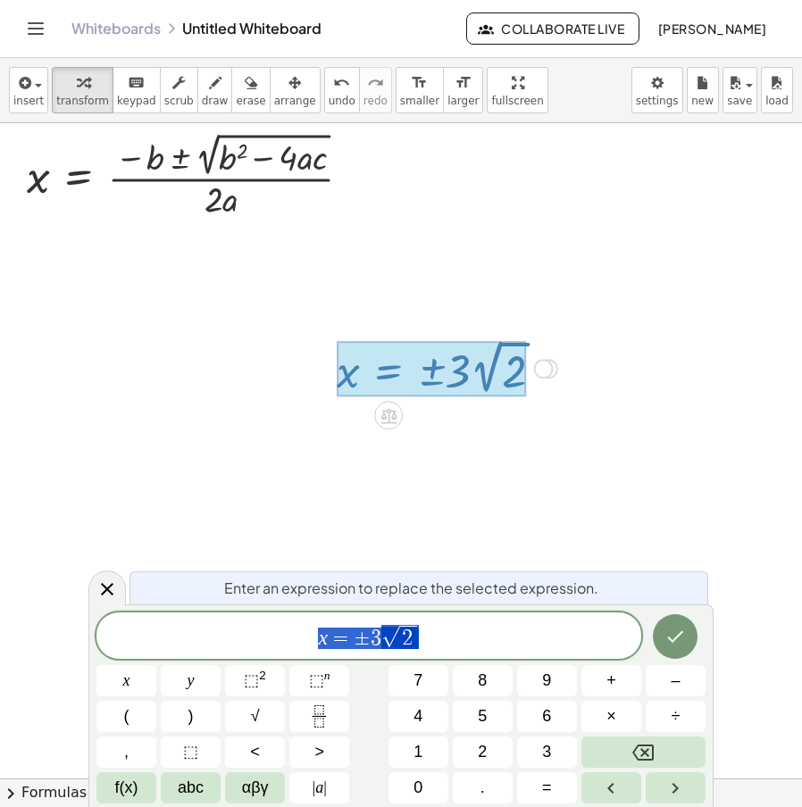
drag, startPoint x: 437, startPoint y: 631, endPoint x: 192, endPoint y: 630, distance: 244.8
click at [146, 651] on div "**********" at bounding box center [368, 636] width 545 height 46
click at [279, 539] on div at bounding box center [401, 778] width 802 height 1311
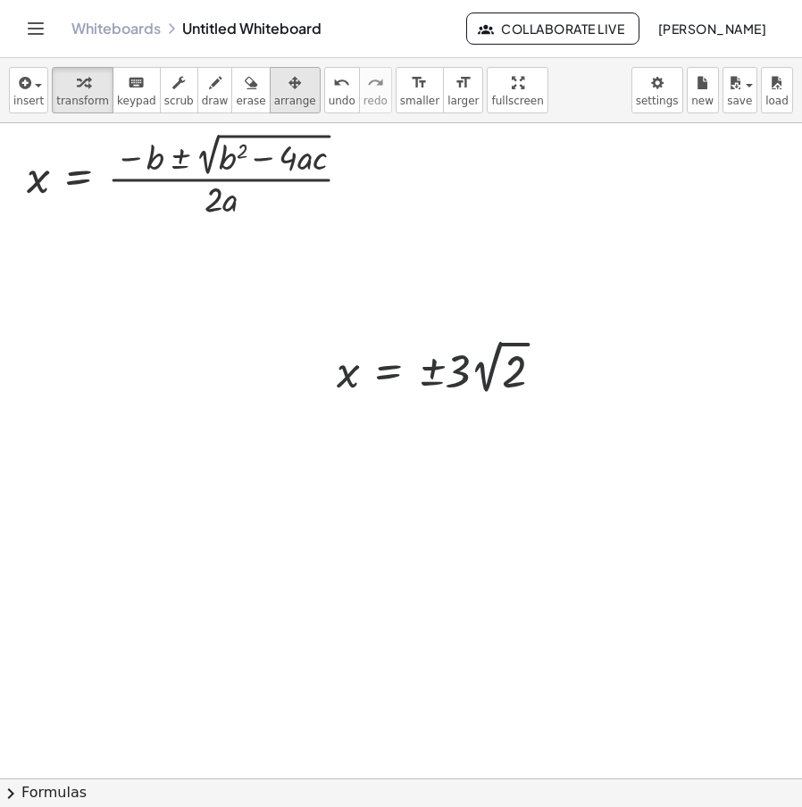
click at [289, 93] on icon "button" at bounding box center [295, 82] width 13 height 21
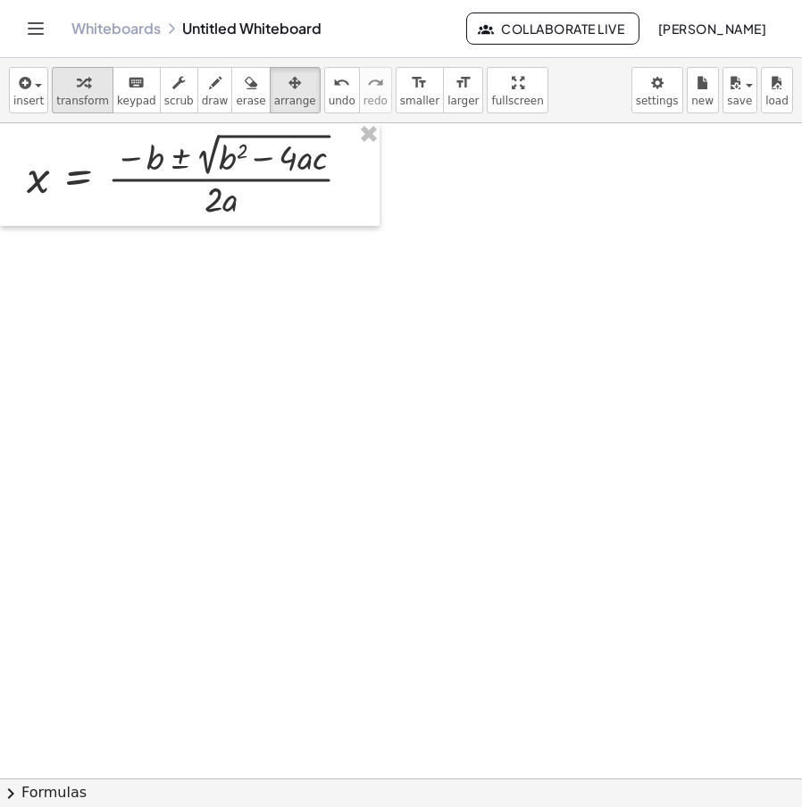
click at [60, 89] on div "button" at bounding box center [82, 81] width 53 height 21
click at [226, 463] on div at bounding box center [401, 778] width 802 height 1311
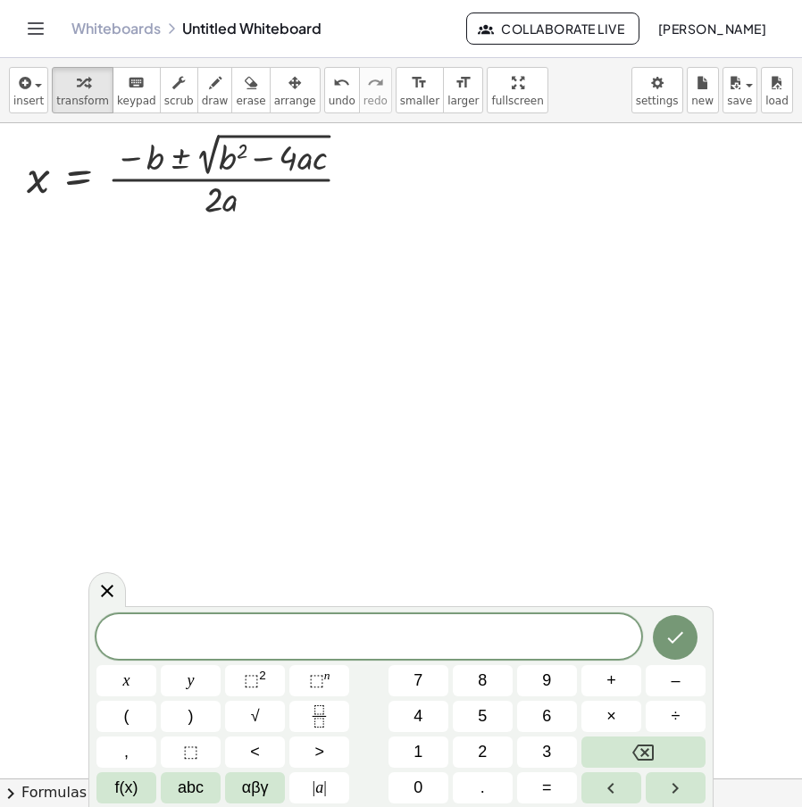
click at [439, 339] on div at bounding box center [401, 778] width 802 height 1311
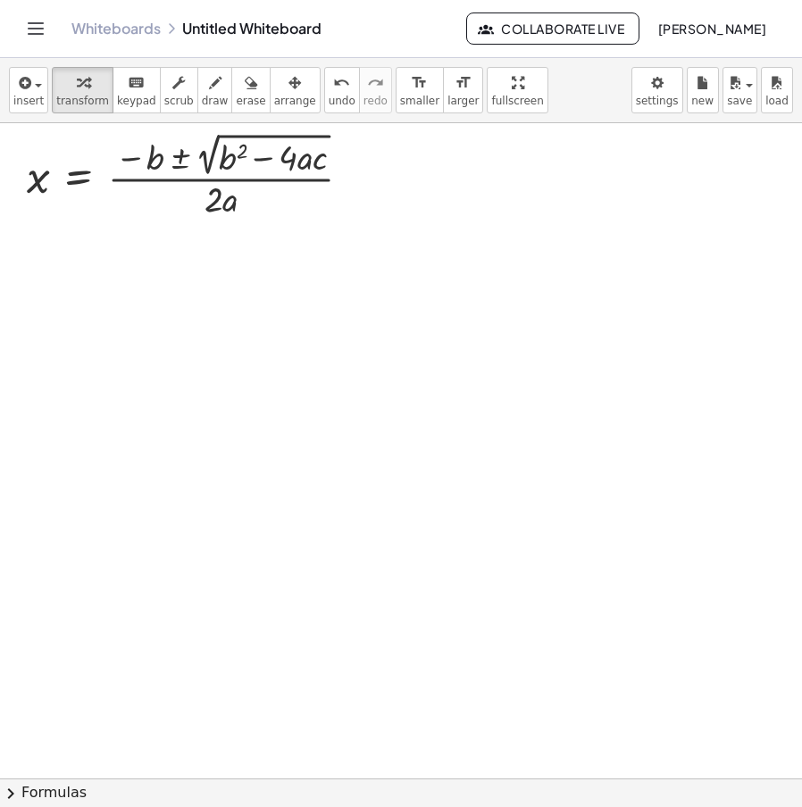
click at [339, 357] on div at bounding box center [401, 778] width 802 height 1311
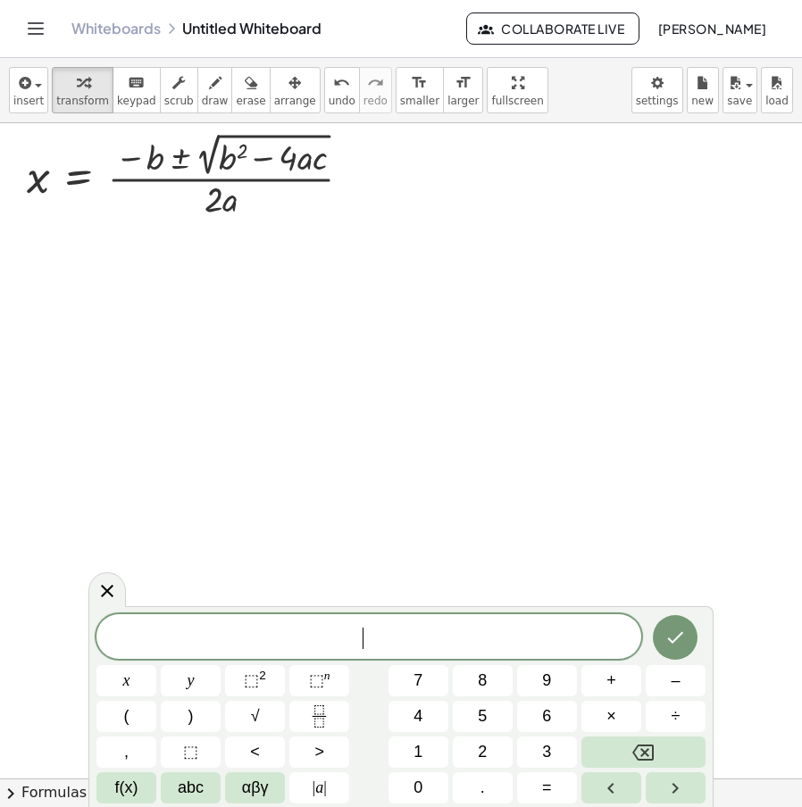
click at [315, 406] on div at bounding box center [401, 778] width 802 height 1311
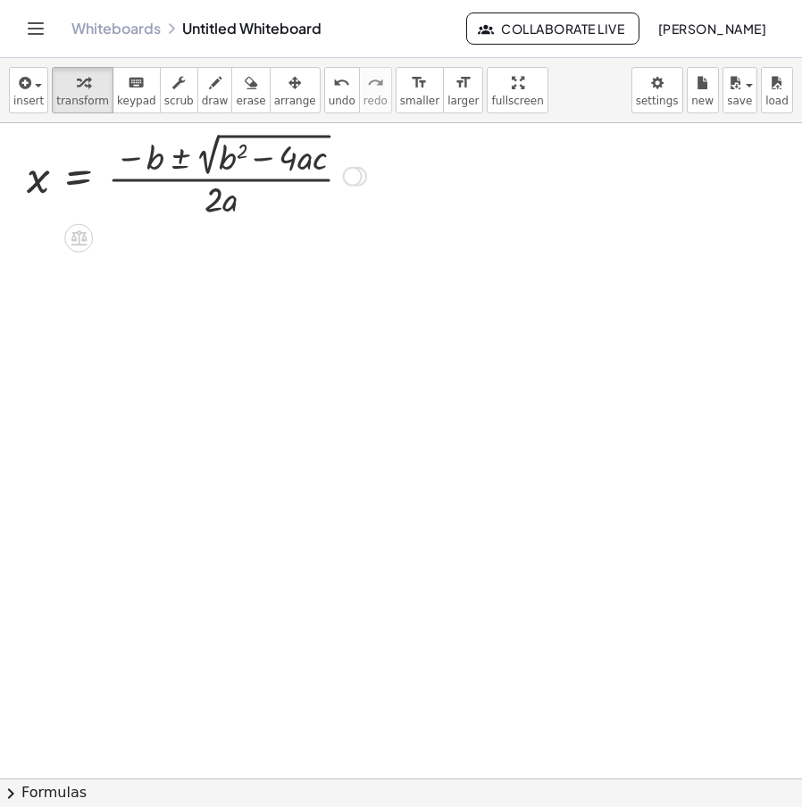
drag, startPoint x: 356, startPoint y: 205, endPoint x: 345, endPoint y: 138, distance: 67.8
click at [79, 177] on div "x = · ( − b ± 2 √ ( + b 2 − · 4 · a · c ) ) · 2 · a Fix a mistake Transform lin…" at bounding box center [79, 177] width 0 height 0
drag, startPoint x: 353, startPoint y: 175, endPoint x: 356, endPoint y: 443, distance: 268.0
click at [356, 443] on div "x = · ( − b ± 2 √ ( + b 2 − · 4 · a · c ) ) · 2 · a x = · ( − b ± 2 √ ( + b 2 −…" at bounding box center [401, 778] width 802 height 1311
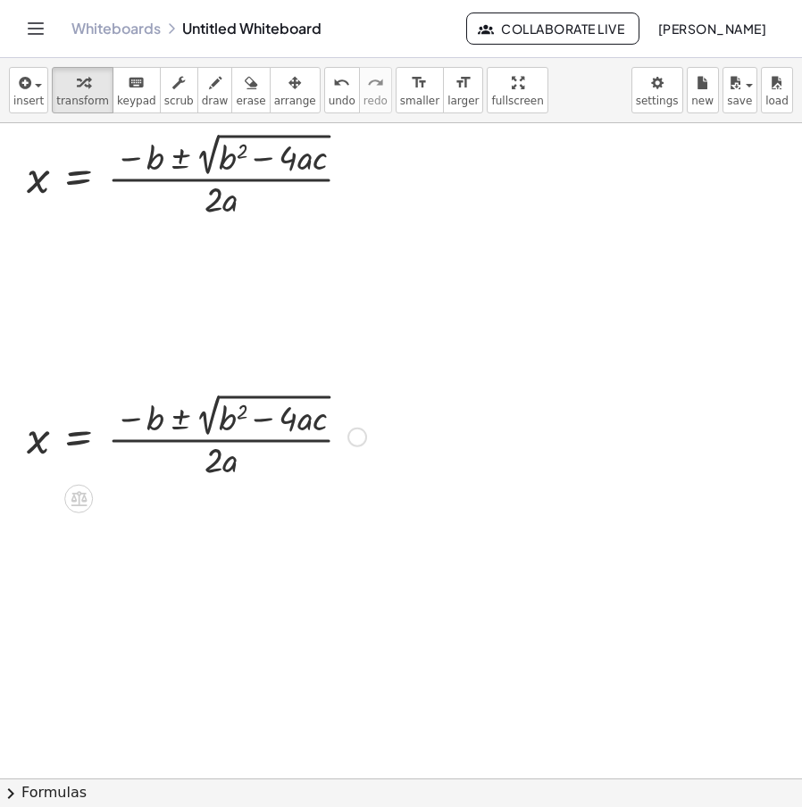
click at [371, 429] on div at bounding box center [196, 436] width 357 height 94
click at [361, 440] on div at bounding box center [357, 438] width 20 height 20
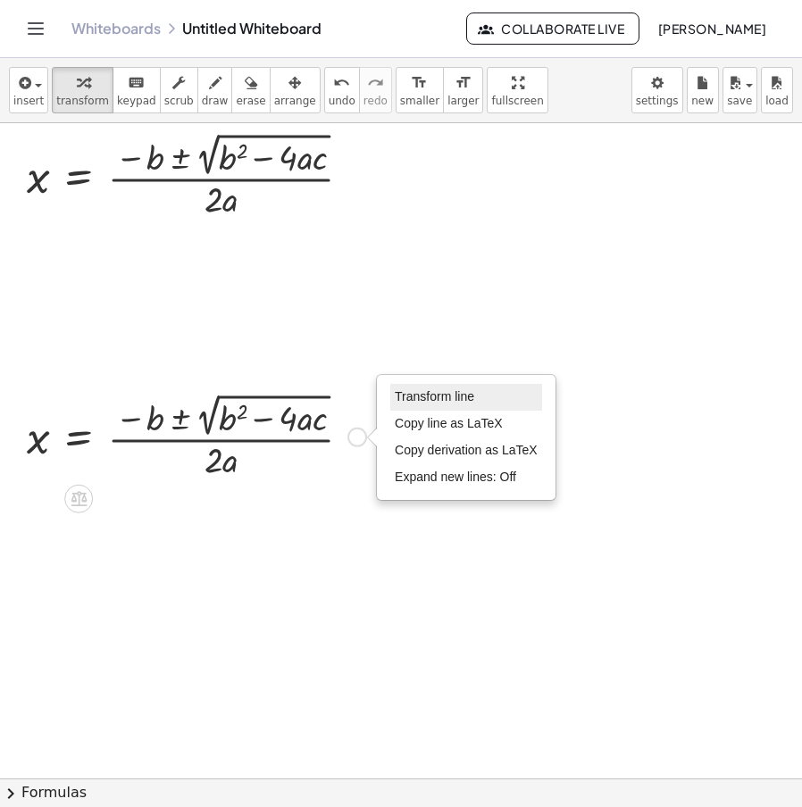
click at [414, 392] on span "Transform line" at bounding box center [434, 396] width 79 height 14
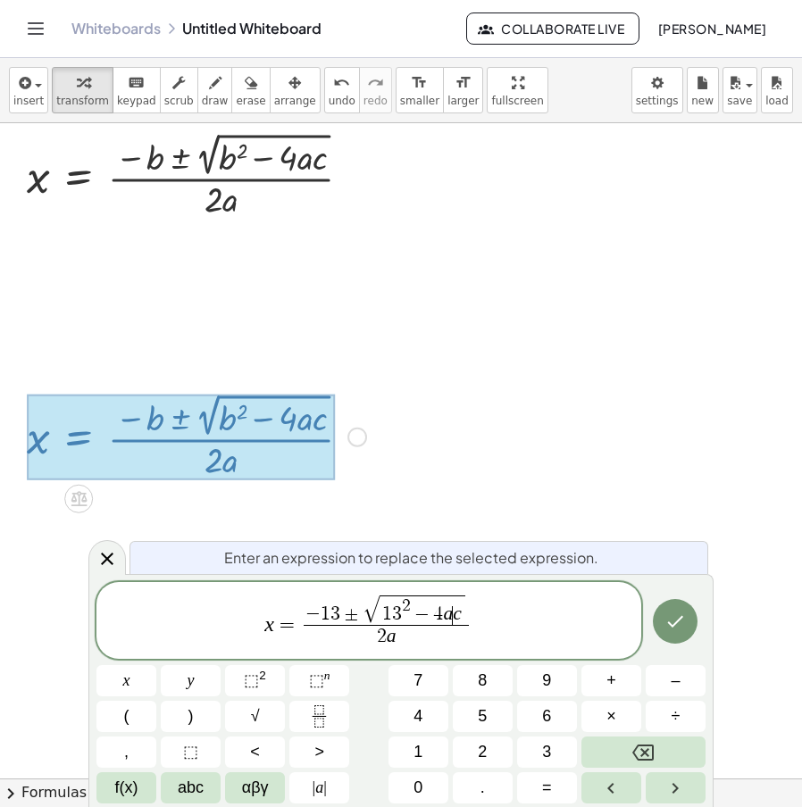
click at [452, 616] on span "1 3 2 − 4 a ​ c" at bounding box center [423, 610] width 87 height 29
click at [429, 619] on span "(" at bounding box center [428, 613] width 10 height 23
click at [417, 619] on span "4" at bounding box center [418, 613] width 10 height 20
click at [403, 643] on span "2 a" at bounding box center [386, 637] width 228 height 24
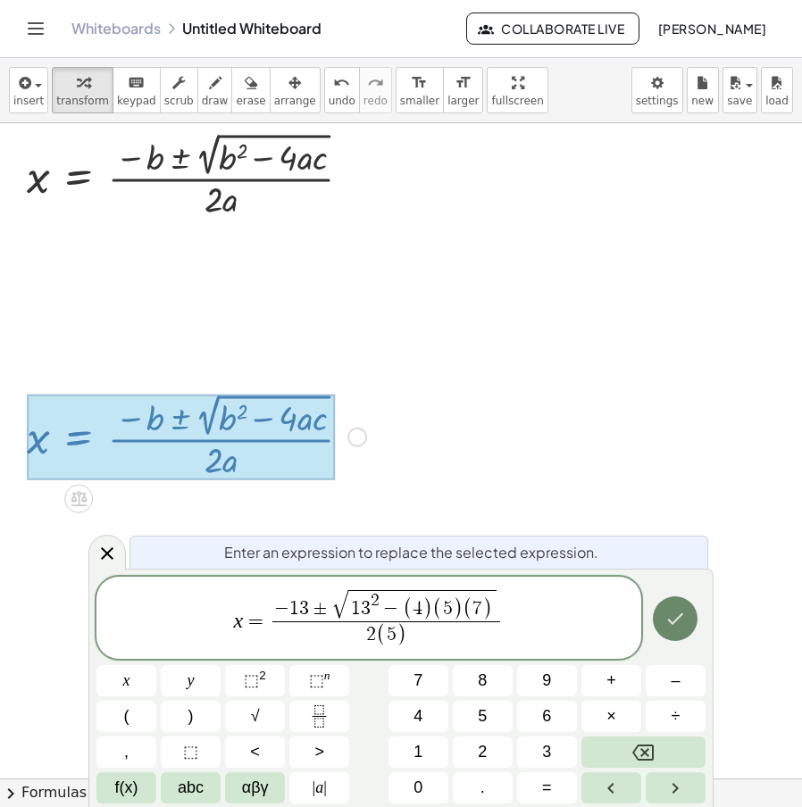
click at [676, 628] on icon "Done" at bounding box center [675, 618] width 21 height 21
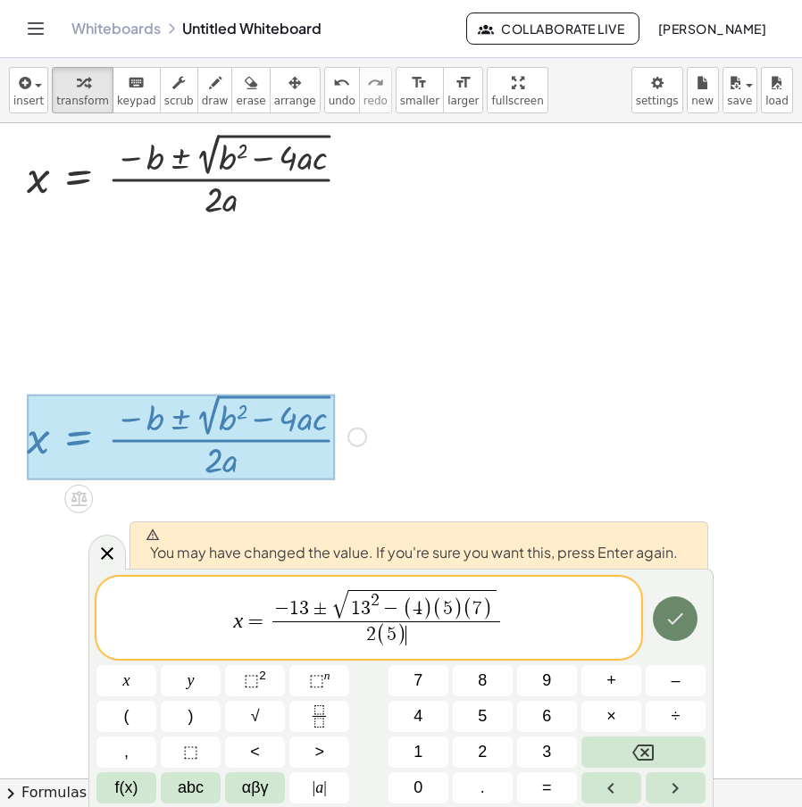
click at [676, 632] on button "Done" at bounding box center [675, 619] width 45 height 45
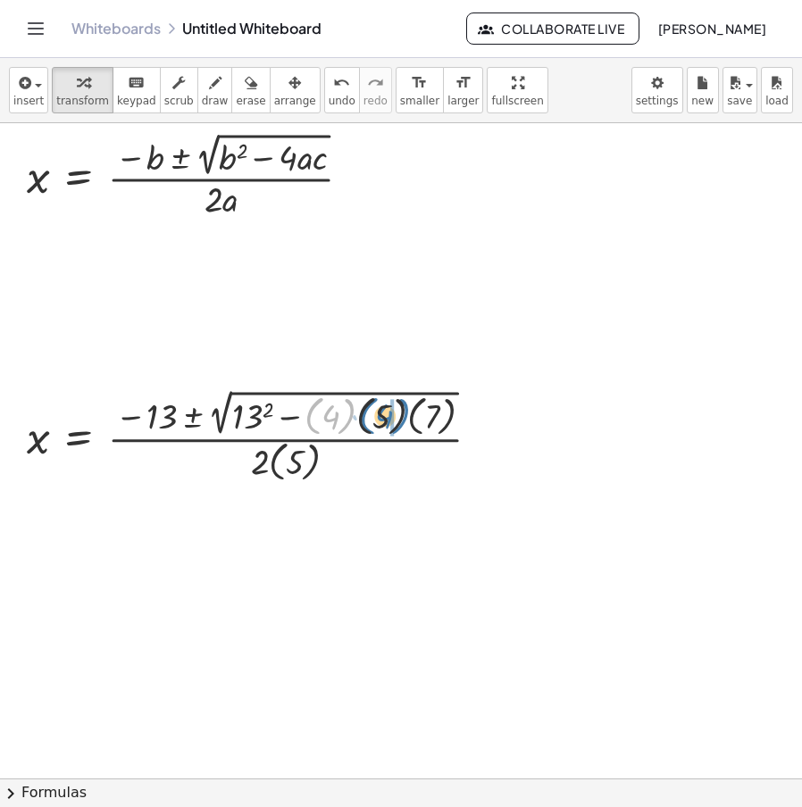
drag, startPoint x: 348, startPoint y: 417, endPoint x: 409, endPoint y: 416, distance: 60.7
click at [409, 416] on div at bounding box center [261, 435] width 486 height 101
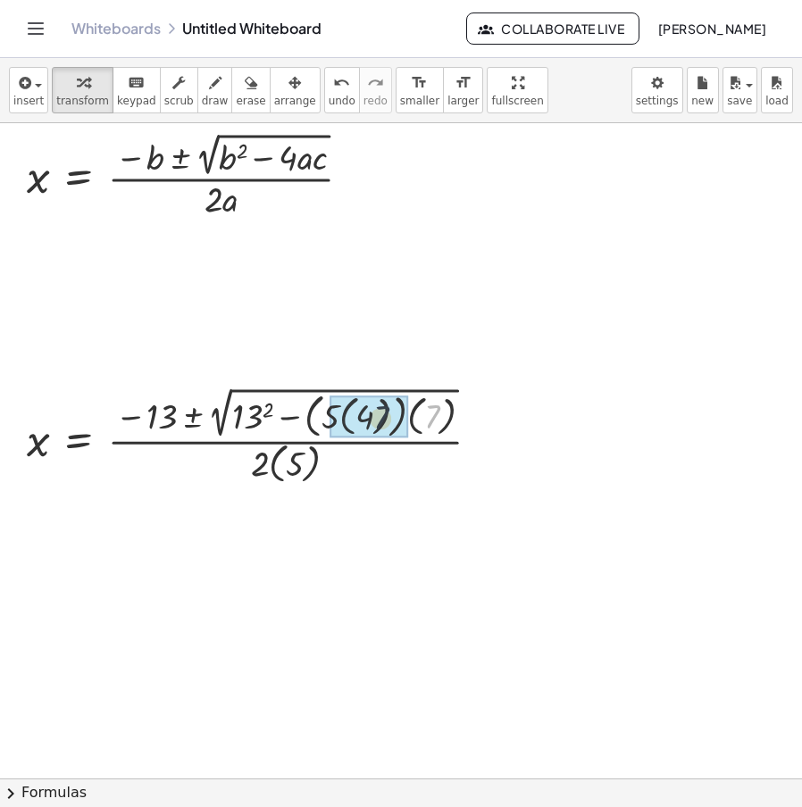
drag, startPoint x: 431, startPoint y: 420, endPoint x: 410, endPoint y: 420, distance: 21.4
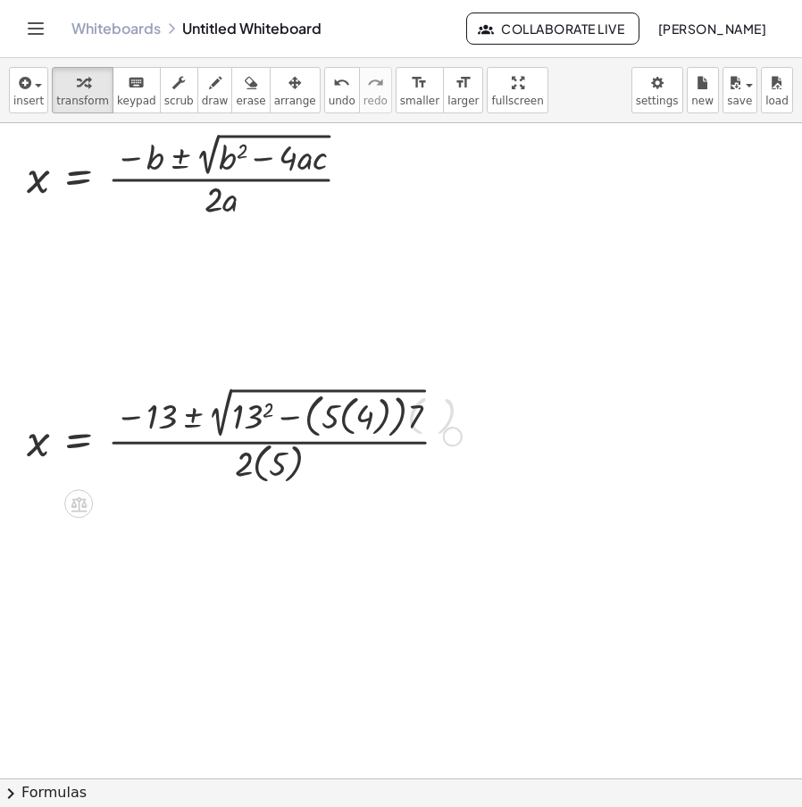
click at [404, 421] on div at bounding box center [244, 435] width 453 height 106
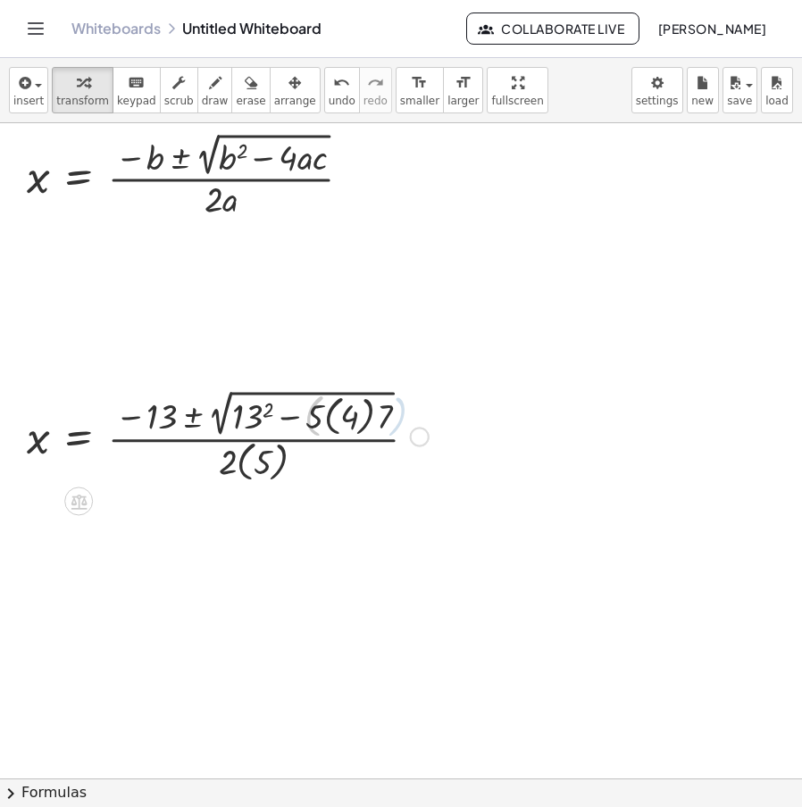
click at [362, 427] on div at bounding box center [228, 435] width 420 height 101
click at [324, 427] on div at bounding box center [219, 435] width 402 height 97
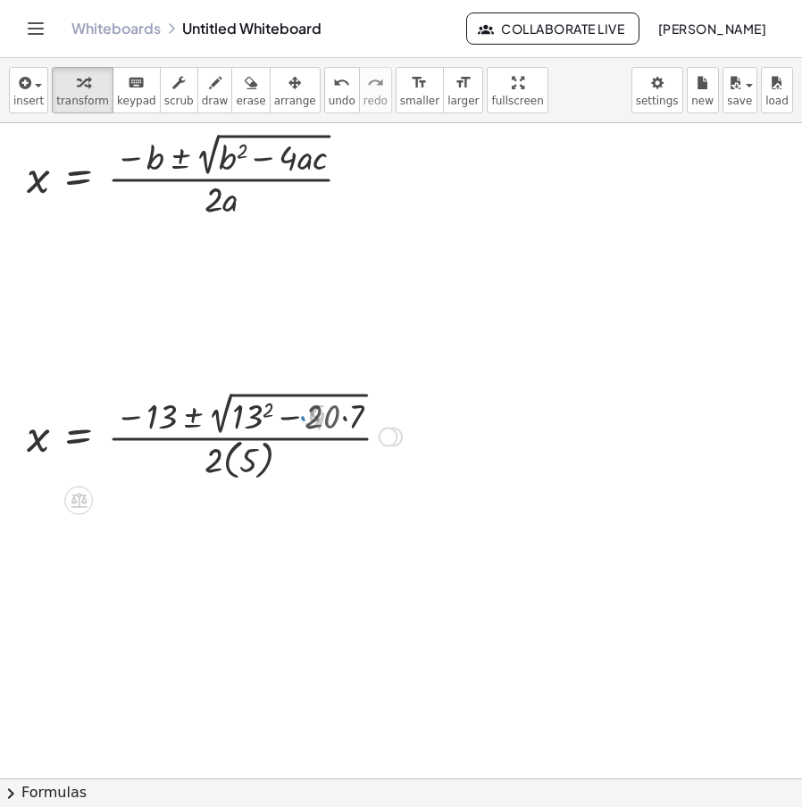
click at [349, 422] on div at bounding box center [214, 435] width 393 height 97
click at [227, 421] on div at bounding box center [208, 435] width 381 height 97
click at [259, 421] on div at bounding box center [208, 435] width 381 height 97
click at [293, 416] on div at bounding box center [211, 435] width 386 height 97
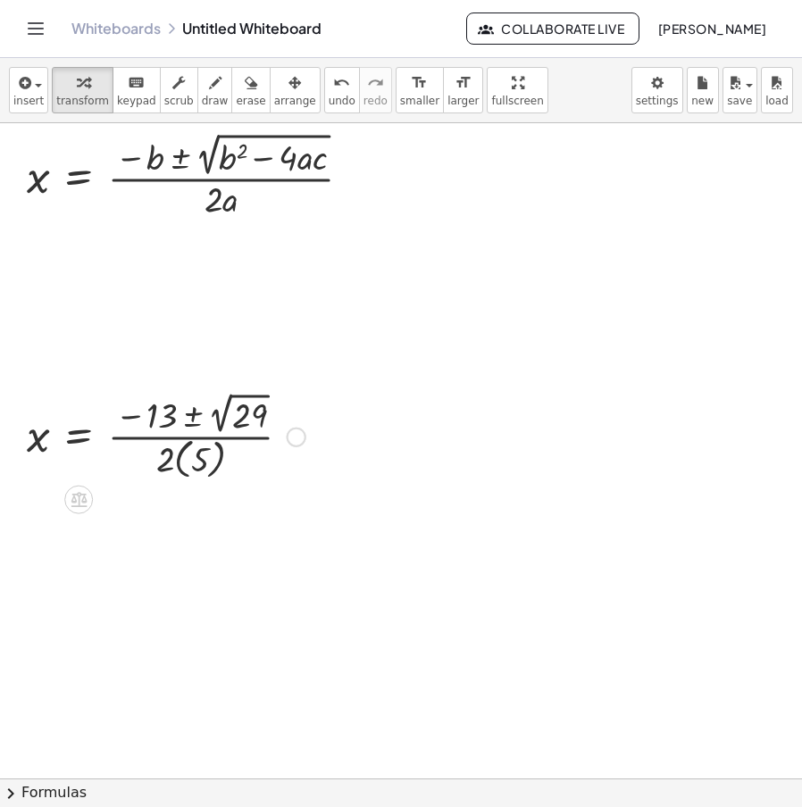
click at [222, 429] on div at bounding box center [166, 436] width 297 height 96
click at [333, 90] on icon "undo" at bounding box center [341, 82] width 17 height 21
click at [173, 467] on div at bounding box center [166, 436] width 297 height 96
click at [180, 467] on div at bounding box center [166, 436] width 297 height 96
click at [185, 460] on div at bounding box center [166, 435] width 297 height 93
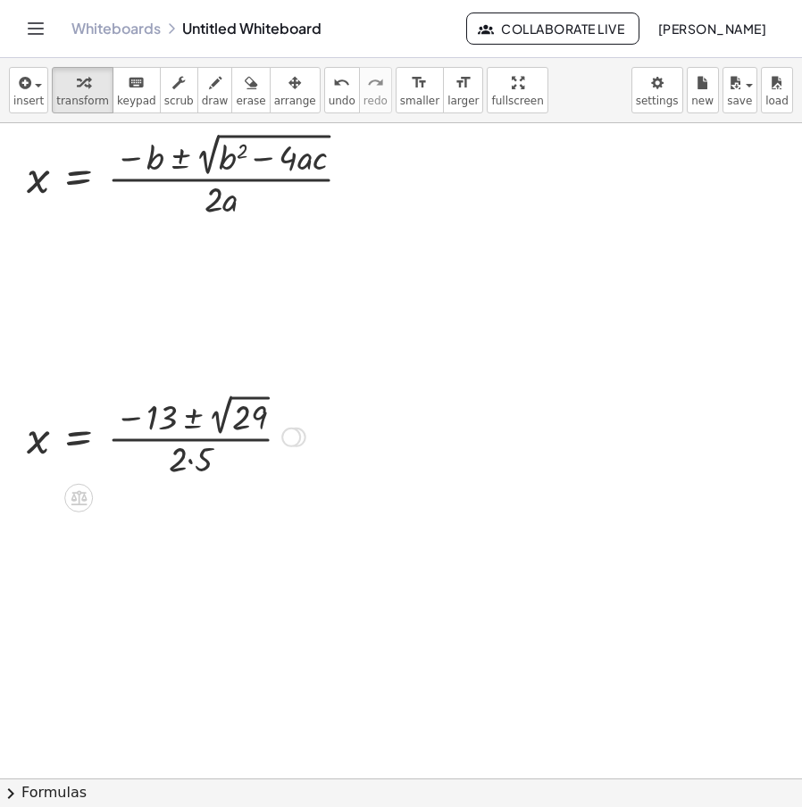
click at [197, 463] on div at bounding box center [166, 435] width 297 height 93
click at [185, 411] on div at bounding box center [166, 435] width 297 height 93
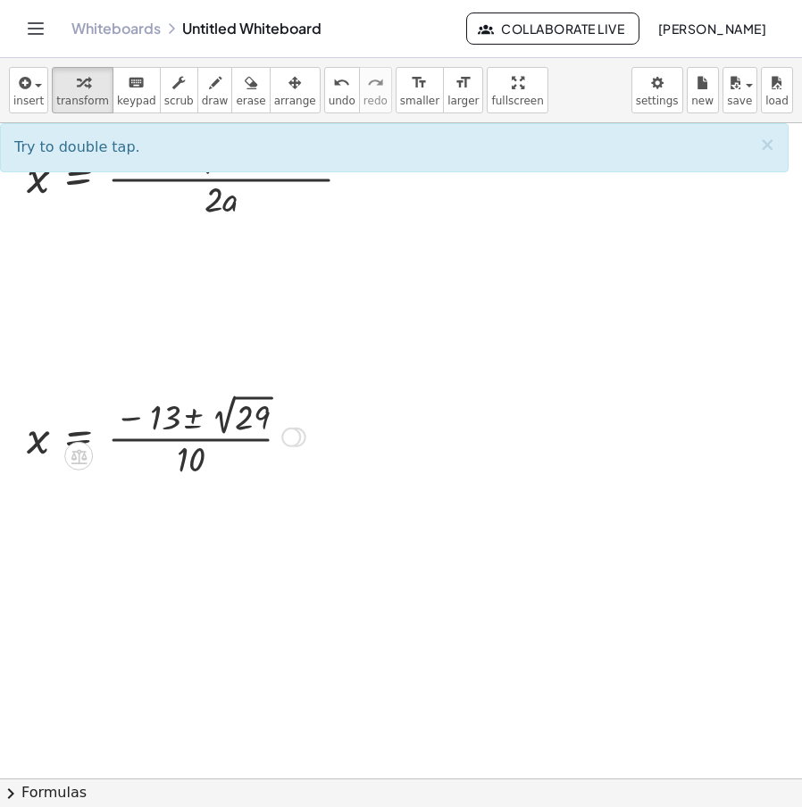
click at [194, 420] on div at bounding box center [166, 435] width 297 height 93
click at [194, 421] on div at bounding box center [166, 435] width 297 height 93
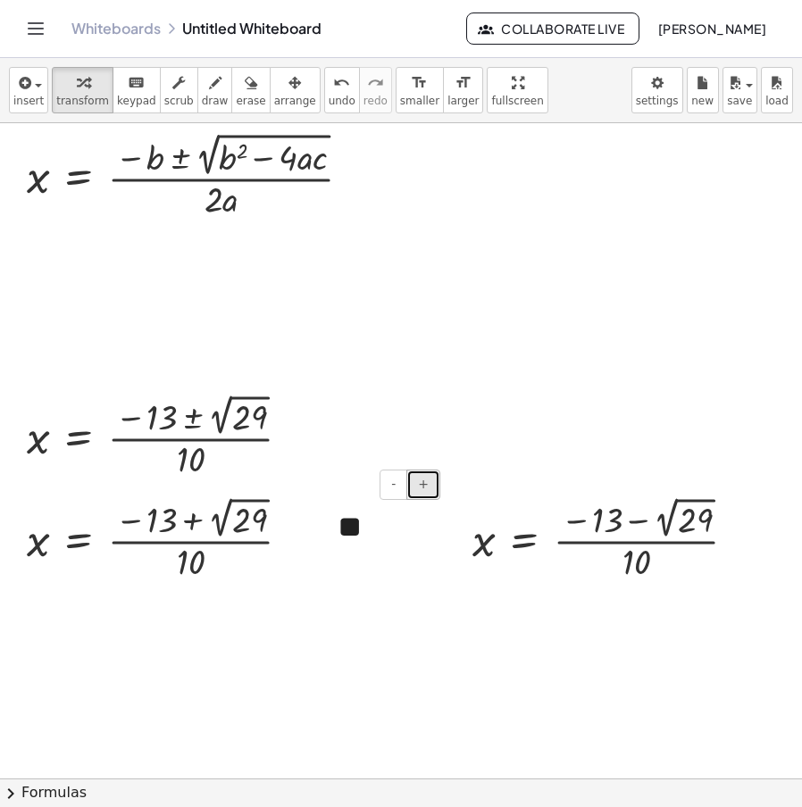
click at [423, 490] on span "+" at bounding box center [423, 484] width 11 height 14
click at [398, 481] on button "-" at bounding box center [394, 485] width 28 height 30
click at [435, 483] on button "+" at bounding box center [423, 485] width 34 height 30
click at [396, 480] on span "-" at bounding box center [393, 484] width 4 height 14
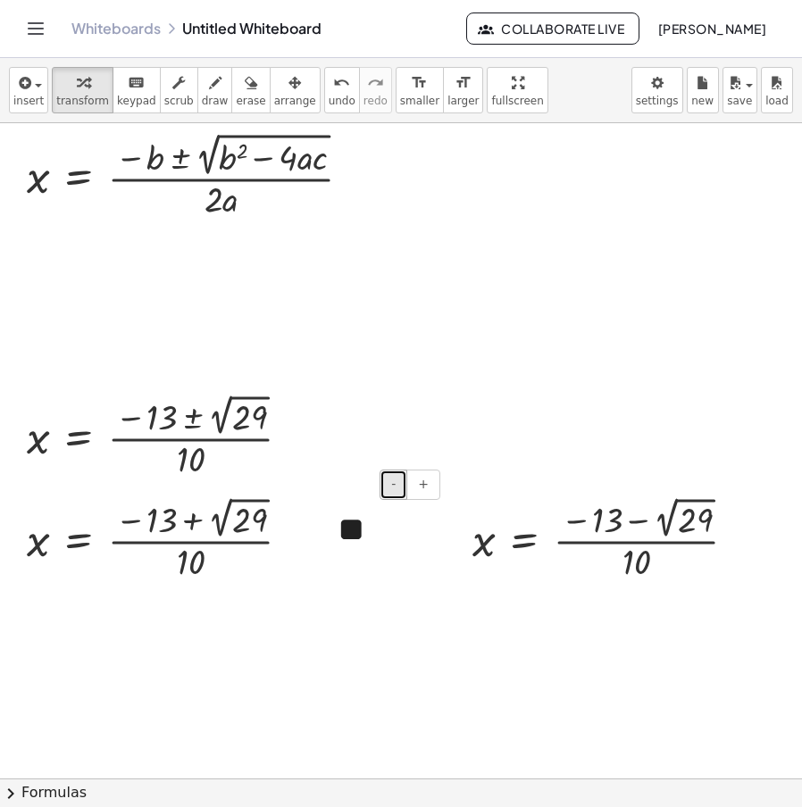
click at [396, 480] on span "-" at bounding box center [393, 484] width 4 height 14
click at [421, 490] on span "+" at bounding box center [423, 484] width 11 height 14
click at [423, 490] on span "+" at bounding box center [423, 484] width 11 height 14
click at [424, 490] on span "+" at bounding box center [423, 484] width 11 height 14
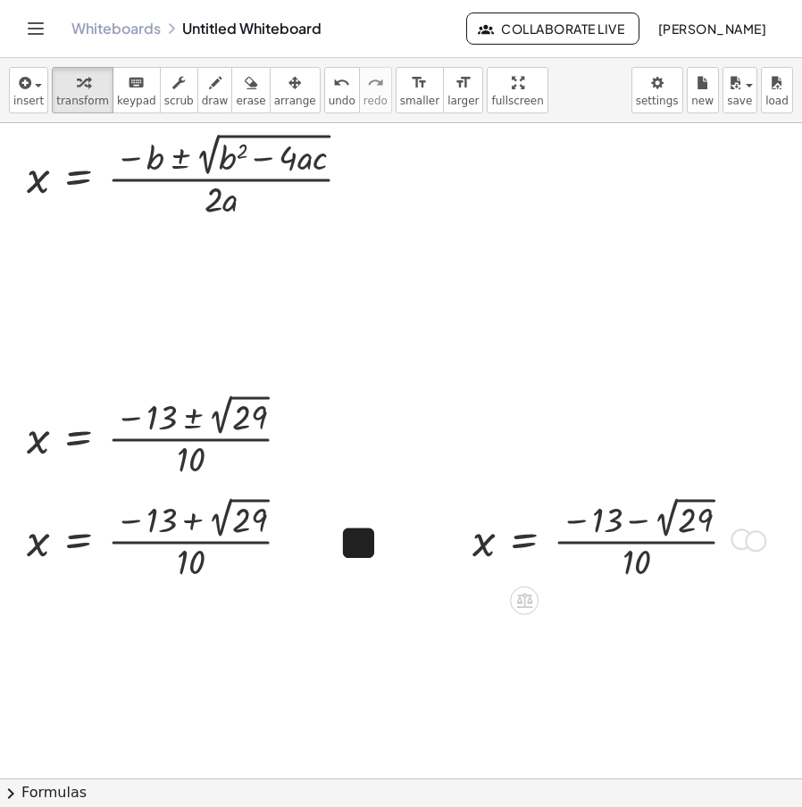
drag, startPoint x: 739, startPoint y: 537, endPoint x: 748, endPoint y: 533, distance: 9.6
click at [748, 533] on div at bounding box center [742, 541] width 20 height 20
click at [274, 81] on div "button" at bounding box center [295, 81] width 42 height 21
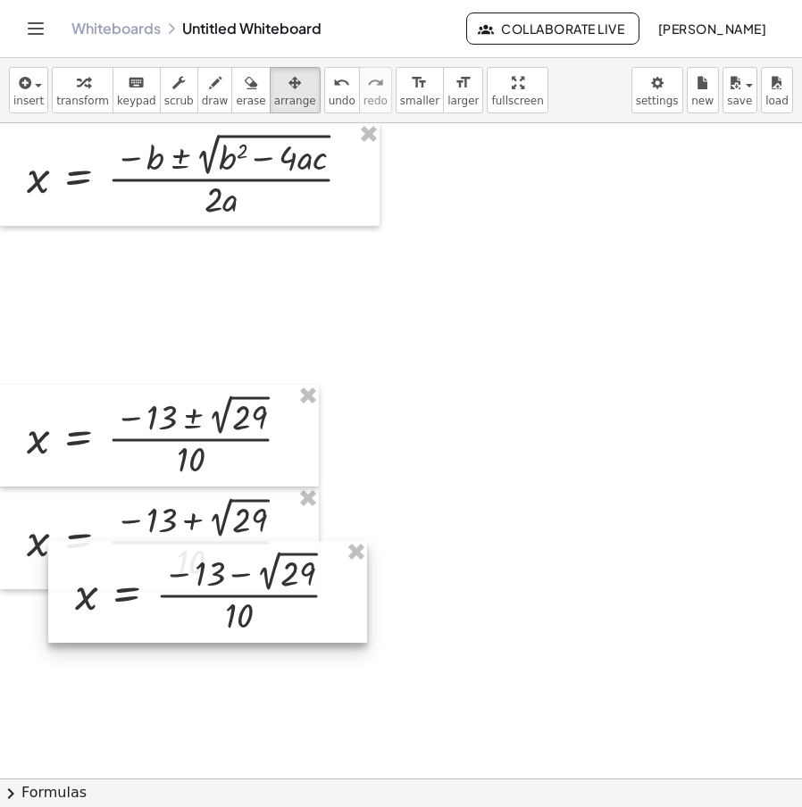
drag, startPoint x: 624, startPoint y: 502, endPoint x: 271, endPoint y: 544, distance: 356.2
click at [270, 545] on div at bounding box center [207, 592] width 319 height 102
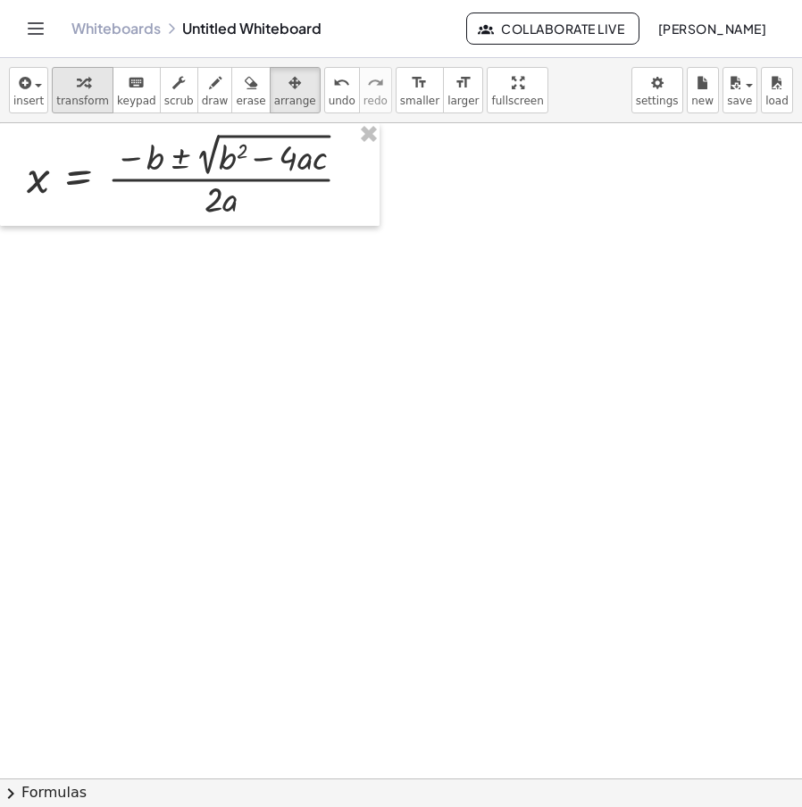
click at [60, 87] on div "button" at bounding box center [82, 81] width 53 height 21
drag, startPoint x: 352, startPoint y: 173, endPoint x: 129, endPoint y: 471, distance: 371.9
click at [129, 471] on div "x = · ( − b ± 2 √ ( + b 2 − · 4 · a · c ) ) · 2 · a x = · ( − b ± 2 √ ( + b 2 −…" at bounding box center [401, 778] width 802 height 1311
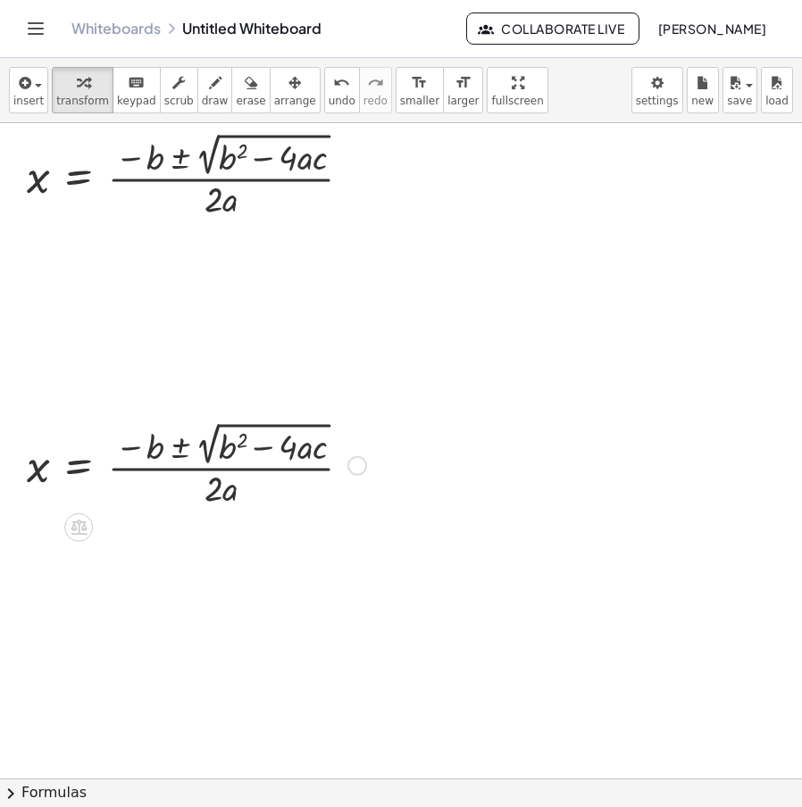
click at [357, 463] on div at bounding box center [357, 466] width 20 height 20
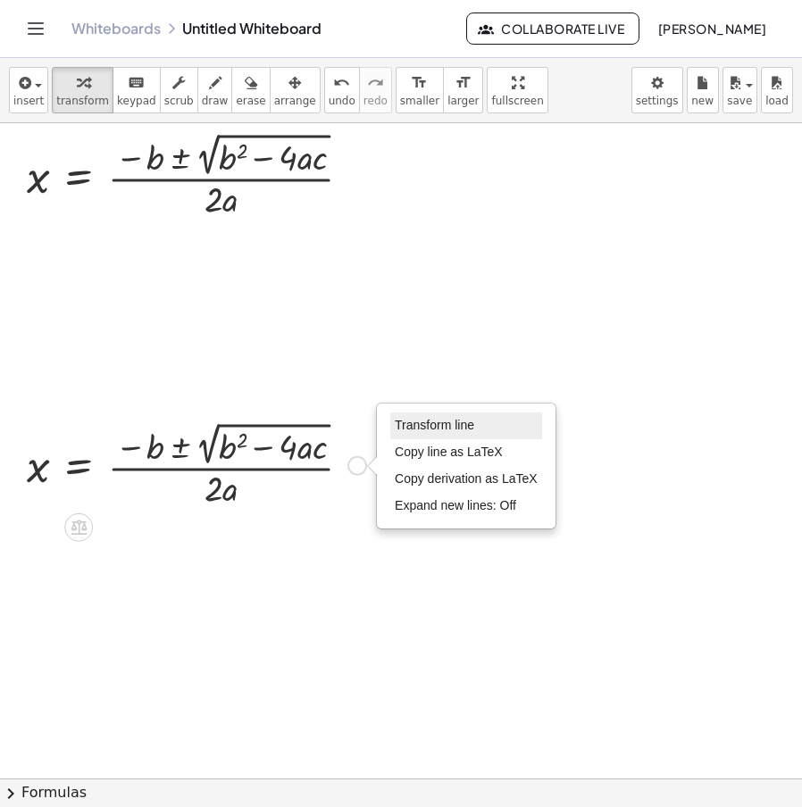
click at [467, 425] on span "Transform line" at bounding box center [434, 425] width 79 height 14
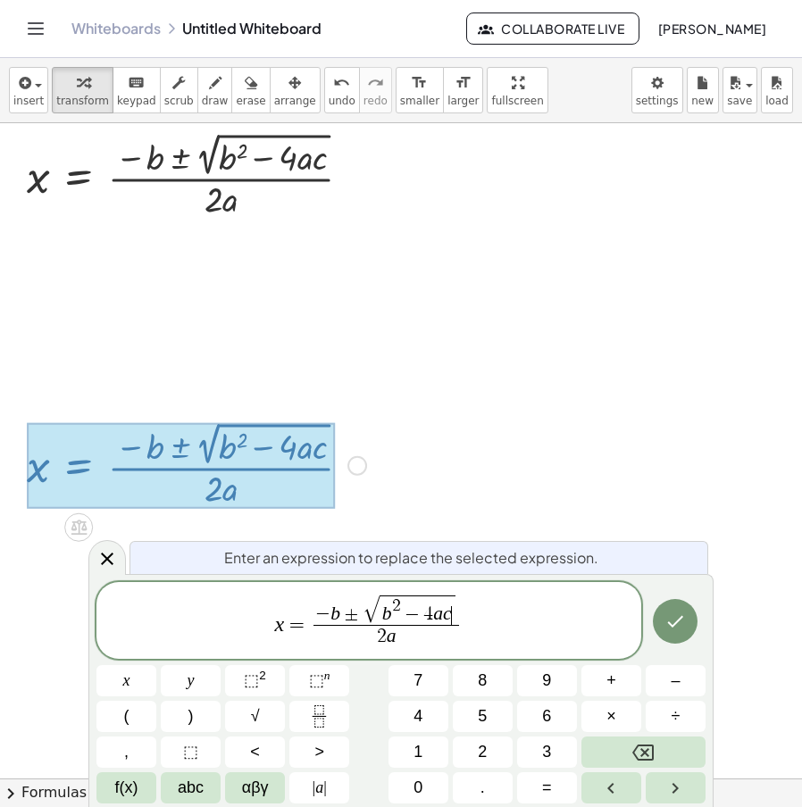
click at [344, 618] on span "±" at bounding box center [351, 617] width 23 height 20
click at [401, 612] on span "2" at bounding box center [403, 606] width 9 height 17
click at [451, 622] on var "a" at bounding box center [453, 614] width 10 height 21
drag, startPoint x: 451, startPoint y: 622, endPoint x: 469, endPoint y: 622, distance: 17.9
click at [422, 617] on span "(" at bounding box center [425, 613] width 10 height 23
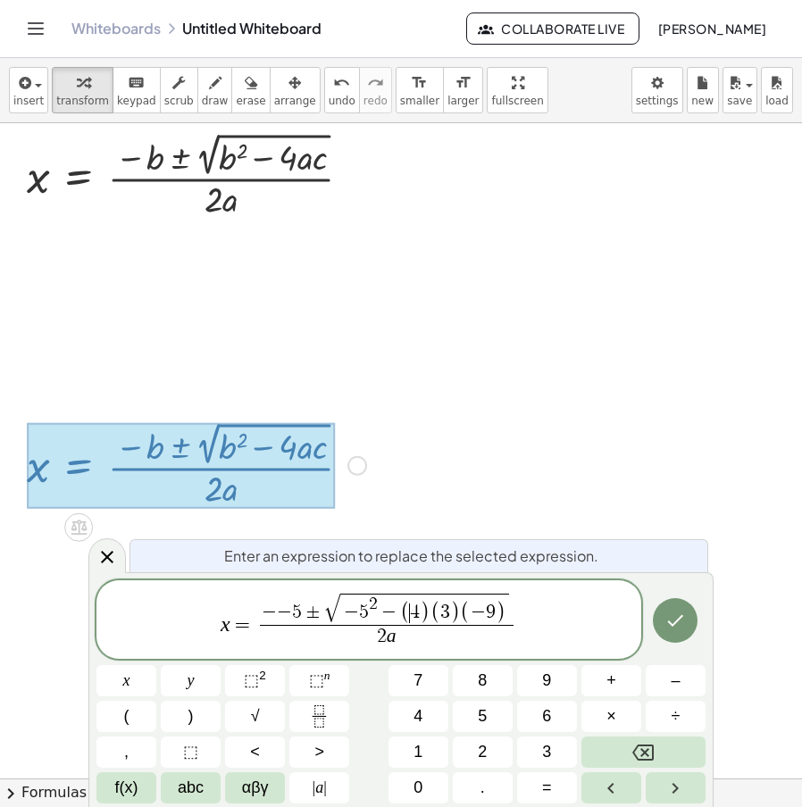
click at [401, 648] on span "2 a" at bounding box center [387, 637] width 254 height 24
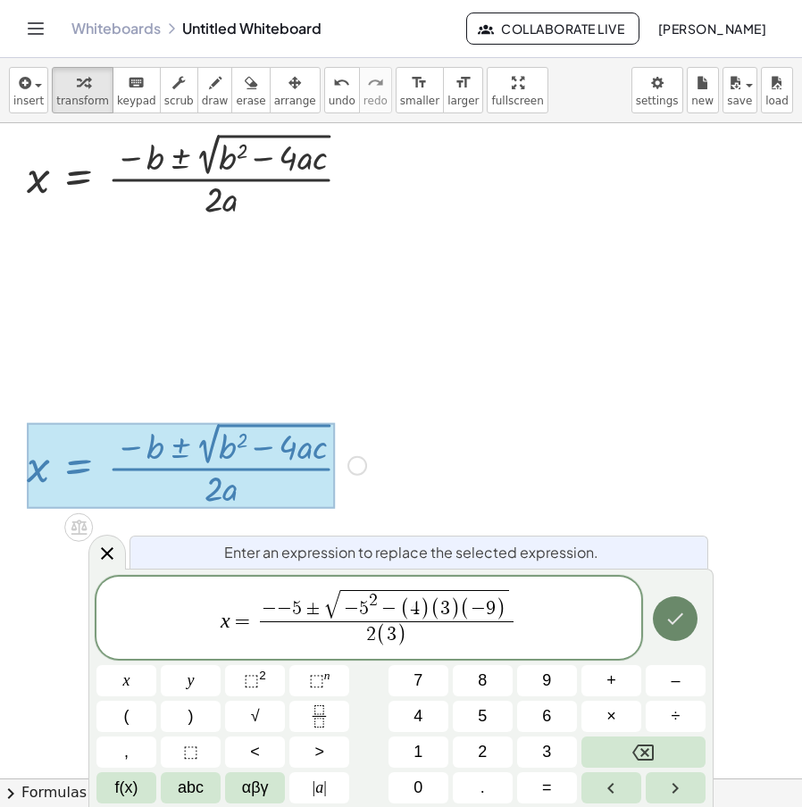
click at [693, 626] on button "Done" at bounding box center [675, 619] width 45 height 45
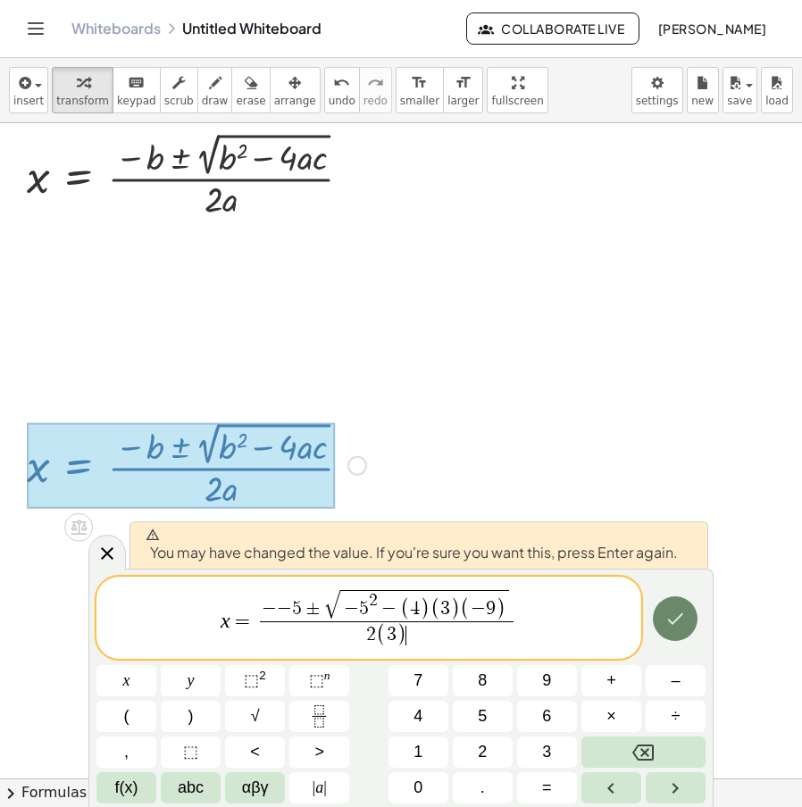
click at [691, 626] on button "Done" at bounding box center [675, 619] width 45 height 45
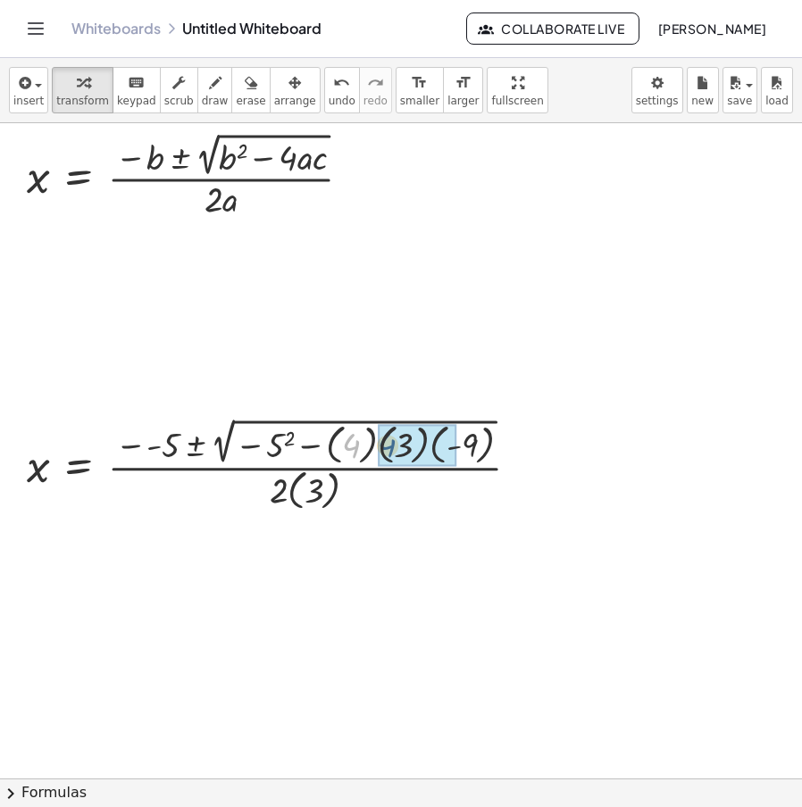
drag, startPoint x: 358, startPoint y: 445, endPoint x: 399, endPoint y: 444, distance: 41.1
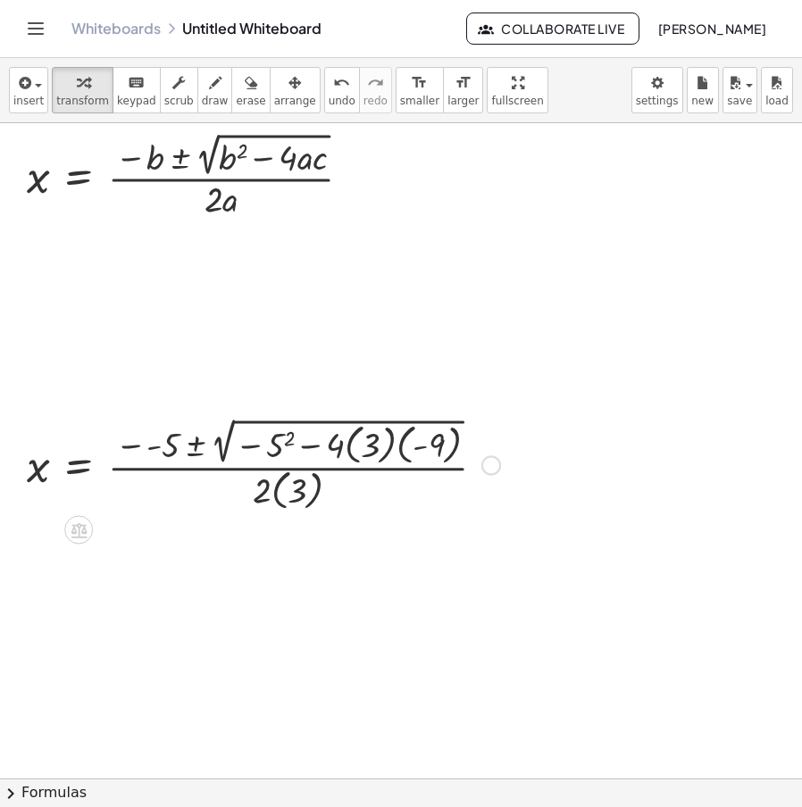
click at [356, 454] on div at bounding box center [263, 464] width 491 height 101
click at [354, 442] on div at bounding box center [251, 464] width 466 height 101
click at [372, 450] on div at bounding box center [243, 464] width 450 height 101
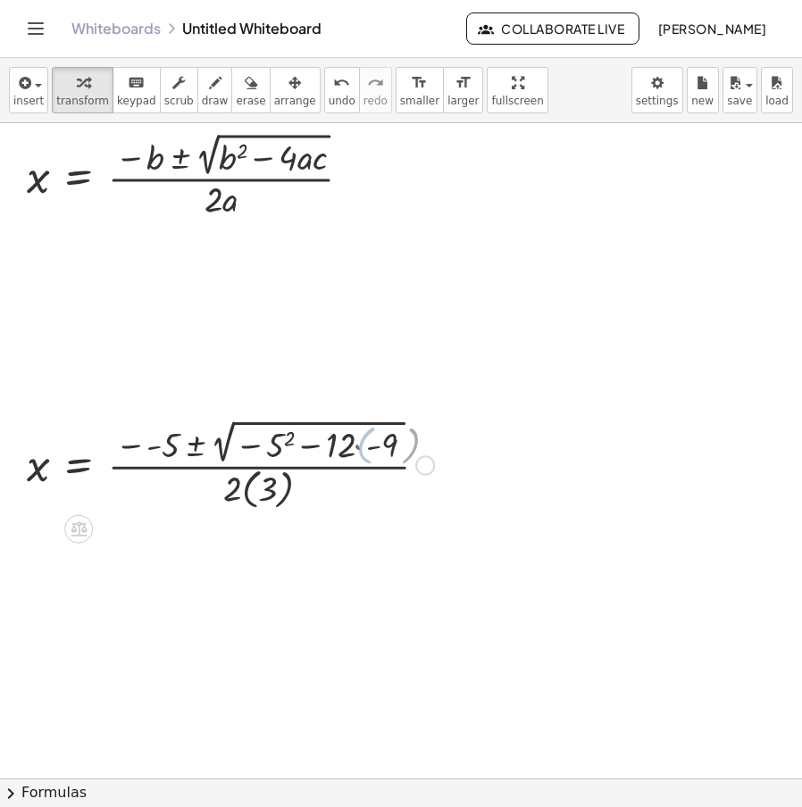
click at [358, 446] on div at bounding box center [230, 463] width 425 height 97
click at [250, 448] on div at bounding box center [228, 463] width 420 height 97
click at [320, 454] on div at bounding box center [228, 463] width 420 height 97
click at [318, 454] on div at bounding box center [220, 463] width 405 height 97
click at [278, 454] on div at bounding box center [220, 463] width 405 height 97
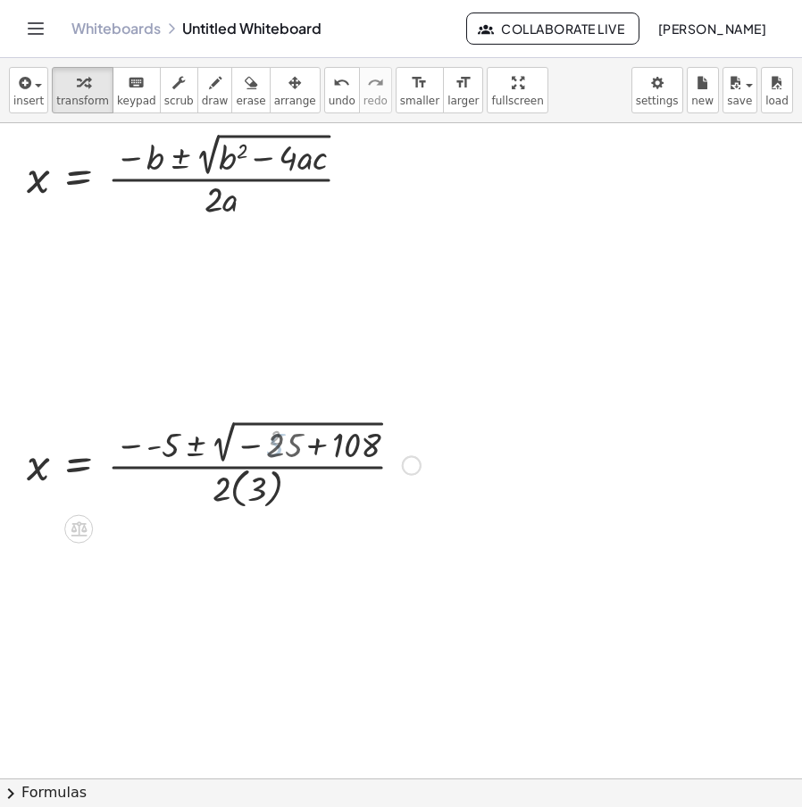
click at [312, 450] on div at bounding box center [224, 463] width 412 height 97
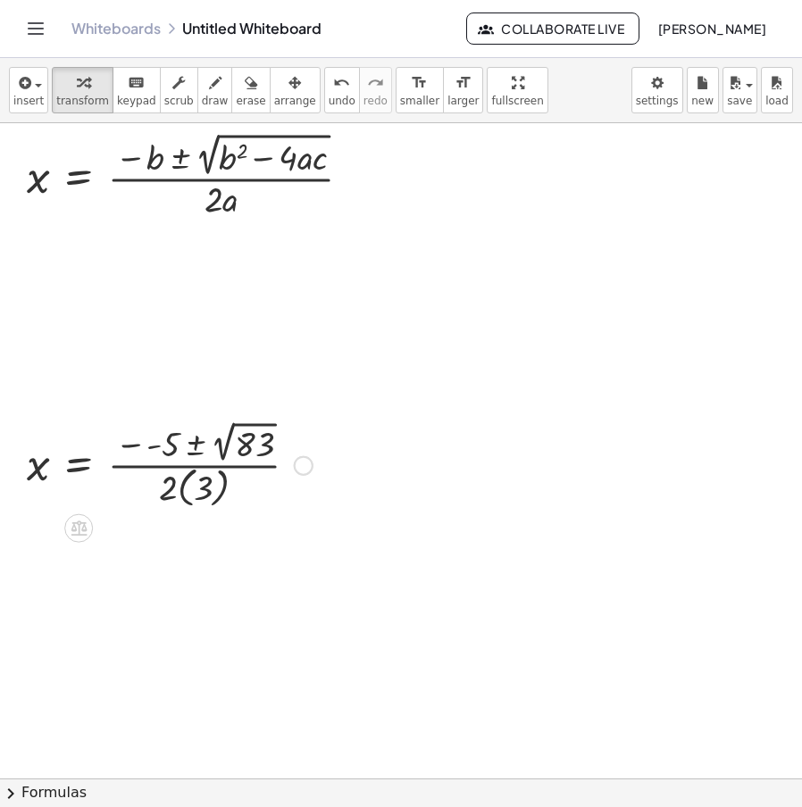
click at [221, 451] on div at bounding box center [170, 464] width 304 height 96
click at [329, 95] on span "undo" at bounding box center [342, 101] width 27 height 13
click at [145, 446] on div at bounding box center [170, 464] width 304 height 96
click at [163, 497] on div at bounding box center [146, 464] width 257 height 96
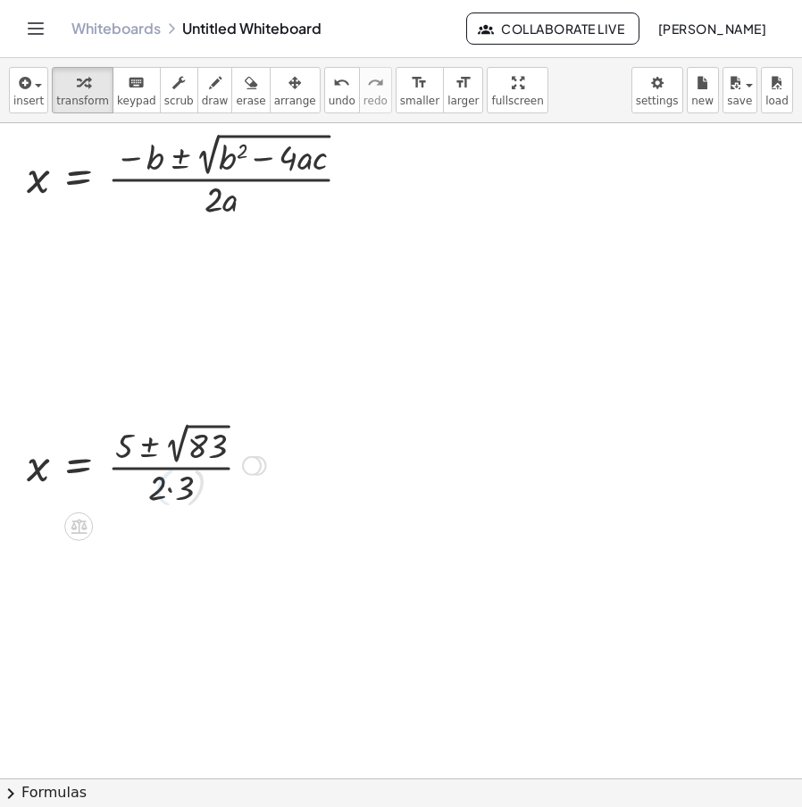
click at [180, 490] on div at bounding box center [146, 464] width 257 height 93
click at [260, 463] on div at bounding box center [252, 466] width 20 height 20
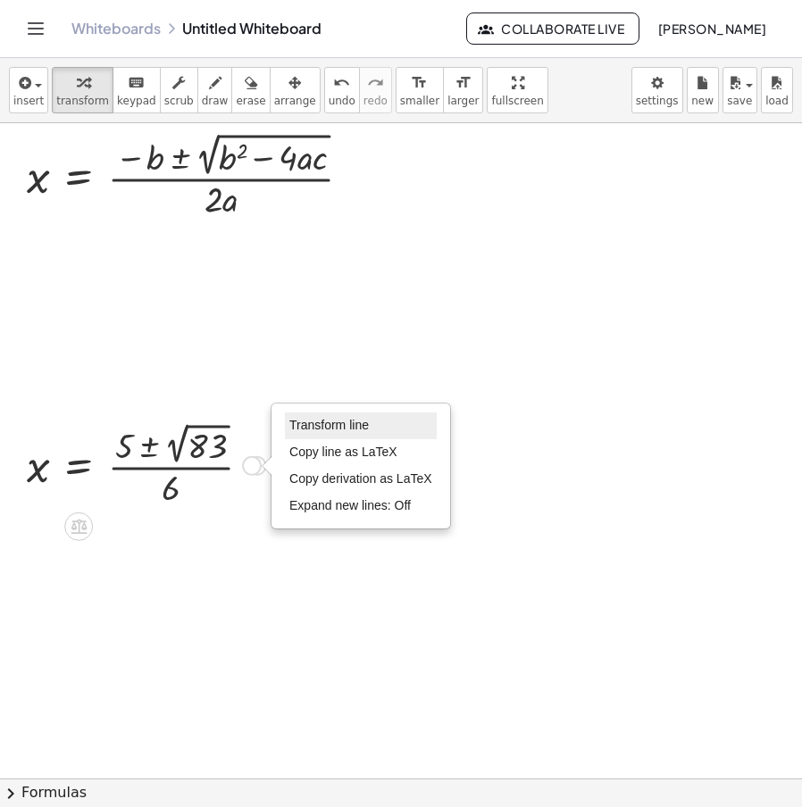
click at [381, 426] on li "Transform line" at bounding box center [361, 426] width 152 height 27
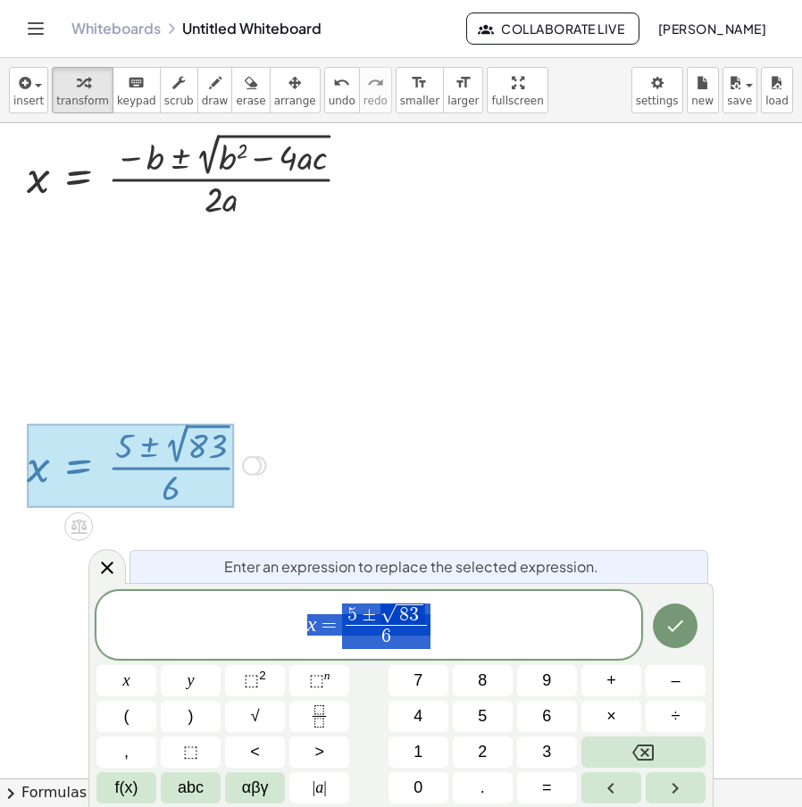
click at [603, 466] on div at bounding box center [401, 778] width 802 height 1311
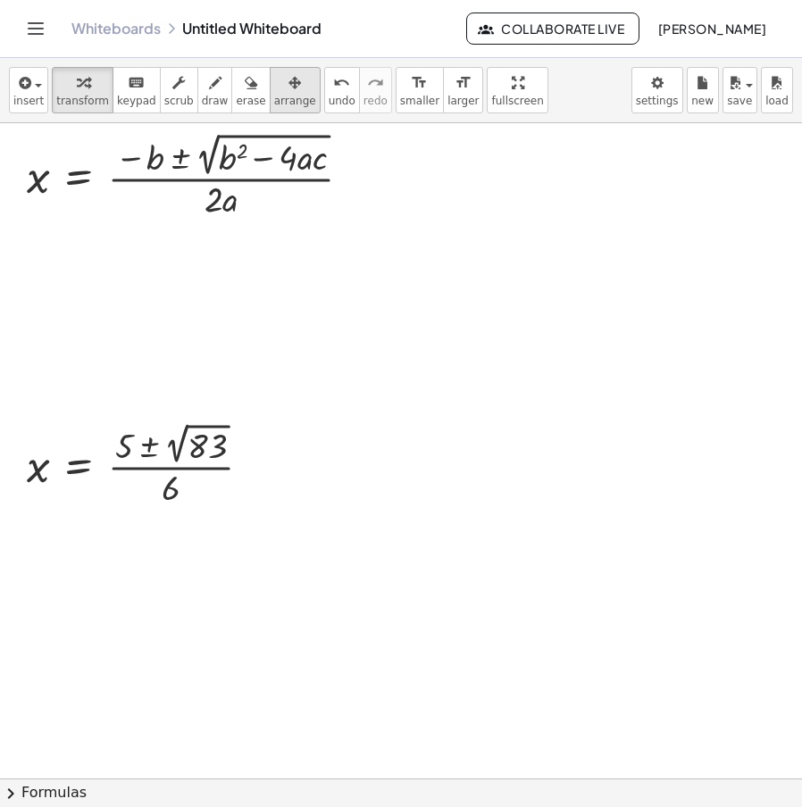
click at [289, 93] on icon "button" at bounding box center [295, 82] width 13 height 21
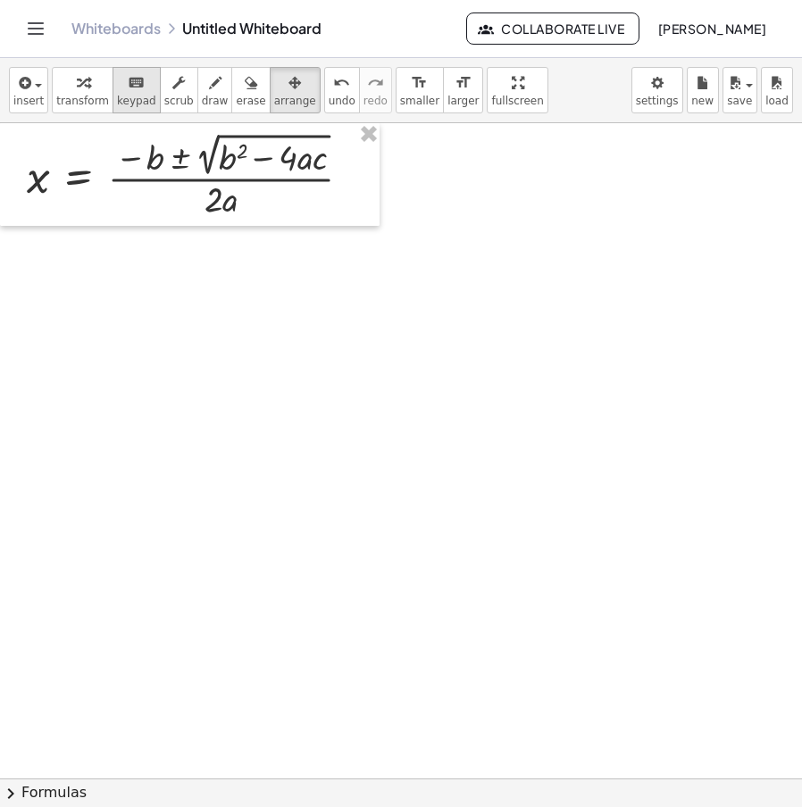
click at [117, 95] on span "keypad" at bounding box center [136, 101] width 39 height 13
click at [79, 96] on span "transform" at bounding box center [82, 101] width 53 height 13
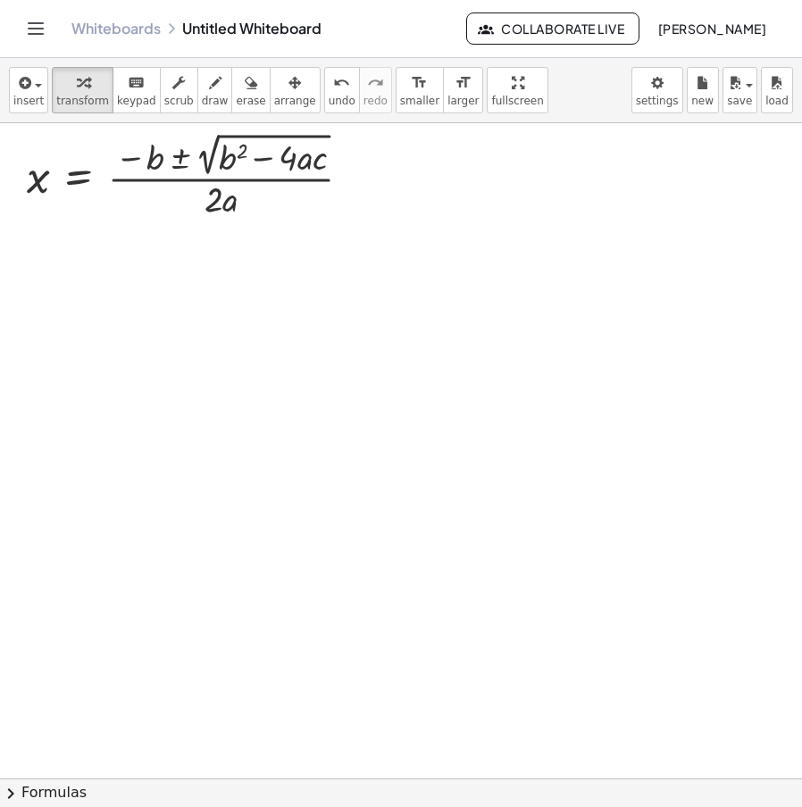
click at [96, 341] on div at bounding box center [401, 778] width 802 height 1311
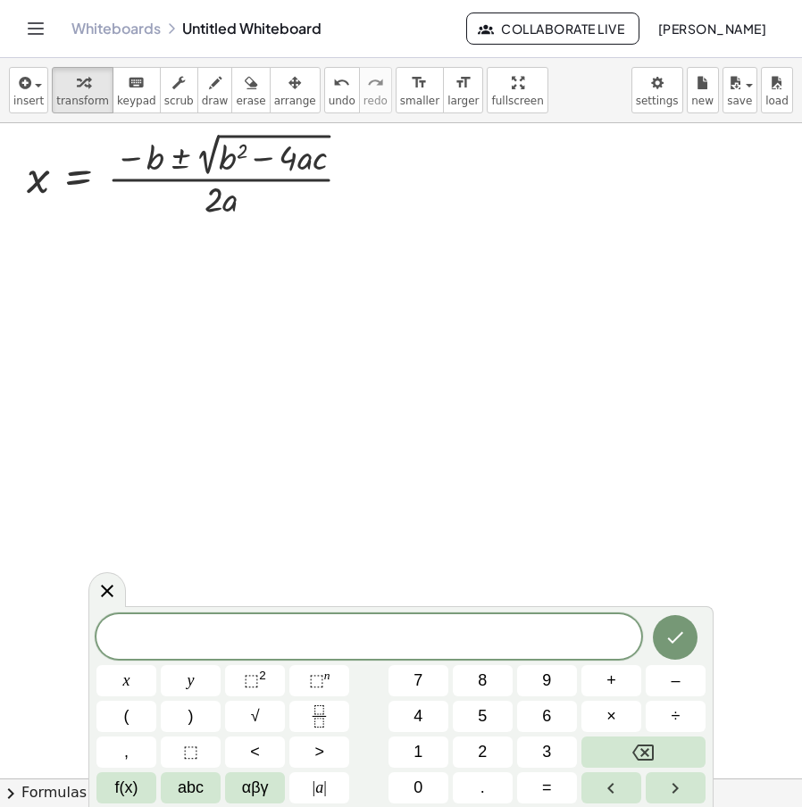
click at [260, 466] on div at bounding box center [401, 778] width 802 height 1311
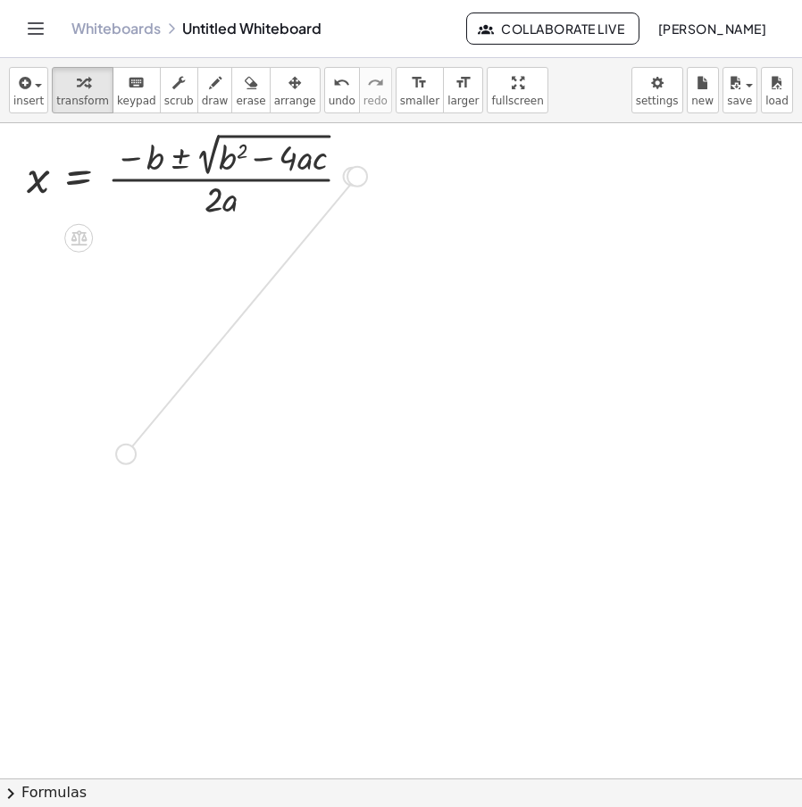
drag, startPoint x: 364, startPoint y: 172, endPoint x: 152, endPoint y: 464, distance: 360.7
click at [138, 455] on div "x = · ( − b ± 2 √ ( + b 2 − · 4 · a · c ) ) · 2 · a x = · ( − b ± 2 √ ( + b 2 −…" at bounding box center [401, 778] width 802 height 1311
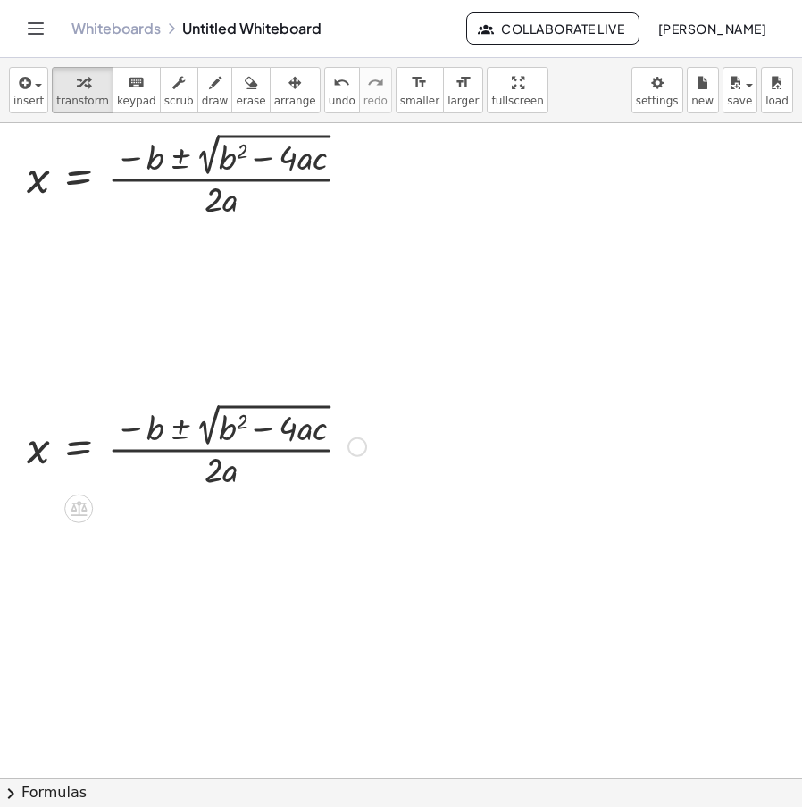
click at [364, 445] on div at bounding box center [357, 448] width 20 height 20
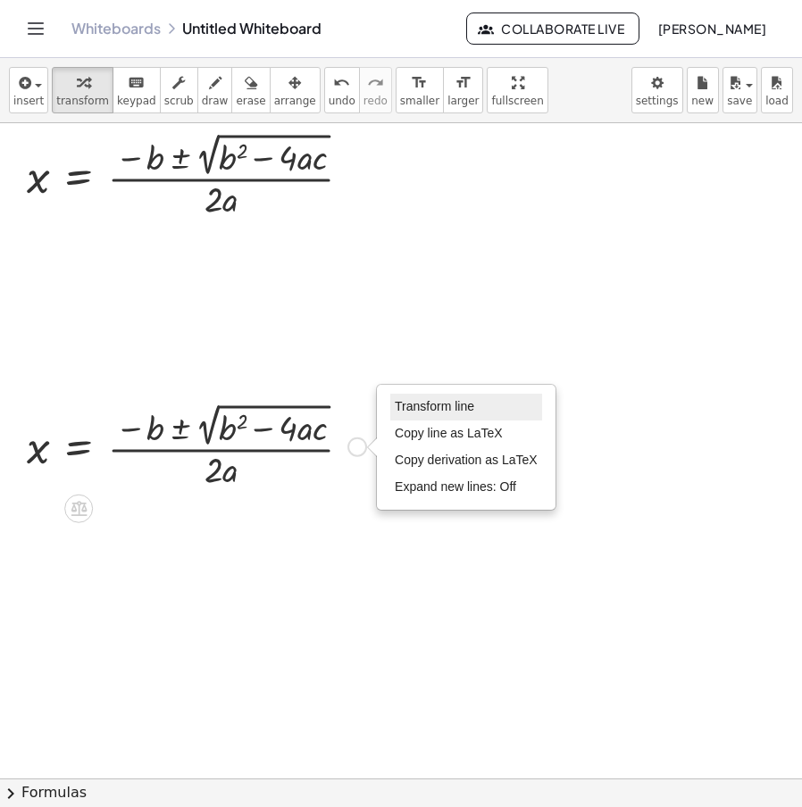
click at [448, 397] on li "Transform line" at bounding box center [466, 407] width 152 height 27
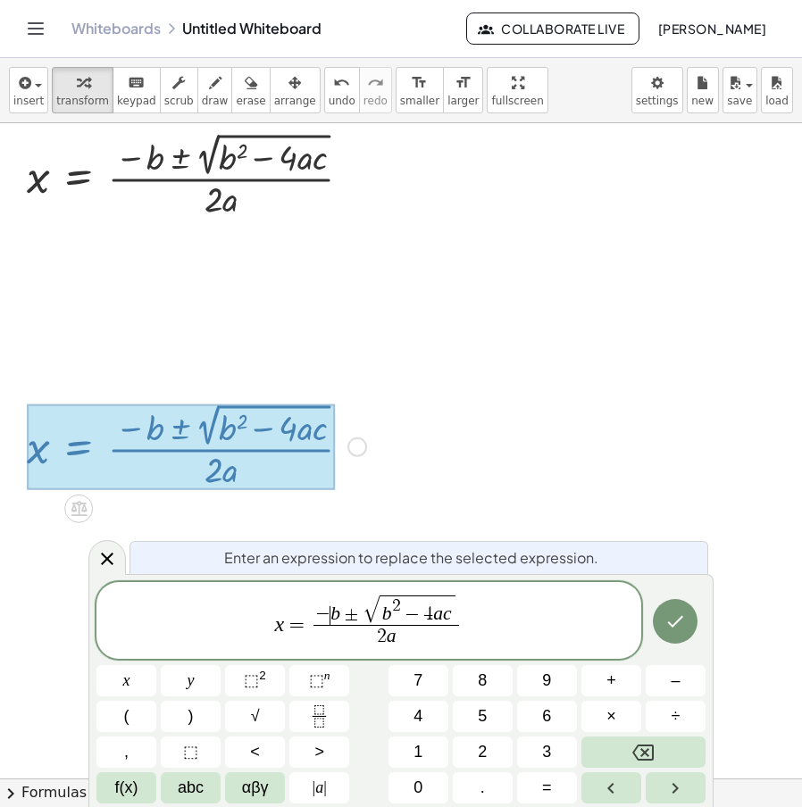
click at [340, 618] on span "±" at bounding box center [351, 617] width 23 height 20
click at [406, 616] on span "b 2 − 4 a c" at bounding box center [425, 610] width 76 height 29
click at [402, 619] on span "b ​ 2 − 4 a c" at bounding box center [425, 610] width 76 height 29
click at [453, 619] on var "a" at bounding box center [453, 614] width 10 height 21
click at [460, 619] on var "c" at bounding box center [462, 614] width 9 height 21
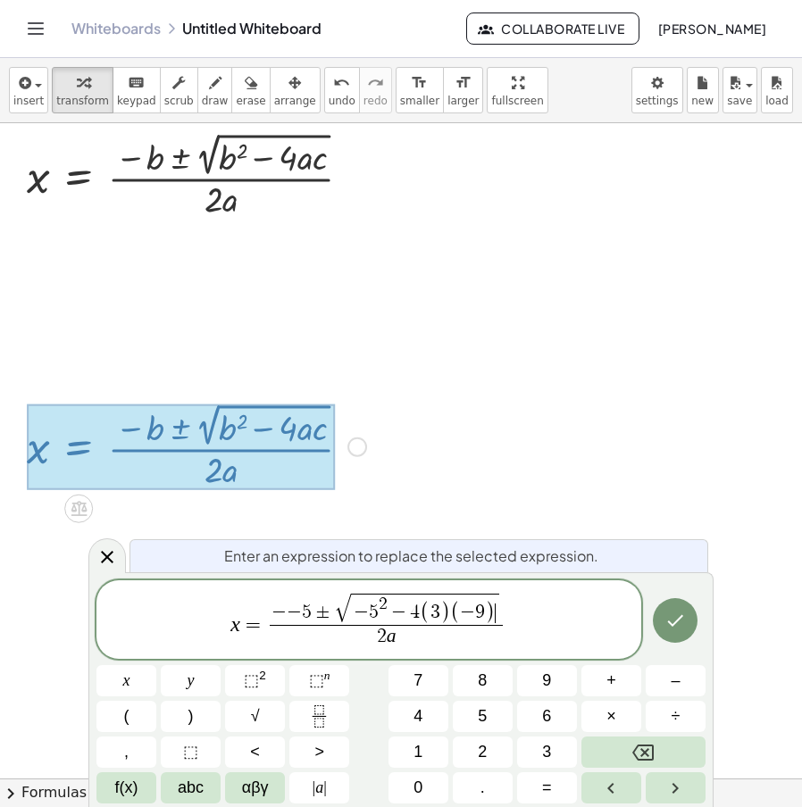
click at [422, 609] on span "(" at bounding box center [425, 613] width 10 height 23
click at [403, 640] on span "2 a" at bounding box center [387, 637] width 234 height 24
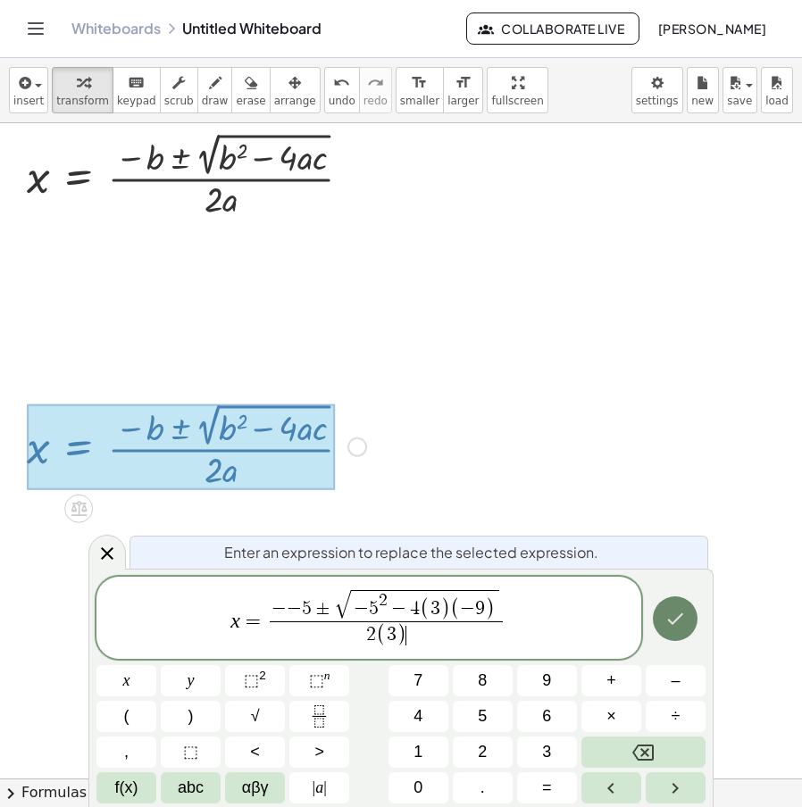
click at [682, 614] on icon "Done" at bounding box center [675, 618] width 21 height 21
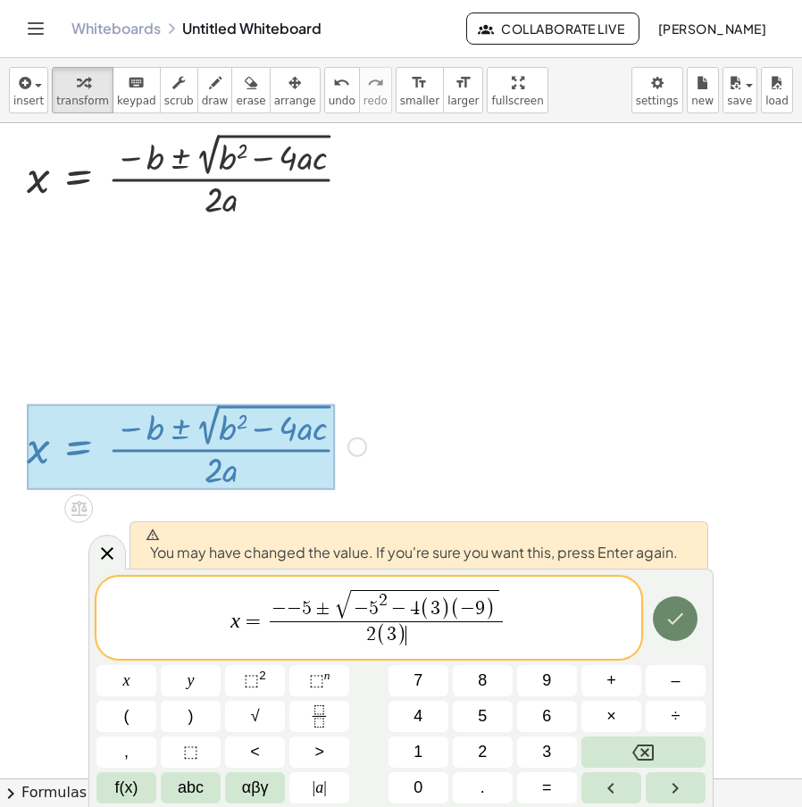
click at [682, 614] on icon "Done" at bounding box center [676, 620] width 16 height 12
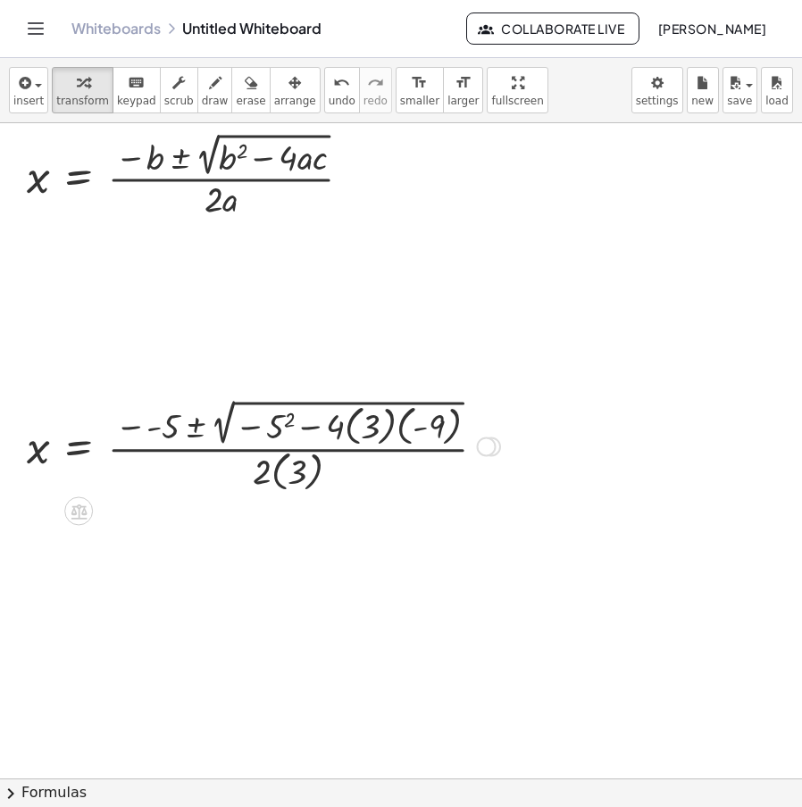
drag, startPoint x: 497, startPoint y: 446, endPoint x: 601, endPoint y: 291, distance: 186.6
click at [601, 291] on div "x = · ( − b ± 2 √ ( + b 2 − · 4 · a · c ) ) · 2 · a x = · ( − b ± 2 √ ( + b 2 −…" at bounding box center [401, 778] width 802 height 1311
drag, startPoint x: 481, startPoint y: 451, endPoint x: 580, endPoint y: 281, distance: 196.1
click at [580, 281] on div "x = · ( − b ± 2 √ ( + b 2 − · 4 · a · c ) ) · 2 · a x = · ( − b ± 2 √ ( + b 2 −…" at bounding box center [401, 778] width 802 height 1311
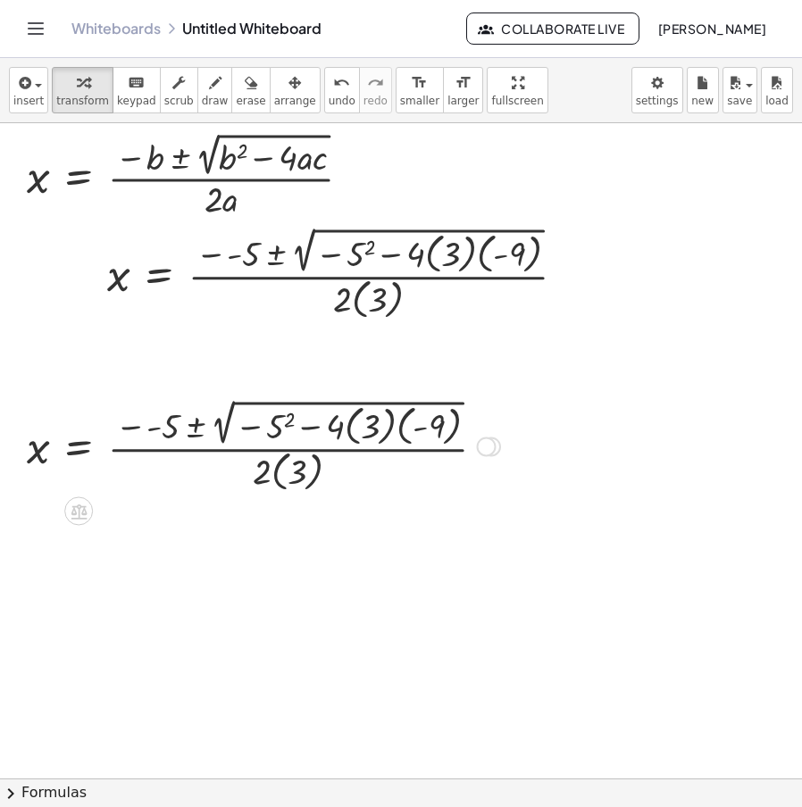
click at [157, 424] on div at bounding box center [263, 445] width 491 height 101
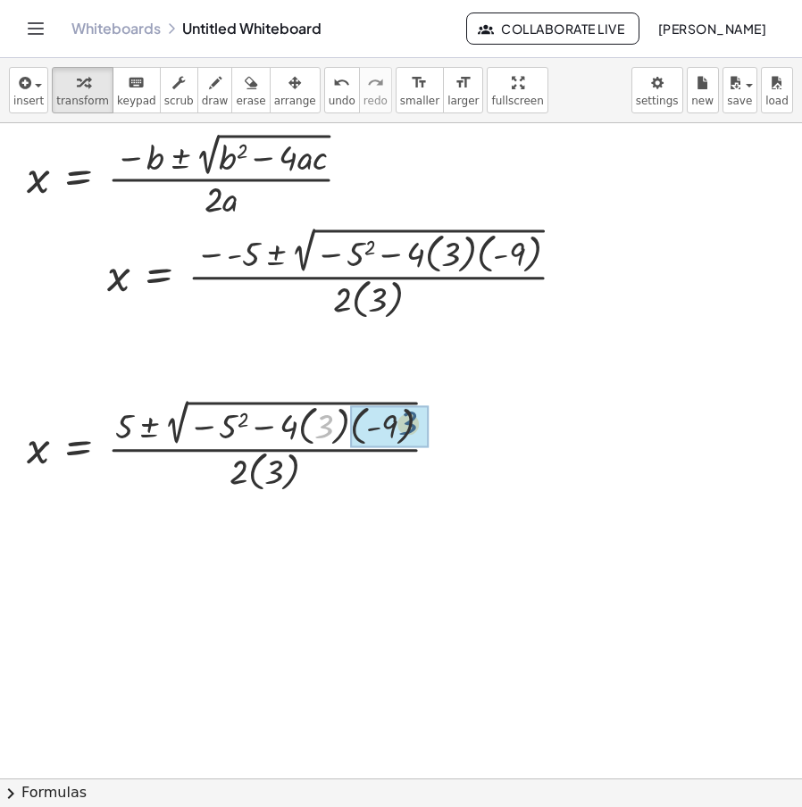
drag, startPoint x: 325, startPoint y: 420, endPoint x: 411, endPoint y: 416, distance: 85.8
click at [297, 426] on div at bounding box center [228, 445] width 420 height 101
click at [304, 427] on div at bounding box center [228, 445] width 420 height 101
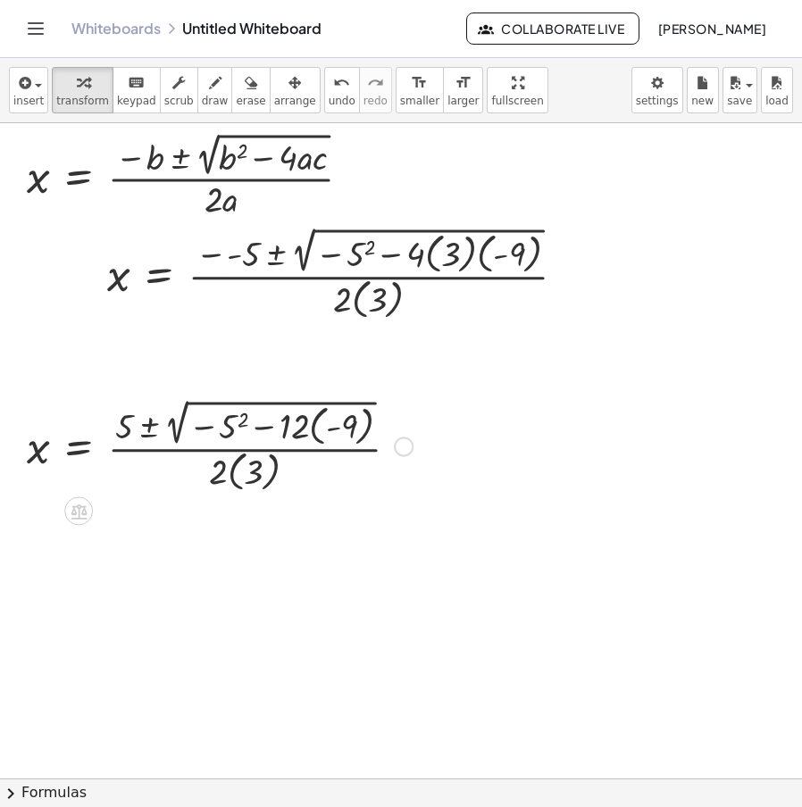
click at [318, 433] on div at bounding box center [220, 445] width 404 height 101
click at [317, 433] on div at bounding box center [207, 445] width 379 height 97
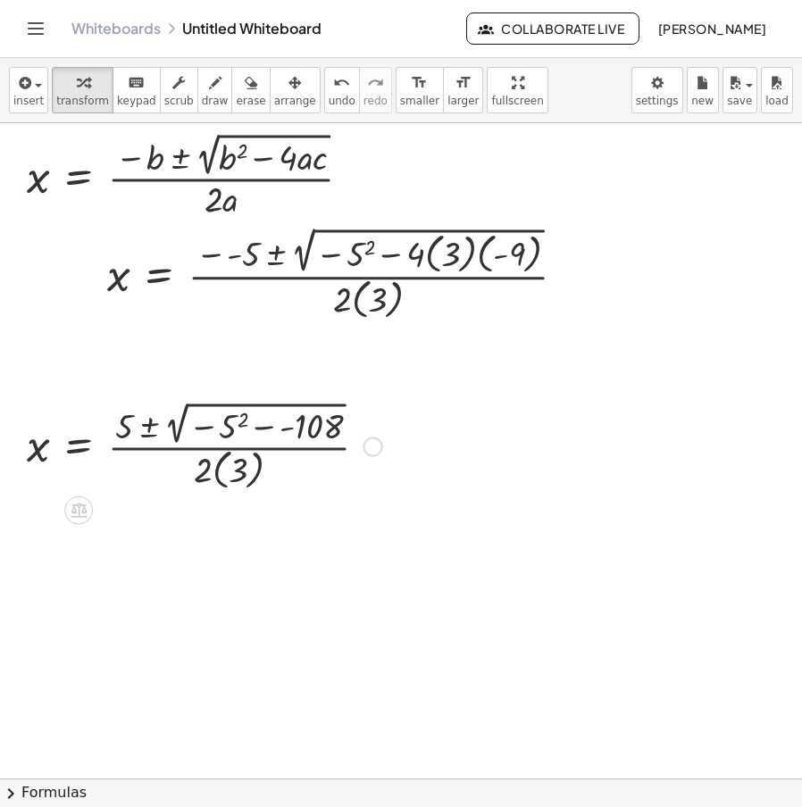
click at [277, 441] on div at bounding box center [204, 445] width 373 height 97
drag, startPoint x: 197, startPoint y: 479, endPoint x: 238, endPoint y: 479, distance: 40.2
click at [238, 479] on div at bounding box center [196, 445] width 357 height 97
click at [234, 473] on div at bounding box center [196, 445] width 357 height 99
click at [180, 437] on div at bounding box center [196, 445] width 357 height 94
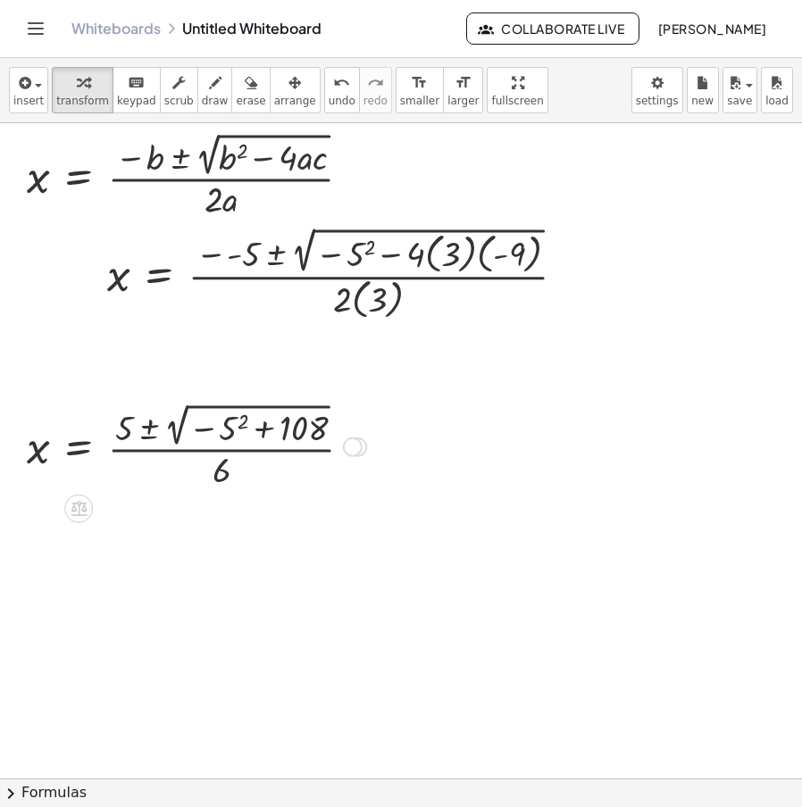
click at [230, 429] on div at bounding box center [196, 445] width 357 height 94
click at [285, 425] on div at bounding box center [200, 445] width 365 height 94
click at [176, 429] on div at bounding box center [146, 445] width 257 height 93
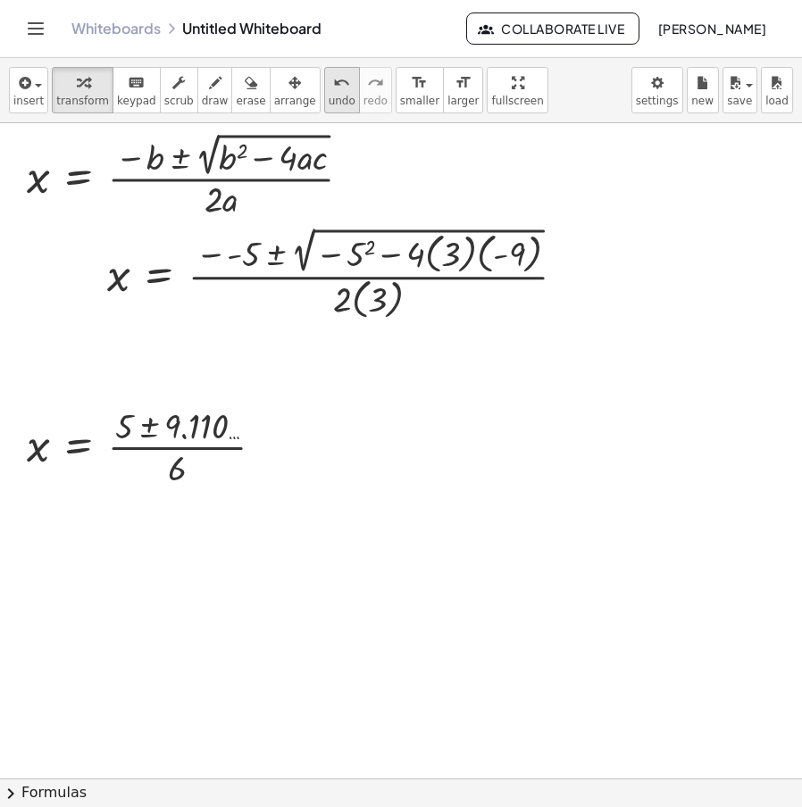
click at [333, 89] on icon "undo" at bounding box center [341, 82] width 17 height 21
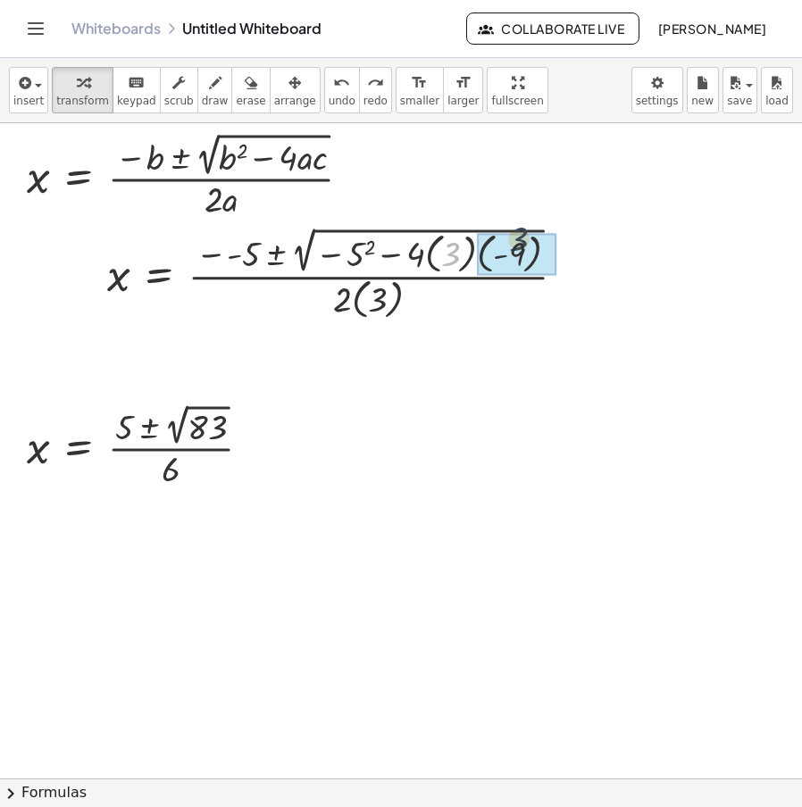
drag, startPoint x: 452, startPoint y: 257, endPoint x: 528, endPoint y: 258, distance: 75.9
click at [464, 259] on div at bounding box center [331, 272] width 466 height 101
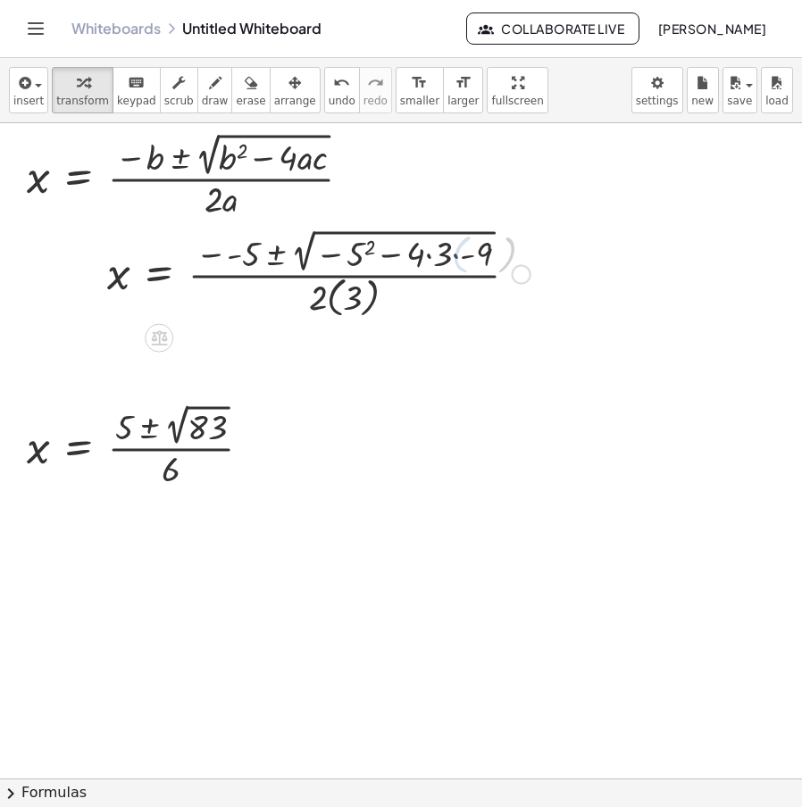
click at [456, 258] on div at bounding box center [318, 272] width 441 height 97
click at [427, 258] on div at bounding box center [313, 272] width 431 height 97
click at [411, 259] on div at bounding box center [308, 272] width 420 height 97
click at [330, 264] on div at bounding box center [300, 272] width 405 height 97
click at [341, 260] on div at bounding box center [300, 272] width 405 height 97
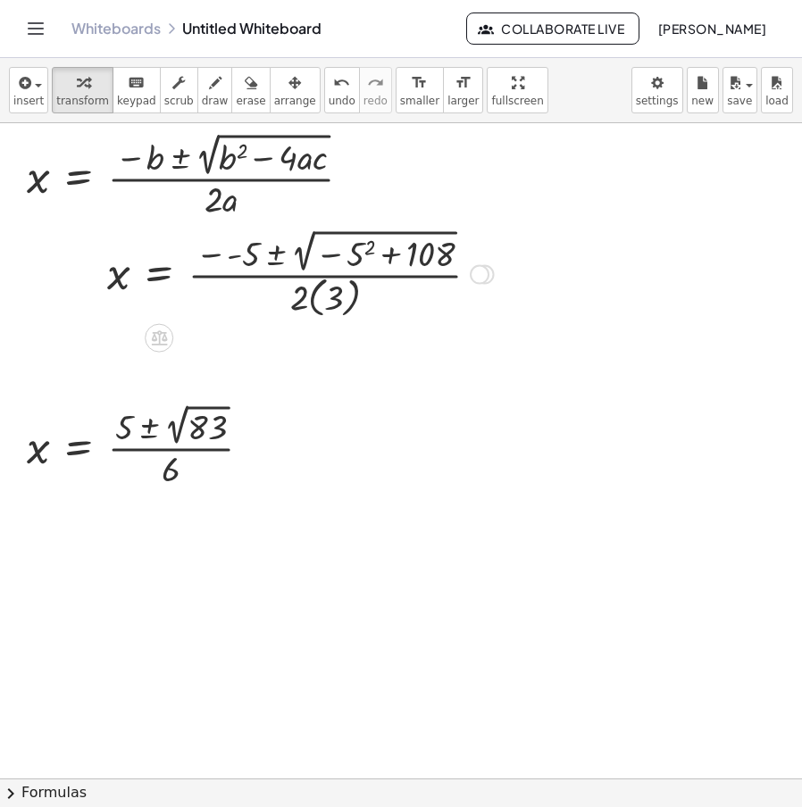
click at [343, 259] on div at bounding box center [300, 272] width 405 height 97
click at [358, 253] on div at bounding box center [300, 272] width 405 height 97
click at [344, 256] on div at bounding box center [304, 272] width 412 height 97
click at [329, 95] on span "undo" at bounding box center [342, 101] width 27 height 13
click at [342, 248] on div at bounding box center [300, 272] width 405 height 97
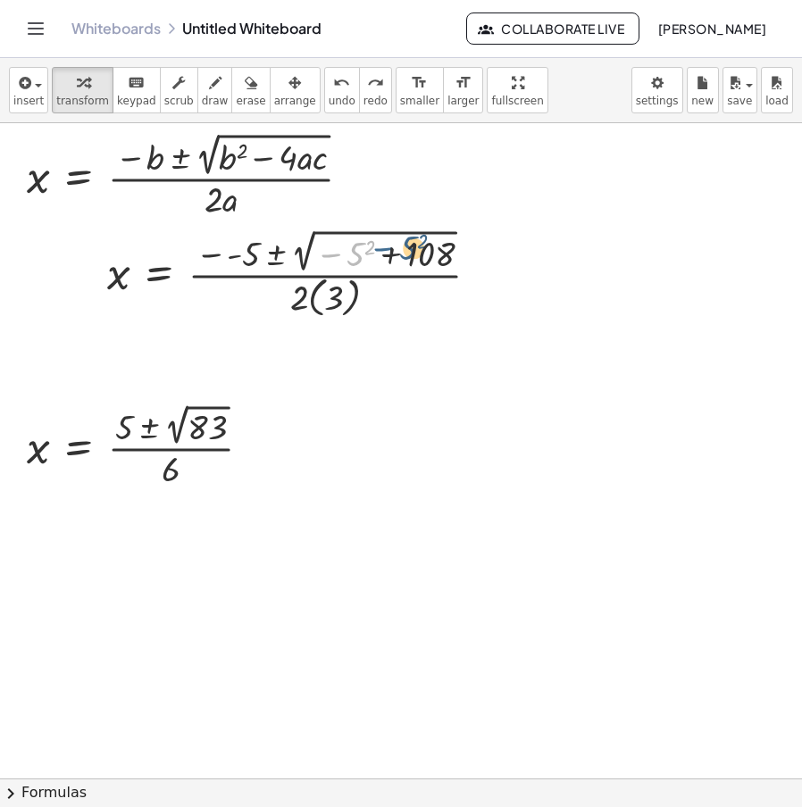
drag, startPoint x: 329, startPoint y: 258, endPoint x: 338, endPoint y: 256, distance: 9.1
click at [338, 256] on div at bounding box center [300, 272] width 405 height 97
click at [362, 247] on div at bounding box center [300, 272] width 405 height 97
drag, startPoint x: 322, startPoint y: 259, endPoint x: 397, endPoint y: 257, distance: 75.1
click at [397, 257] on div at bounding box center [304, 272] width 412 height 97
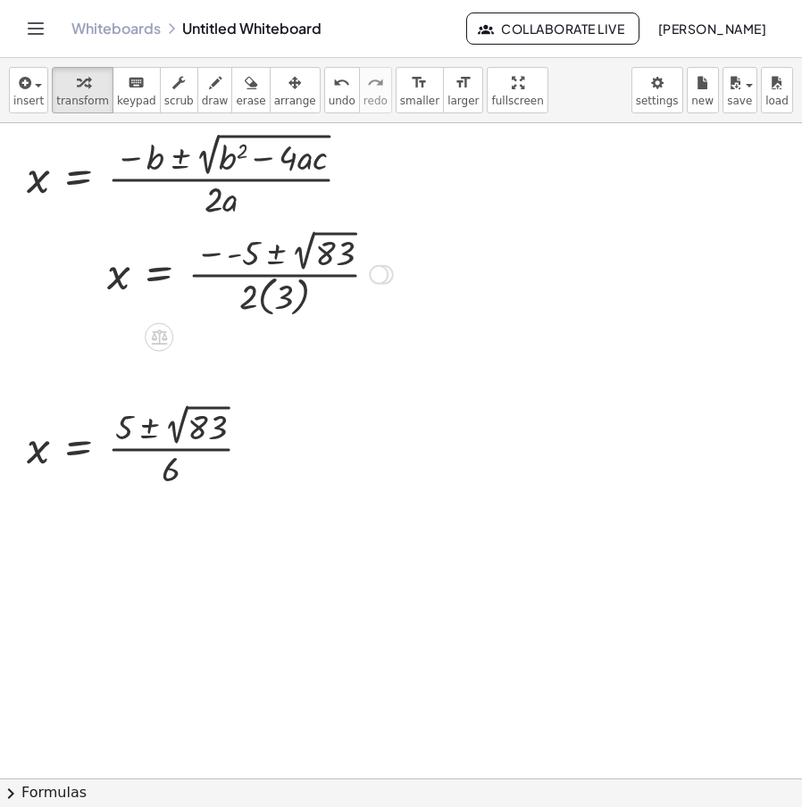
click at [222, 264] on div at bounding box center [250, 273] width 304 height 96
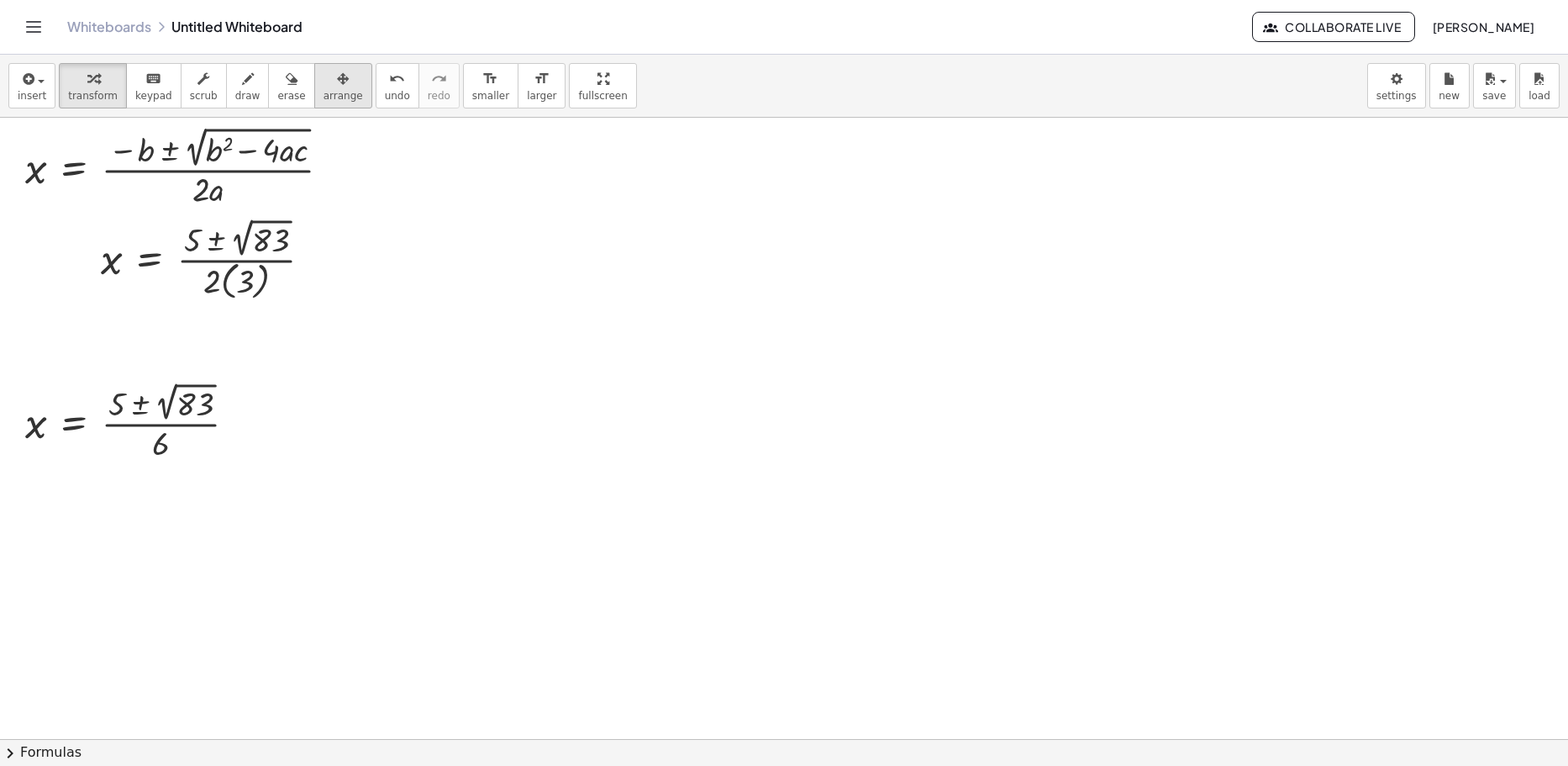
click at [337, 83] on icon "button" at bounding box center [342, 78] width 12 height 20
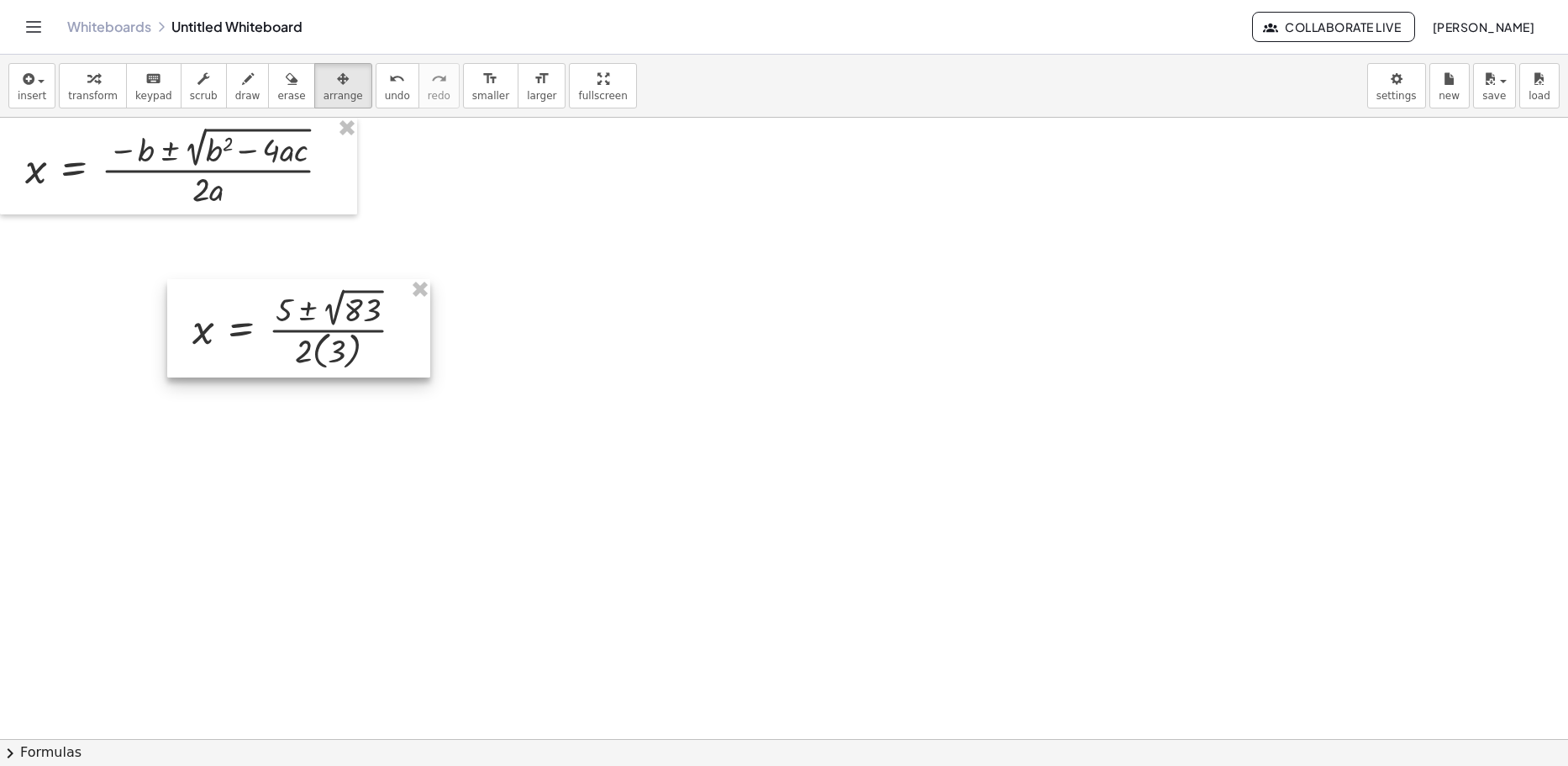
drag, startPoint x: 341, startPoint y: 310, endPoint x: 492, endPoint y: 362, distance: 159.7
click at [430, 362] on div at bounding box center [299, 328] width 263 height 99
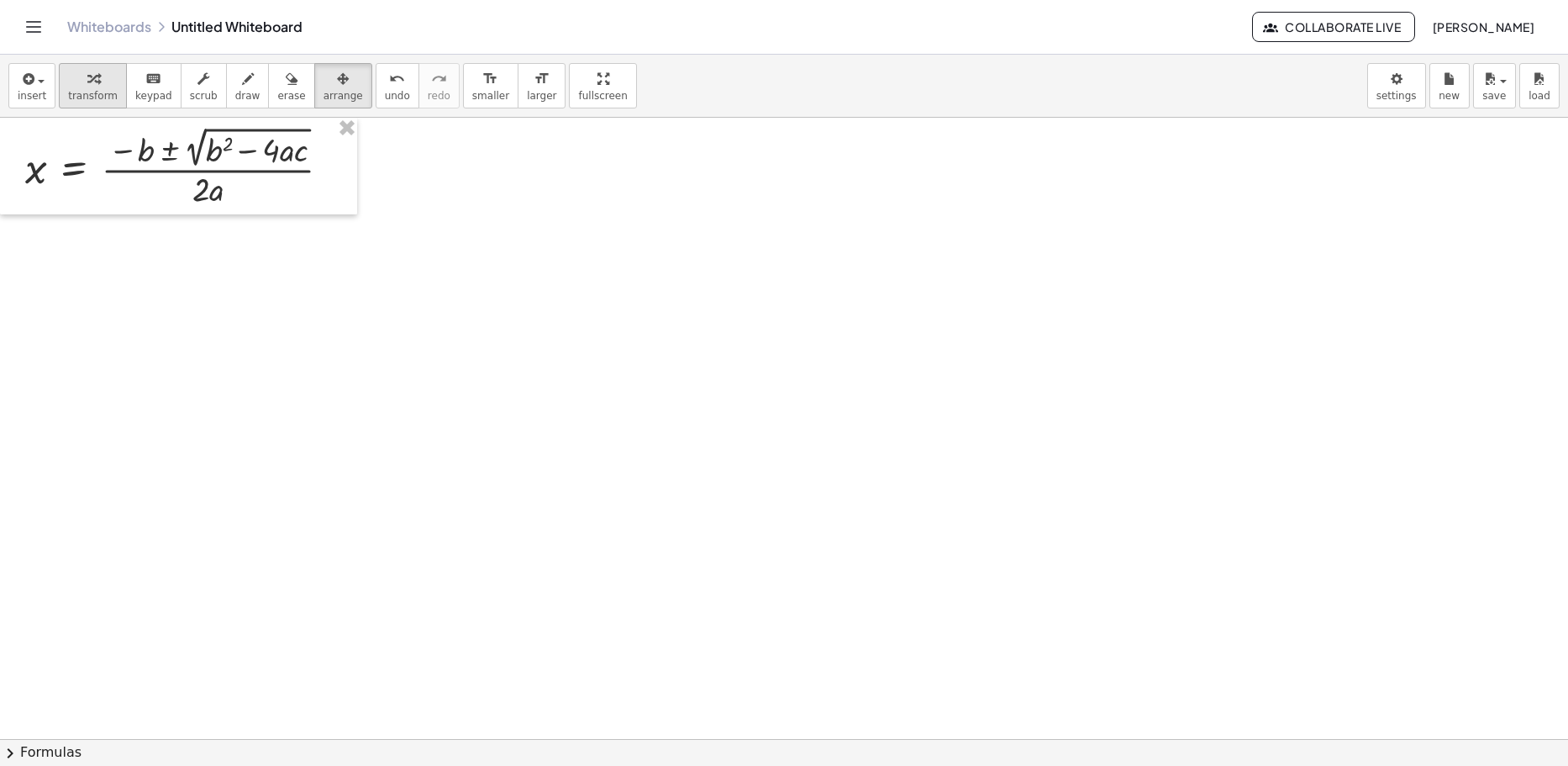
click at [105, 91] on span "transform" at bounding box center [92, 96] width 50 height 12
drag, startPoint x: 336, startPoint y: 167, endPoint x: 764, endPoint y: 334, distance: 459.4
click at [764, 334] on div "x = · ( − b ± 2 √ ( + b 2 − · 4 · a · c ) ) · 2 · a x = · ( − b ± 2 √ ( + b 2 −…" at bounding box center [784, 739] width 1568 height 1242
click at [324, 99] on span "arrange" at bounding box center [343, 96] width 40 height 12
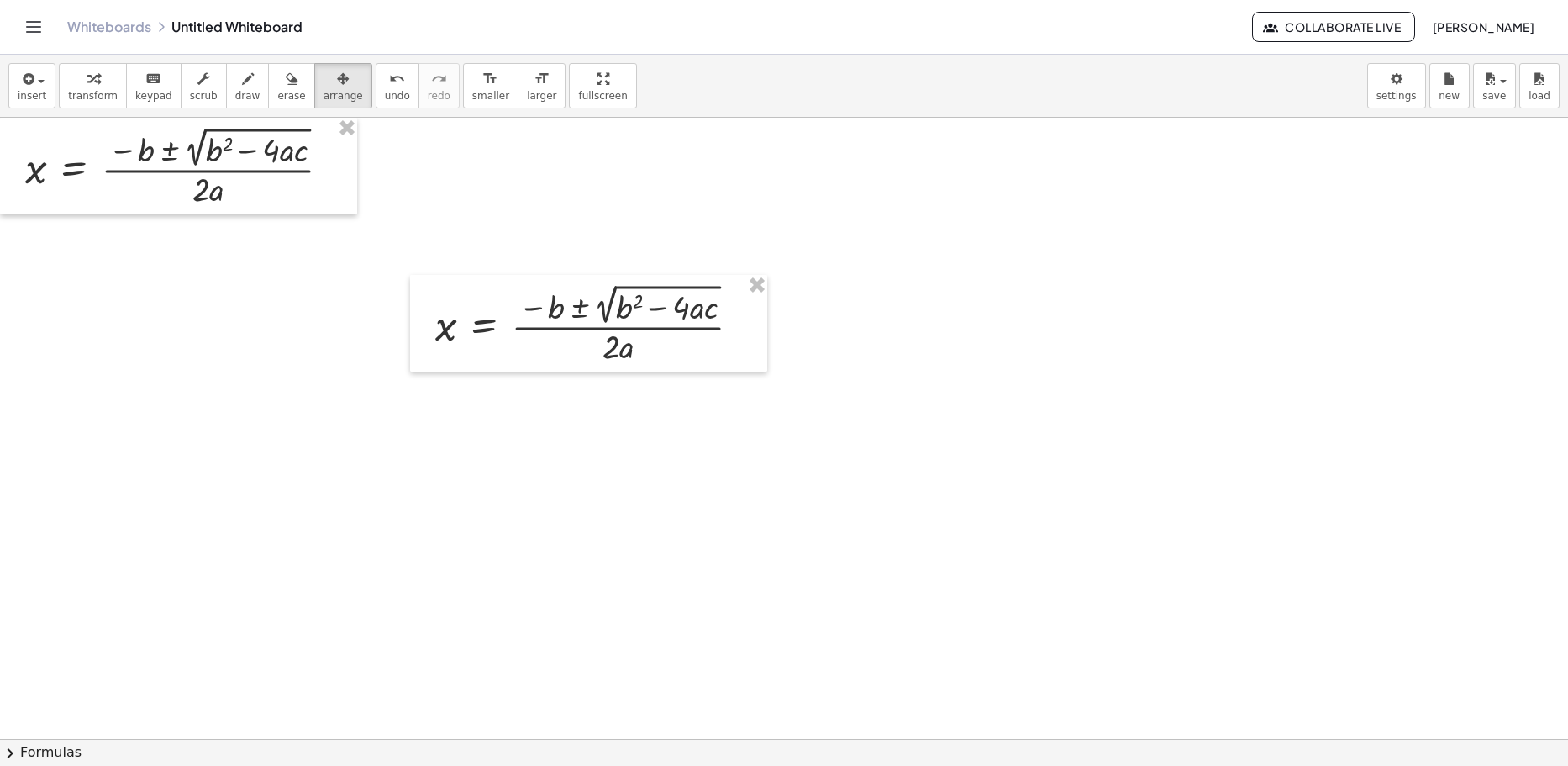
click at [80, 114] on div "insert select one: Math Expression Function Text Youtube Video Graphing Geometr…" at bounding box center [784, 86] width 1568 height 63
click at [79, 100] on span "transform" at bounding box center [92, 96] width 50 height 12
click at [415, 372] on div at bounding box center [422, 323] width 25 height 97
click at [245, 274] on div at bounding box center [784, 739] width 1568 height 1242
click at [276, 333] on div at bounding box center [784, 739] width 1568 height 1242
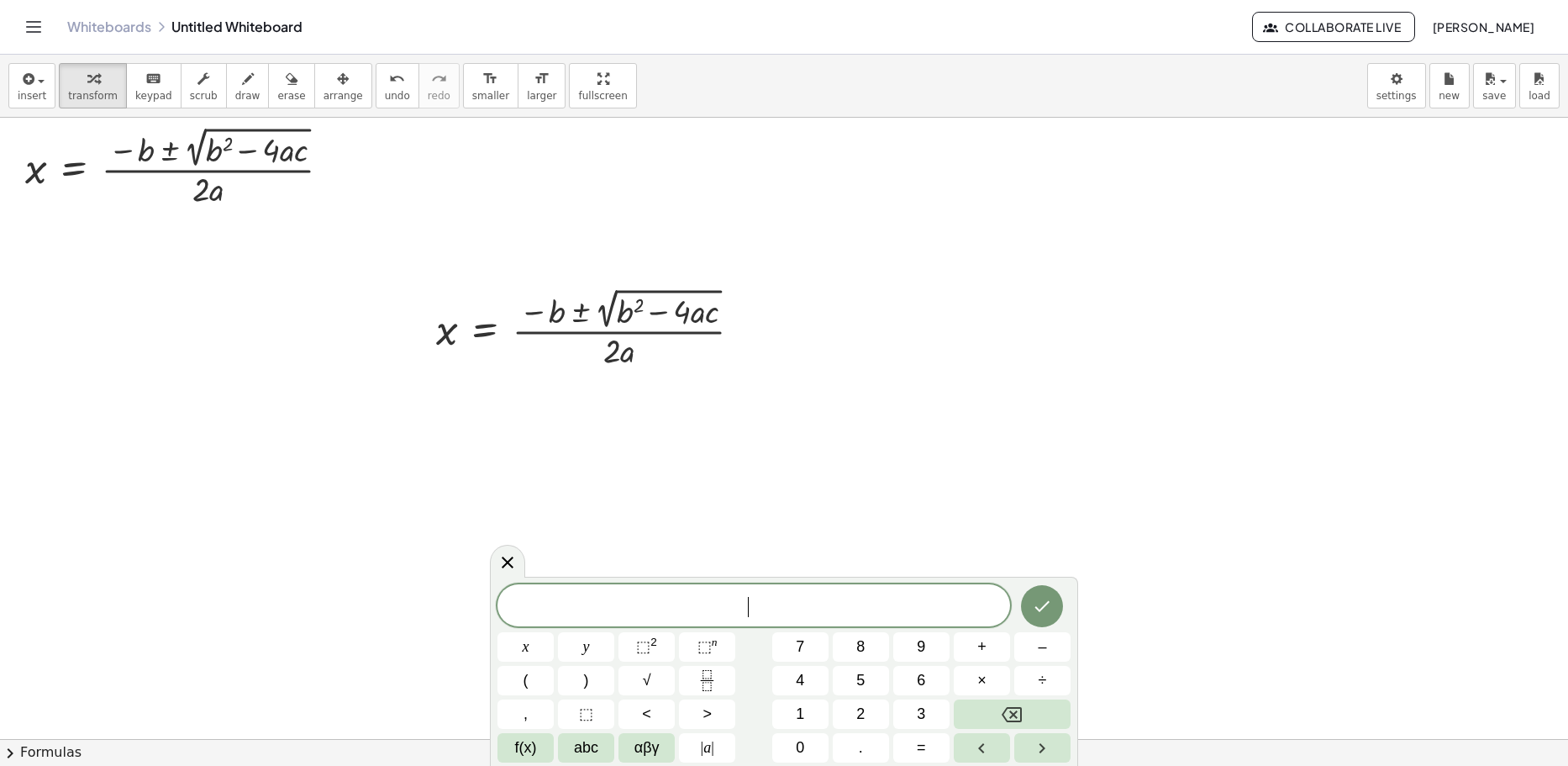
click at [276, 332] on div at bounding box center [784, 739] width 1568 height 1242
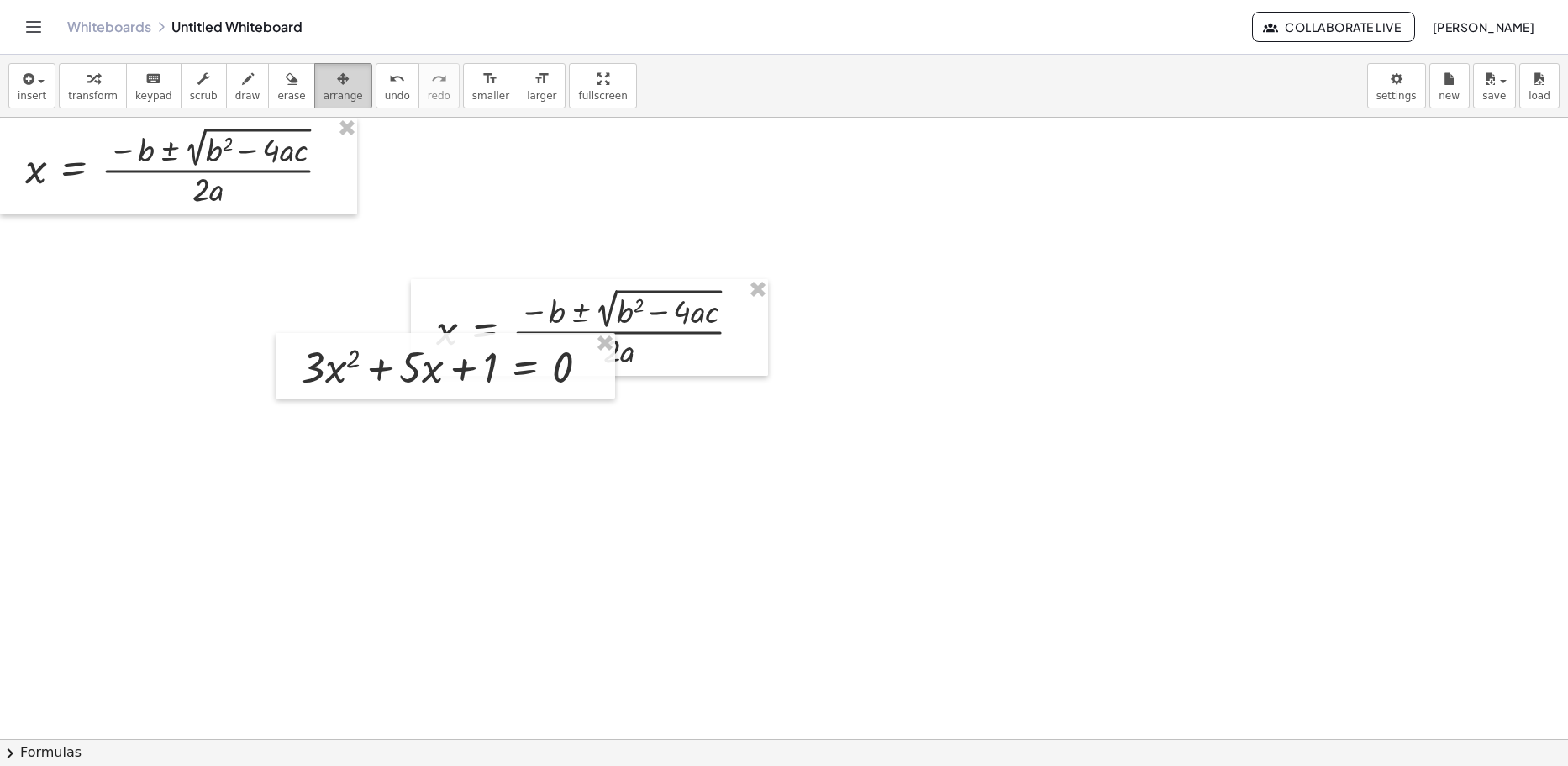
click at [337, 73] on icon "button" at bounding box center [342, 78] width 12 height 20
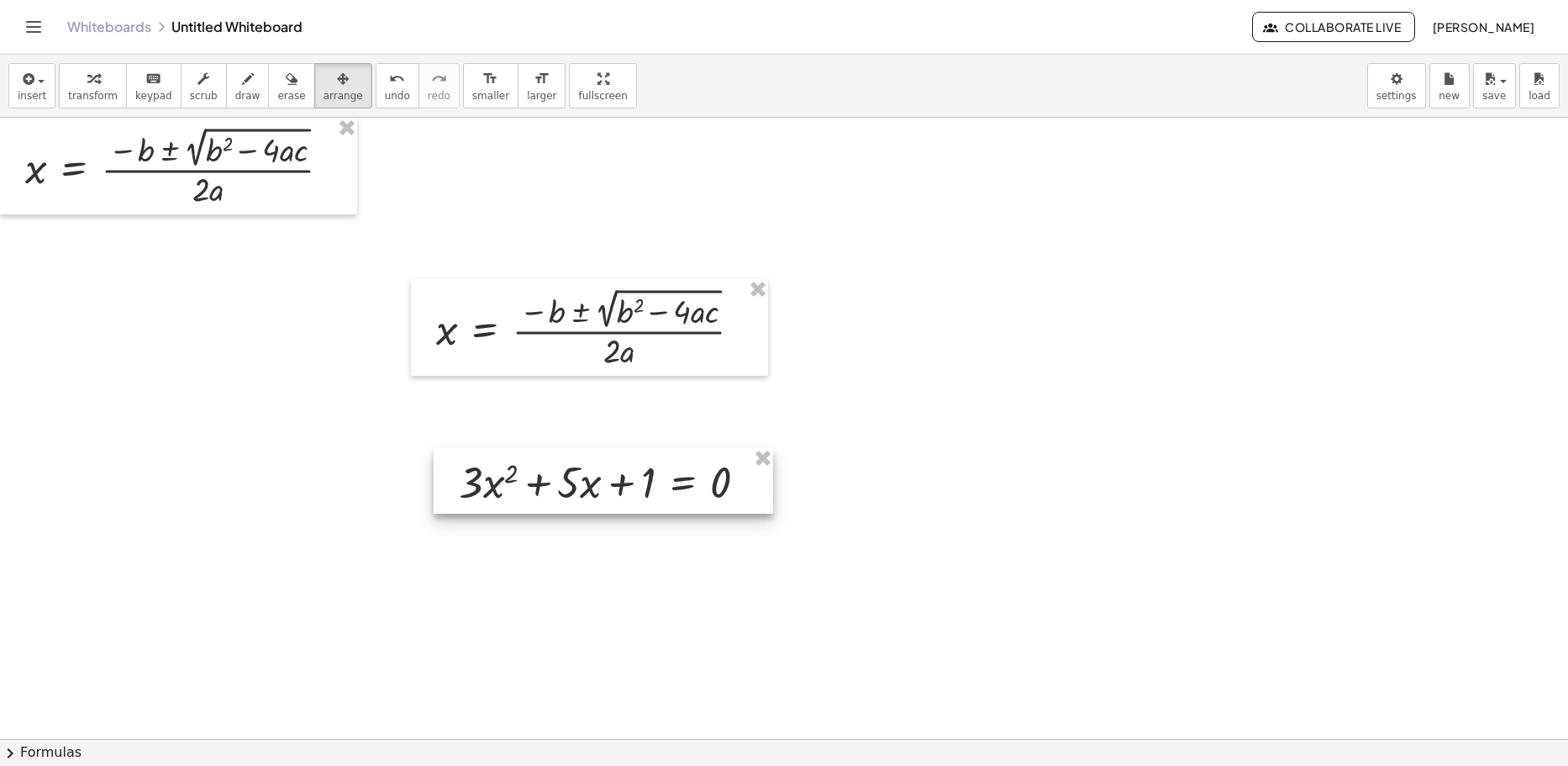
drag, startPoint x: 412, startPoint y: 409, endPoint x: 559, endPoint y: 494, distance: 169.8
click at [561, 498] on div at bounding box center [603, 481] width 340 height 66
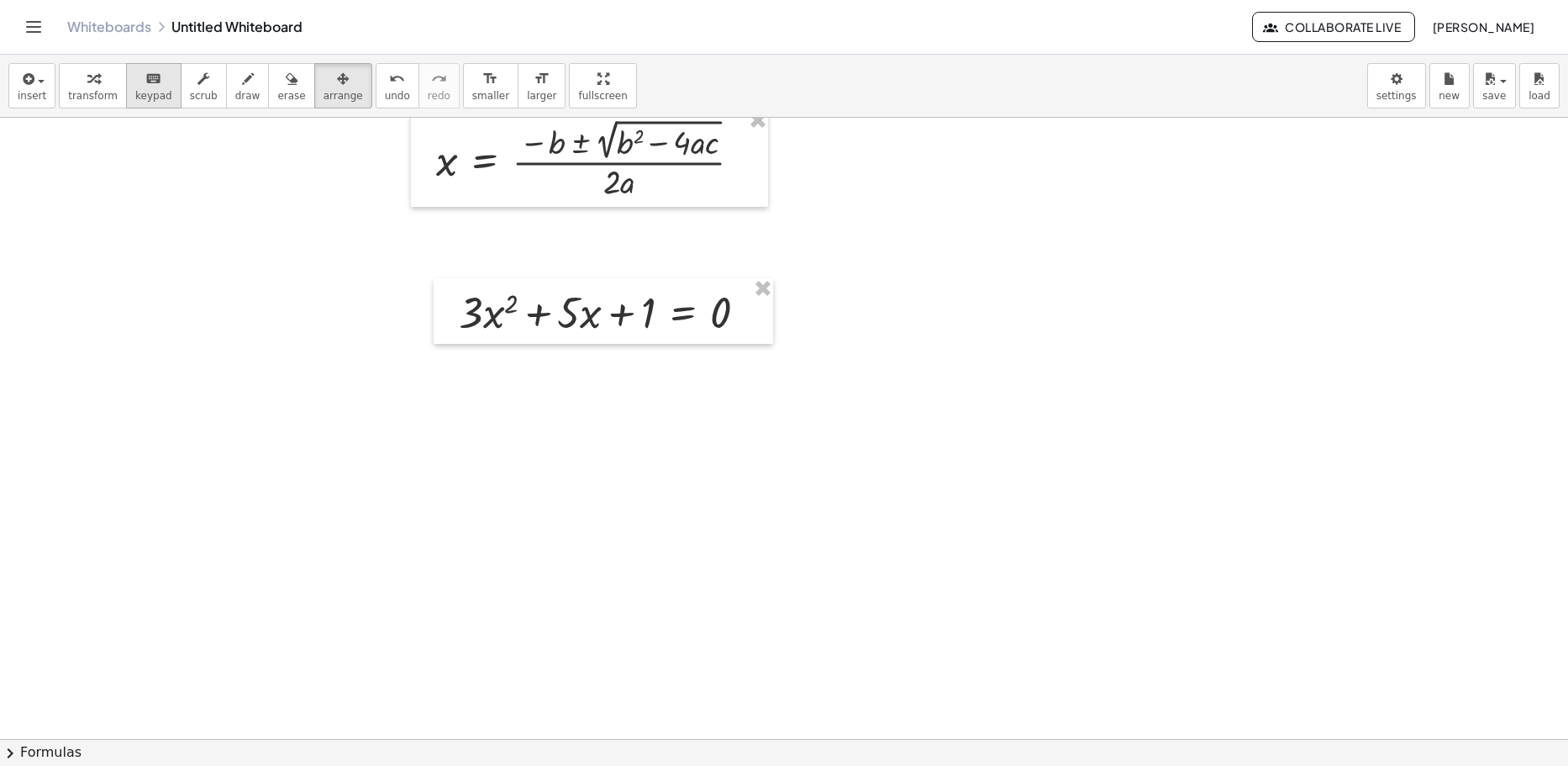
scroll to position [168, 0]
click at [235, 90] on span "draw" at bounding box center [247, 96] width 25 height 12
drag, startPoint x: 362, startPoint y: 404, endPoint x: 475, endPoint y: 349, distance: 125.7
click at [475, 349] on div at bounding box center [784, 570] width 1568 height 1242
drag, startPoint x: 307, startPoint y: 382, endPoint x: 335, endPoint y: 406, distance: 36.9
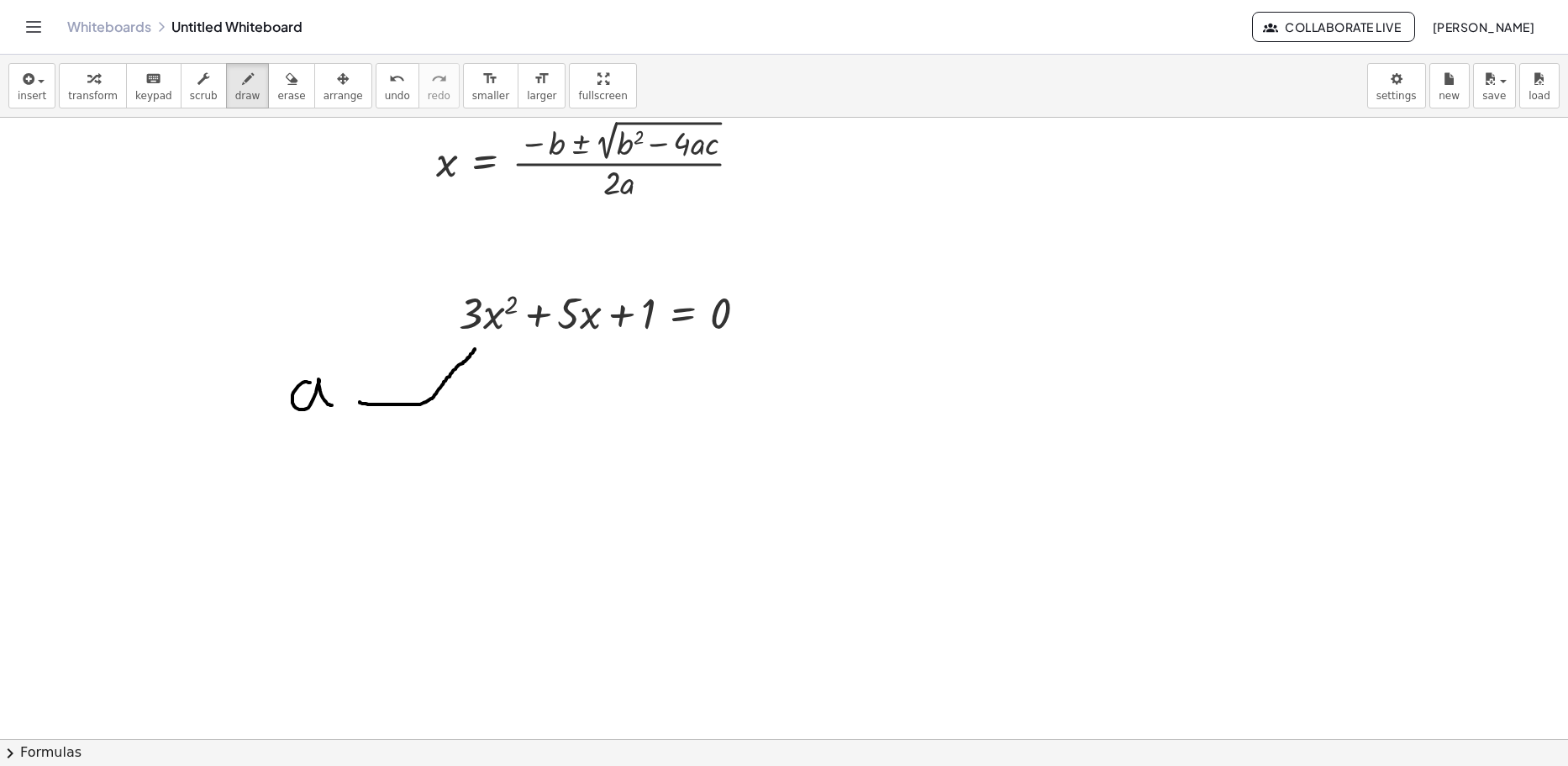
click at [335, 406] on div at bounding box center [784, 570] width 1568 height 1242
drag, startPoint x: 423, startPoint y: 484, endPoint x: 573, endPoint y: 349, distance: 201.8
click at [573, 349] on div at bounding box center [784, 570] width 1568 height 1242
drag, startPoint x: 367, startPoint y: 474, endPoint x: 367, endPoint y: 493, distance: 19.0
click at [367, 493] on div at bounding box center [784, 570] width 1568 height 1242
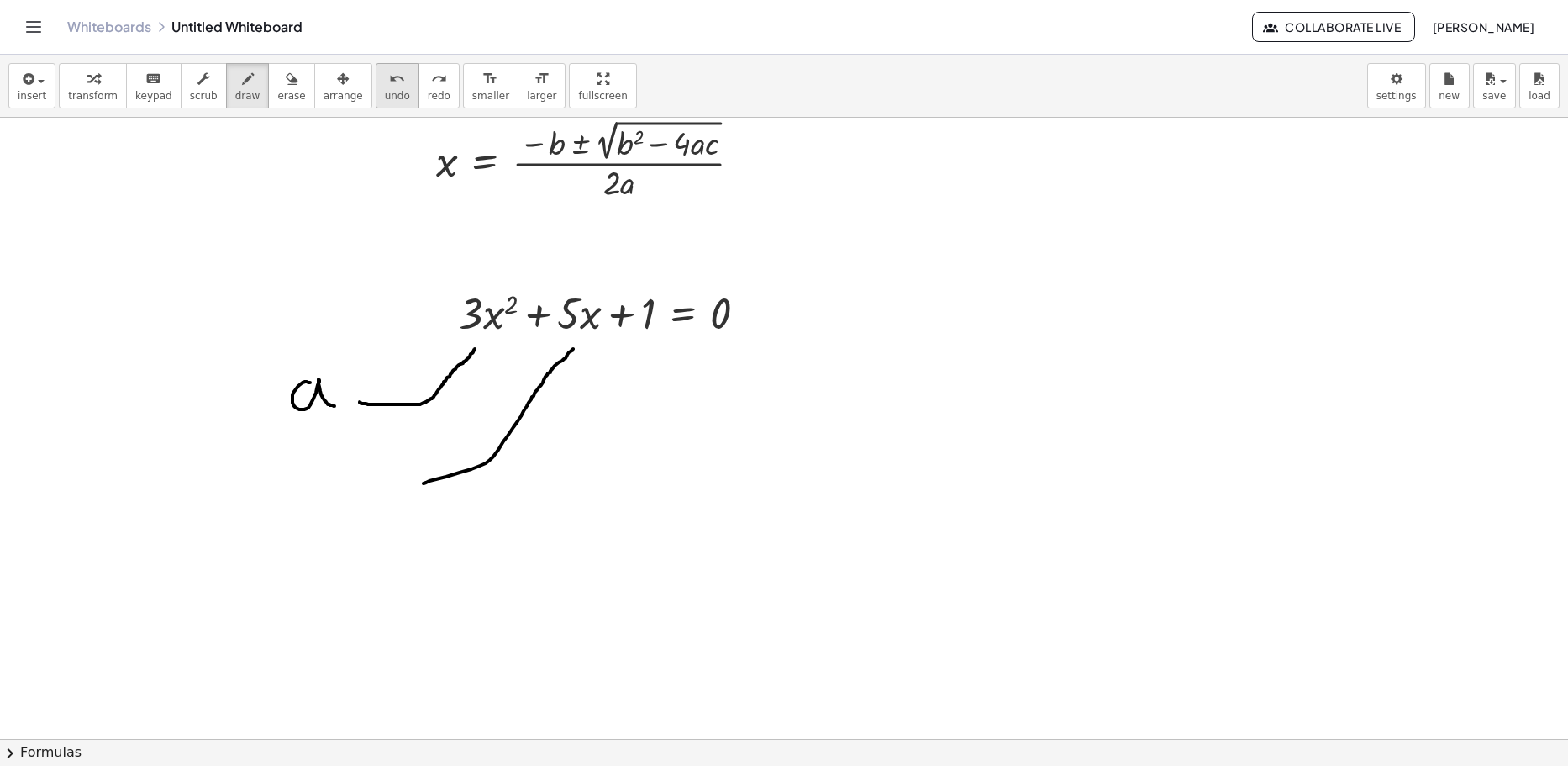
click at [385, 90] on span "undo" at bounding box center [397, 96] width 25 height 12
drag, startPoint x: 370, startPoint y: 470, endPoint x: 369, endPoint y: 490, distance: 20.0
click at [369, 490] on div at bounding box center [784, 570] width 1568 height 1242
drag, startPoint x: 447, startPoint y: 557, endPoint x: 648, endPoint y: 343, distance: 293.6
click at [648, 343] on div at bounding box center [784, 570] width 1568 height 1242
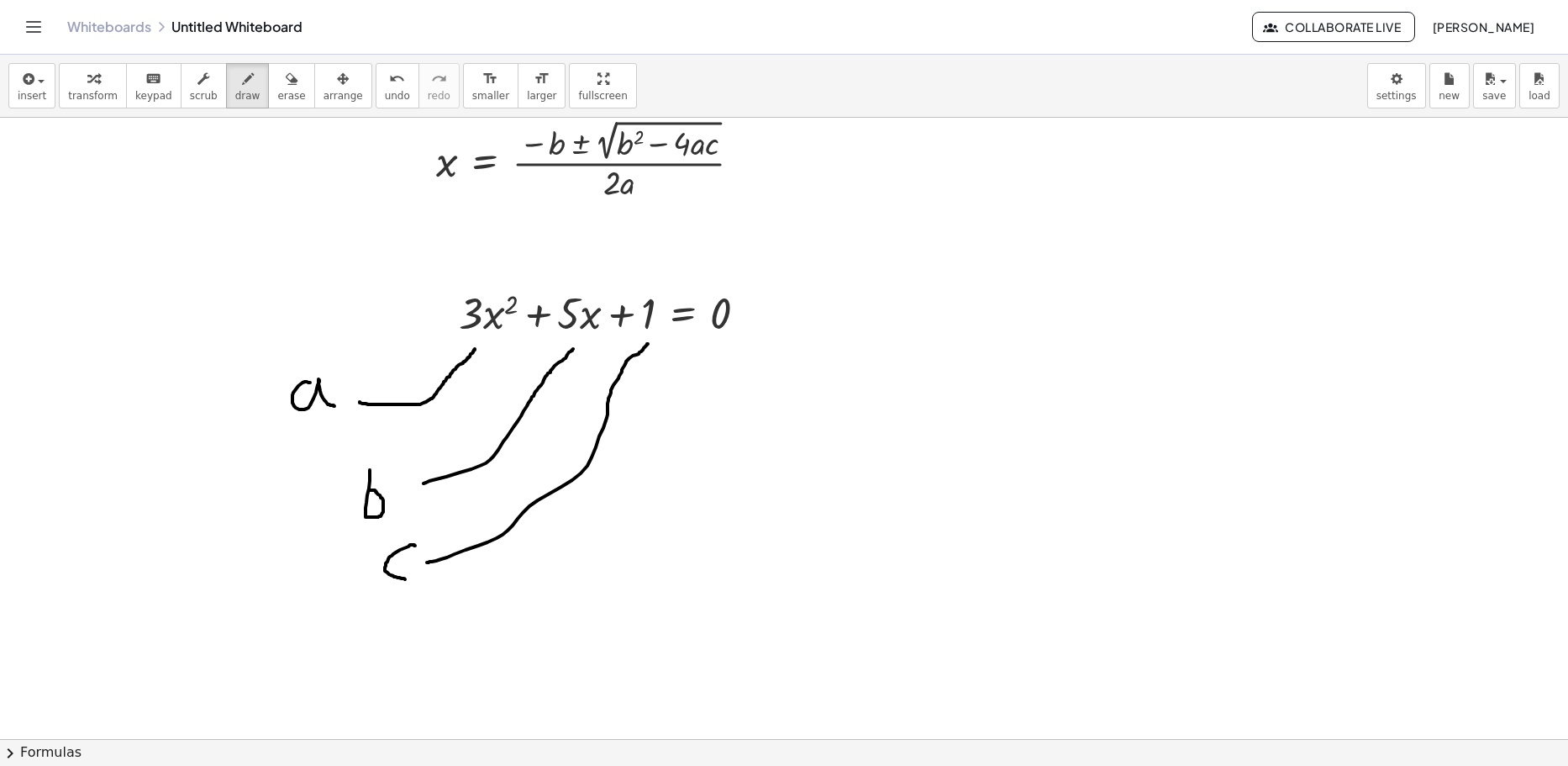
drag, startPoint x: 415, startPoint y: 546, endPoint x: 406, endPoint y: 579, distance: 34.2
click at [406, 579] on div at bounding box center [784, 570] width 1568 height 1242
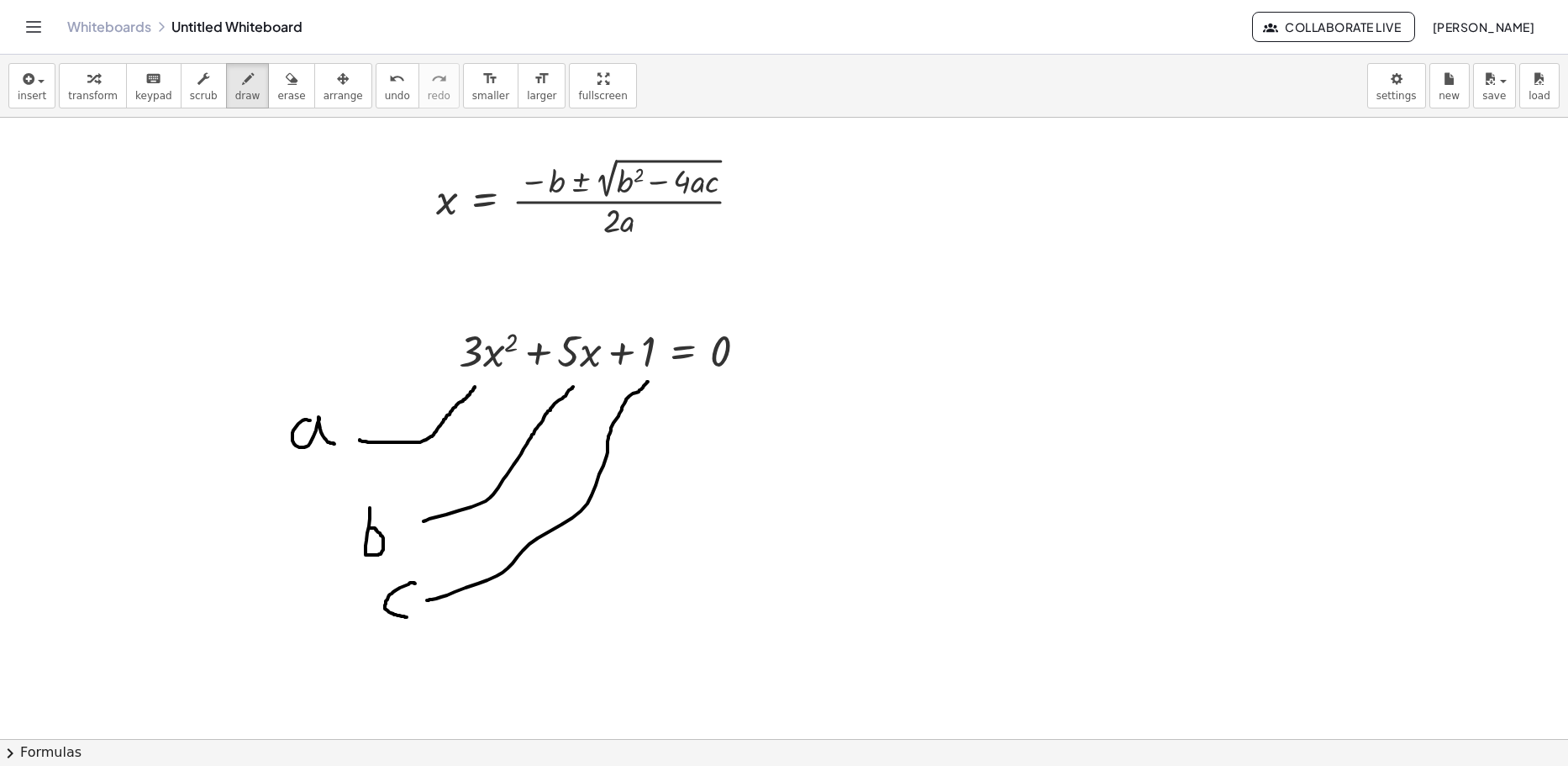
scroll to position [84, 0]
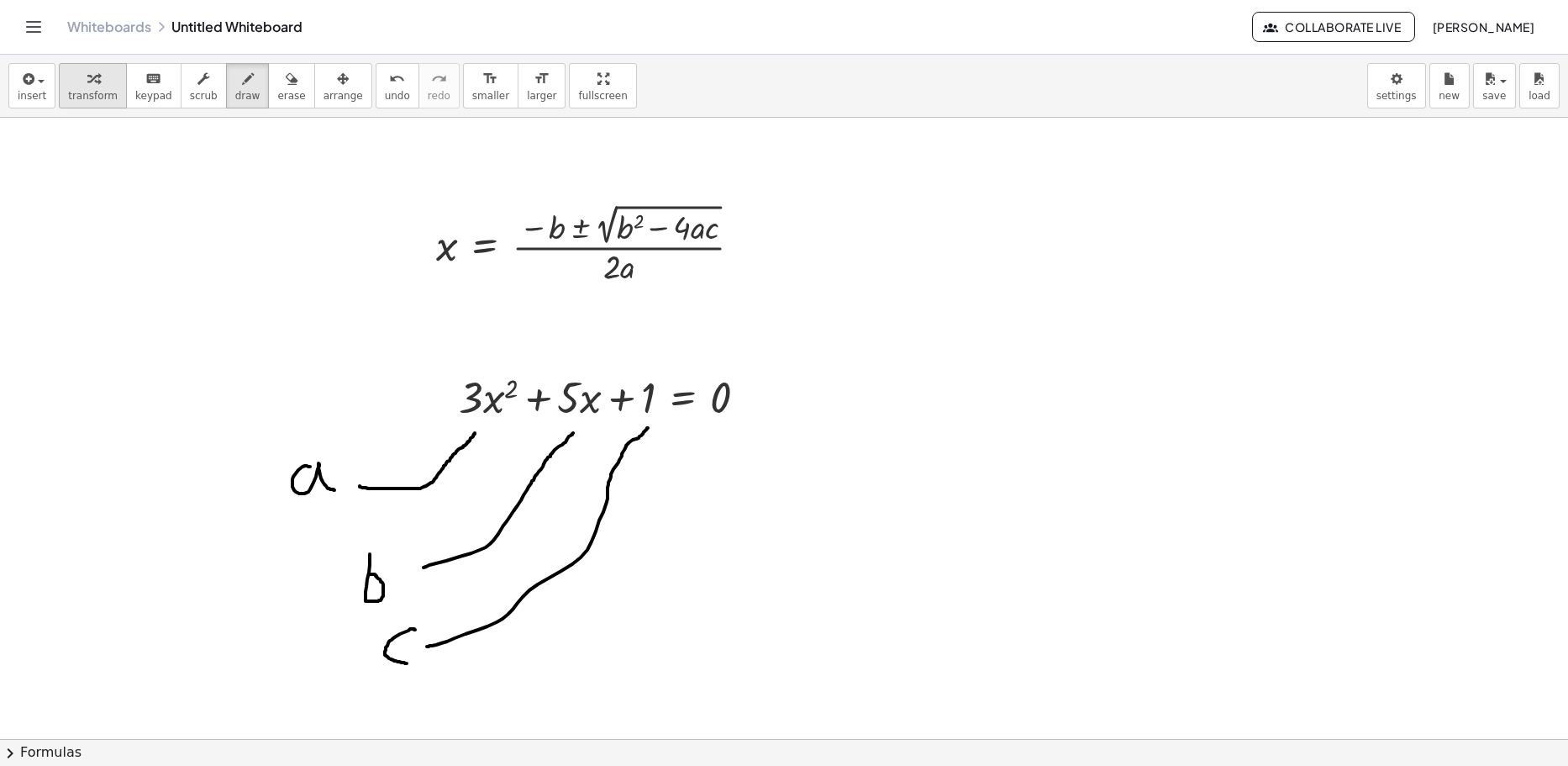
click at [106, 71] on div "button" at bounding box center [92, 77] width 50 height 20
click at [1053, 341] on div at bounding box center [784, 655] width 1568 height 1242
drag, startPoint x: 1311, startPoint y: 375, endPoint x: 1234, endPoint y: 383, distance: 77.4
click at [1234, 383] on div at bounding box center [1212, 373] width 283 height 57
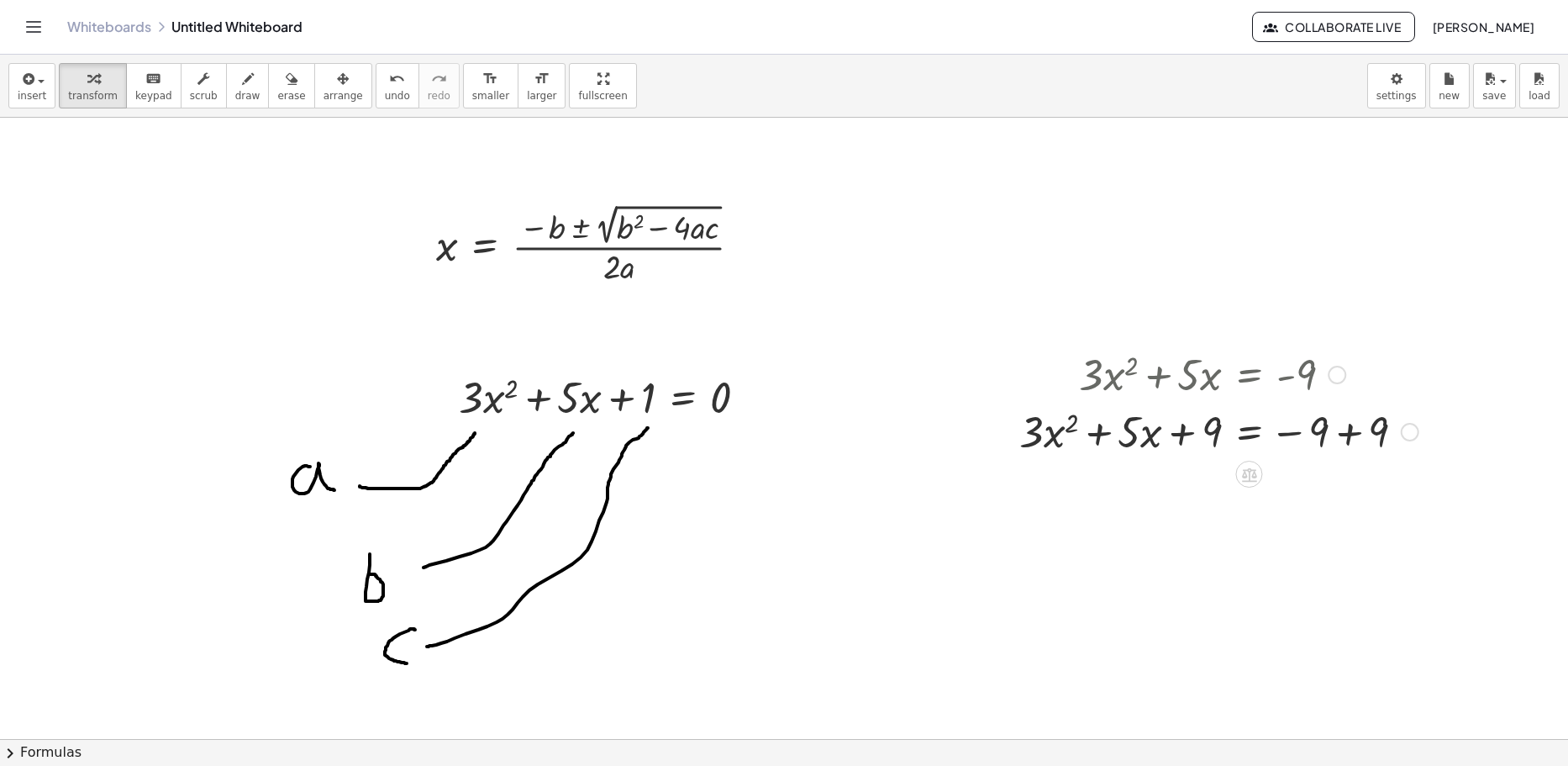
click at [1342, 421] on div at bounding box center [1219, 430] width 416 height 57
click at [1187, 433] on div at bounding box center [1182, 430] width 342 height 57
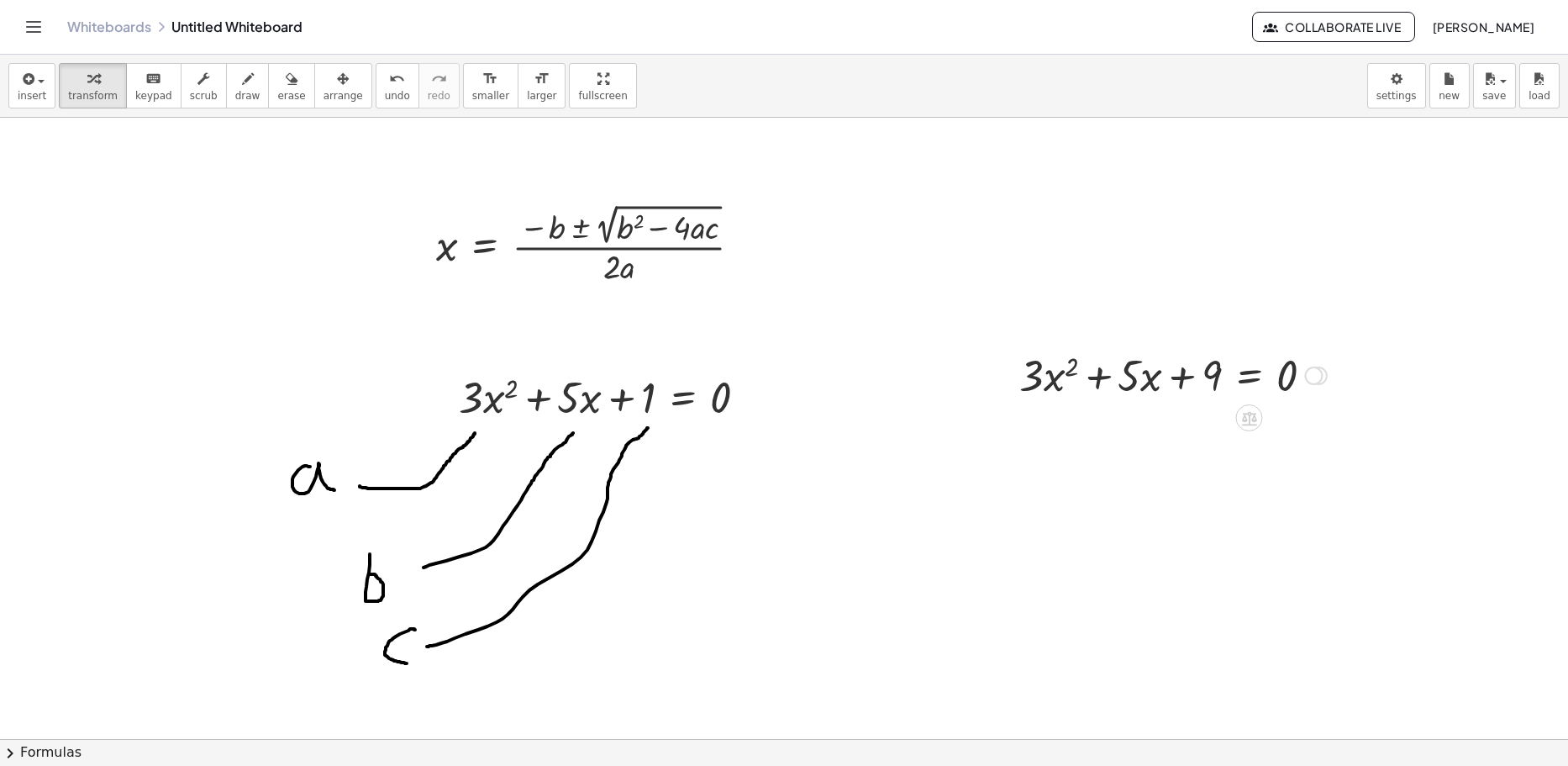
drag, startPoint x: 1315, startPoint y: 487, endPoint x: 1322, endPoint y: 366, distance: 121.2
click at [1248, 375] on div "+ · 3 · x 2 + · 5 · x = + 9 0" at bounding box center [1248, 375] width 0 height 0
click at [1313, 387] on div at bounding box center [1173, 373] width 325 height 57
click at [1319, 366] on div at bounding box center [1313, 375] width 19 height 19
click at [1357, 336] on span "Transform line" at bounding box center [1386, 336] width 74 height 13
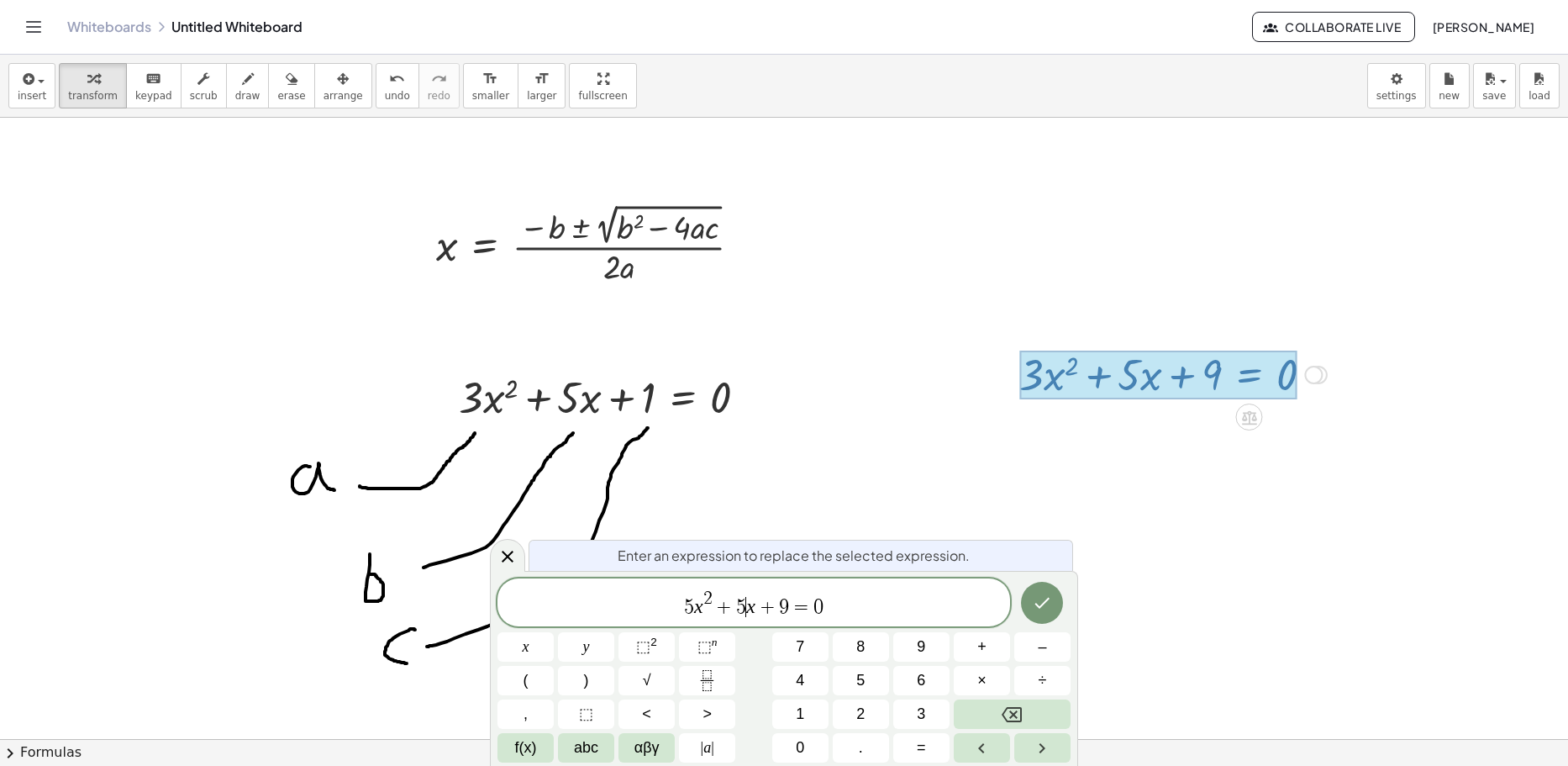
click at [747, 607] on var "x" at bounding box center [751, 605] width 9 height 22
click at [794, 611] on span "=" at bounding box center [801, 606] width 24 height 20
click at [1046, 598] on icon "Done" at bounding box center [1041, 602] width 20 height 20
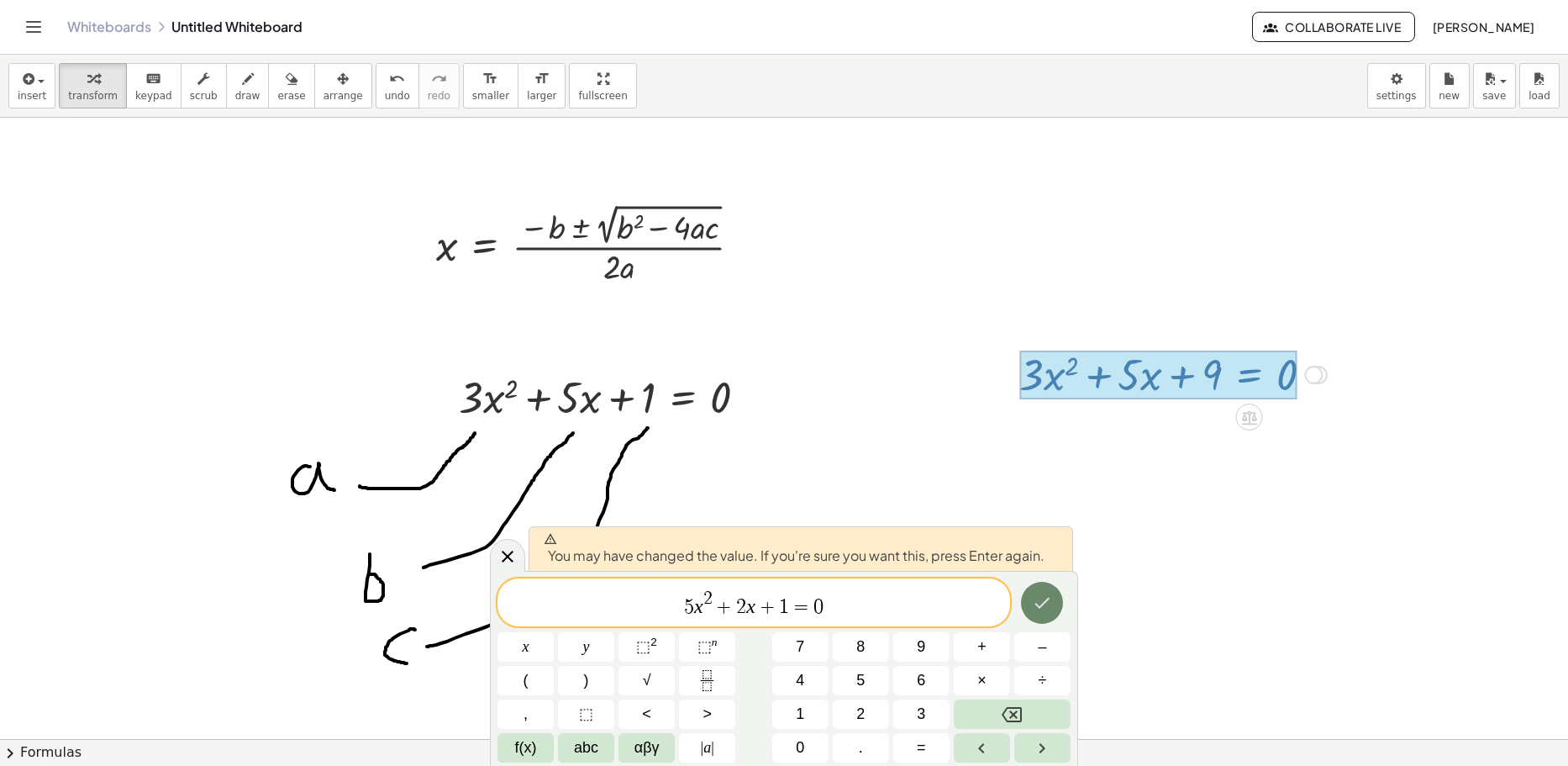
click at [1046, 598] on icon "Done" at bounding box center [1041, 602] width 20 height 20
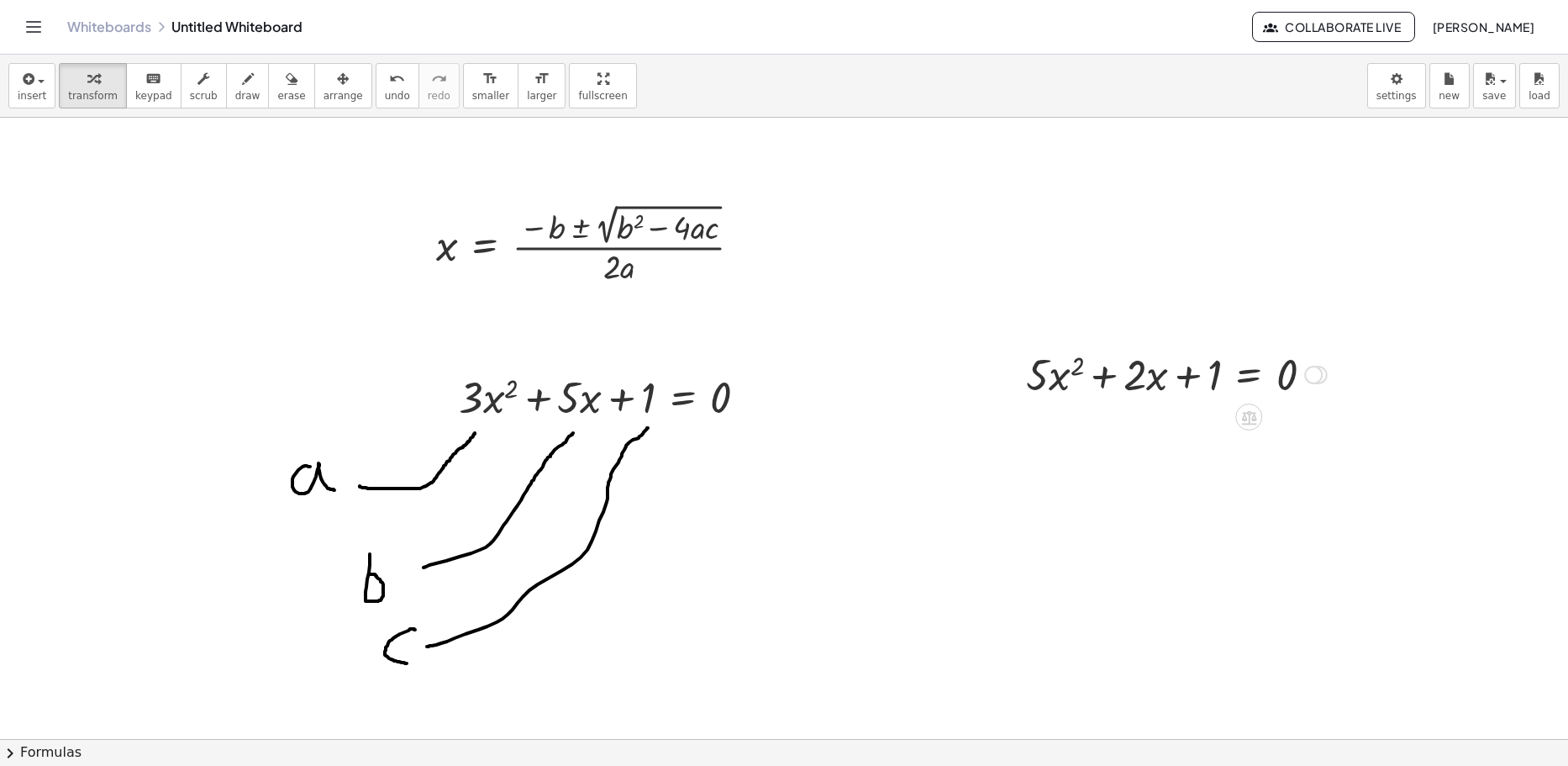
drag, startPoint x: 1323, startPoint y: 430, endPoint x: 1323, endPoint y: 359, distance: 71.0
click at [1248, 375] on div "+ · 5 · x 2 + · 2 · x + 1 = 0 Transform line Copy line as LaTeX Copy derivation…" at bounding box center [1248, 375] width 0 height 0
click at [1023, 194] on div at bounding box center [784, 655] width 1568 height 1242
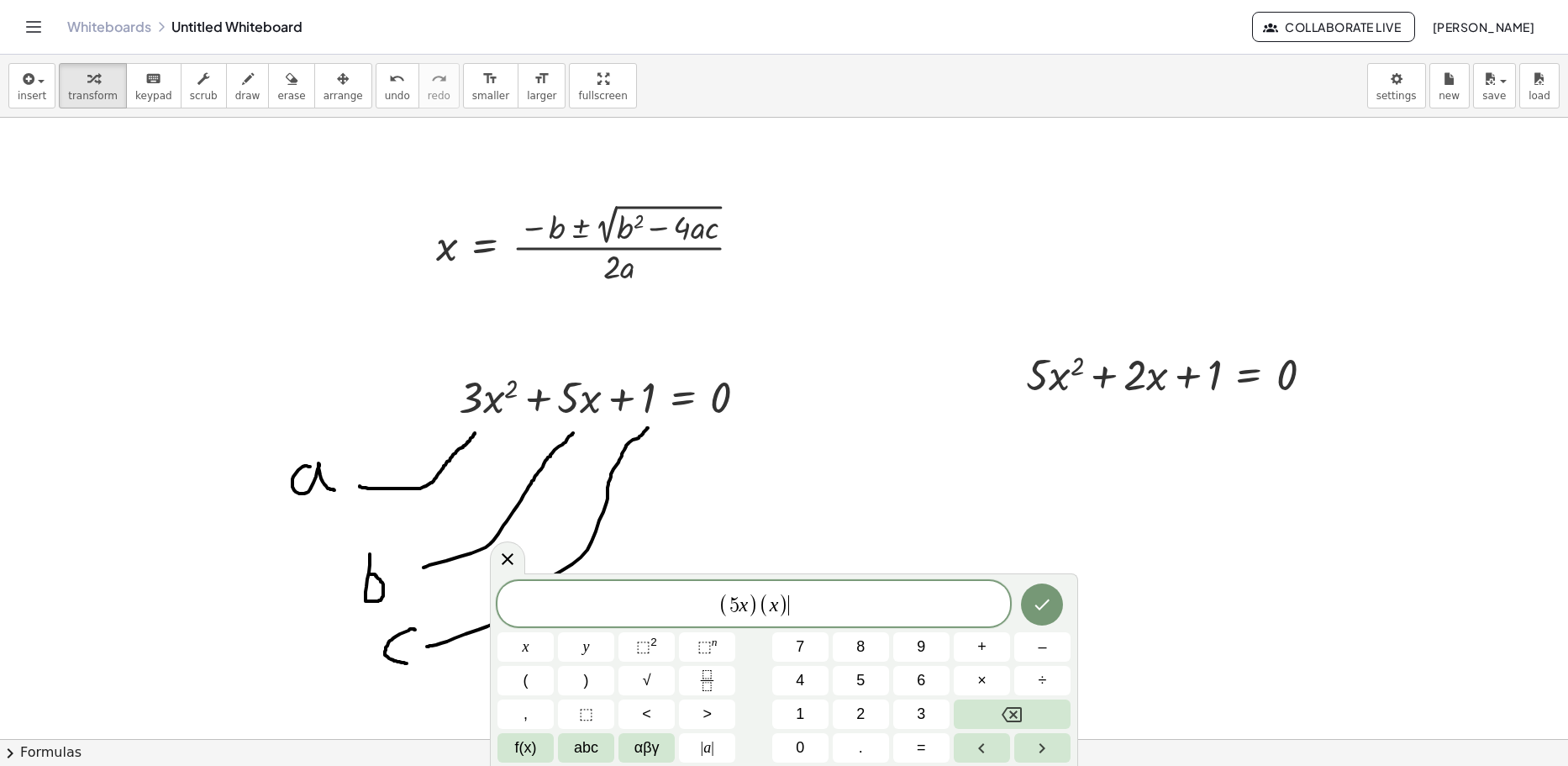
click at [784, 609] on span ")" at bounding box center [784, 605] width 11 height 24
click at [775, 607] on var "x" at bounding box center [774, 604] width 9 height 22
click at [740, 595] on span ")" at bounding box center [741, 605] width 11 height 24
click at [506, 561] on icon at bounding box center [507, 559] width 12 height 12
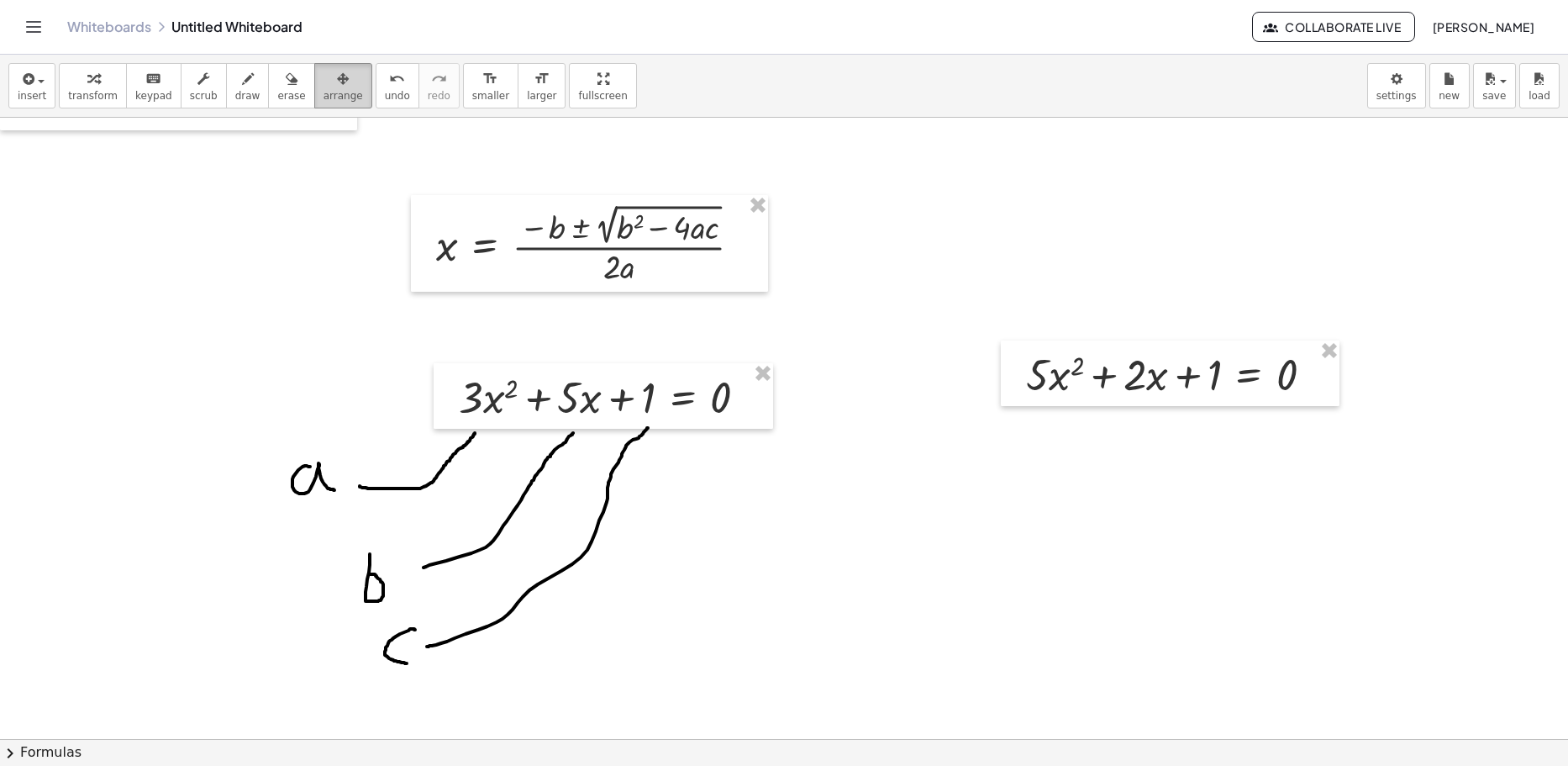
click at [324, 87] on div "button" at bounding box center [343, 77] width 40 height 20
click at [78, 85] on div "button" at bounding box center [92, 77] width 50 height 20
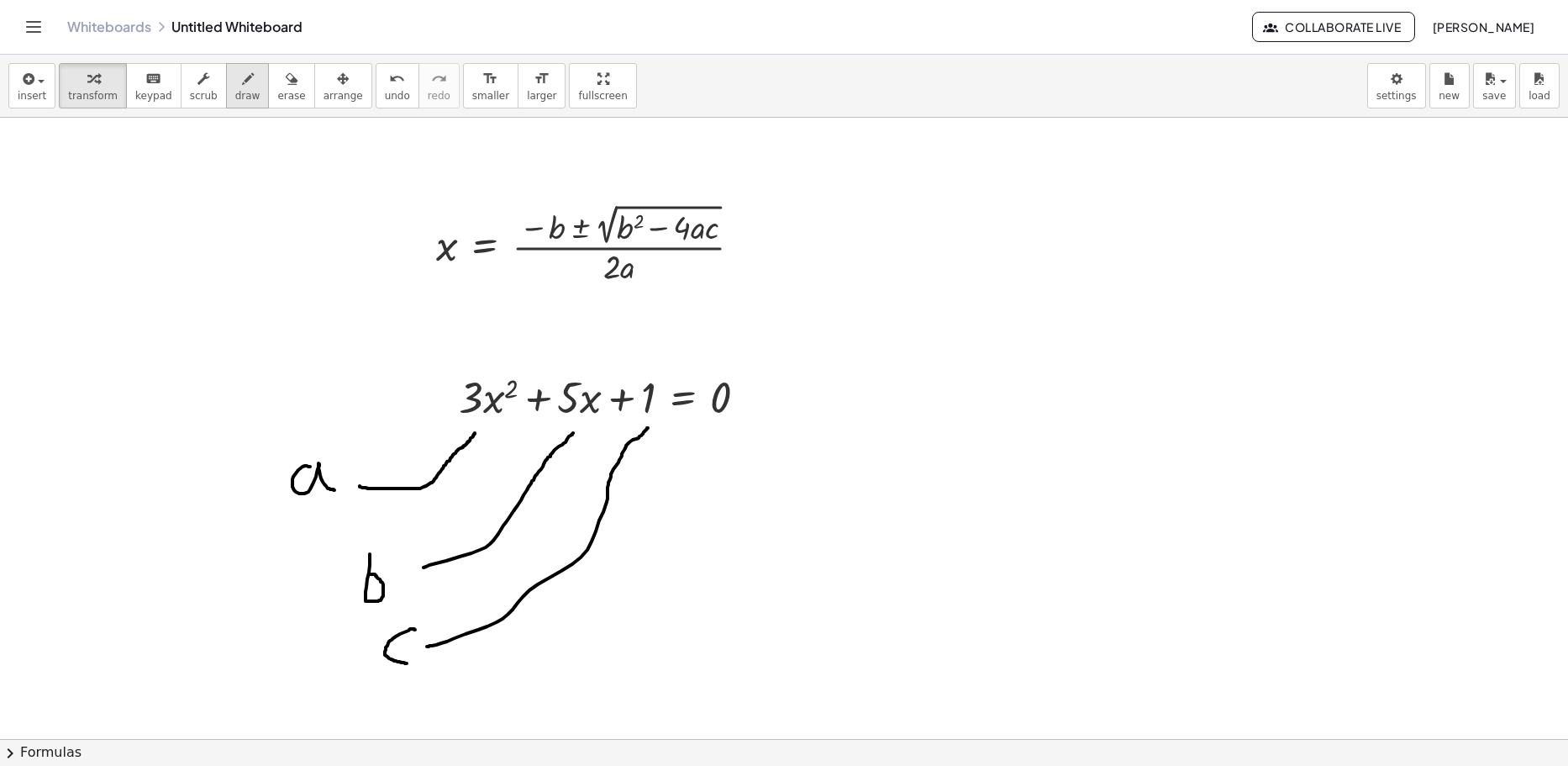
click at [242, 86] on icon "button" at bounding box center [247, 78] width 12 height 20
click at [506, 366] on div at bounding box center [784, 655] width 1568 height 1242
drag, startPoint x: 276, startPoint y: 361, endPoint x: 297, endPoint y: 383, distance: 30.4
click at [293, 383] on div at bounding box center [784, 655] width 1568 height 1242
drag, startPoint x: 271, startPoint y: 377, endPoint x: 293, endPoint y: 357, distance: 29.7
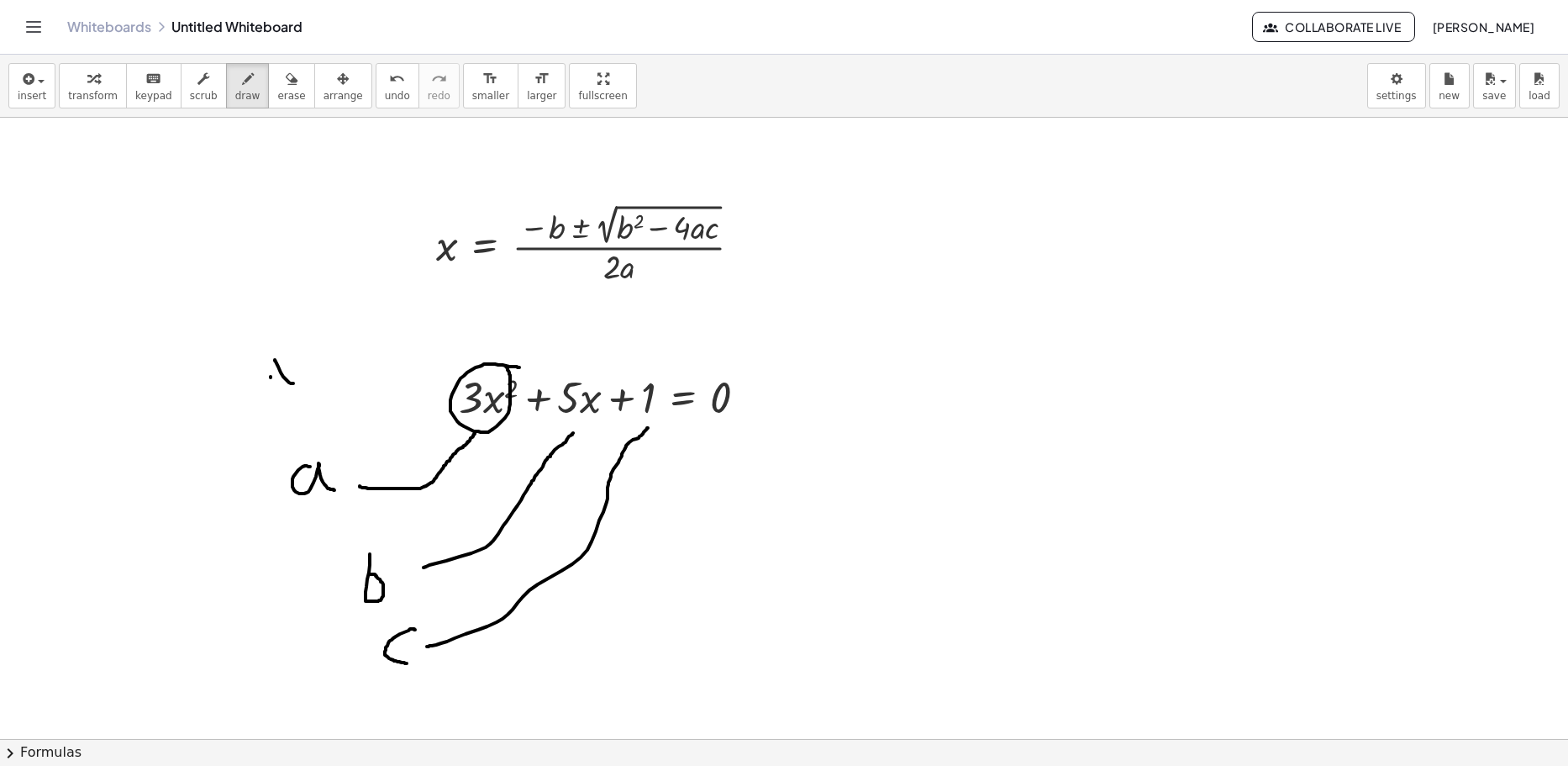
click at [293, 358] on div at bounding box center [784, 655] width 1568 height 1242
drag, startPoint x: 298, startPoint y: 328, endPoint x: 342, endPoint y: 349, distance: 48.8
click at [342, 349] on div at bounding box center [784, 655] width 1568 height 1242
click at [979, 417] on div at bounding box center [784, 655] width 1568 height 1242
drag, startPoint x: 965, startPoint y: 382, endPoint x: 980, endPoint y: 373, distance: 17.5
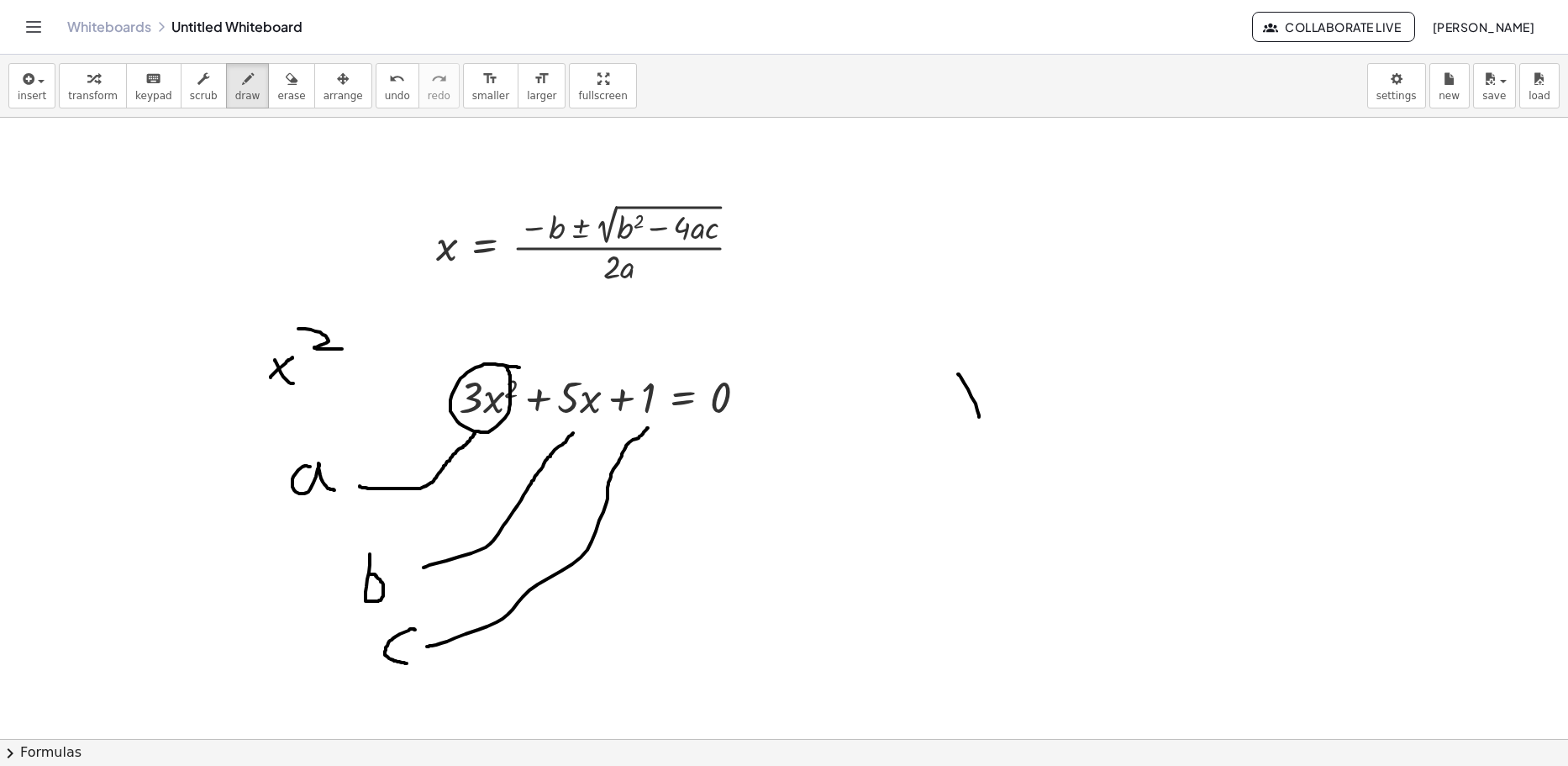
click at [980, 374] on div at bounding box center [784, 655] width 1568 height 1242
drag, startPoint x: 917, startPoint y: 363, endPoint x: 979, endPoint y: 359, distance: 62.1
click at [983, 362] on div at bounding box center [784, 655] width 1568 height 1242
drag, startPoint x: 974, startPoint y: 437, endPoint x: 995, endPoint y: 442, distance: 21.6
click at [982, 440] on div at bounding box center [784, 655] width 1568 height 1242
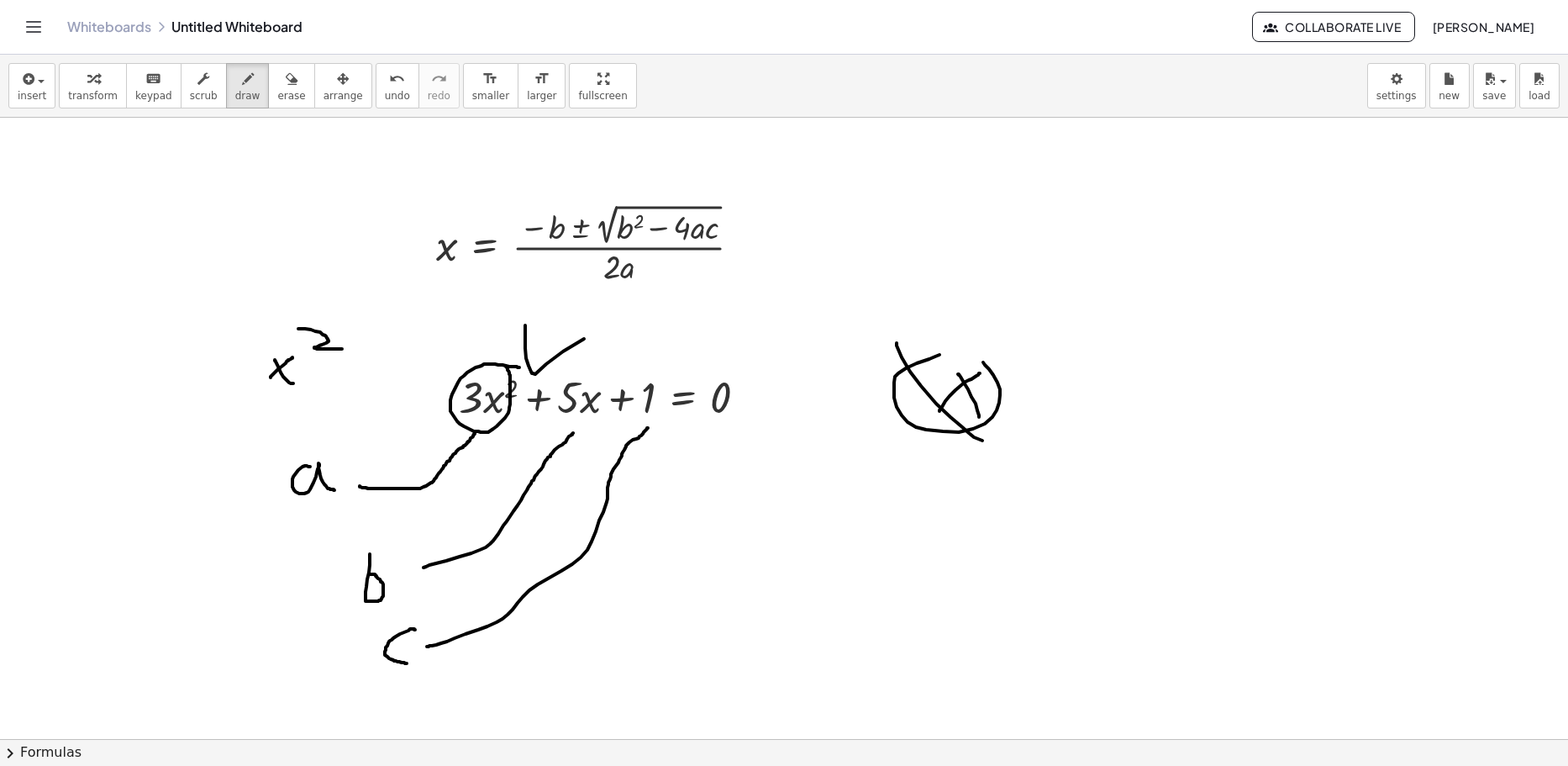
drag, startPoint x: 525, startPoint y: 339, endPoint x: 668, endPoint y: 308, distance: 146.3
click at [657, 308] on div at bounding box center [784, 655] width 1568 height 1242
click at [337, 88] on icon "button" at bounding box center [342, 78] width 12 height 20
click at [282, 91] on button "erase" at bounding box center [291, 86] width 46 height 45
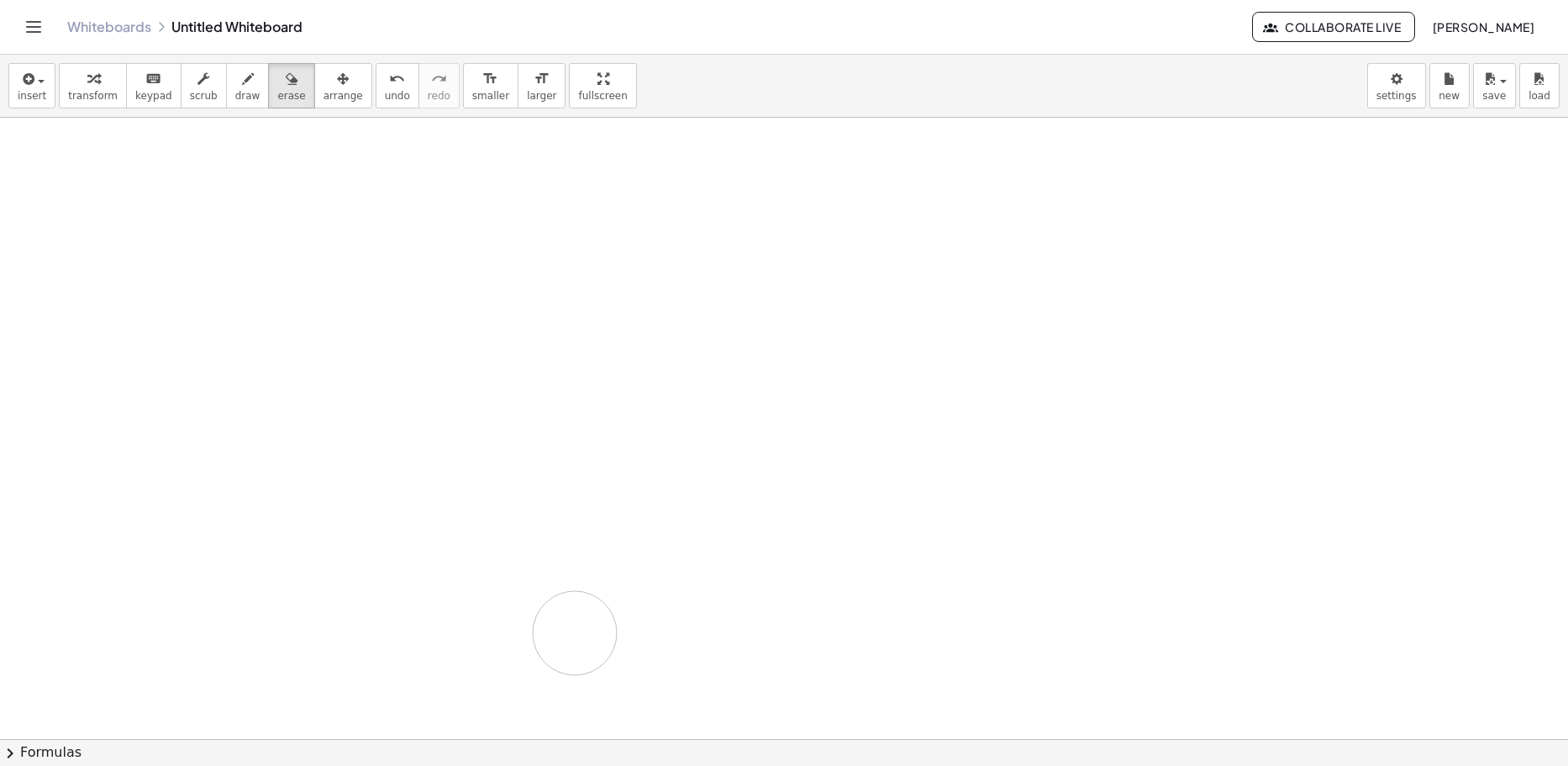
drag, startPoint x: 193, startPoint y: 249, endPoint x: 555, endPoint y: 526, distance: 455.8
click at [598, 624] on div at bounding box center [784, 655] width 1568 height 1242
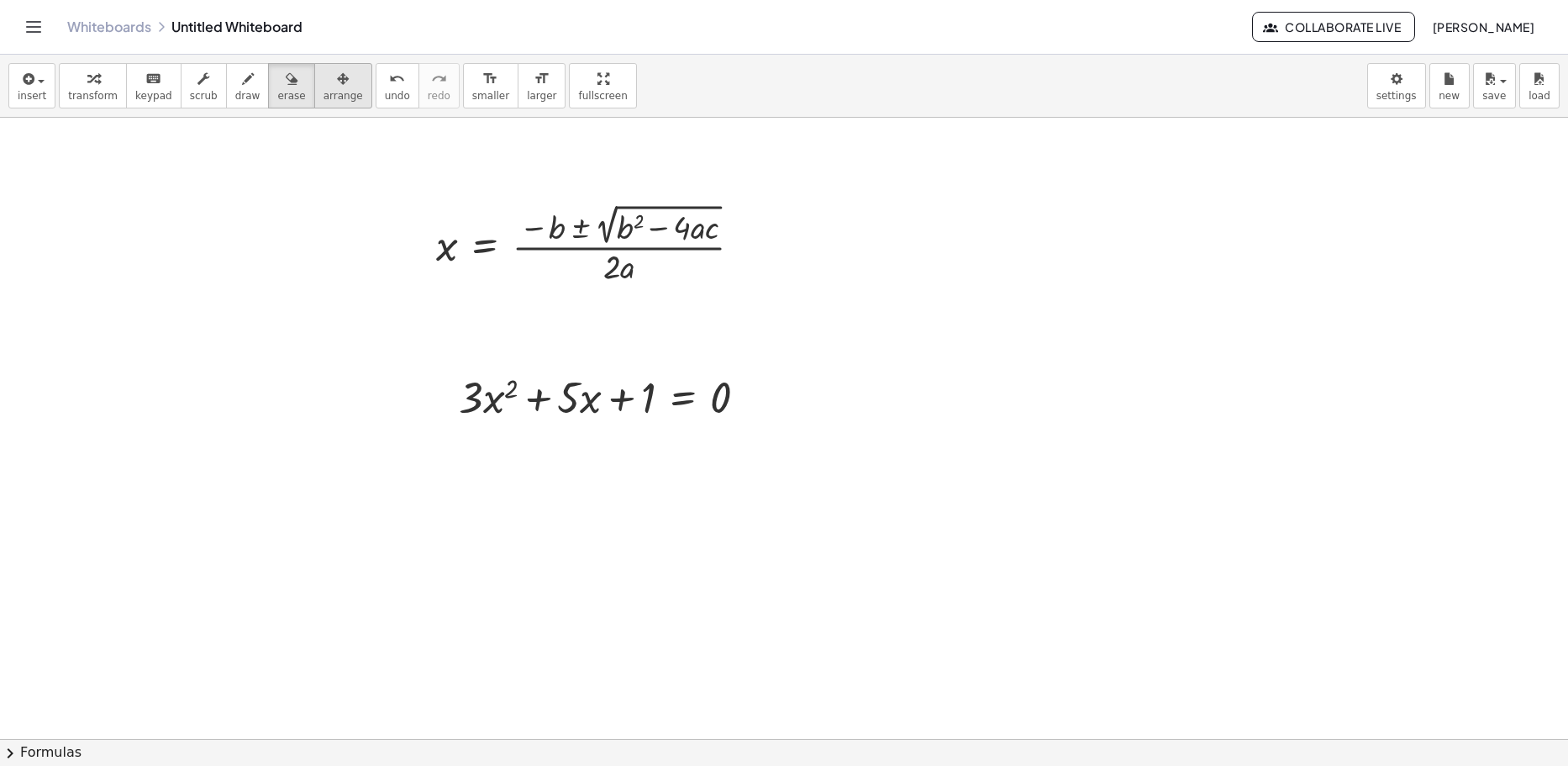
click at [324, 90] on span "arrange" at bounding box center [343, 96] width 40 height 12
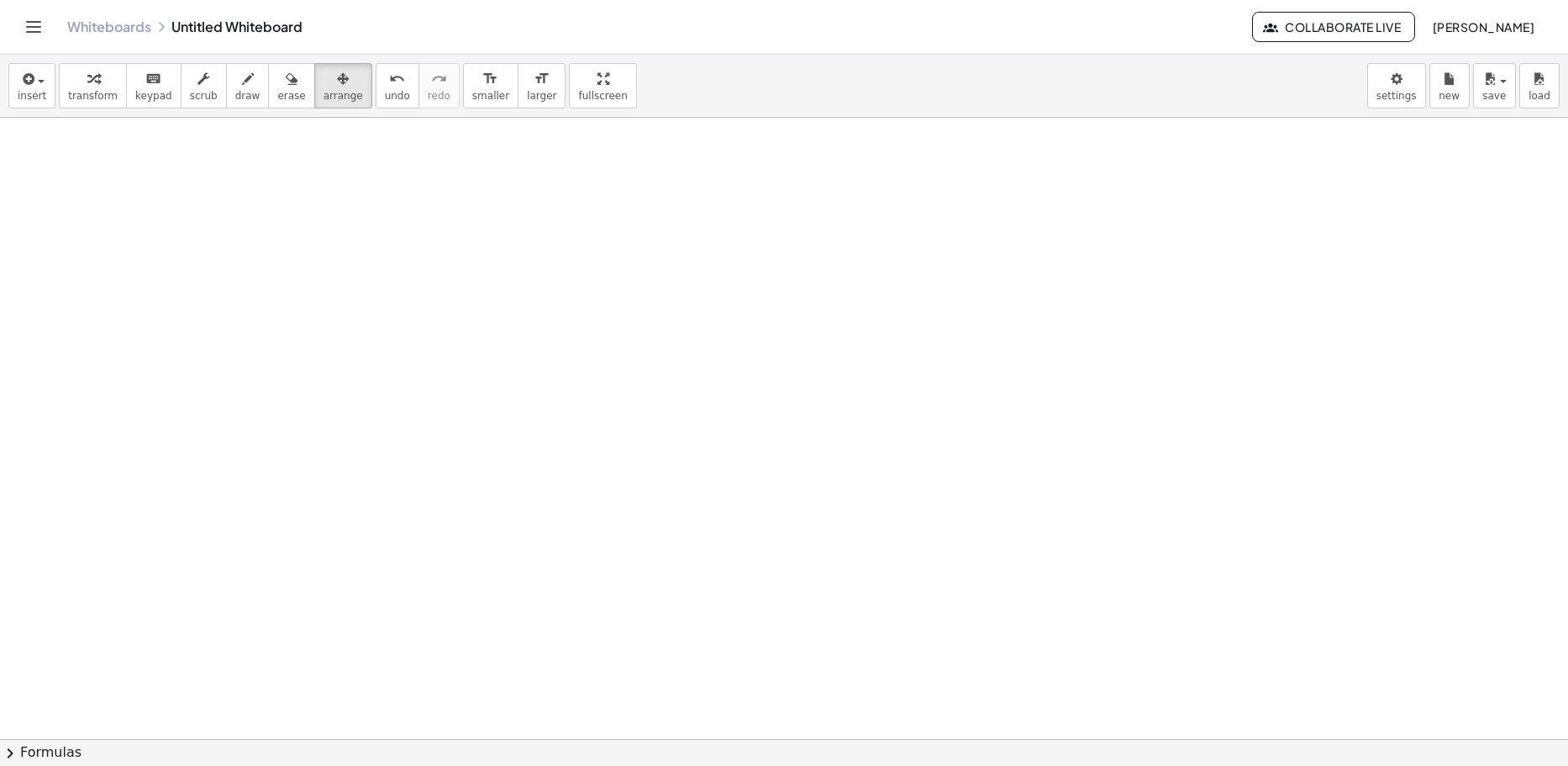
scroll to position [0, 0]
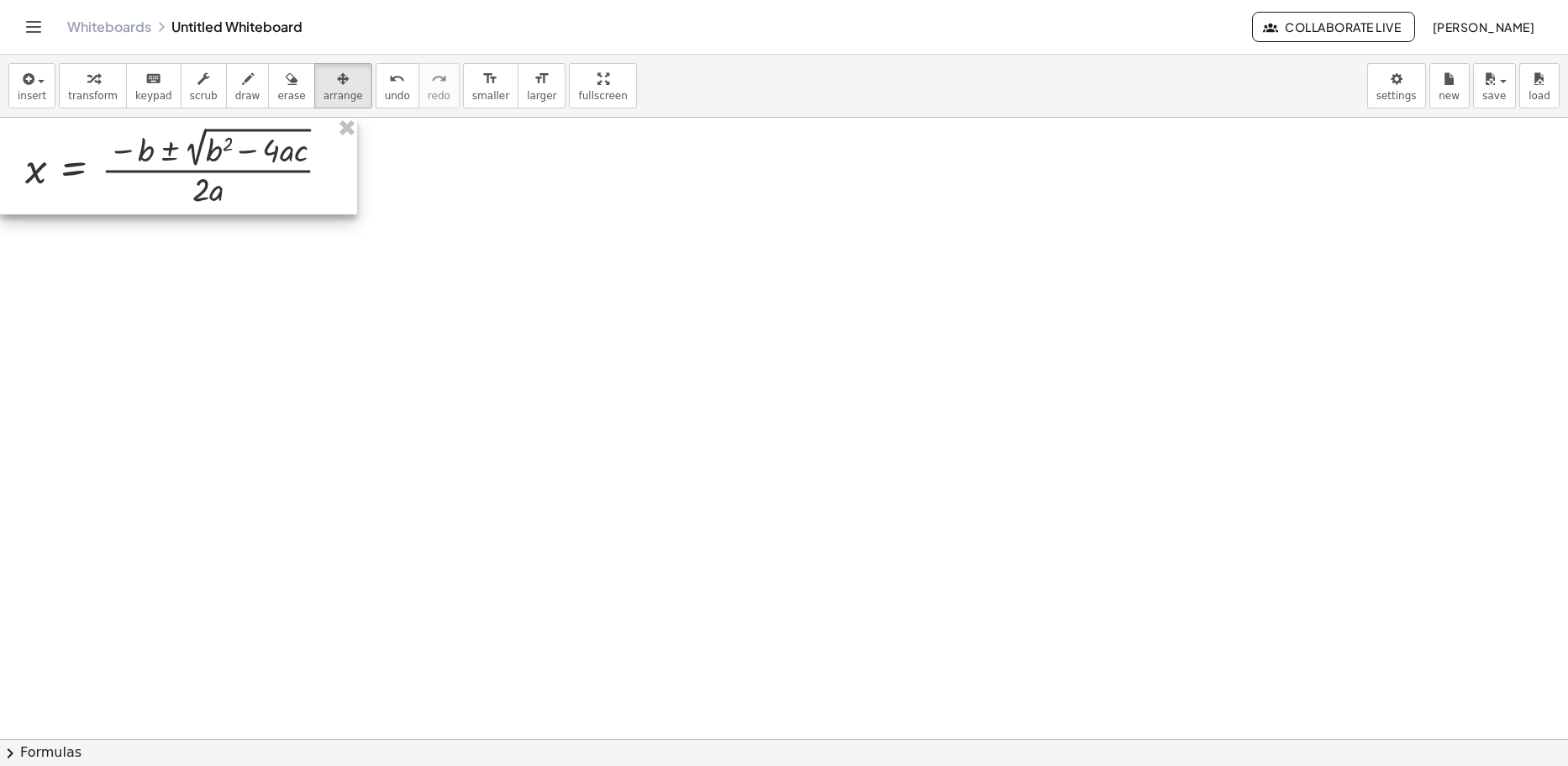
drag, startPoint x: 301, startPoint y: 190, endPoint x: 65, endPoint y: 169, distance: 236.9
click at [65, 169] on div at bounding box center [179, 166] width 357 height 97
